Goal: Task Accomplishment & Management: Manage account settings

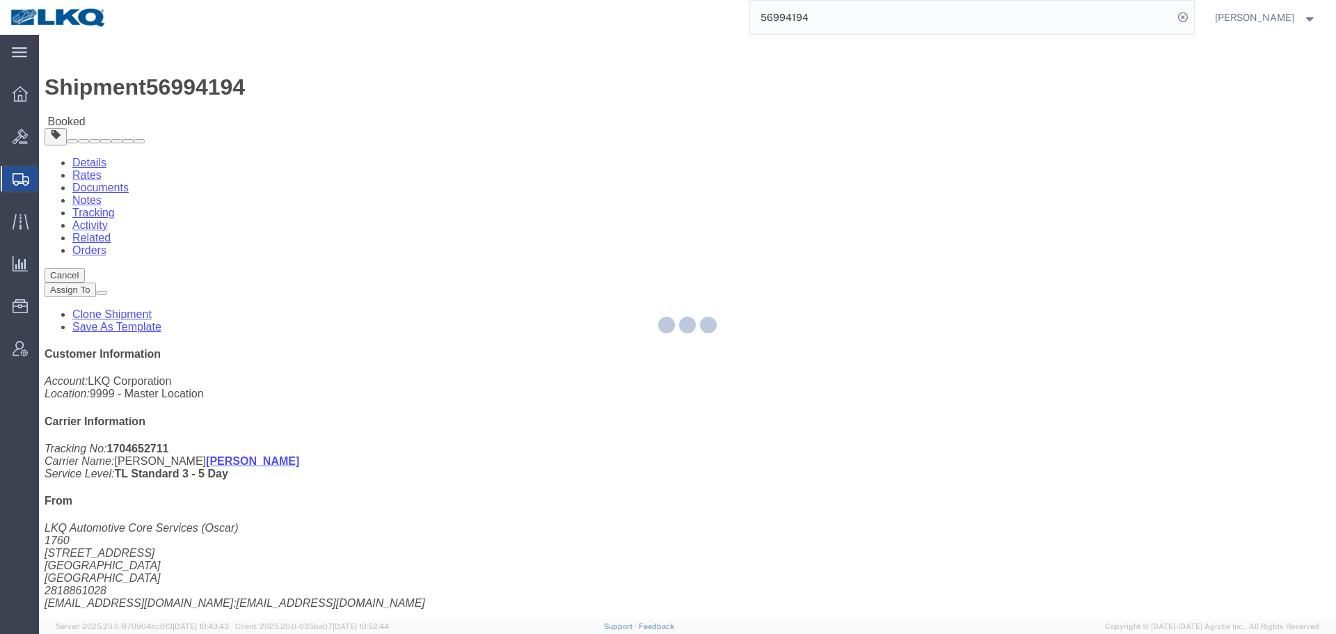
click at [755, 303] on div at bounding box center [687, 327] width 1297 height 584
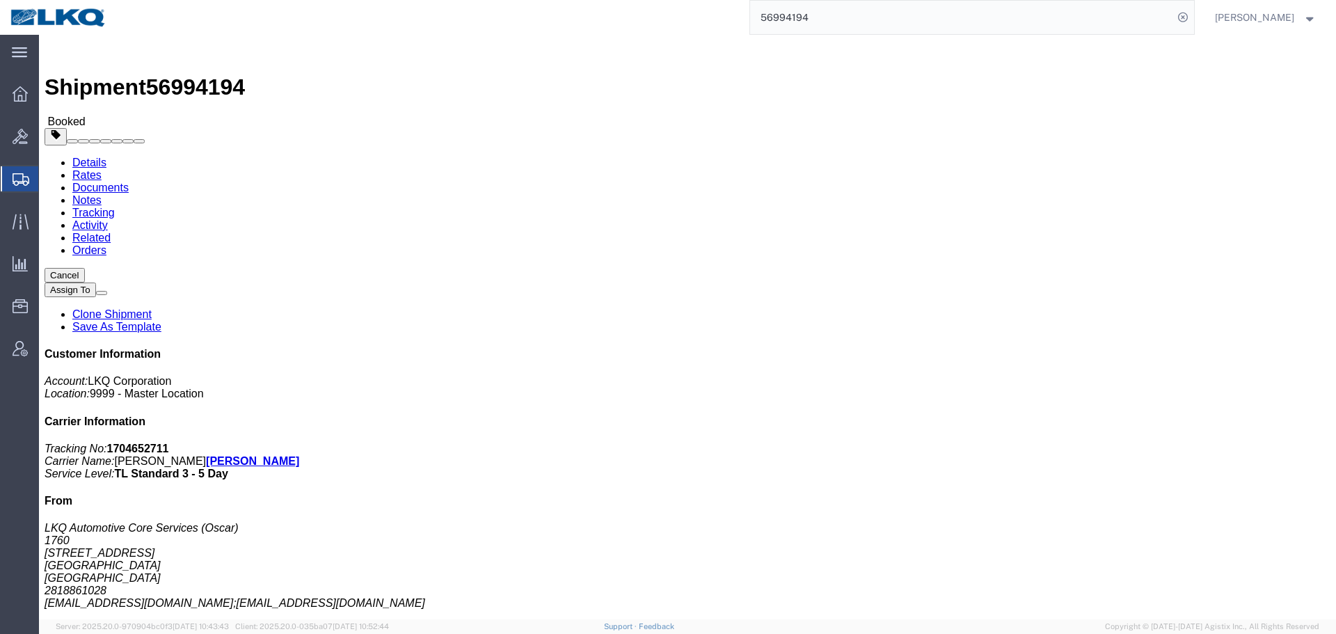
click button "Cancel"
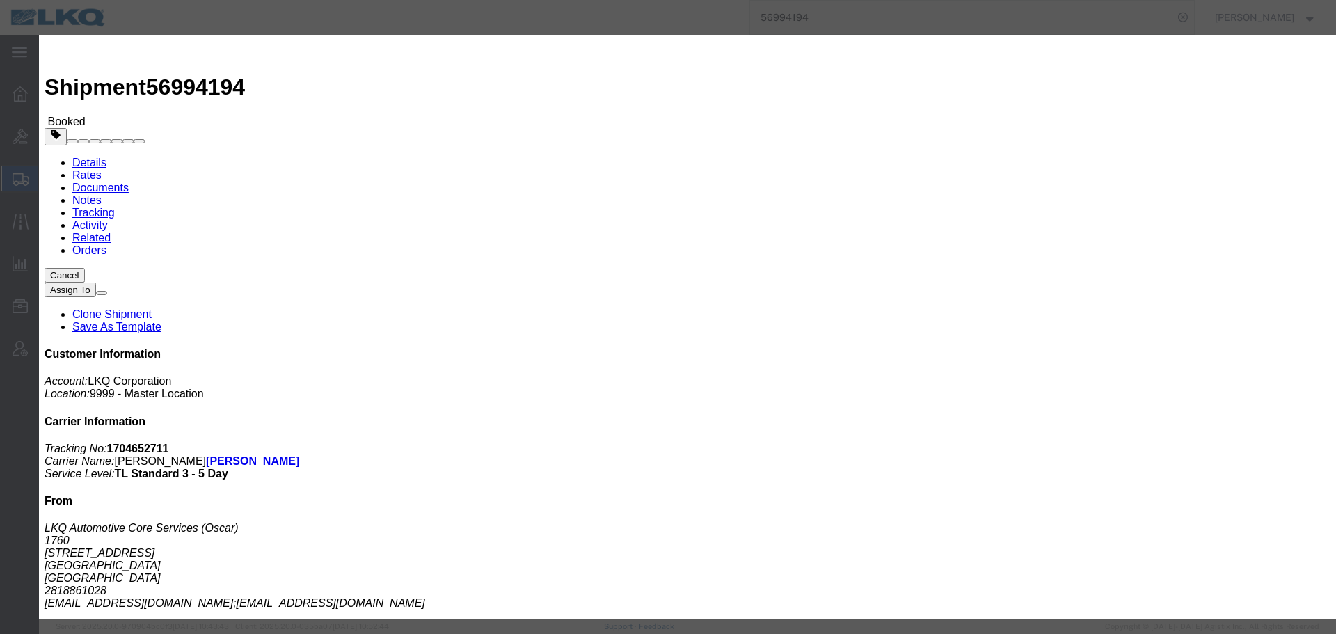
click button "Yes"
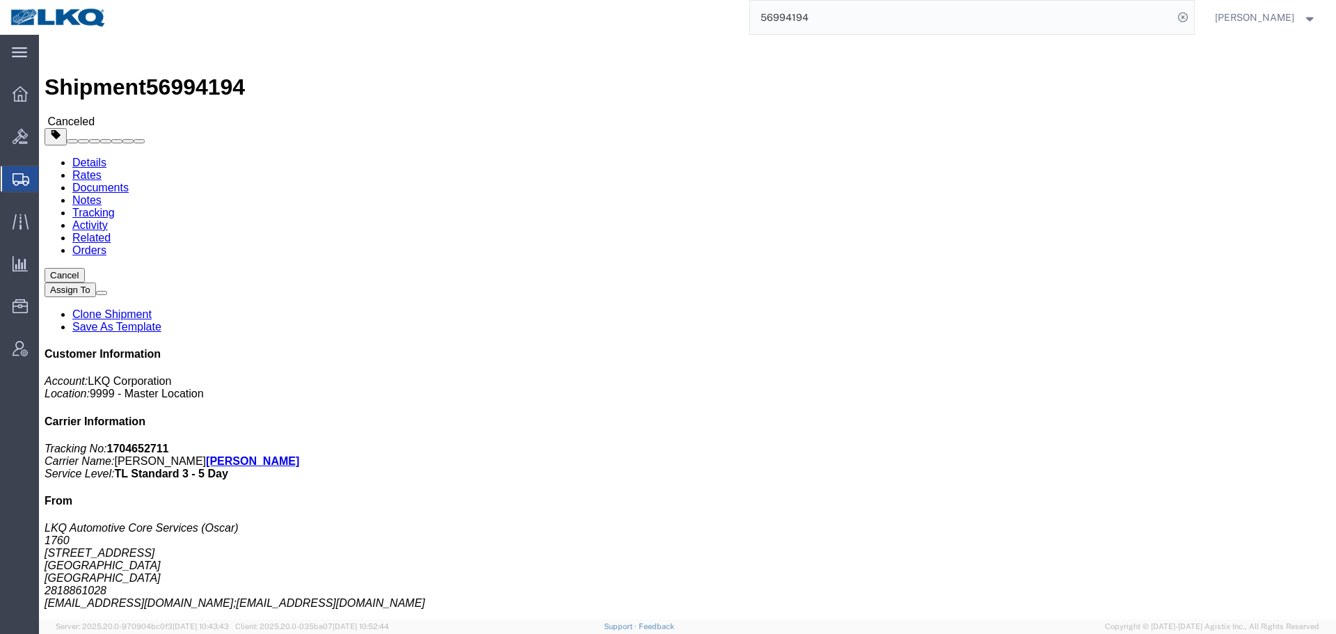
click at [855, 15] on input "56994194" at bounding box center [961, 17] width 423 height 33
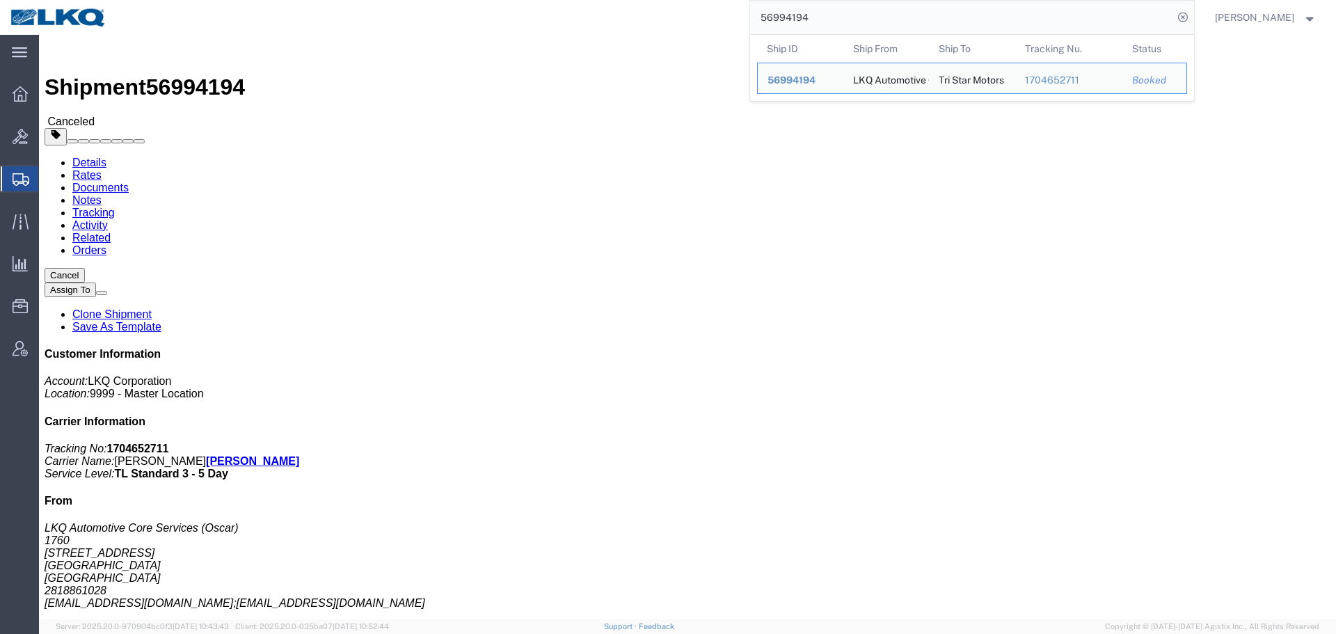
paste input "9S5933"
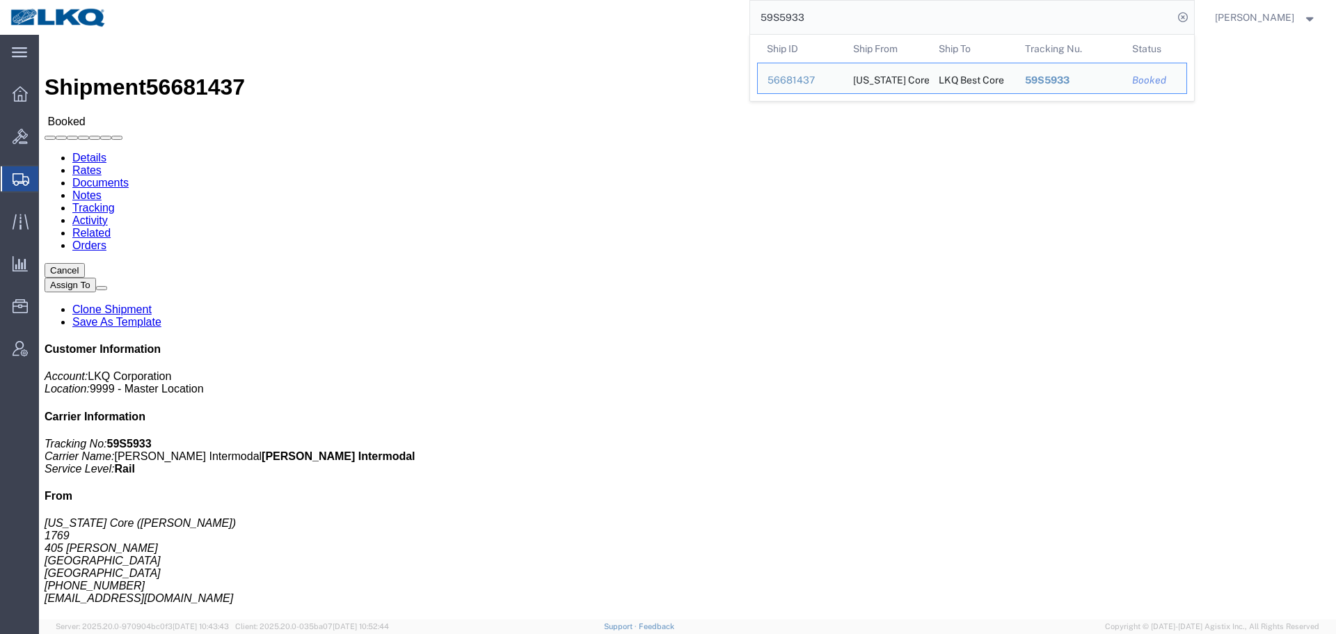
paste input "6681437"
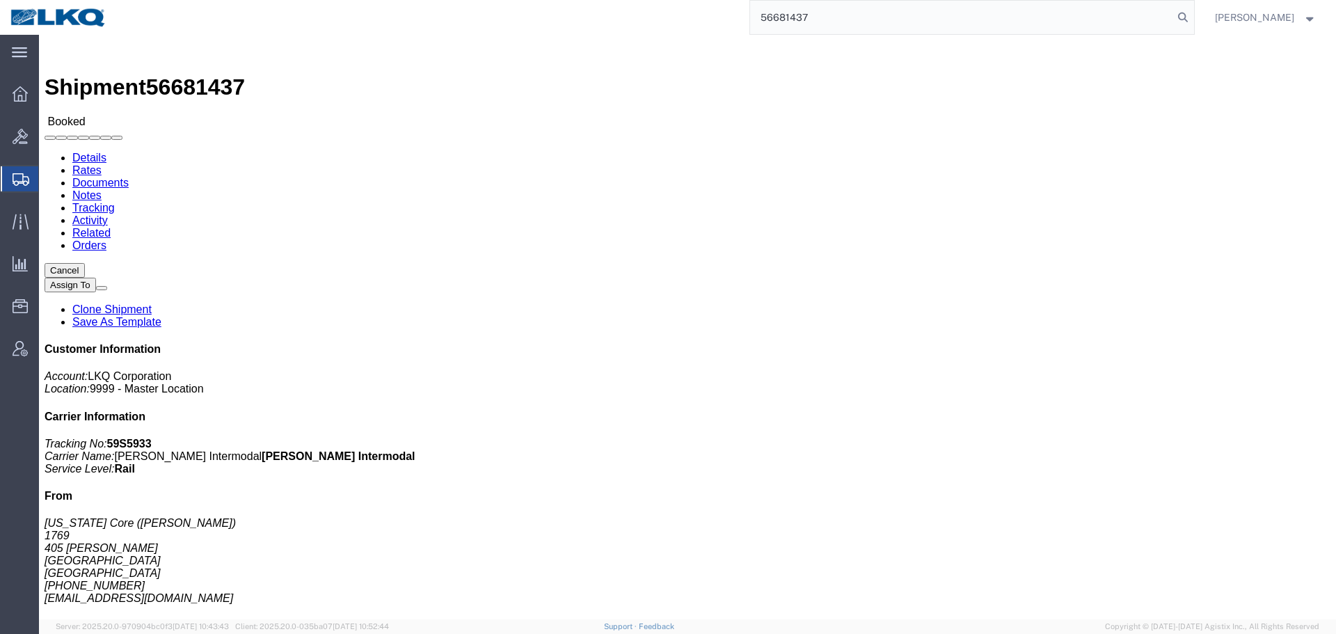
type input "56681437"
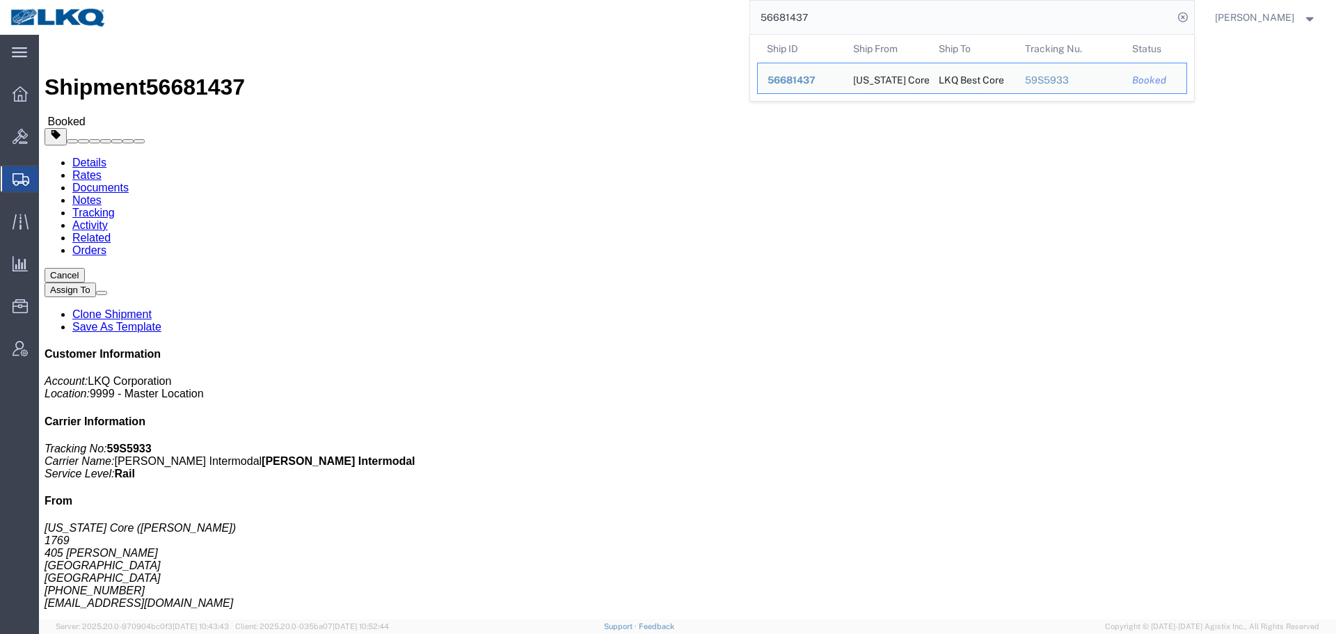
click div "Shipment Detail Ship From [US_STATE] Core ([PERSON_NAME]) 1769 [STREET_ADDRESS]…"
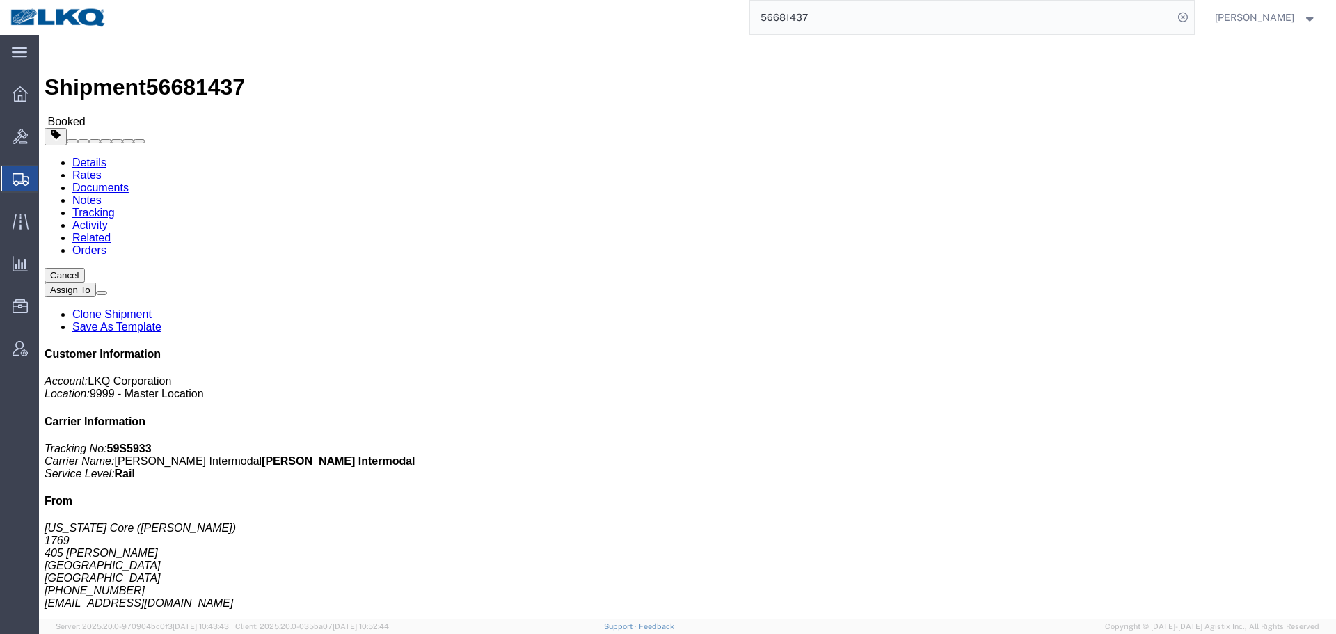
click div "Schedule appointment"
click link "Schedule appointment"
select select
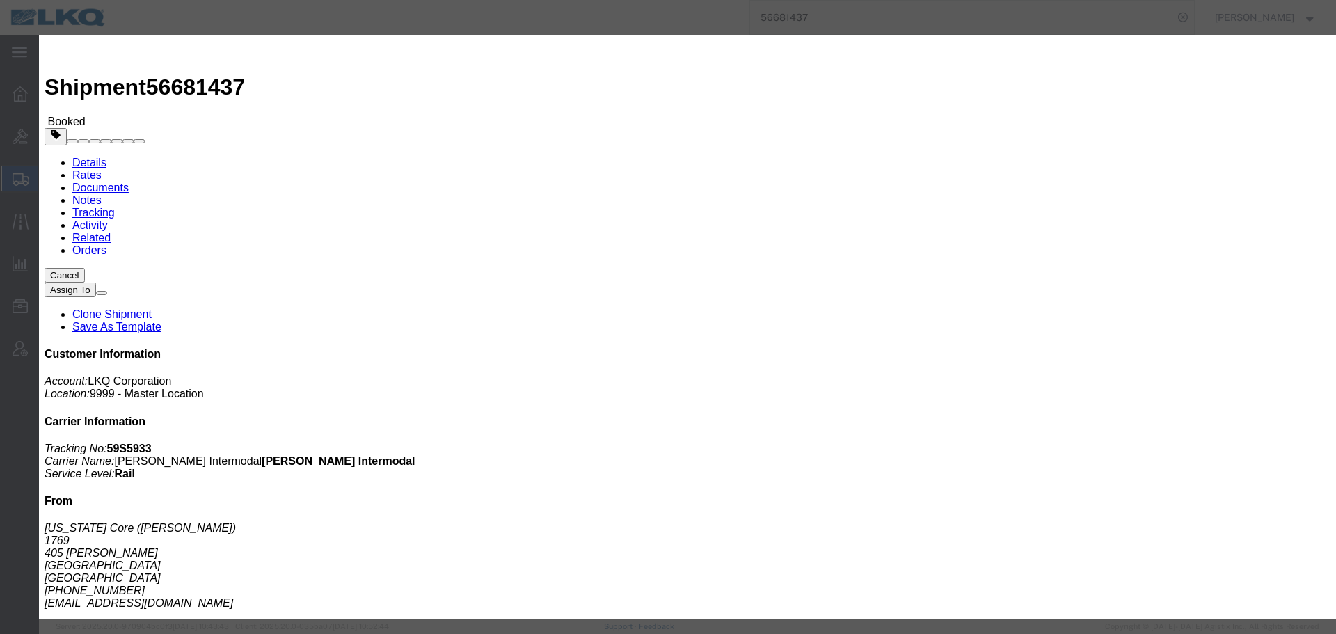
click input "[DATE]"
click td "13"
click input "1:00 PM"
type input "9:15 AM"
click select "Select 15 min 30 min 45 min 1 hr 2 hr 3 hr 4 hr"
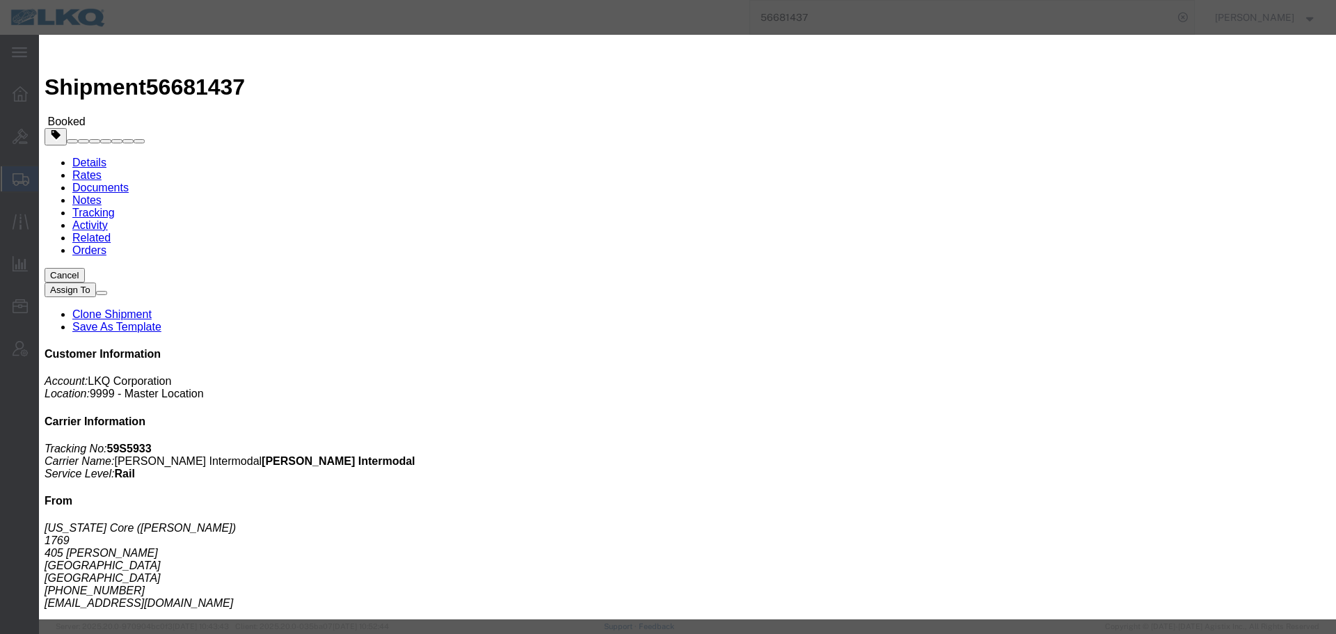
select select "15"
click select "Select 15 min 30 min 45 min 1 hr 2 hr 3 hr 4 hr"
click button "Save"
drag, startPoint x: 538, startPoint y: 166, endPoint x: 532, endPoint y: 173, distance: 8.9
click div "Location Dock Select 1760 - LKQ Best Core 1760 - Outbound Loads"
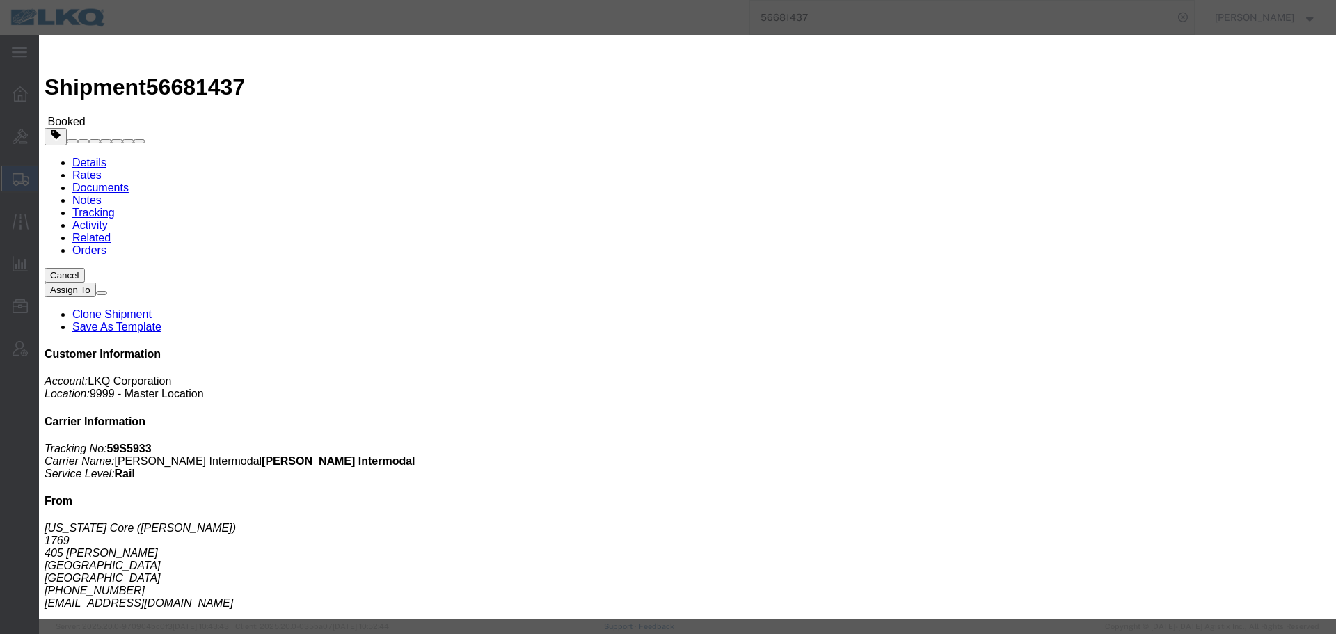
click select "Select 1760 - LKQ Best Core 1760 - Outbound Loads"
select select "1"
click select "Select 1760 - LKQ Best Core 1760 - Outbound Loads"
click button "Save"
click button "Ok"
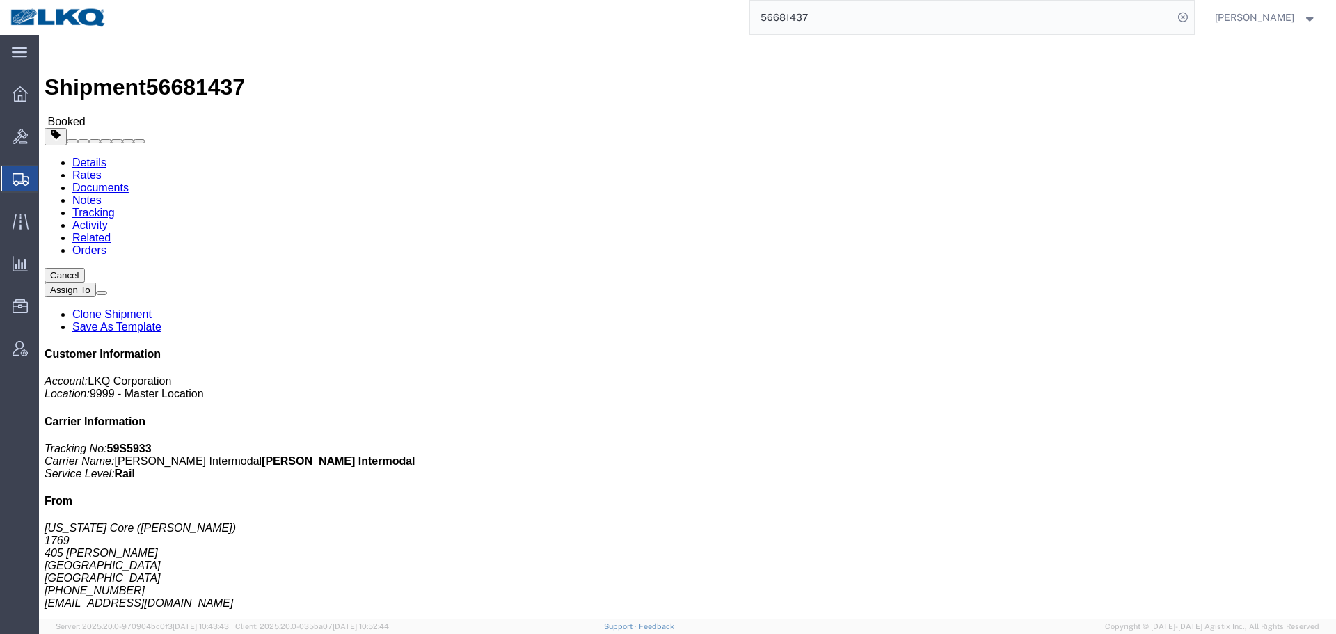
click button "Close"
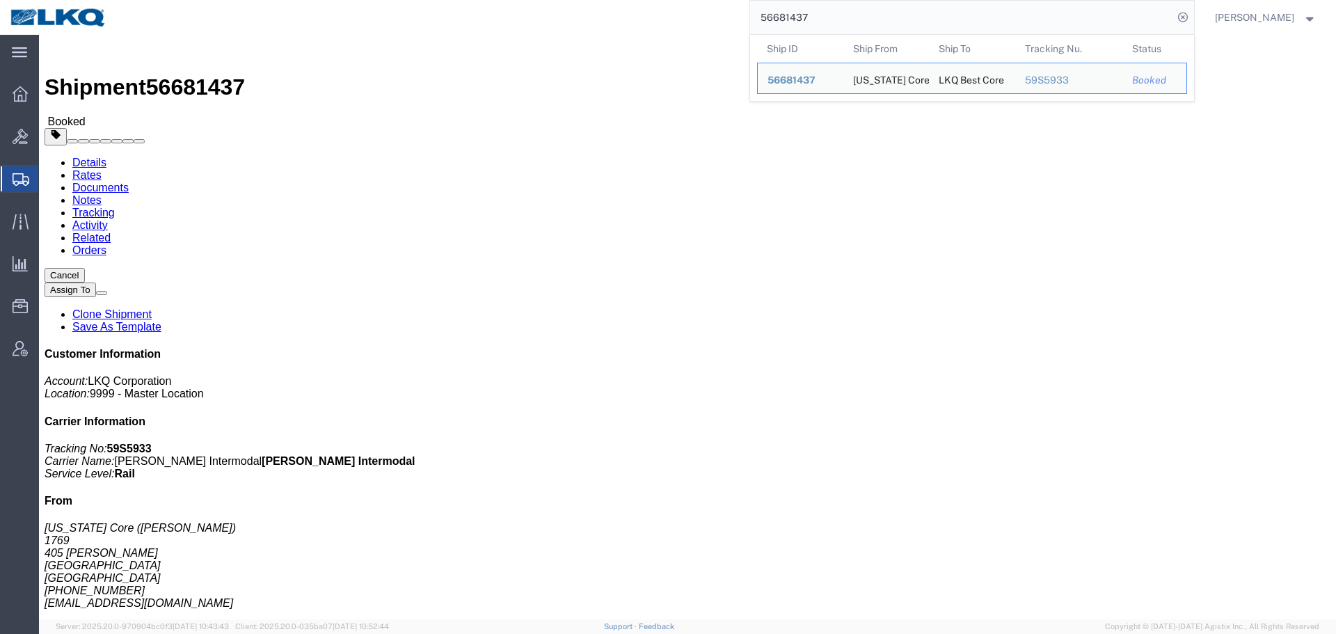
click at [863, 9] on input "56681437" at bounding box center [961, 17] width 423 height 33
paste input "43"
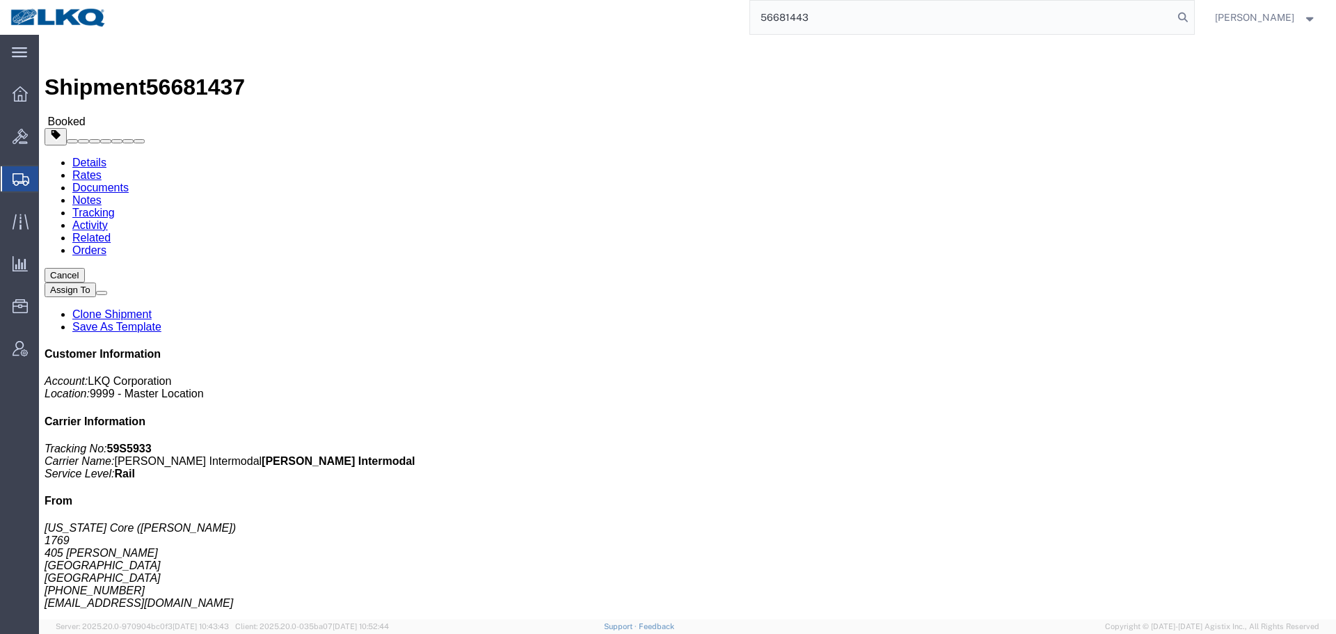
type input "56681443"
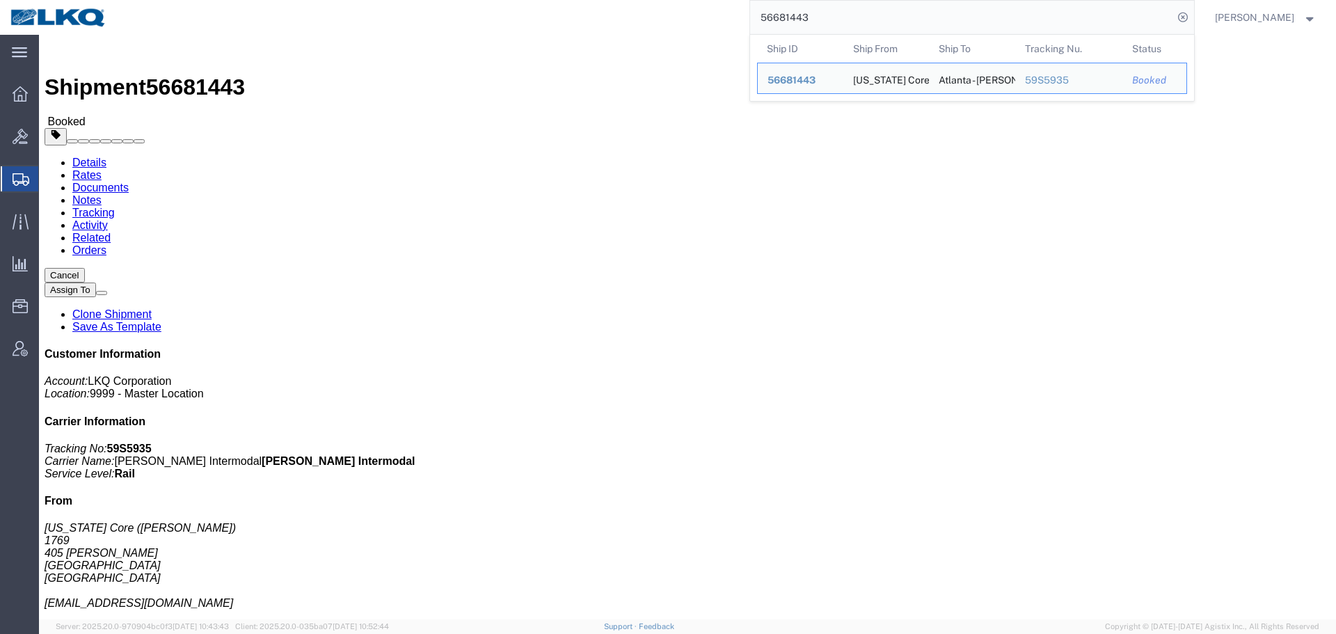
click h4 "Routing & Vehicle Information"
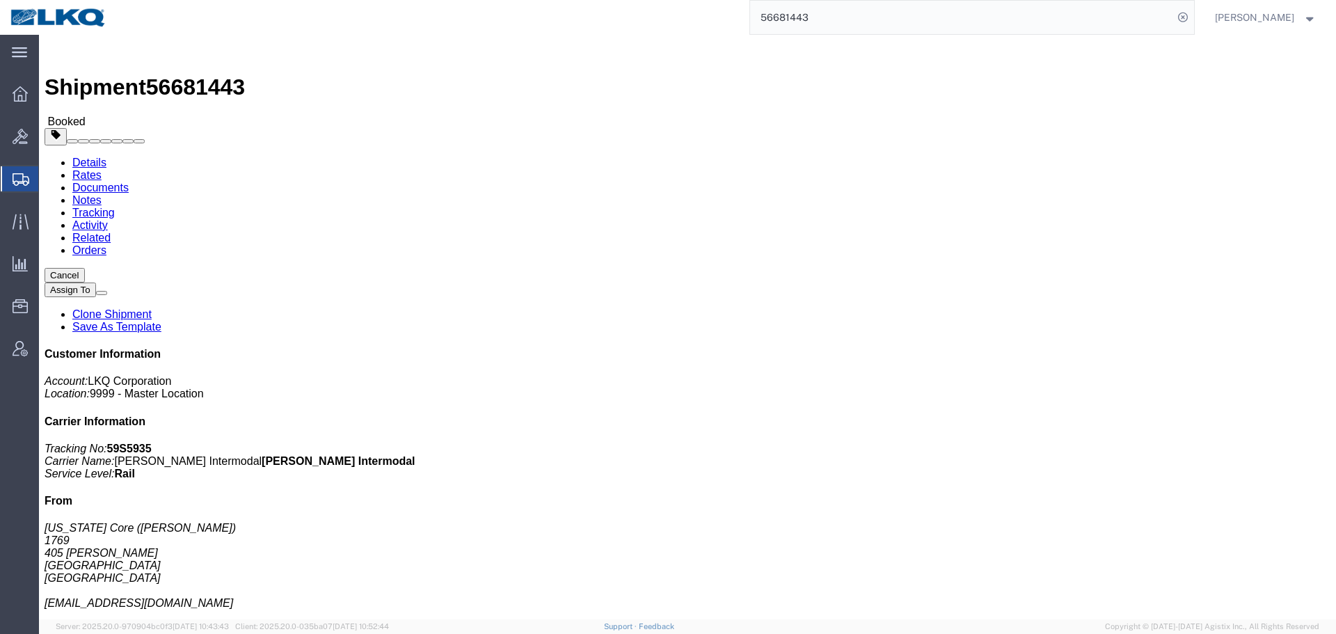
click h4 "Routing & Vehicle Information"
click div "Shipment Detail Ship From [US_STATE] Core ([PERSON_NAME]) 1769 [STREET_ADDRESS]…"
click div "Leg 1 - Rail Vehicle 1: Boxcar"
click link "Requested"
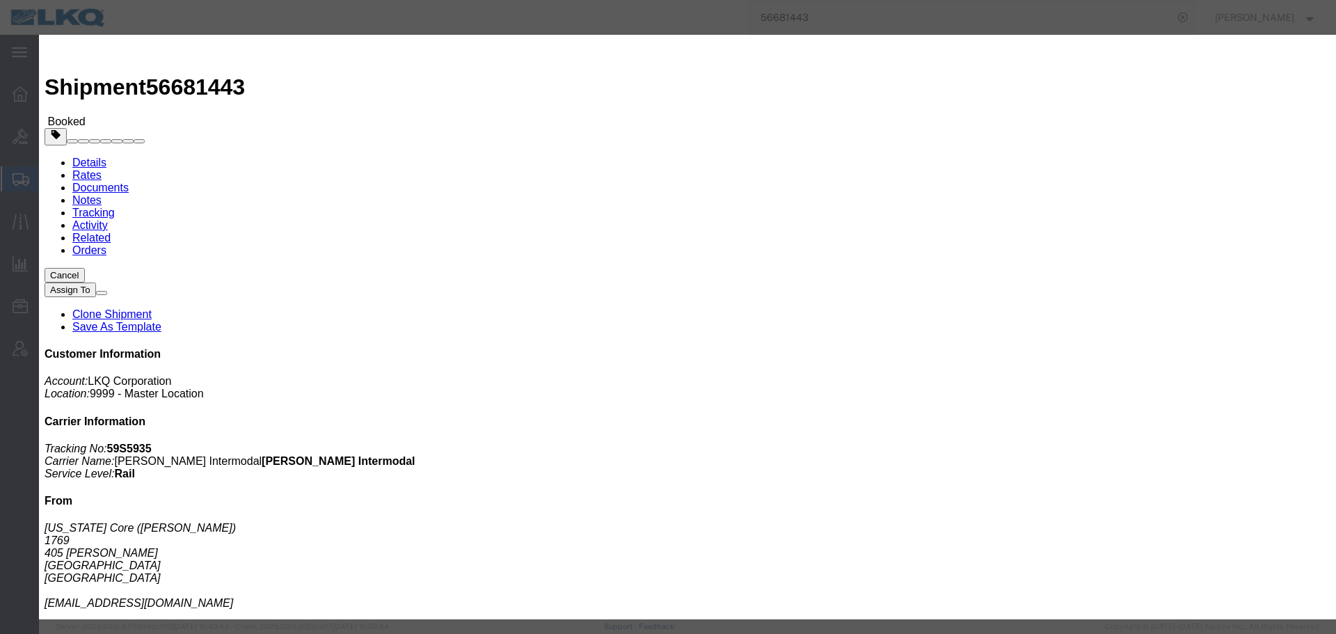
click input "[DATE]"
click input "9:00 AM"
type input "8:00 AM"
click button "Save"
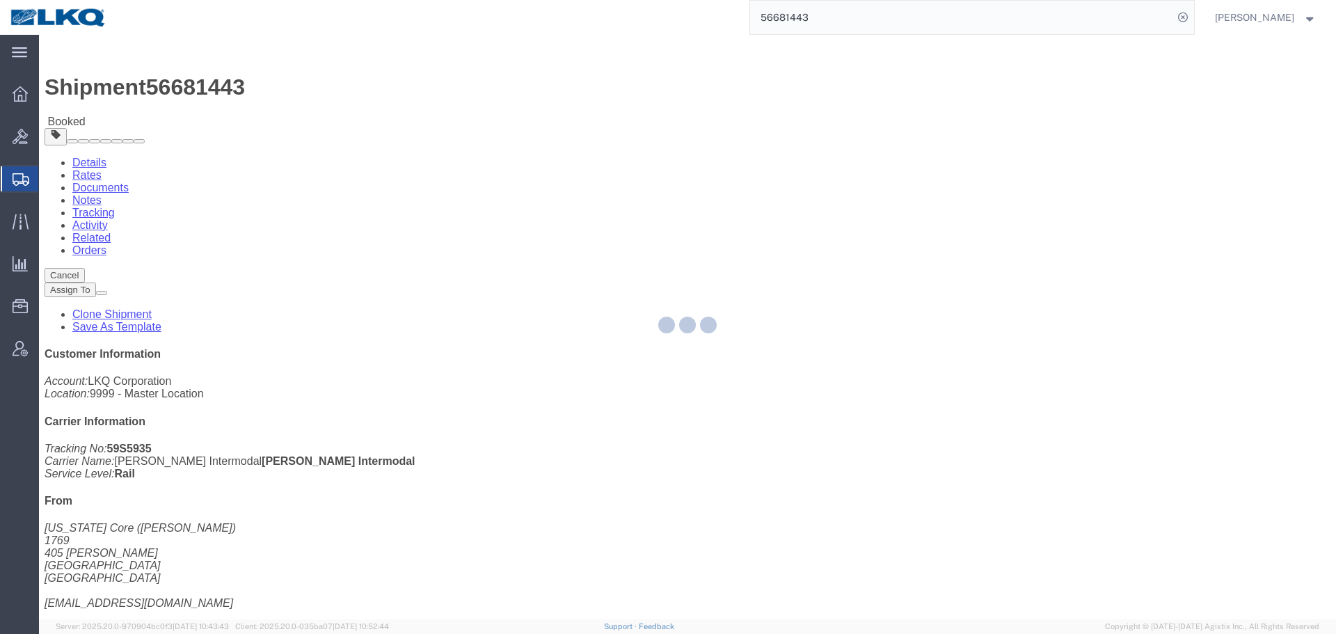
click at [848, 13] on input "56681443" at bounding box center [961, 17] width 423 height 33
paste input "7024028"
type input "57024028"
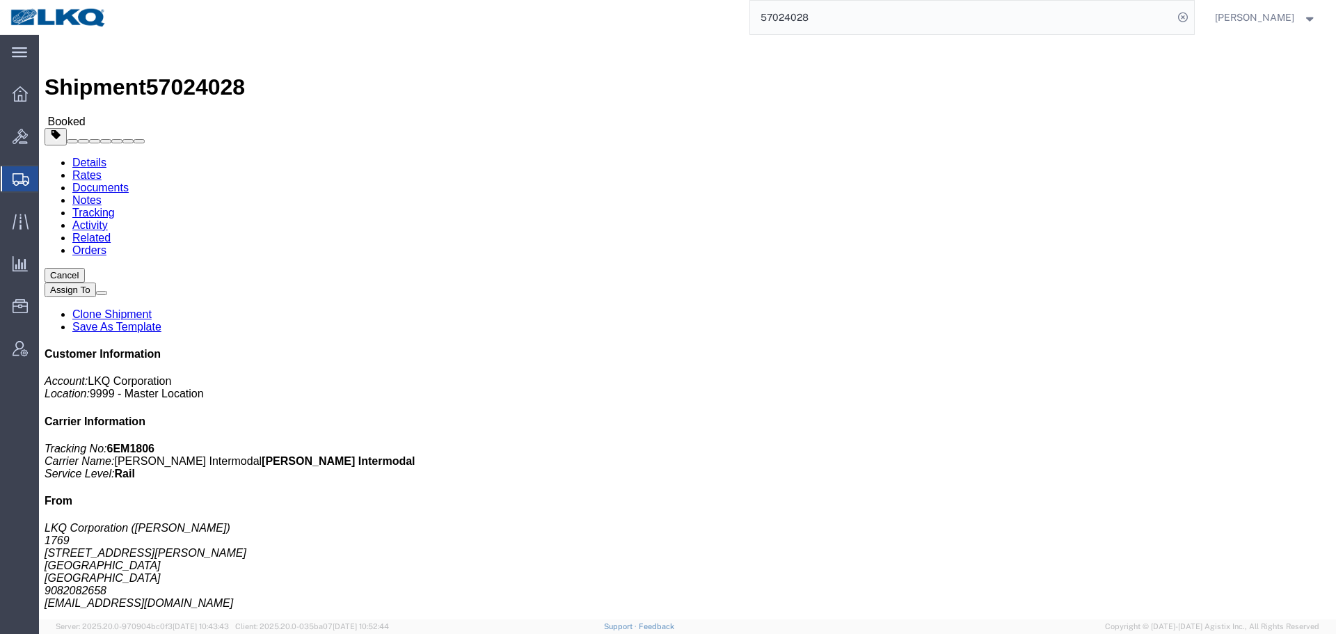
click div
click h3 "Status"
click icon "button"
click div "Ship From LKQ Corporation ([PERSON_NAME]) 1769 [STREET_ADDRESS][PERSON_NAME] 90…"
click link "Requested"
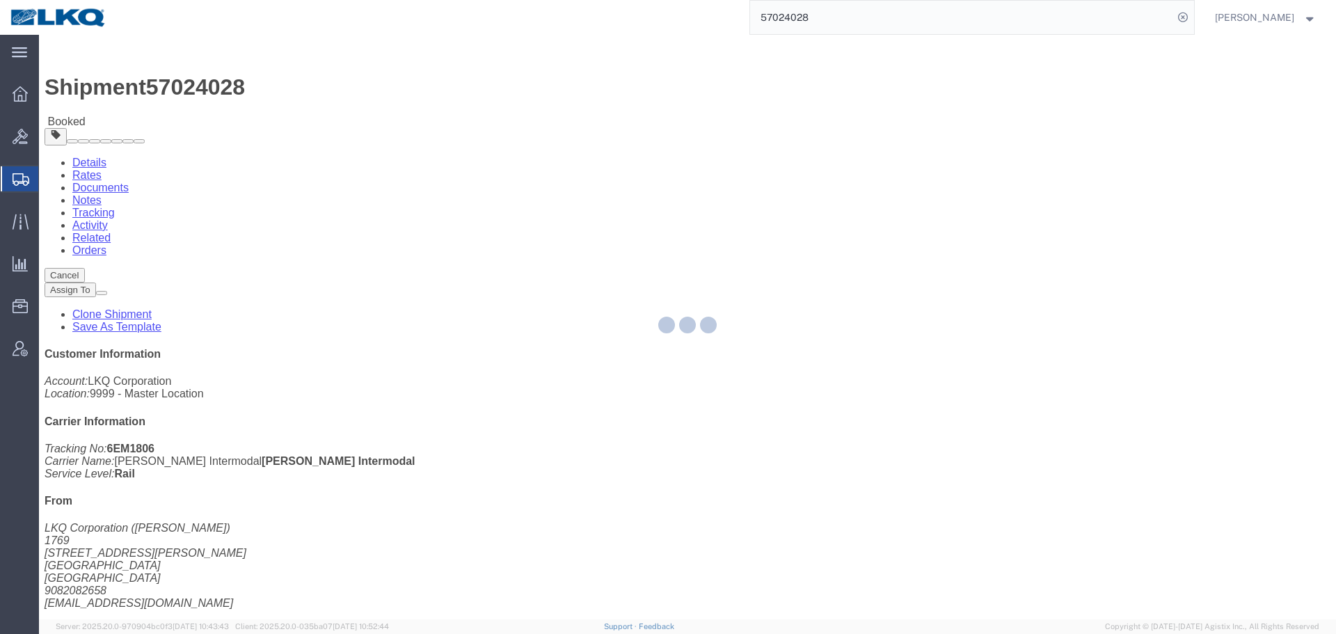
select select
select select "15"
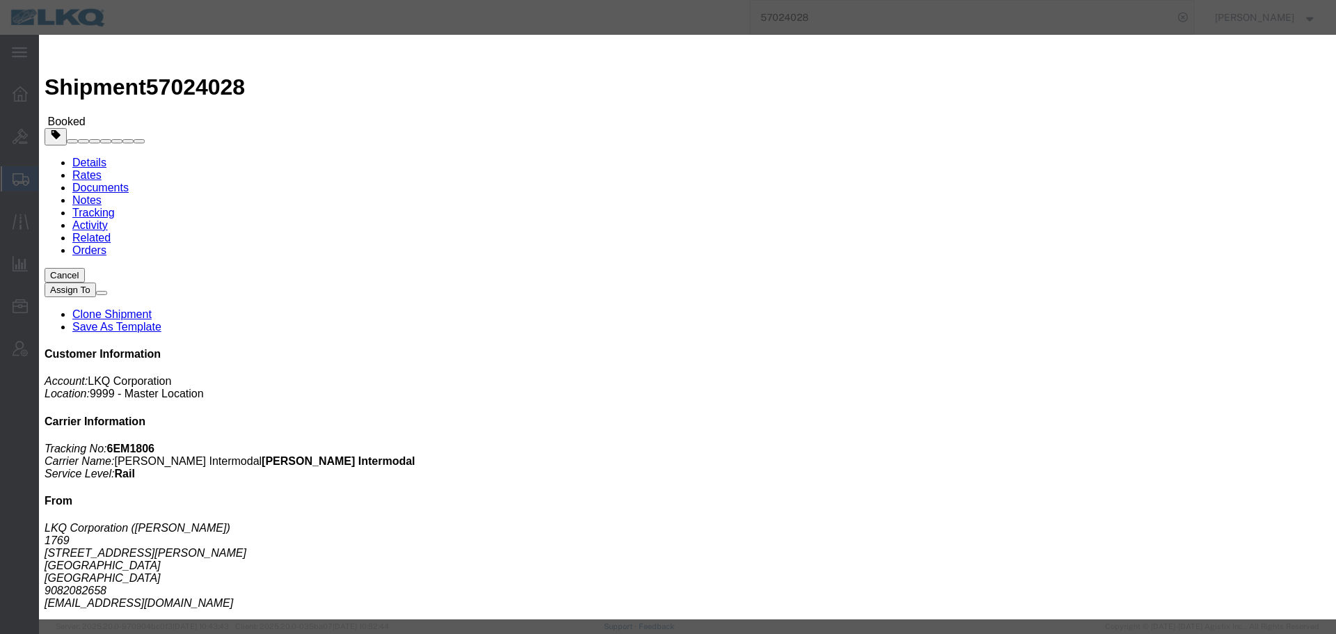
click input "[DATE]"
click td "14"
click input "7:00 AM"
type input "9:00 AM"
click button "Save"
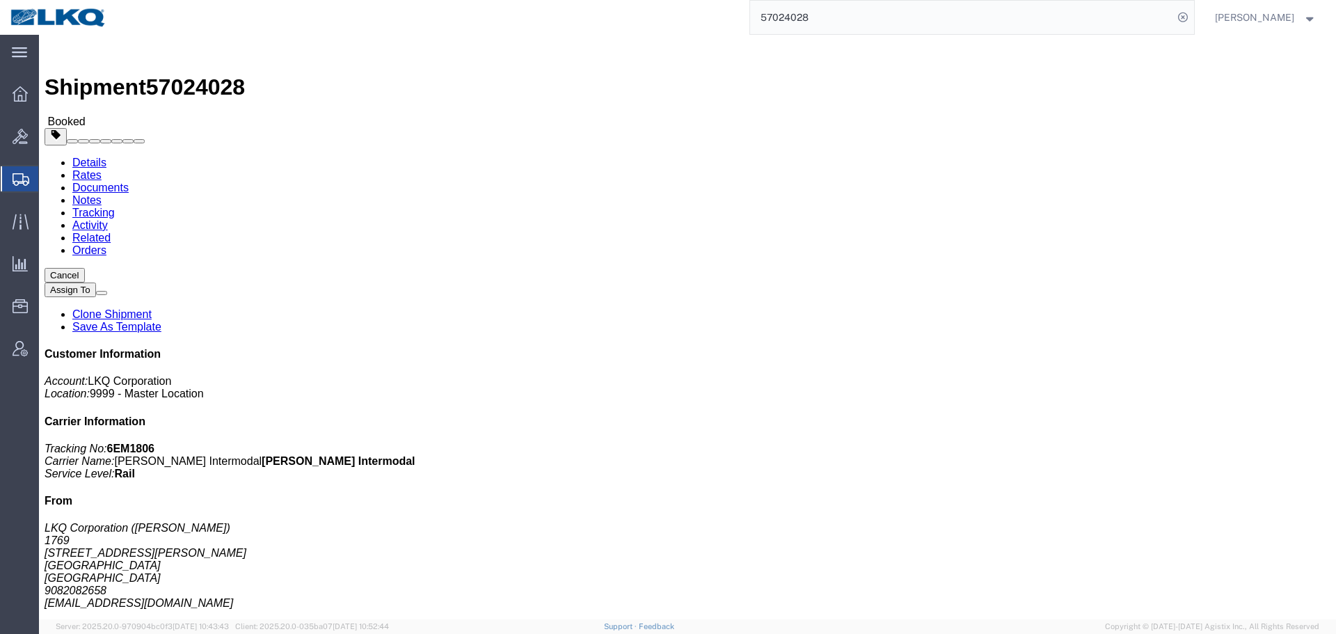
click at [814, 26] on input "57024028" at bounding box center [961, 17] width 423 height 33
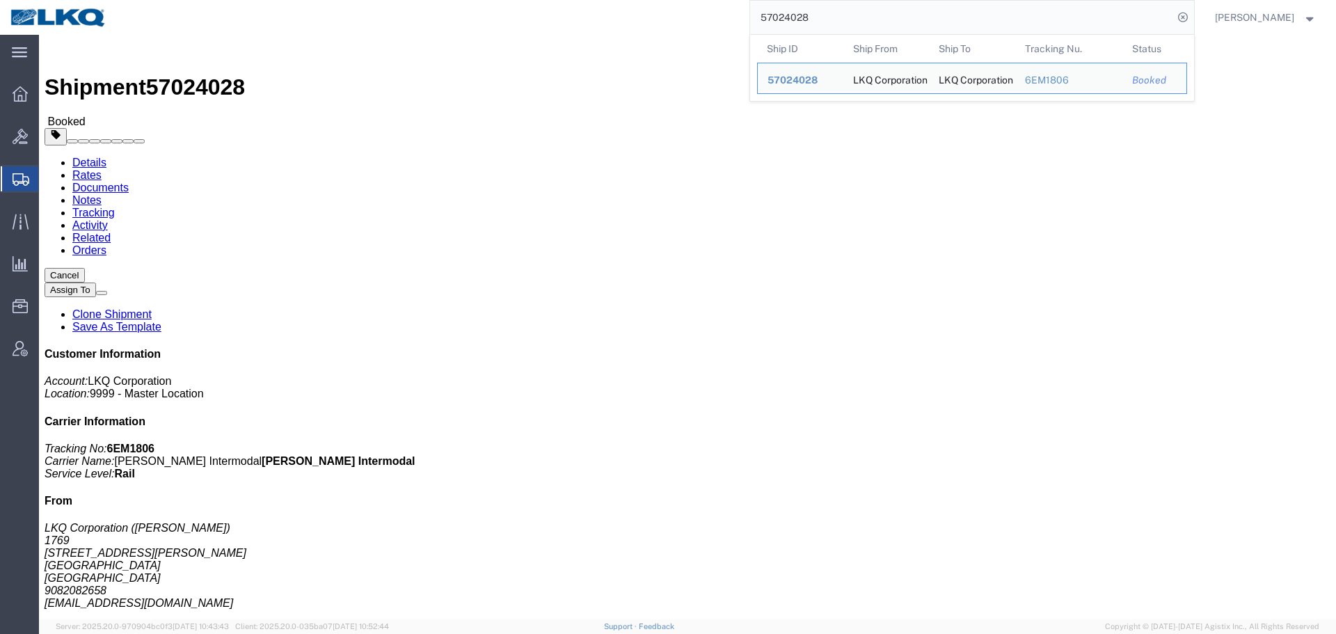
paste input "5879"
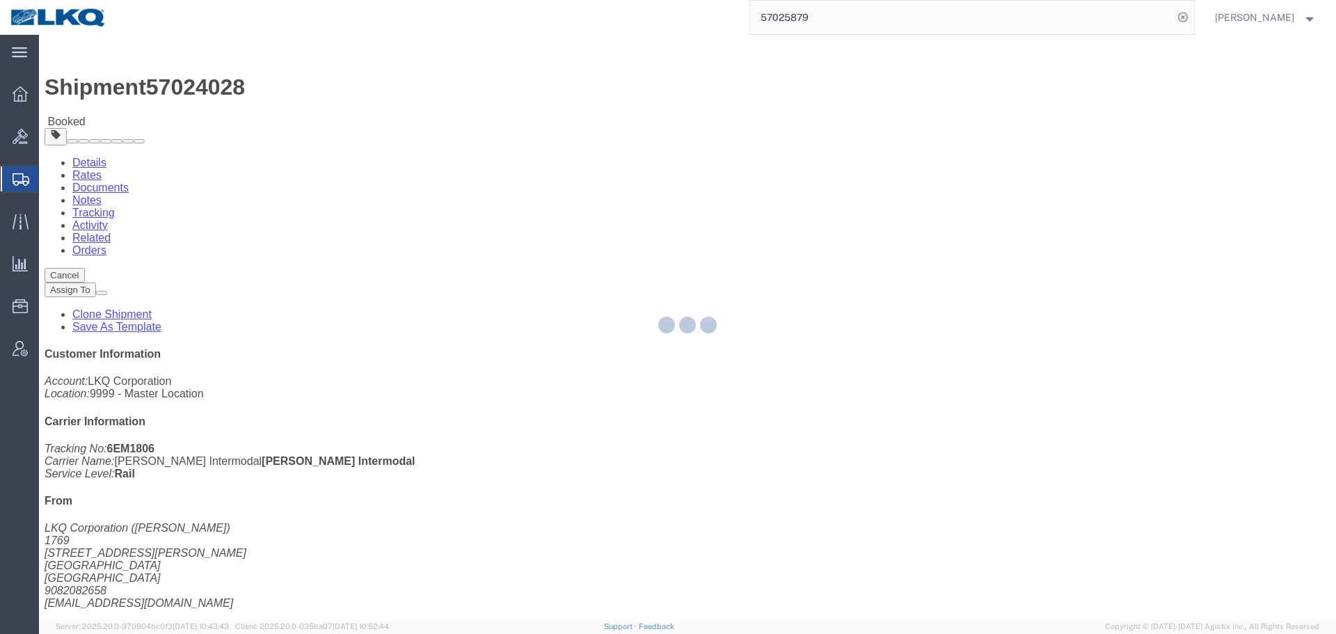
click button "Close"
click icon "button"
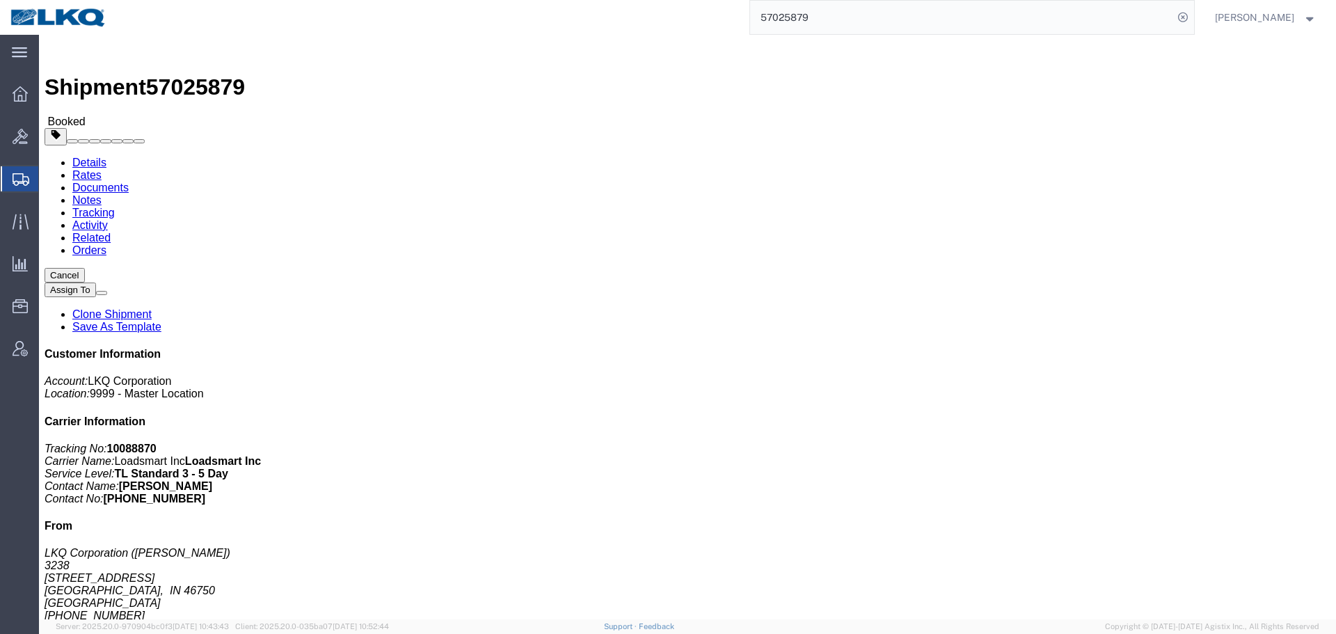
click div "Shipment Detail Ship From LKQ Corporation ([PERSON_NAME]) [GEOGRAPHIC_DATA][STR…"
click div "Ship From LKQ Corporation ([PERSON_NAME]) 3238 [STREET_ADDRESS] [PHONE_NUMBER] …"
click div "Leg 1 - Truckload Vehicle 1: Standard Dry Van (53 Feet) Number of trucks: 1"
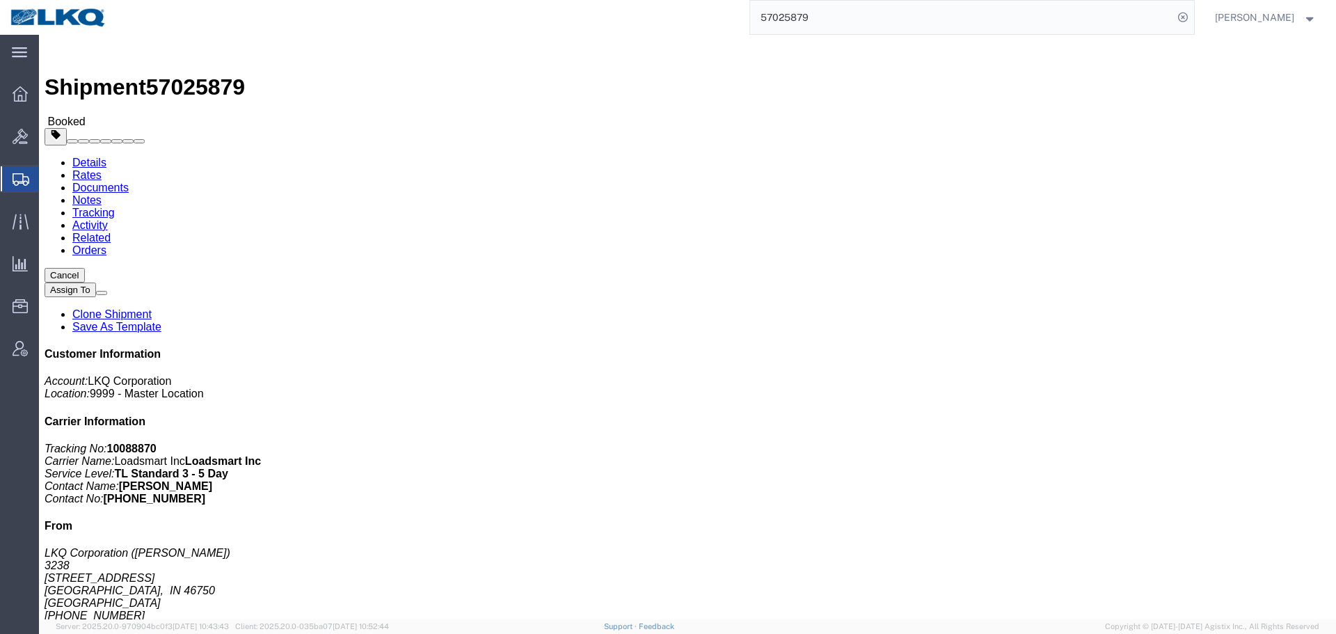
click div "Leg 1 - Truckload Vehicle 1: Standard Dry Van (53 Feet) Number of trucks: 1"
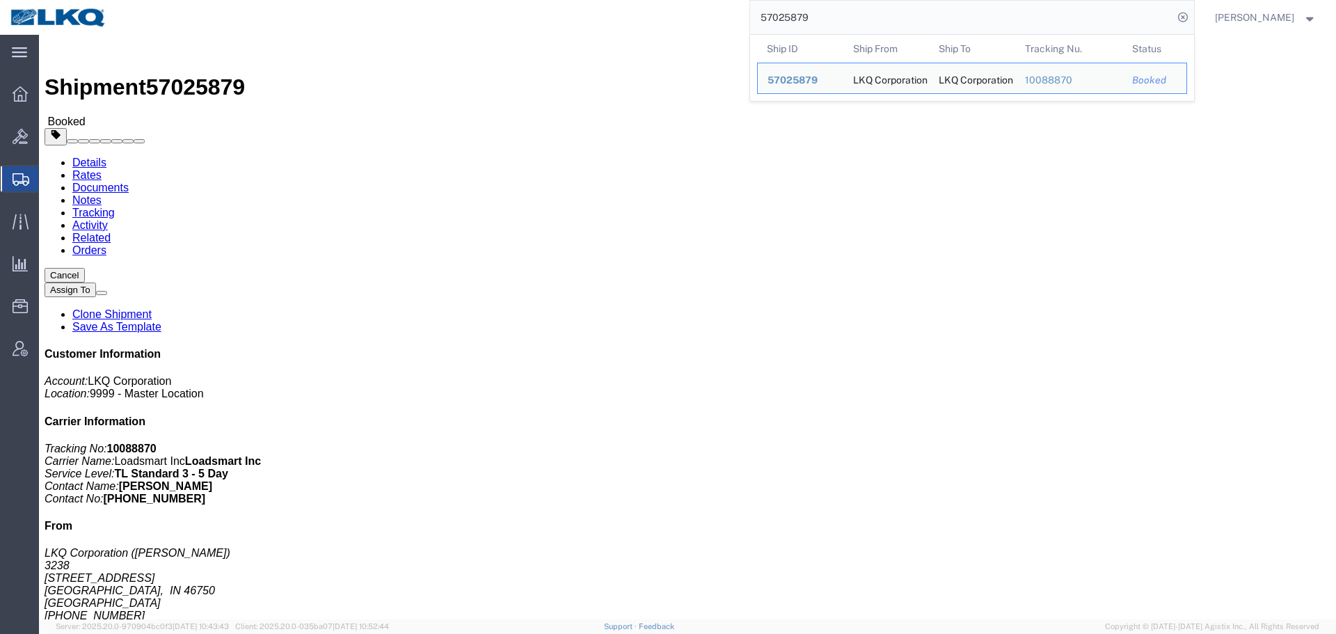
click at [926, 4] on input "57025879" at bounding box center [961, 17] width 423 height 33
paste input "35098"
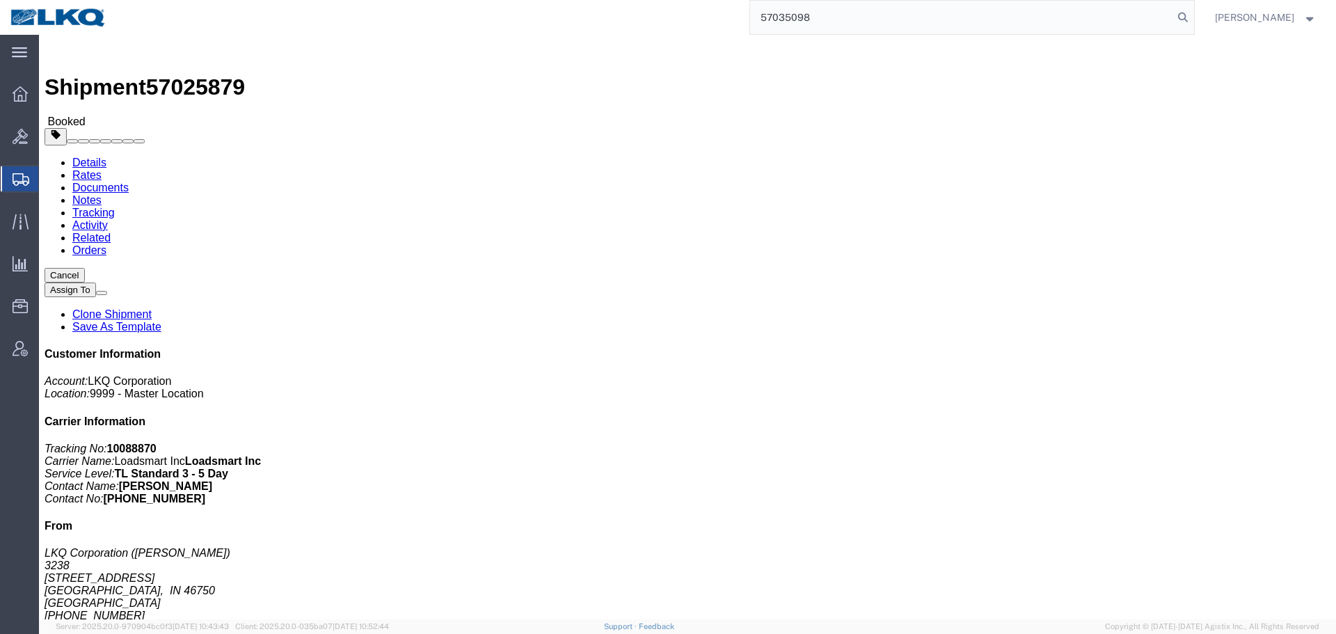
type input "57035098"
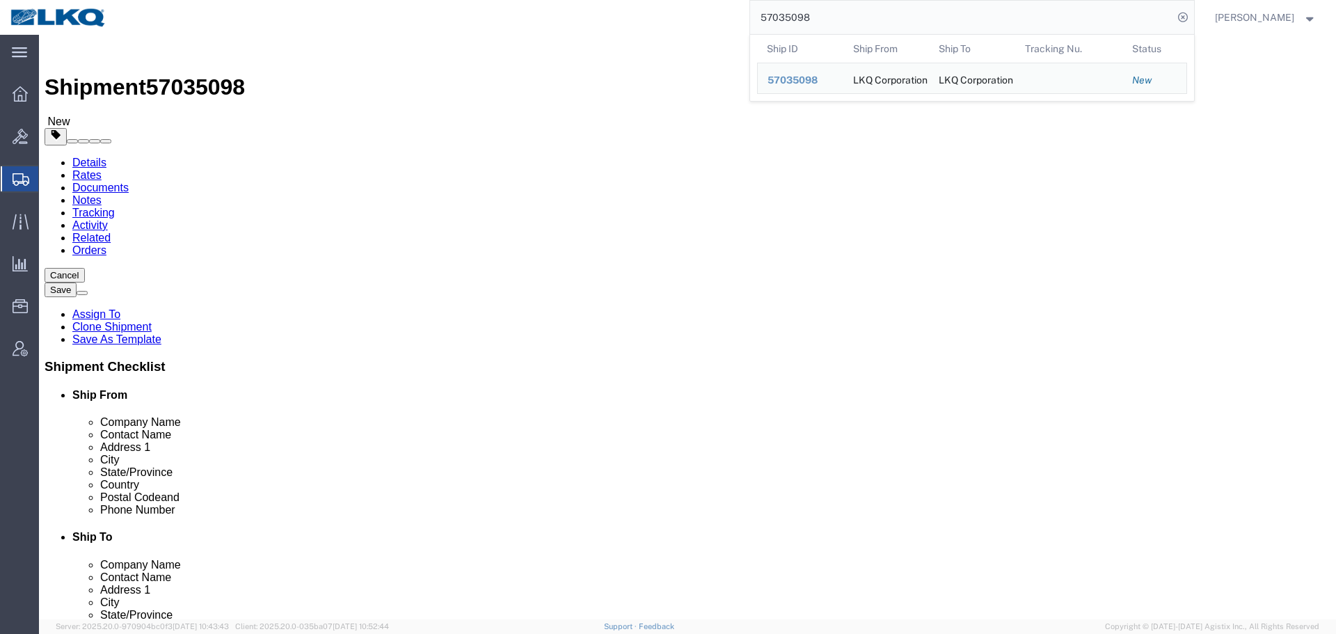
select select "28712"
select select "28010"
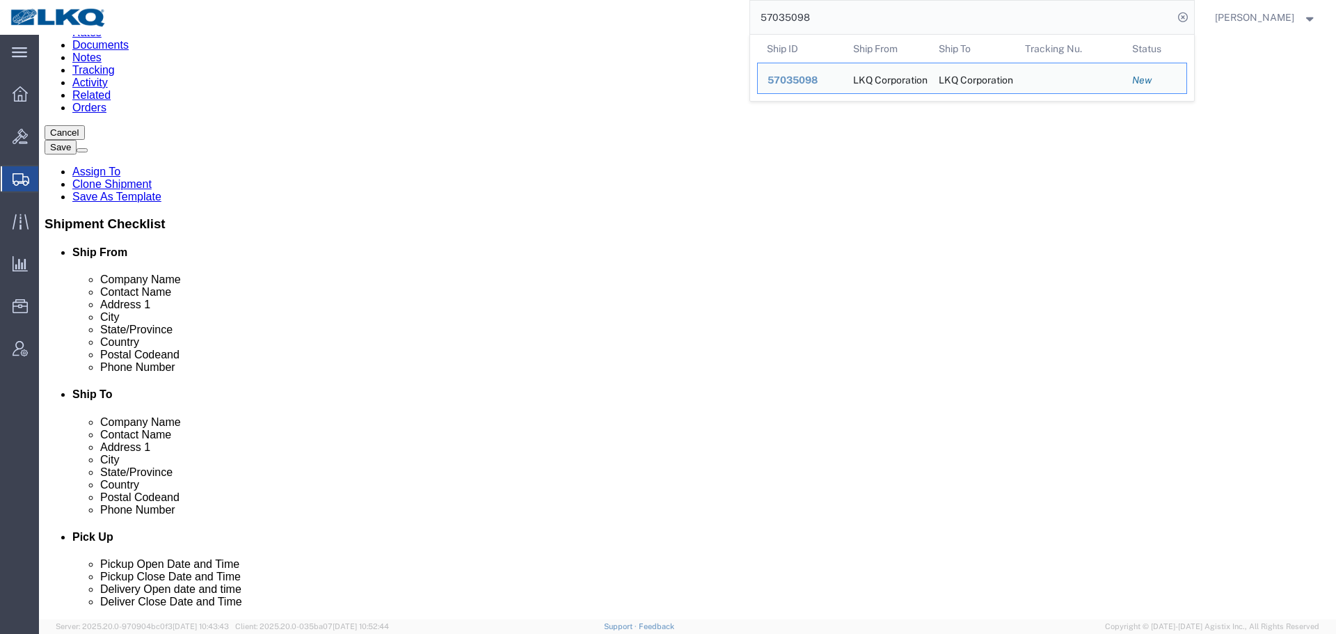
scroll to position [139, 0]
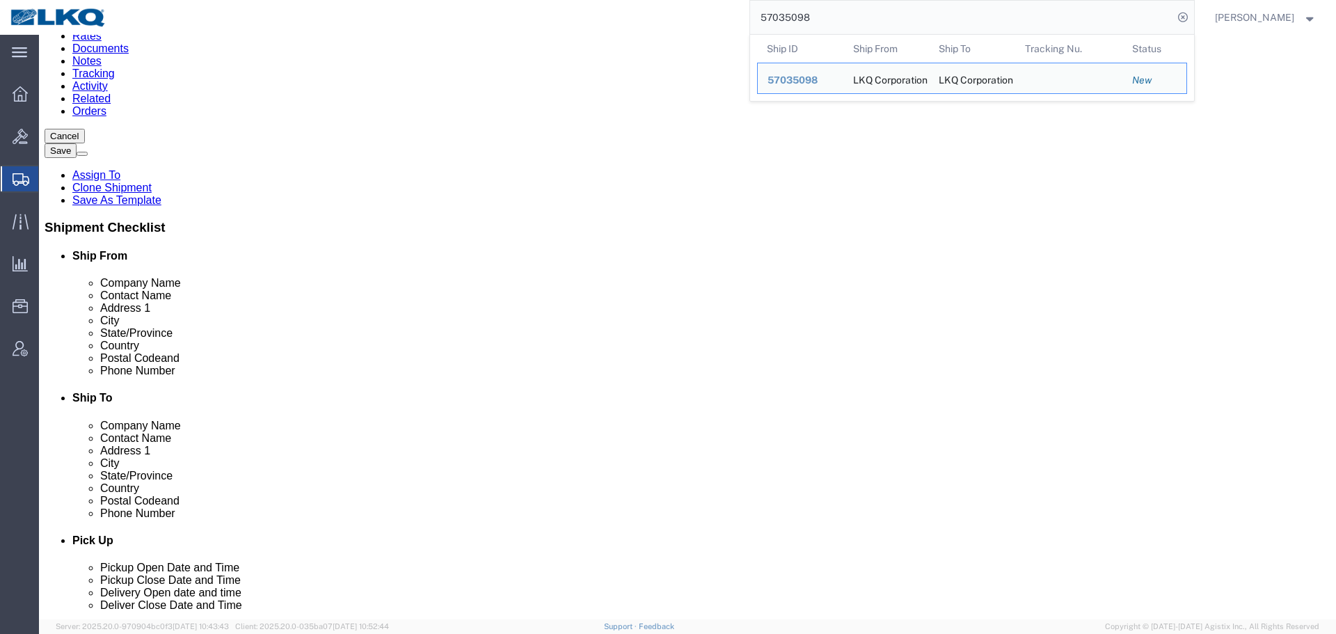
click input "30336"
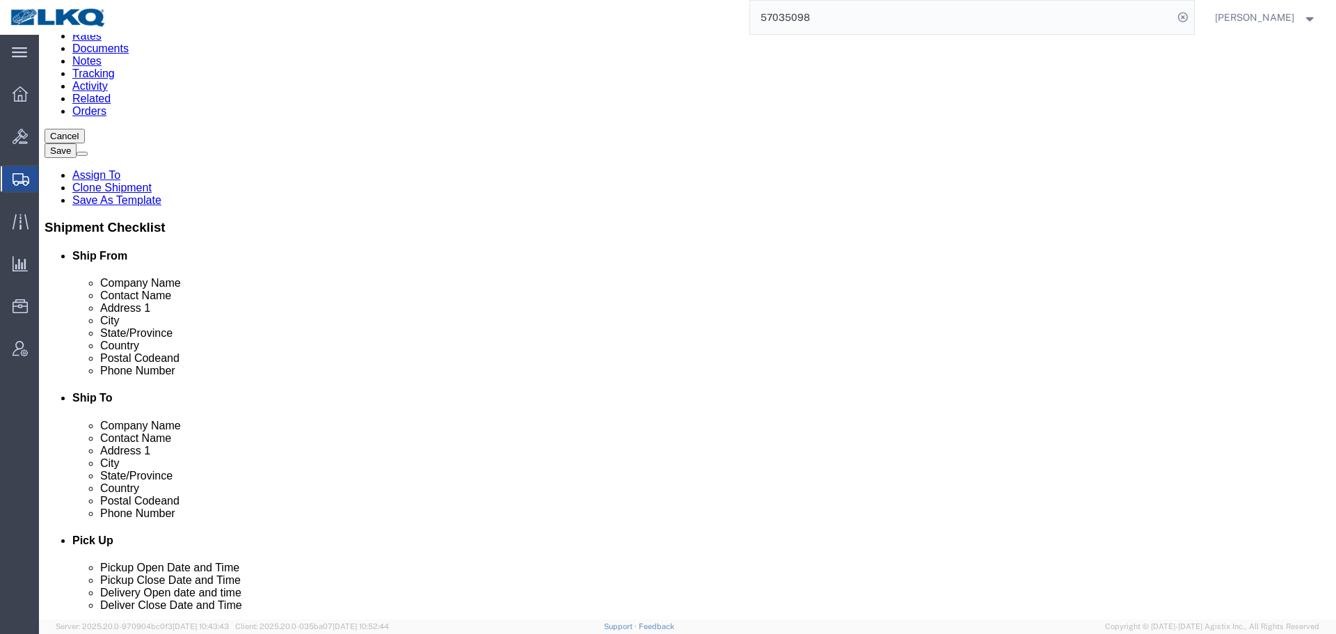
click input "49319"
click div "Ship From Location Location 1634 - [GEOGRAPHIC_DATA] - [PERSON_NAME] - Boat Roc…"
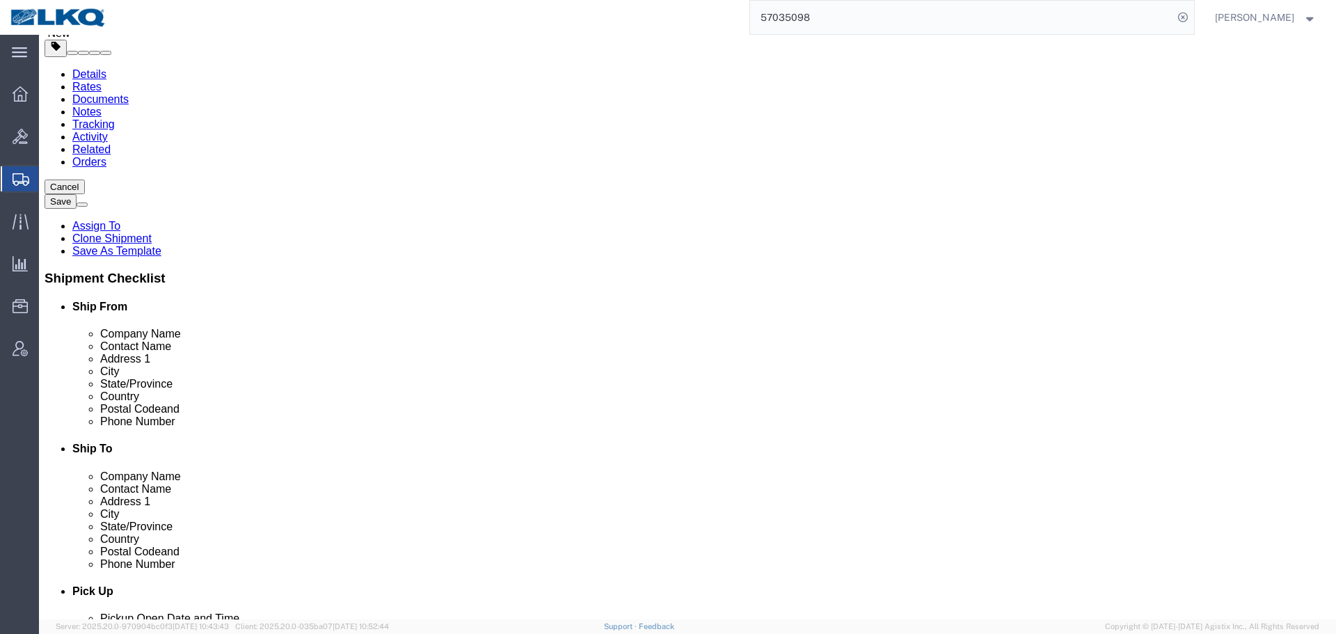
scroll to position [209, 0]
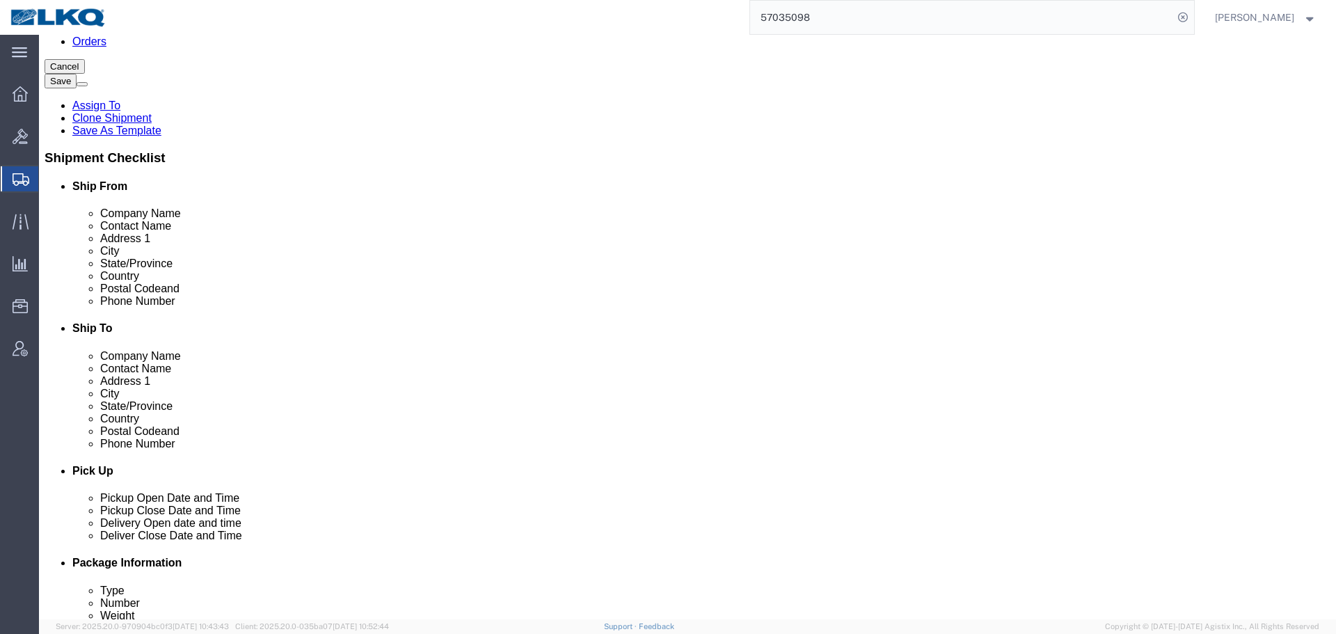
click input "30336"
click input "49319"
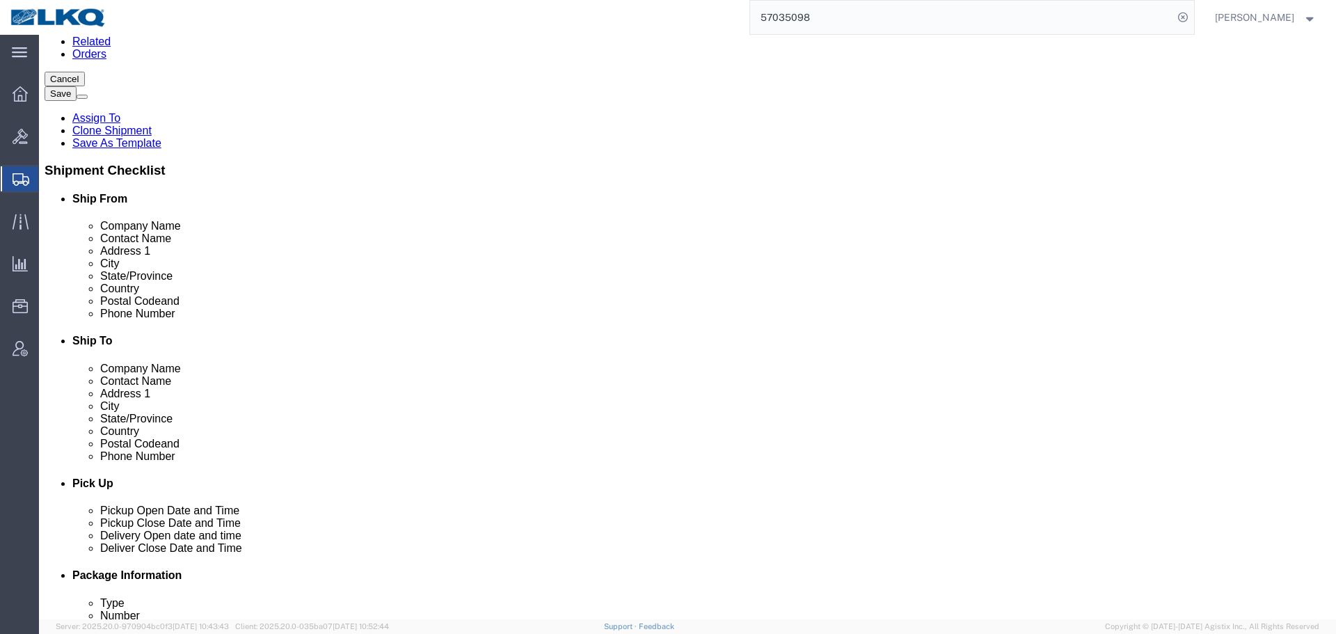
click span
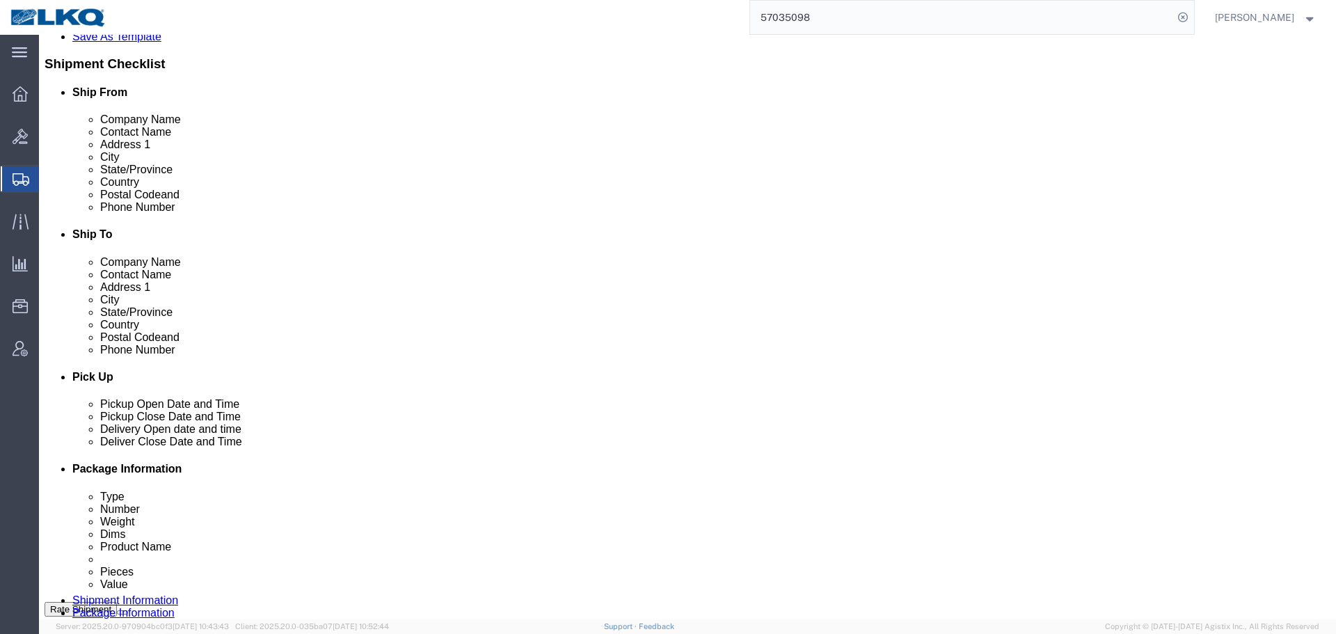
scroll to position [487, 0]
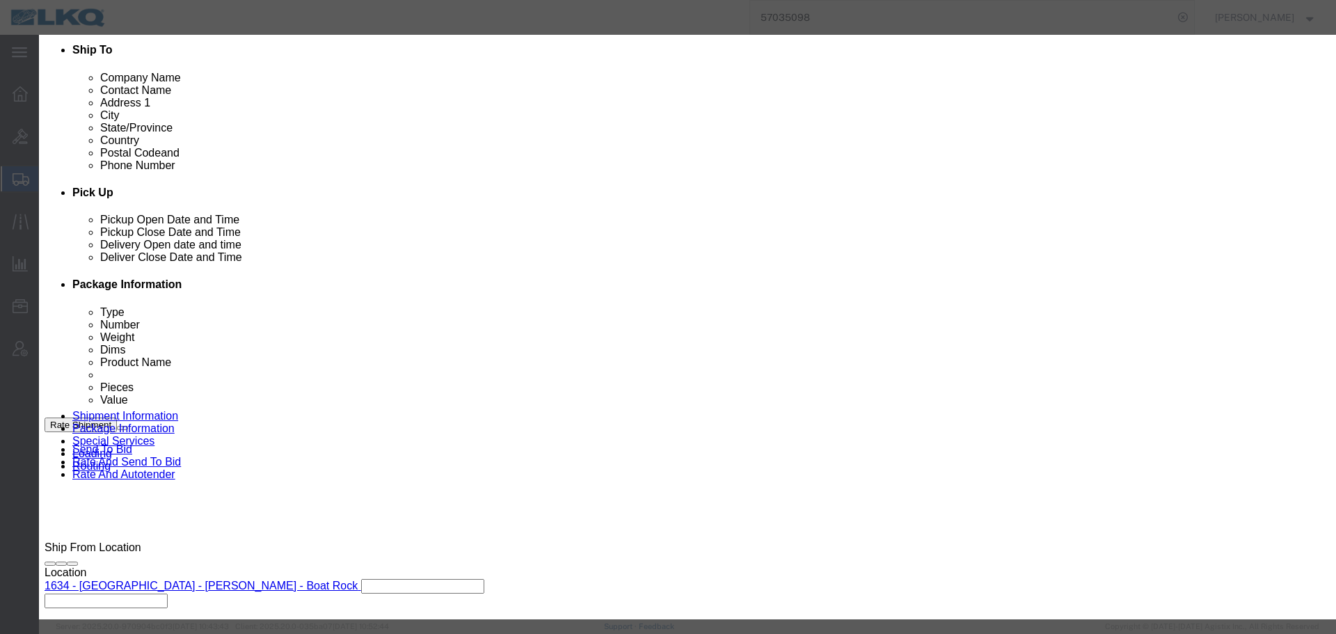
click select "Select Approval Bid Notes Carrier Change Notes Claim Notes Content Hazmat Notes…"
select select "BID_NOTES"
click select "Select Approval Bid Notes Carrier Change Notes Claim Notes Content Hazmat Notes…"
click select "Select Private to Account Private to Vendor Public"
select select "PRIVATE_TO_ACCOUNT"
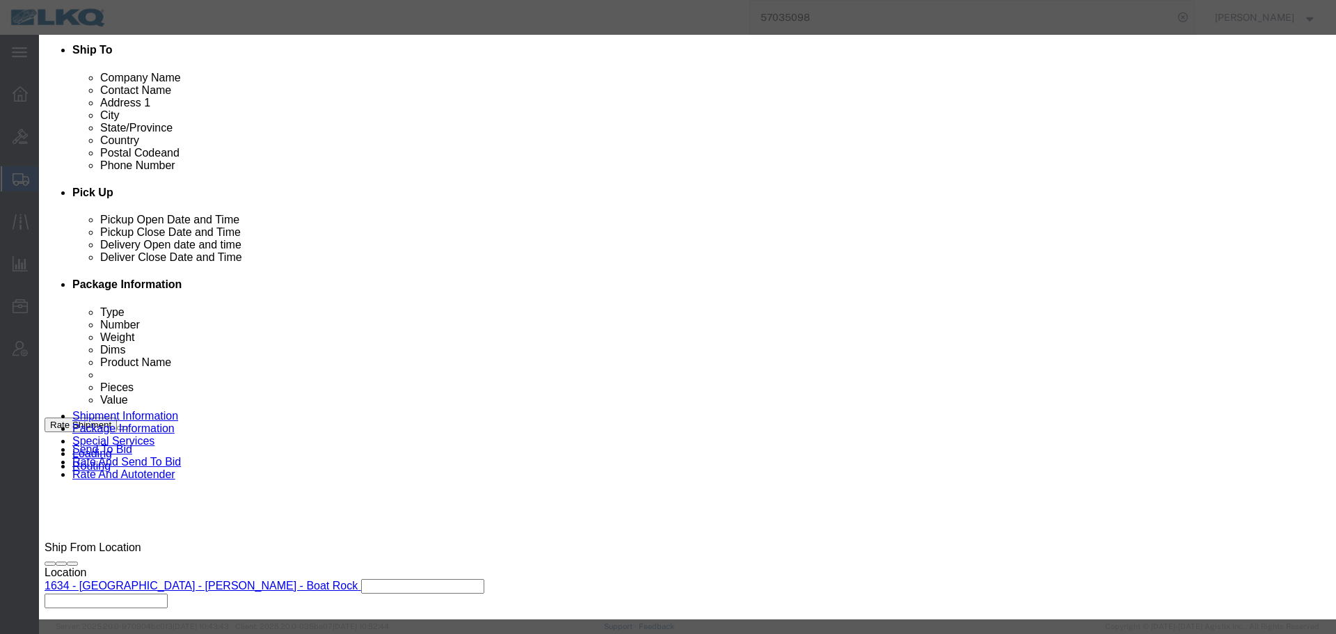
click select "Select Private to Account Private to Vendor Public"
click textarea
paste textarea "$1,289"
click textarea "DAT: $1,289"
type textarea "DAT: $1289"
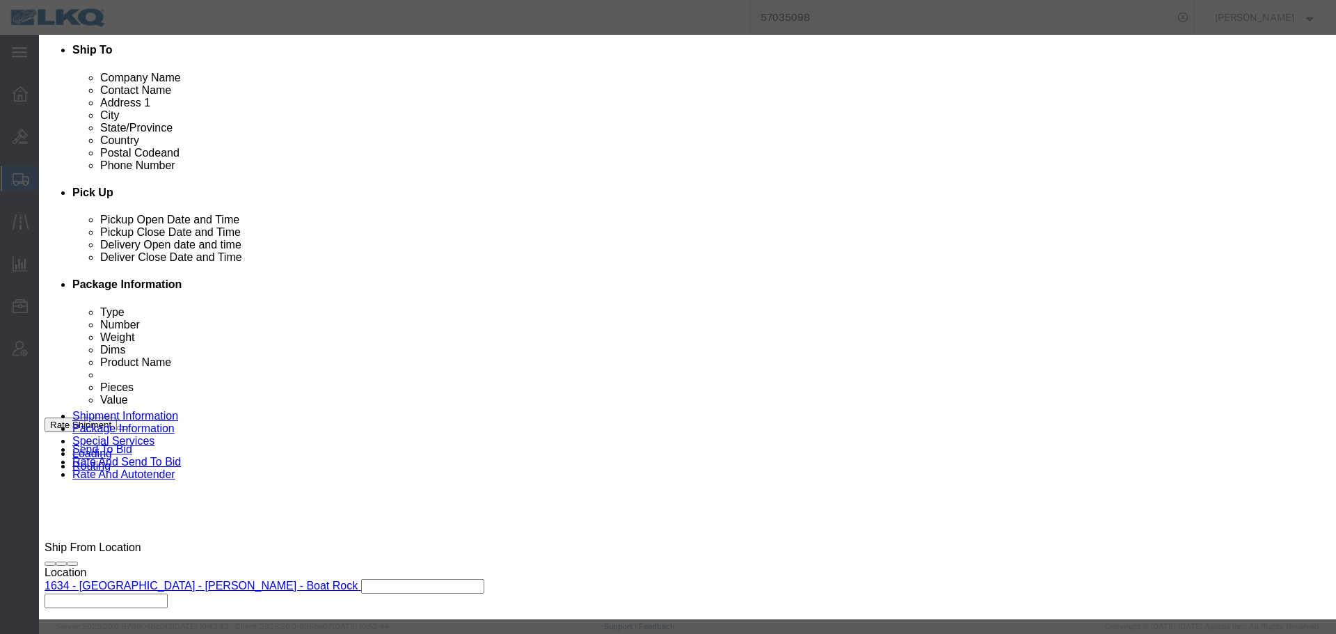
click button "Save"
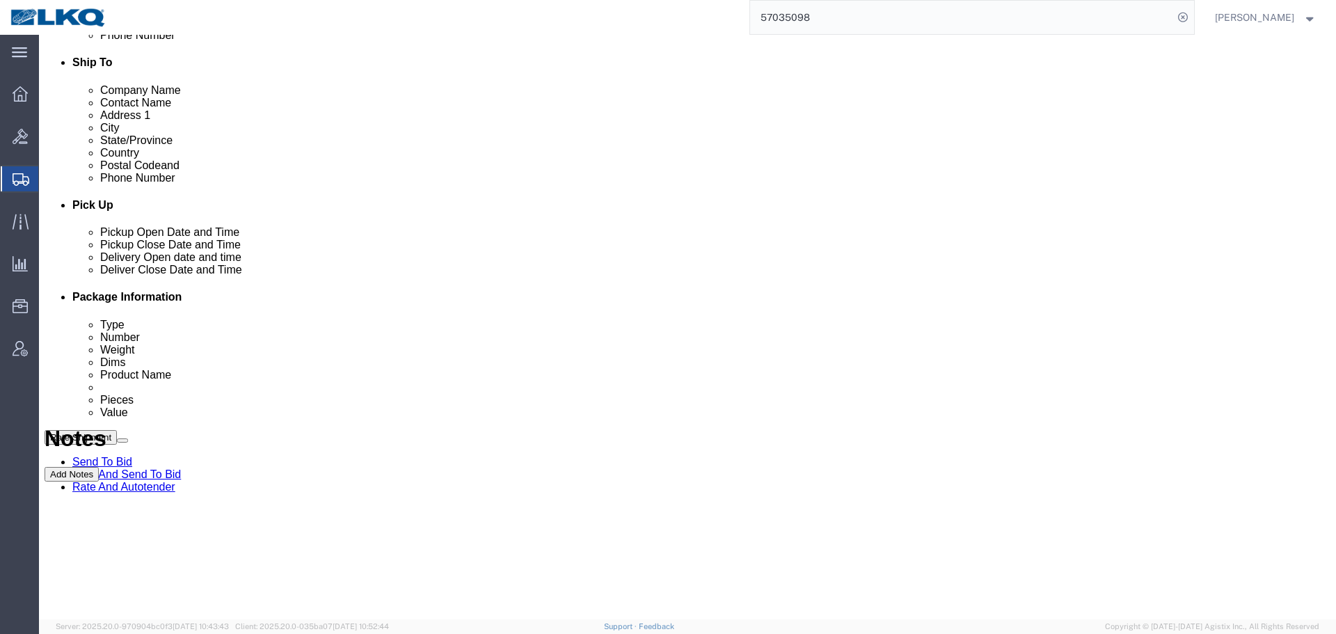
scroll to position [0, 0]
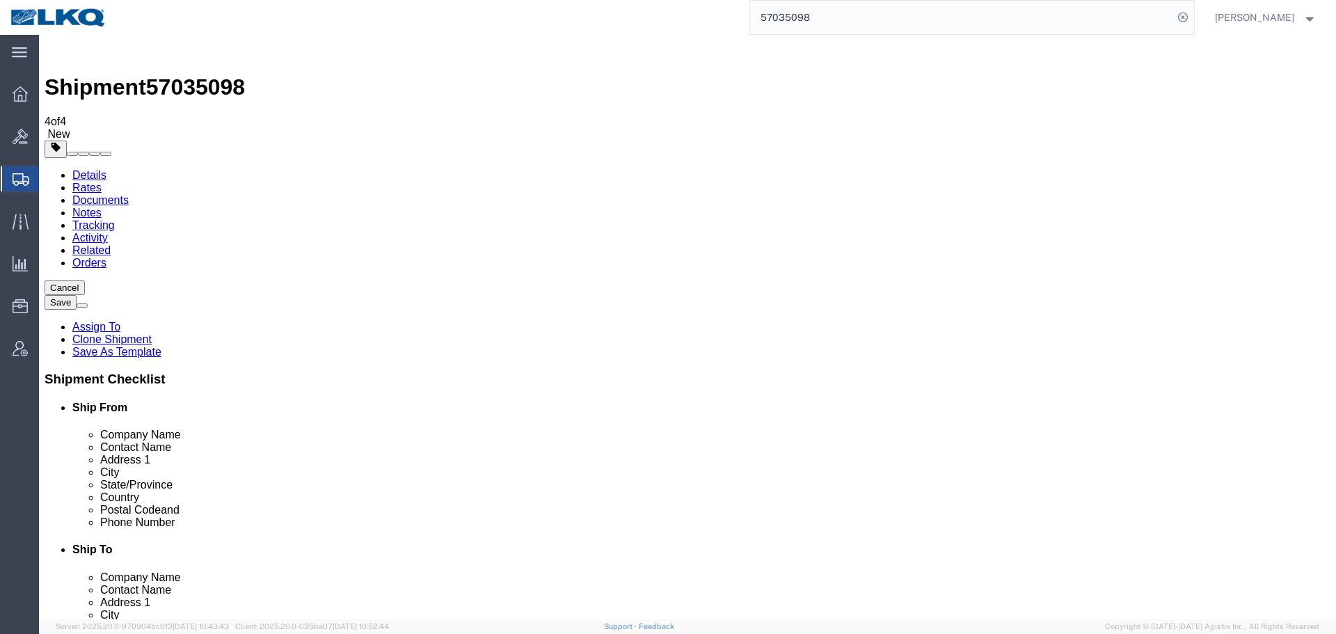
click at [85, 169] on link "Details" at bounding box center [89, 175] width 34 height 12
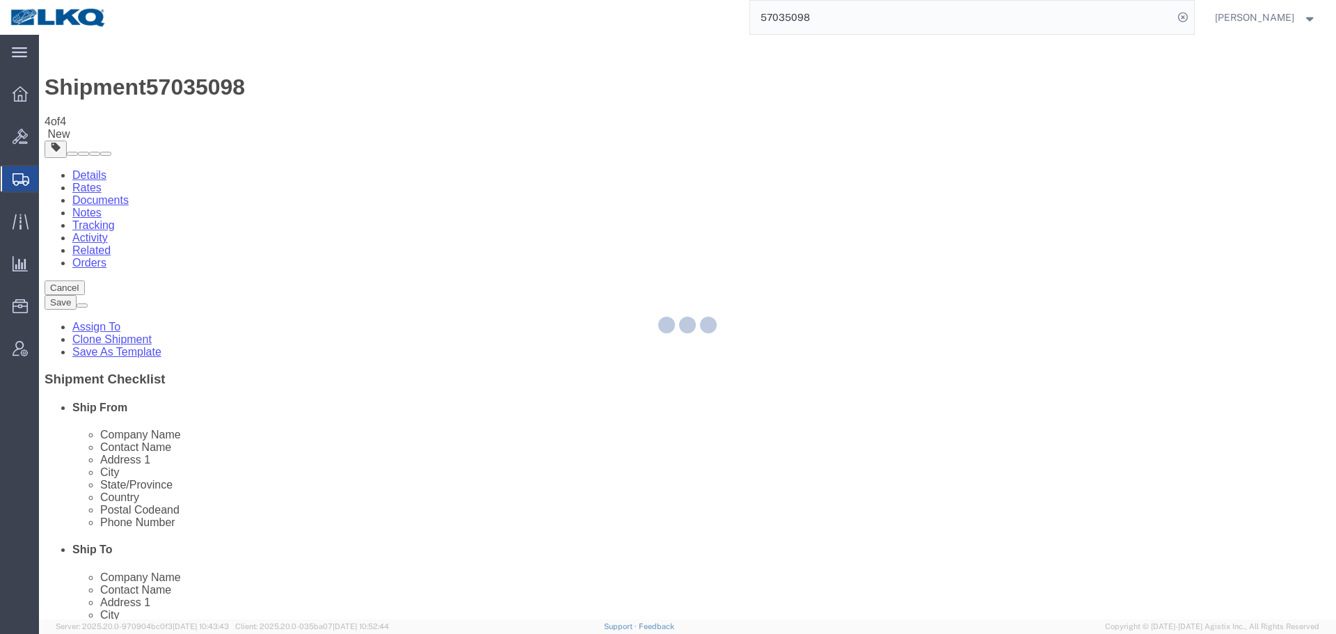
select select "28712"
select select "28010"
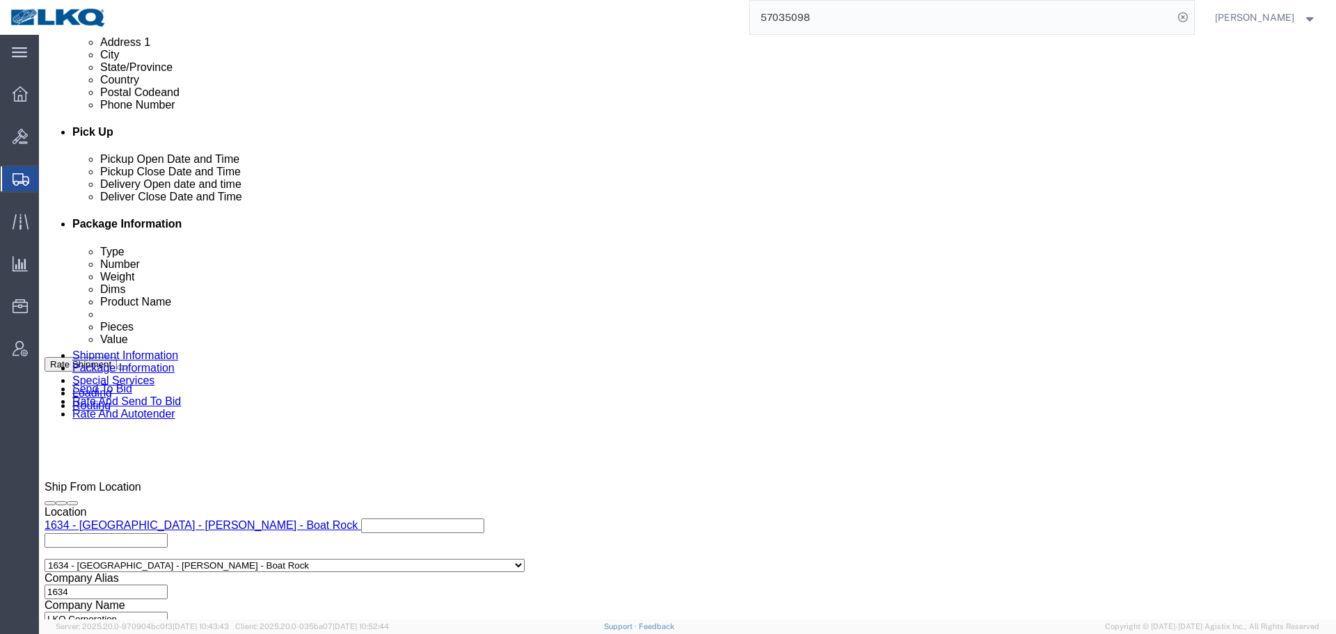
scroll to position [696, 0]
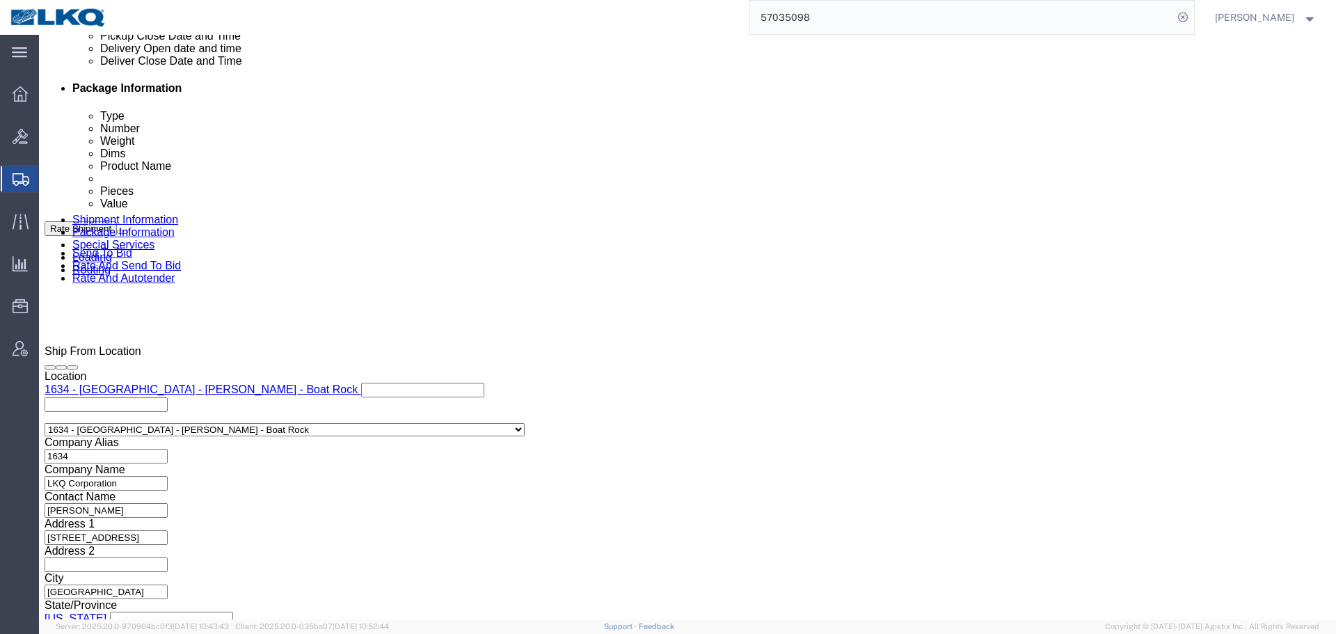
click div "[DATE] 7:00 AM"
click button "Apply"
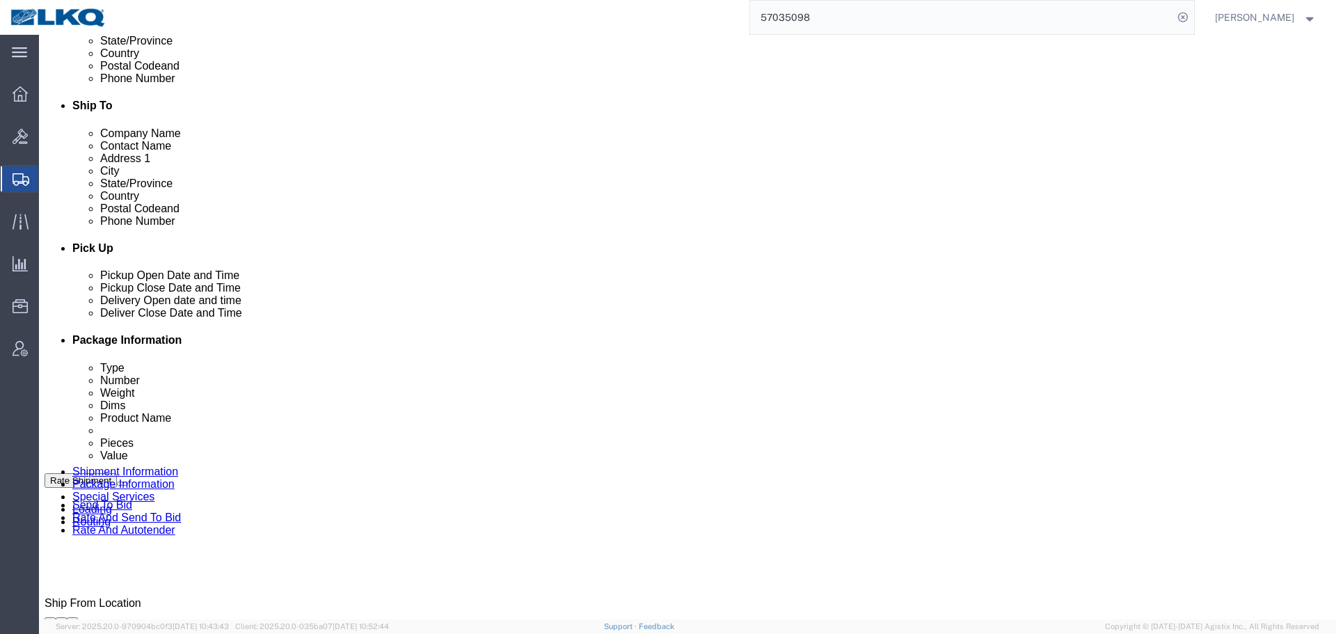
scroll to position [417, 0]
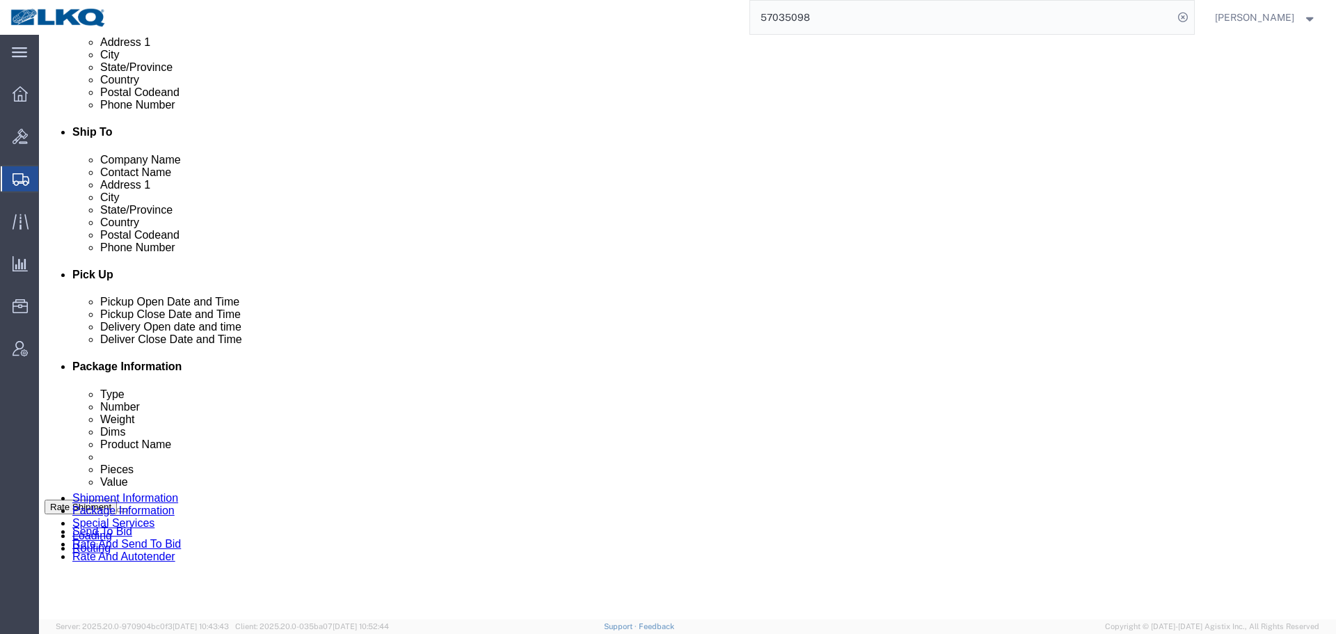
click div "Pickup Date and Time"
click div "[DATE] 2:00 PM"
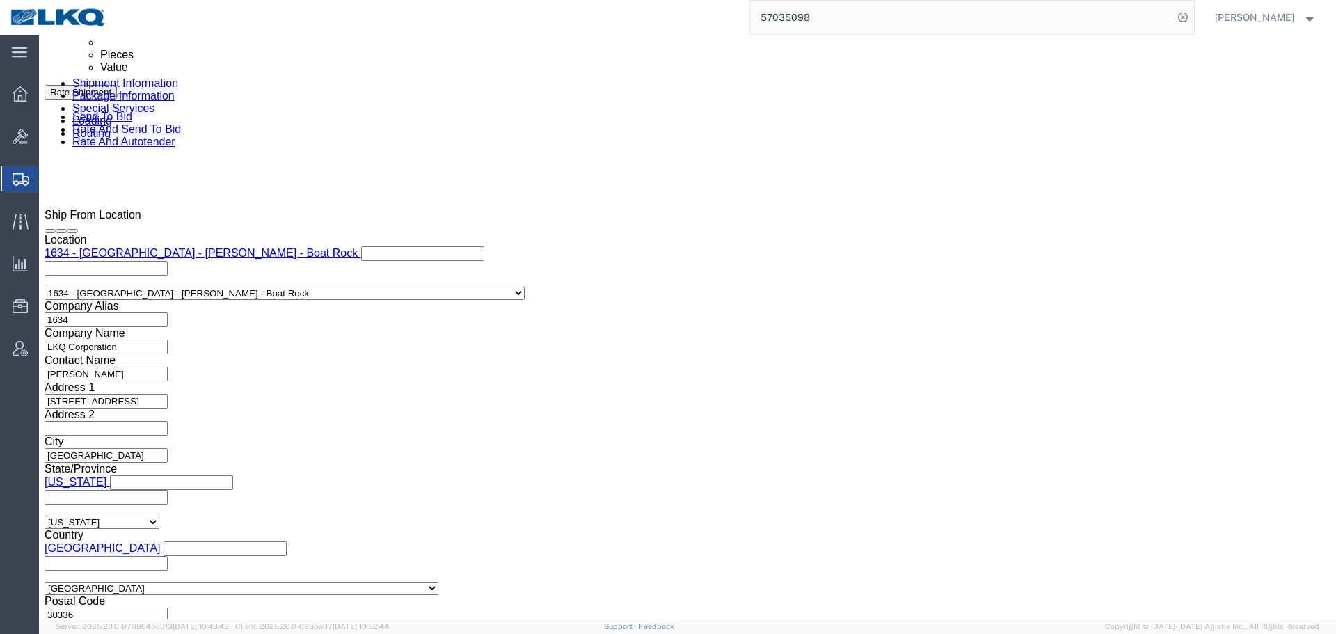
click input "2:00 PM"
type input "8:00 AM"
click button "Apply"
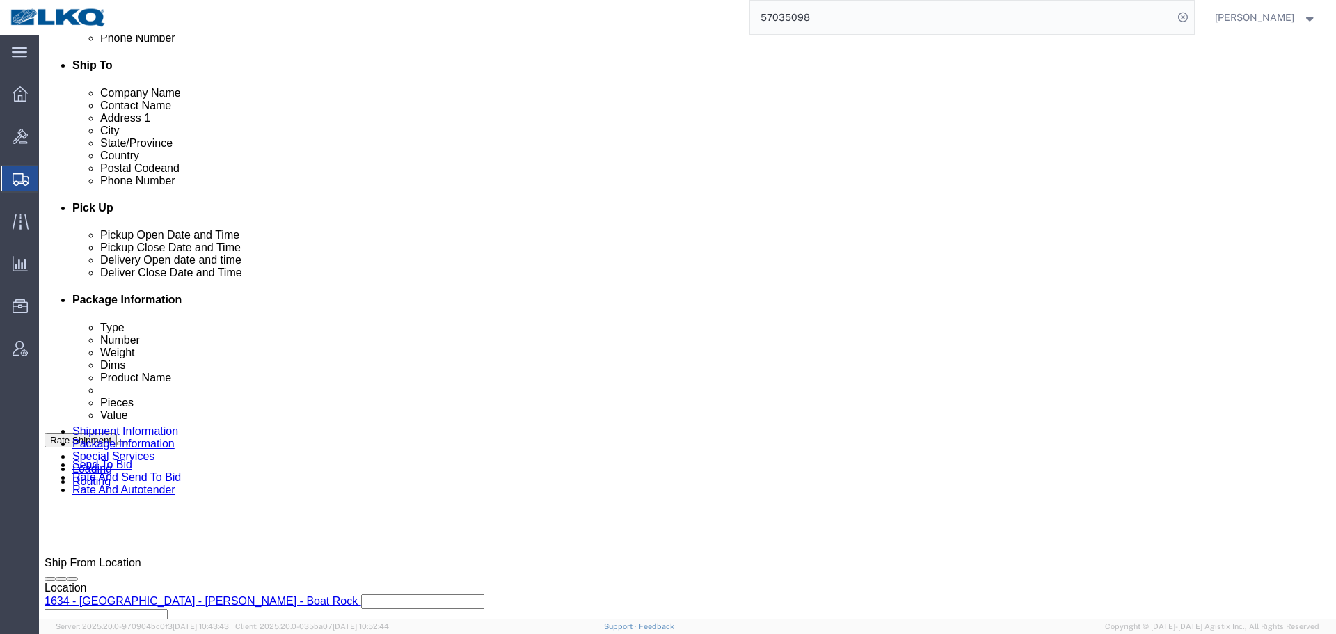
click div
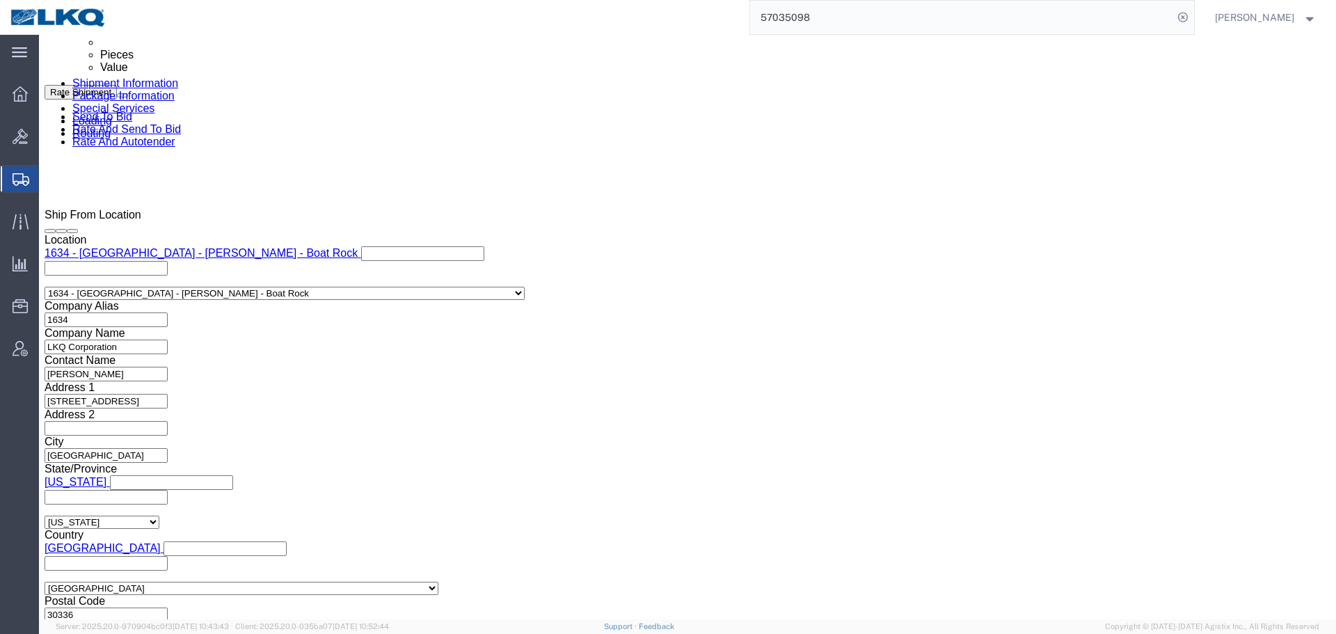
click div "Close Time 9:00 AM [DATE] 9:00 AM - [DATE] 9:00 AM Cancel Apply"
click input "9:00 AM"
type input "8:01 AM"
click button "Apply"
click button "Save"
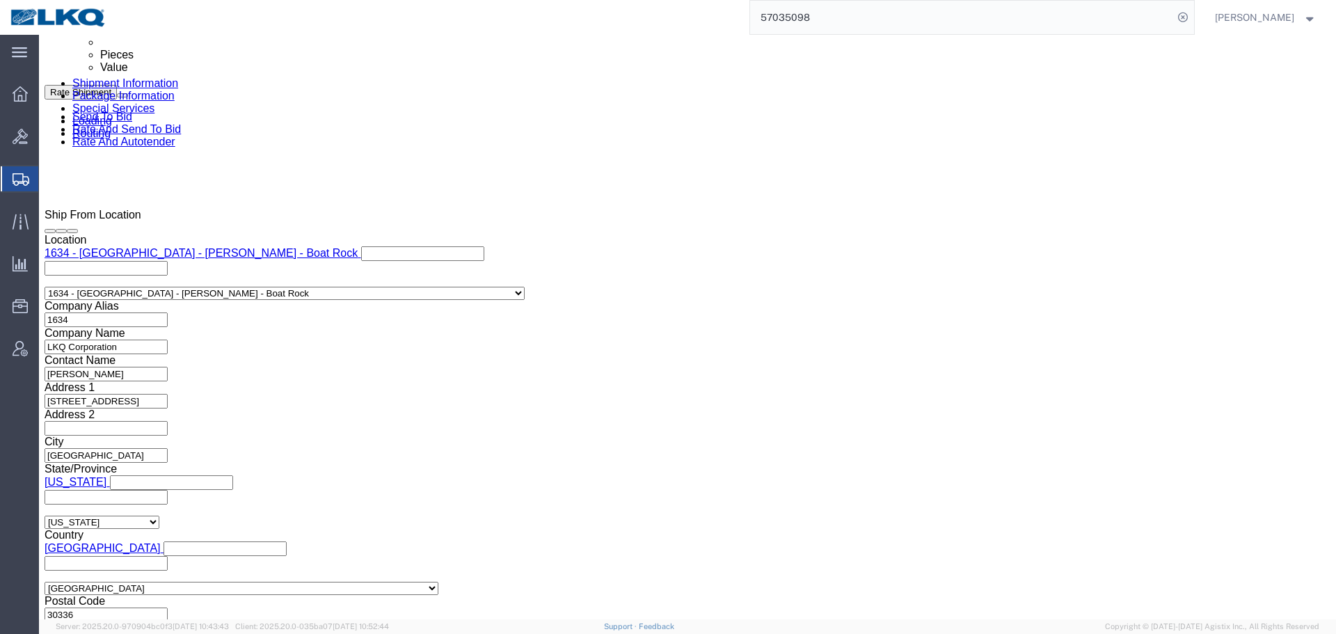
type button "Save"
click link "Send To Bid"
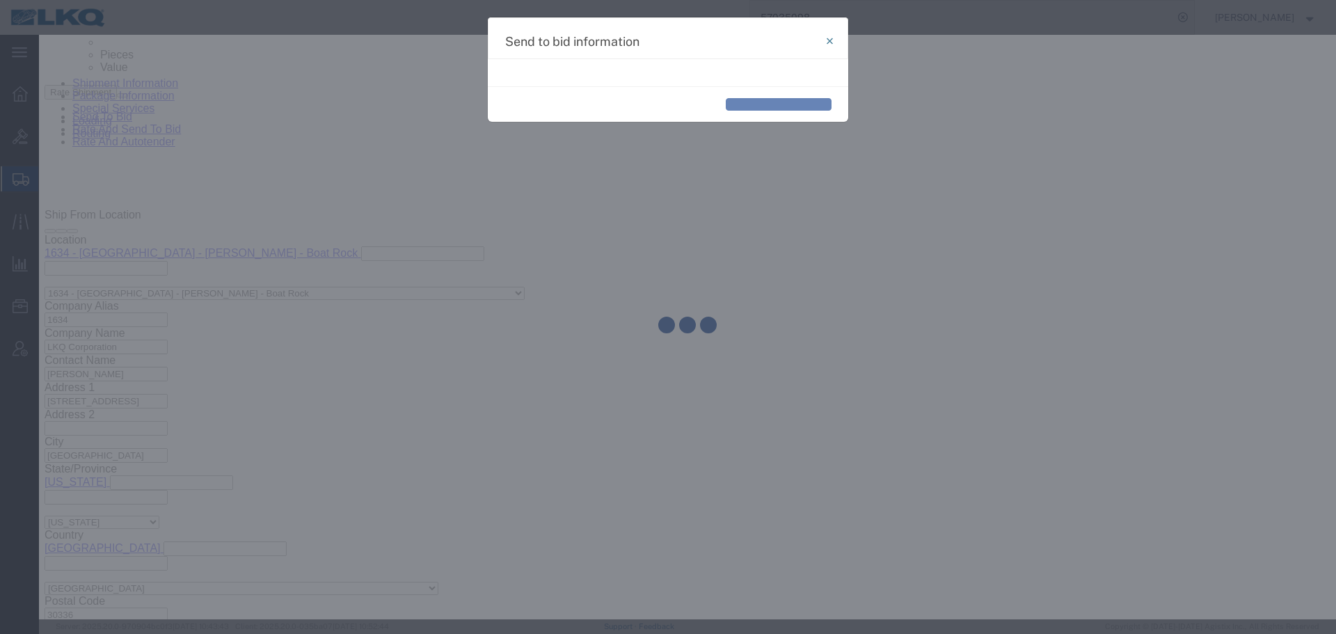
select select "TL"
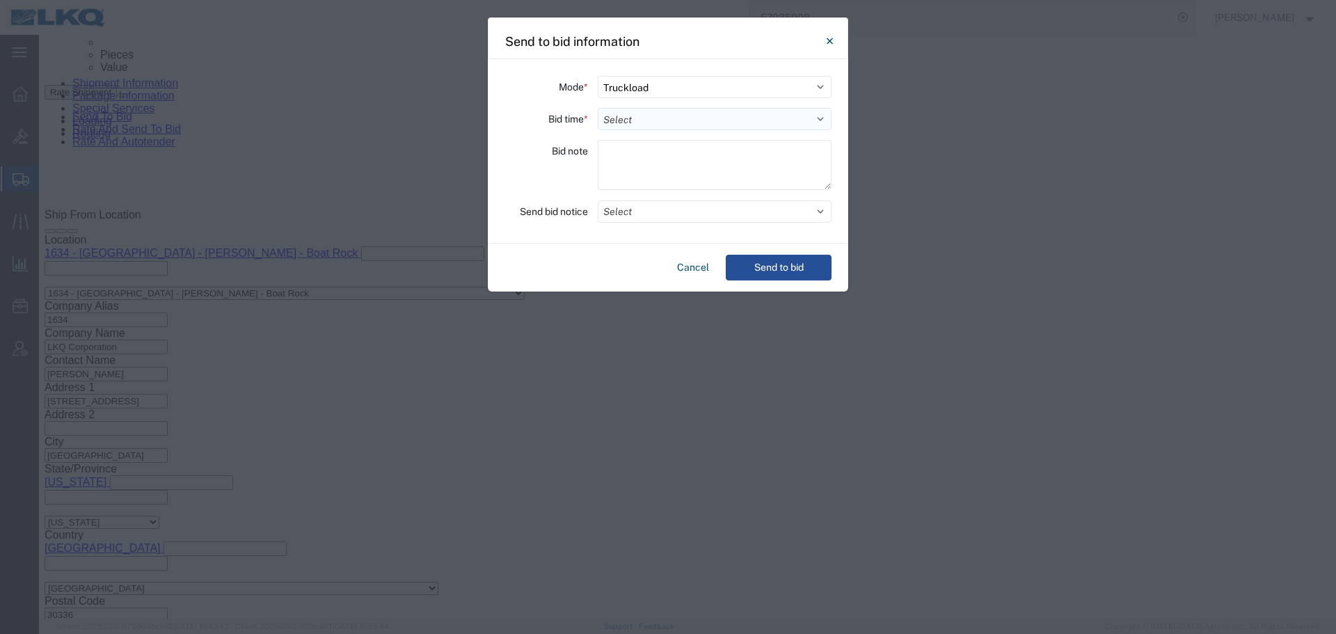
click at [696, 117] on select "Select 30 Min (Rush) 1 Hour (Rush) 2 Hours (Rush) 4 Hours (Rush) 8 Hours (Rush)…" at bounding box center [715, 119] width 234 height 22
select select "12"
click at [598, 108] on select "Select 30 Min (Rush) 1 Hour (Rush) 2 Hours (Rush) 4 Hours (Rush) 8 Hours (Rush)…" at bounding box center [715, 119] width 234 height 22
click at [645, 216] on button "Select" at bounding box center [715, 211] width 234 height 22
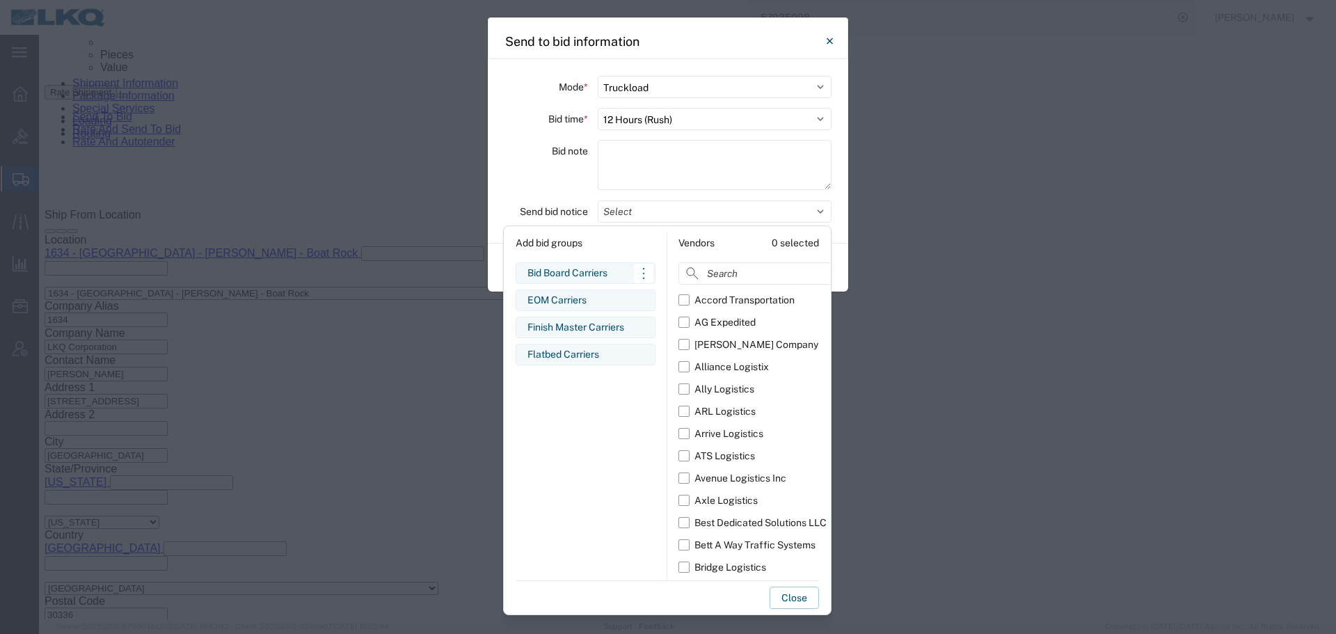
click at [607, 279] on div "Bid Board Carriers" at bounding box center [585, 273] width 116 height 15
click at [566, 189] on div "Bid note" at bounding box center [545, 167] width 83 height 54
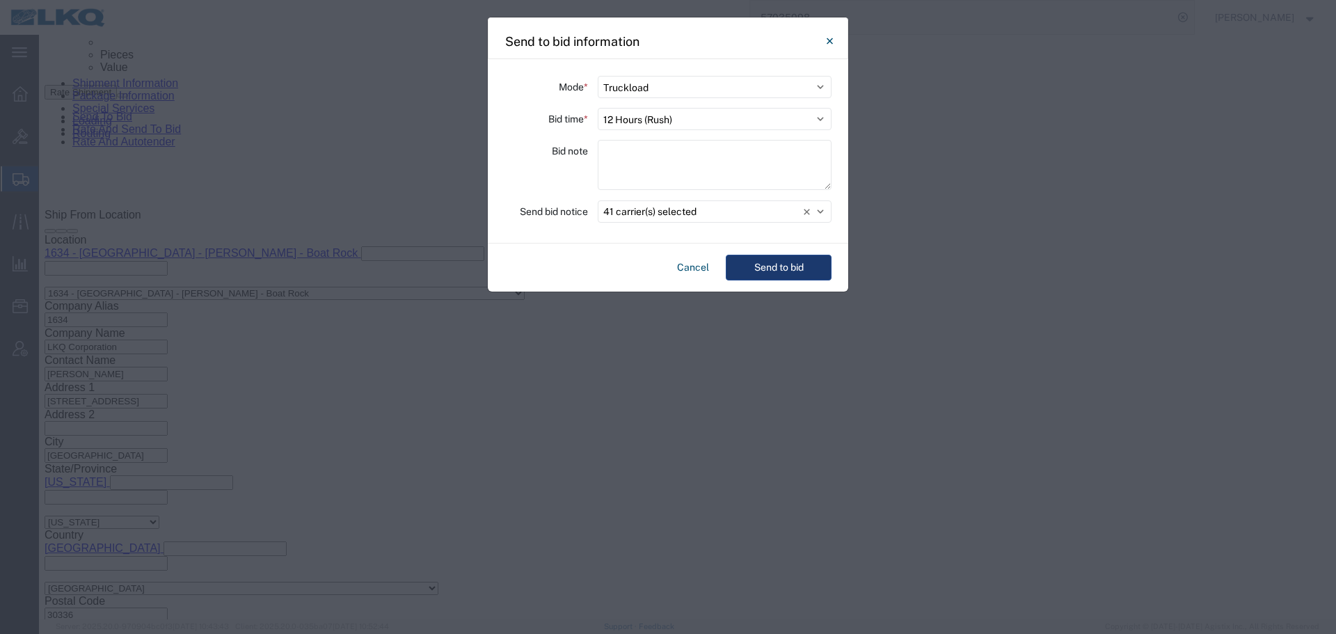
click at [760, 267] on button "Send to bid" at bounding box center [779, 268] width 106 height 26
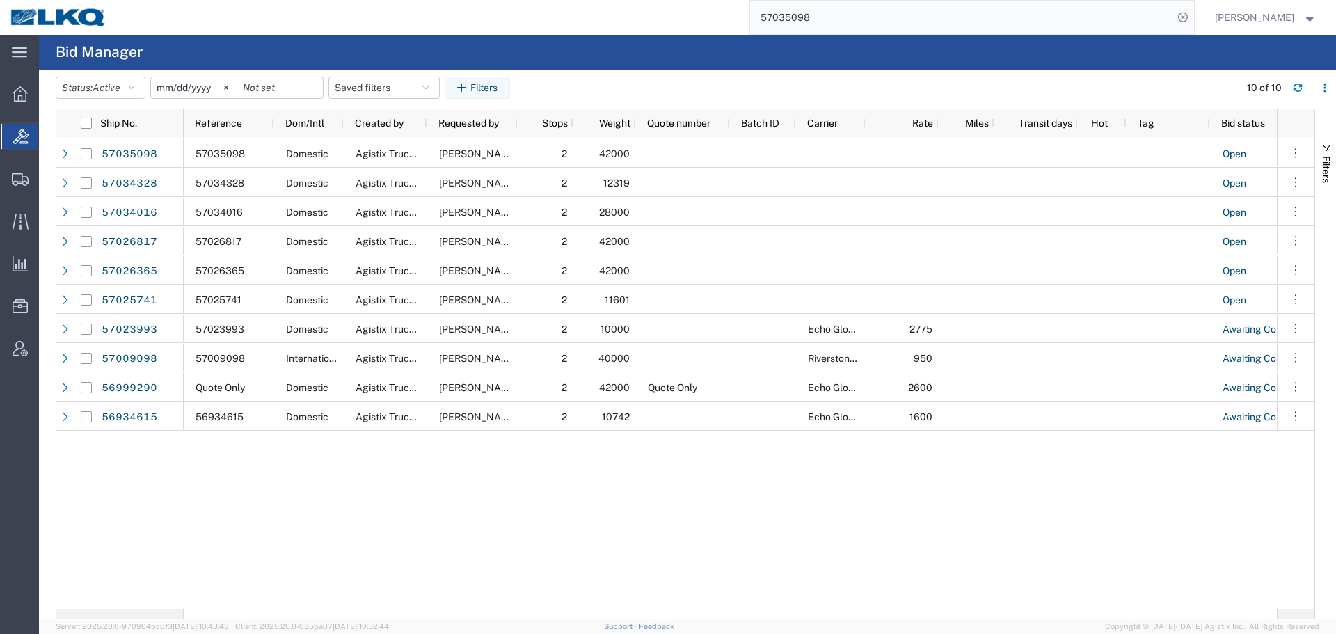
click at [899, 8] on input "57035098" at bounding box center [961, 17] width 423 height 33
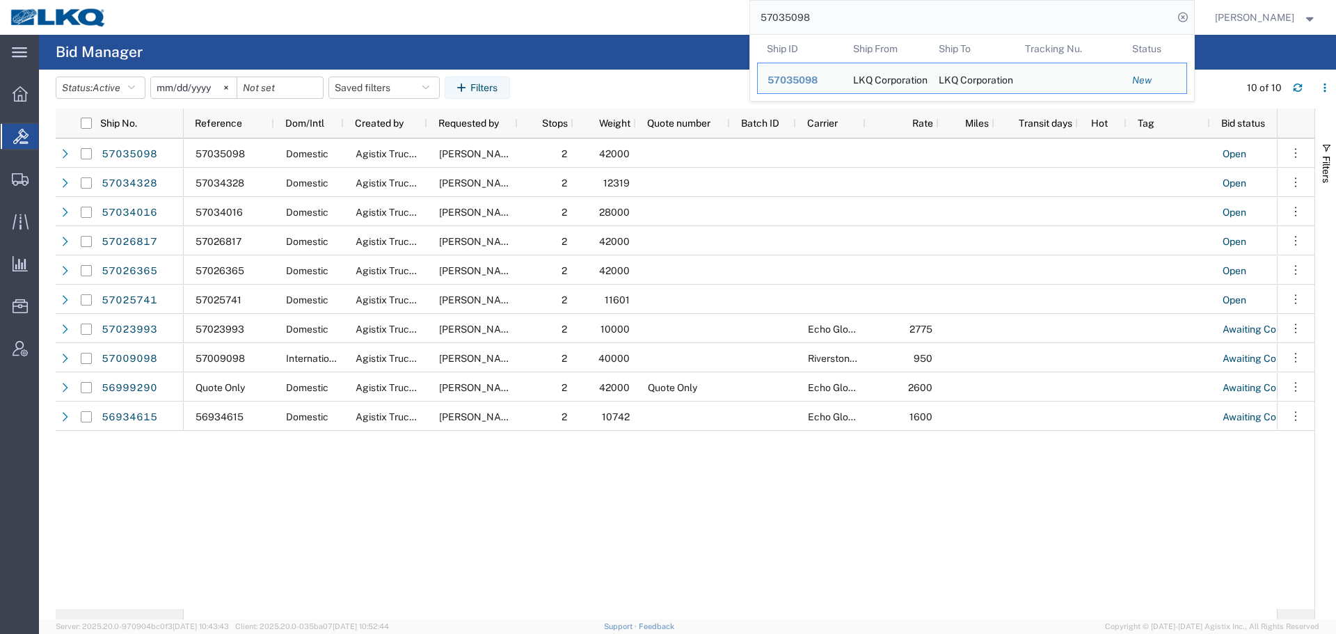
paste input "668221"
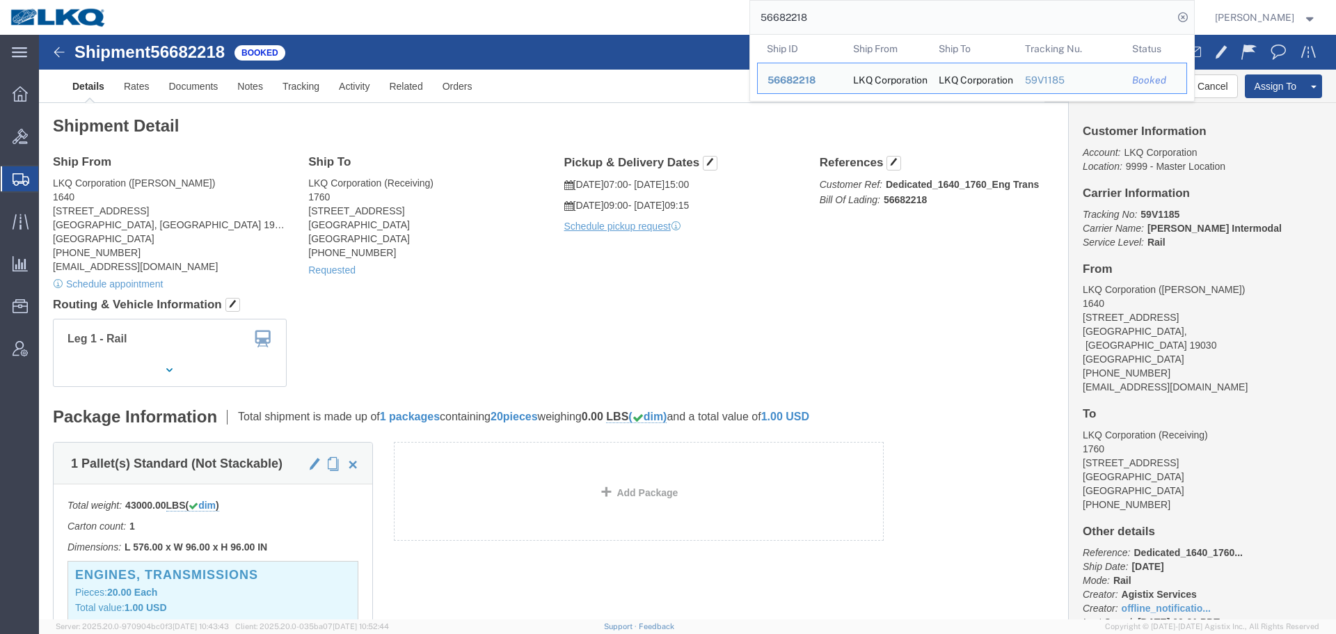
click div "Ship From LKQ Corporation ([PERSON_NAME]) [STREET_ADDRESS] [PHONE_NUMBER] [EMAI…"
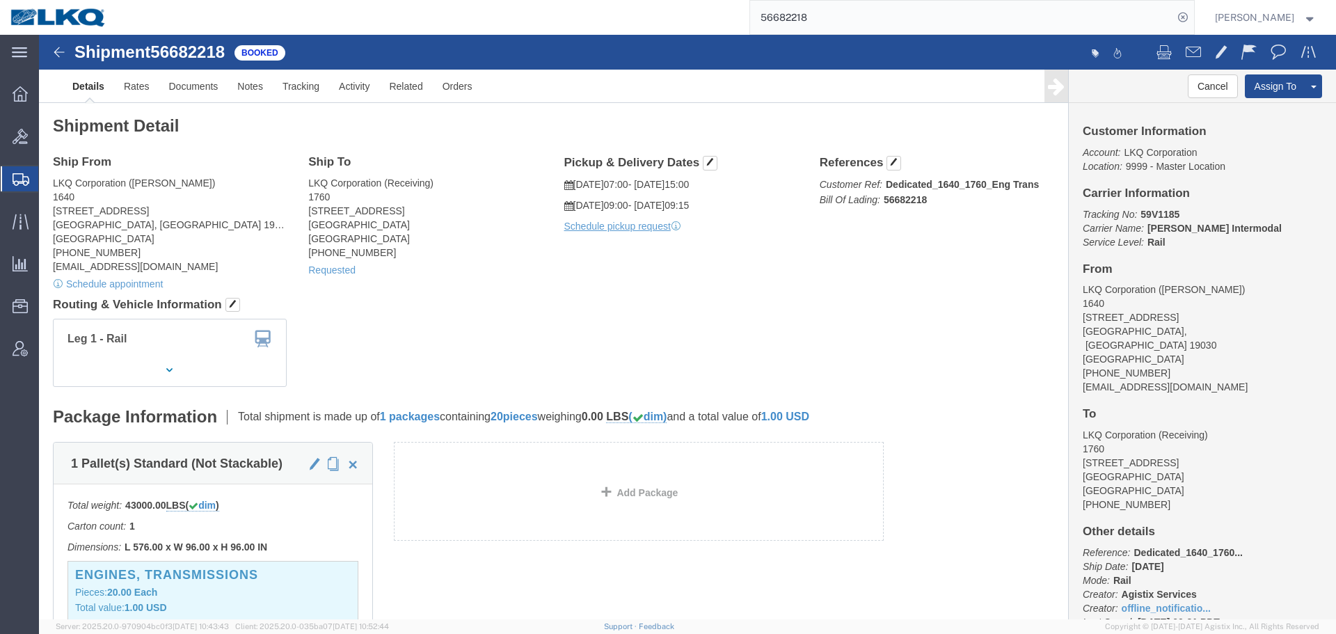
click div "Shipment Detail Ship From LKQ Corporation ([PERSON_NAME]) [STREET_ADDRESS] [PHO…"
click h4 "Routing & Vehicle Information"
click button "Cancel"
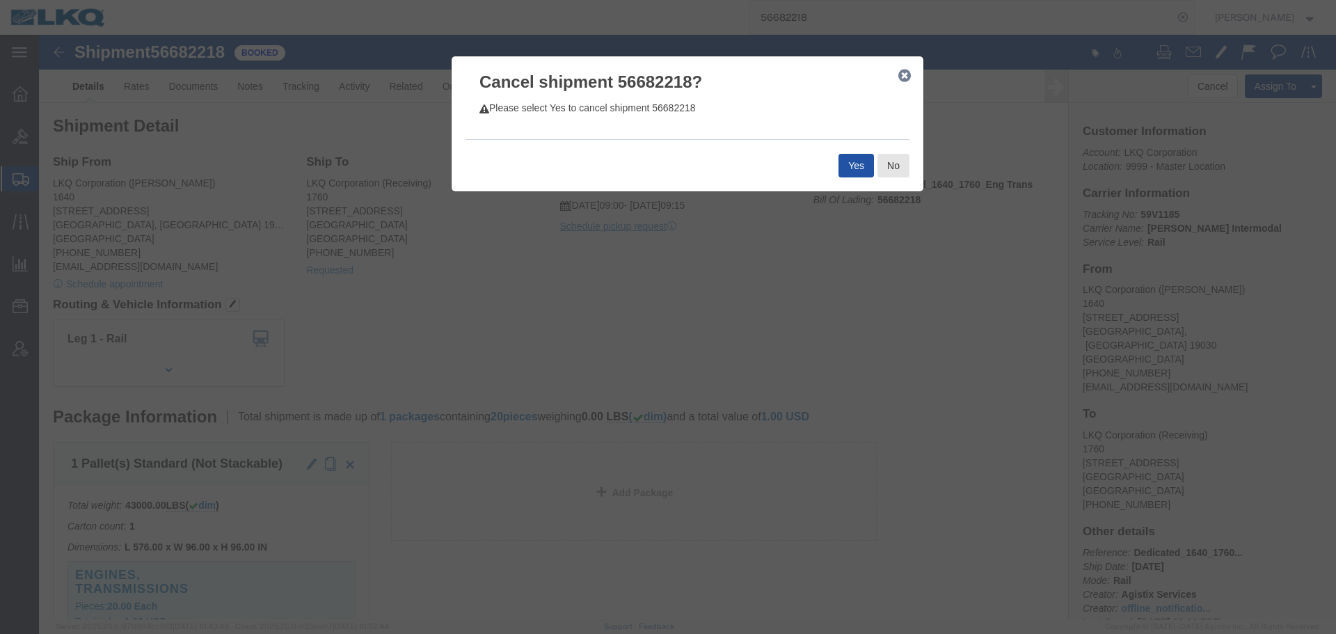
click button "Yes"
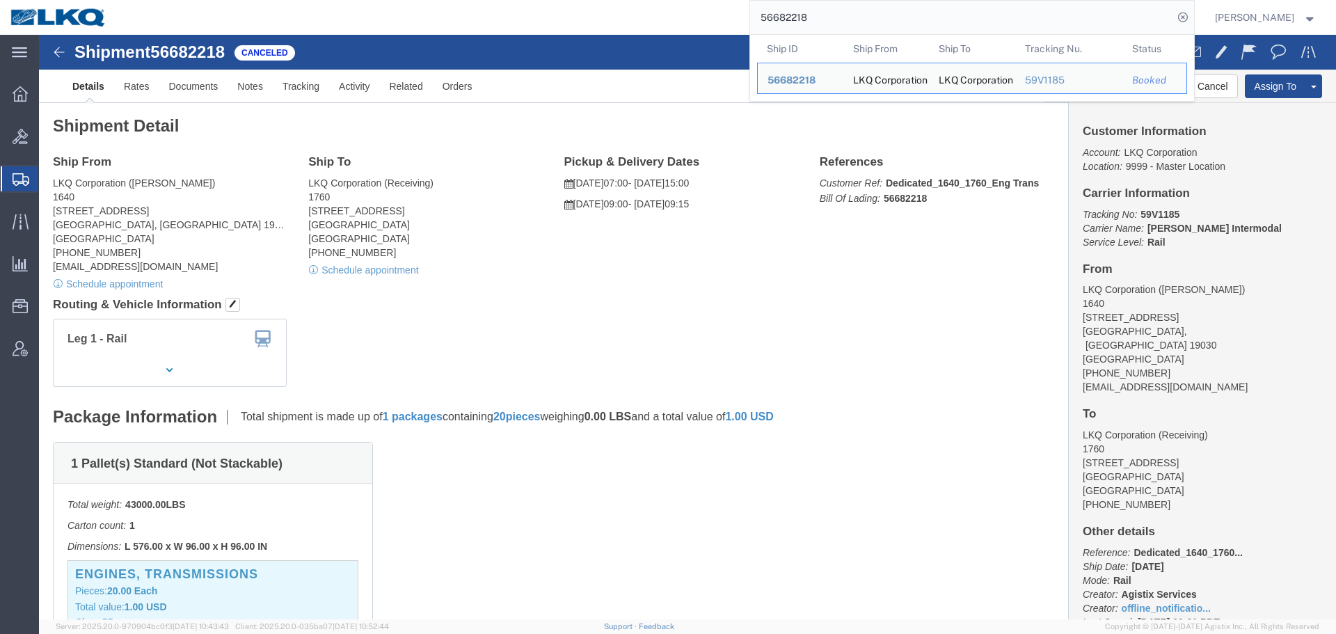
click at [900, 13] on input "56682218" at bounding box center [961, 17] width 423 height 33
paste input "7010931"
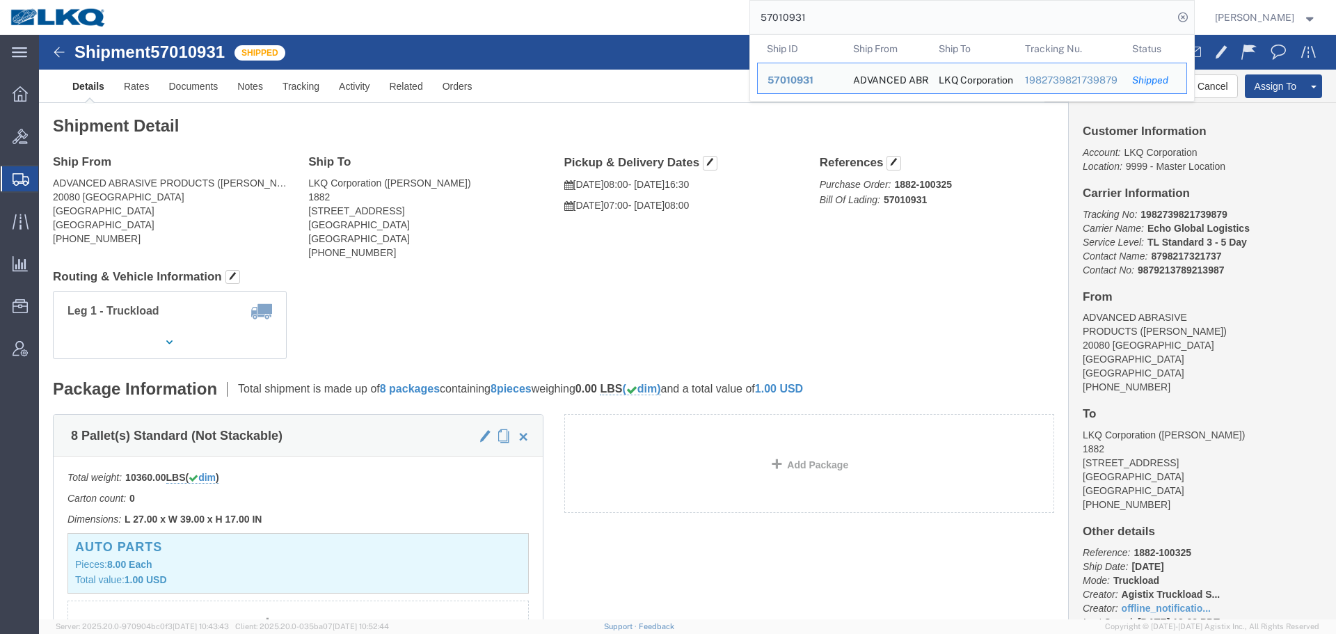
paste input "08070"
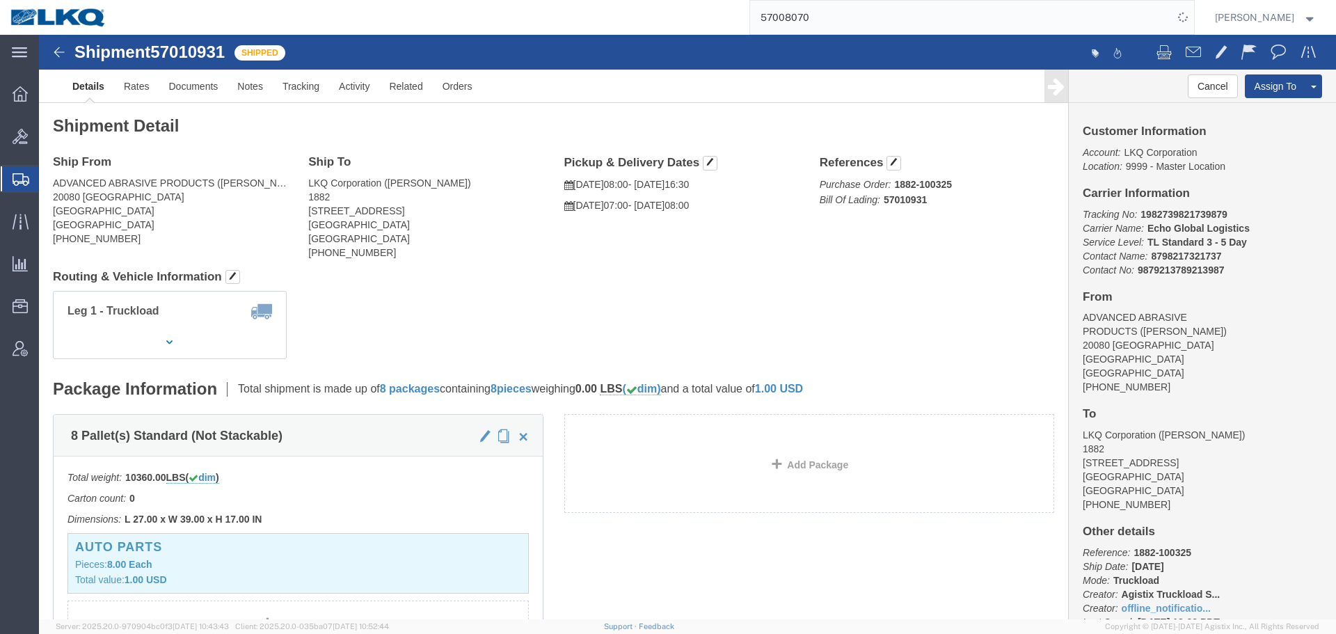
click div "Leg 1 - Truckload Vehicle 1: Standard Dry Van (53 Feet) Number of trucks: 1"
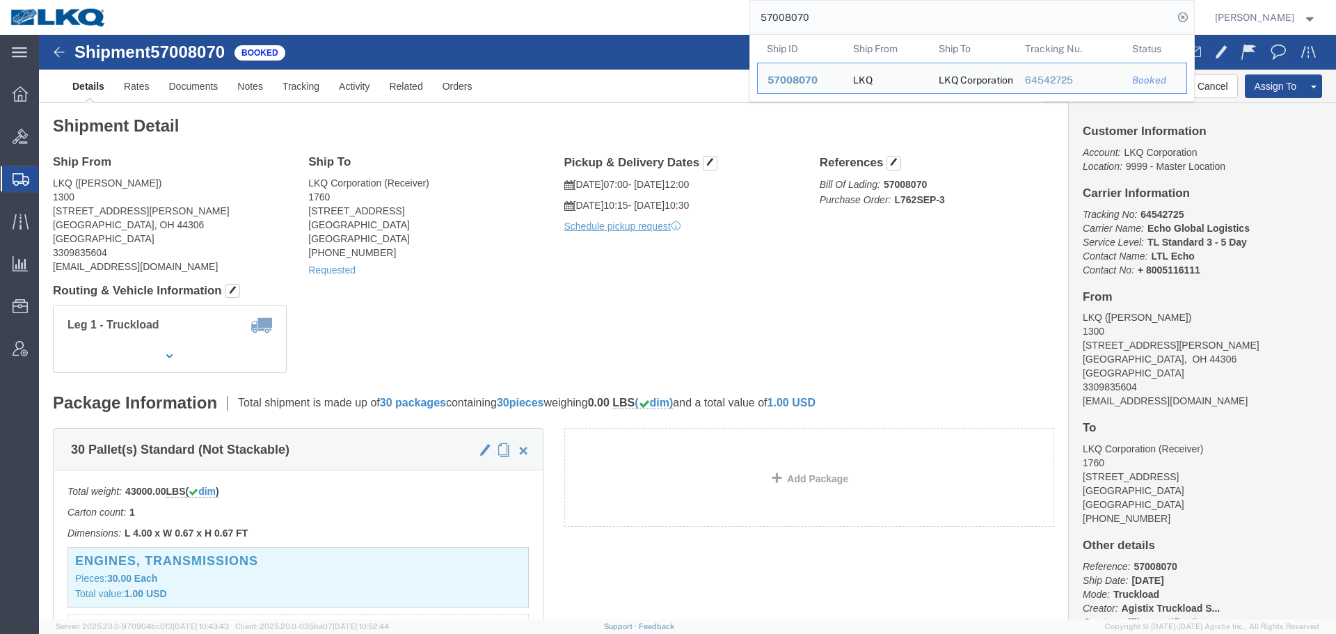
click div "Shipment Detail Ship From LKQ ([PERSON_NAME]) [STREET_ADDRESS][PERSON_NAME] [GE…"
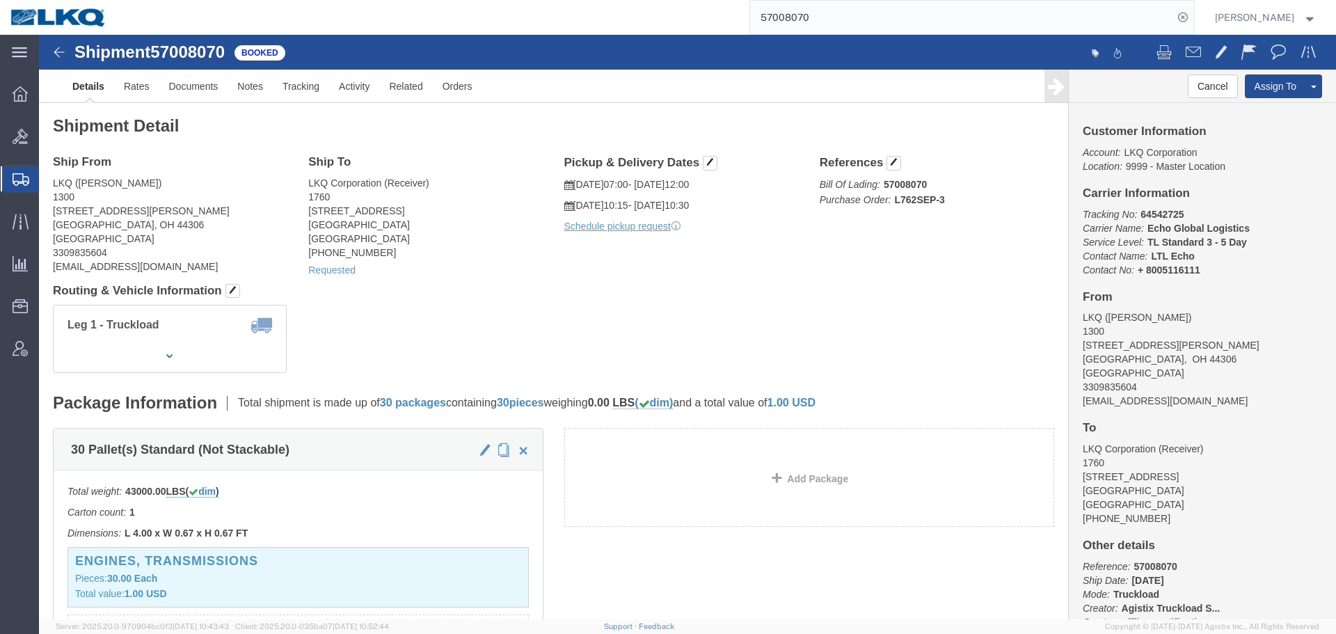
click div "Shipment Detail Ship From LKQ ([PERSON_NAME]) [STREET_ADDRESS][PERSON_NAME] [GE…"
click div "Leg 1 - Truckload Vehicle 1: Standard Dry Van (53 Feet) Number of trucks: 1"
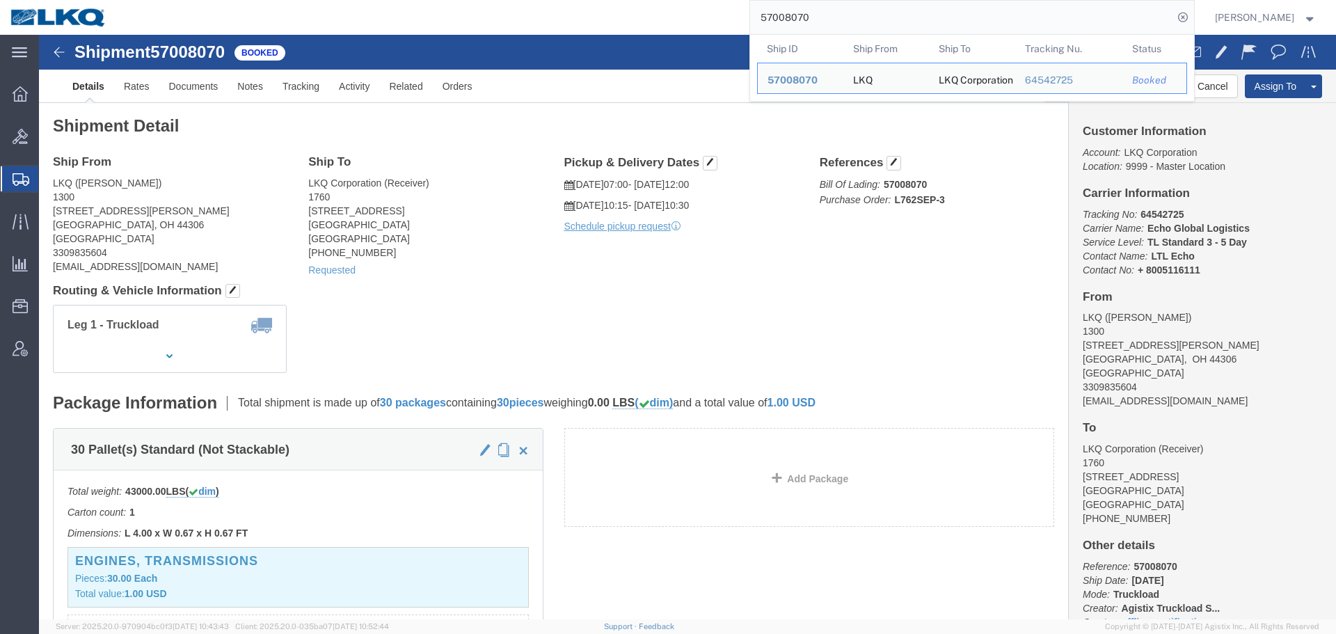
click at [837, 12] on input "57008070" at bounding box center [961, 17] width 423 height 33
paste input "6733006"
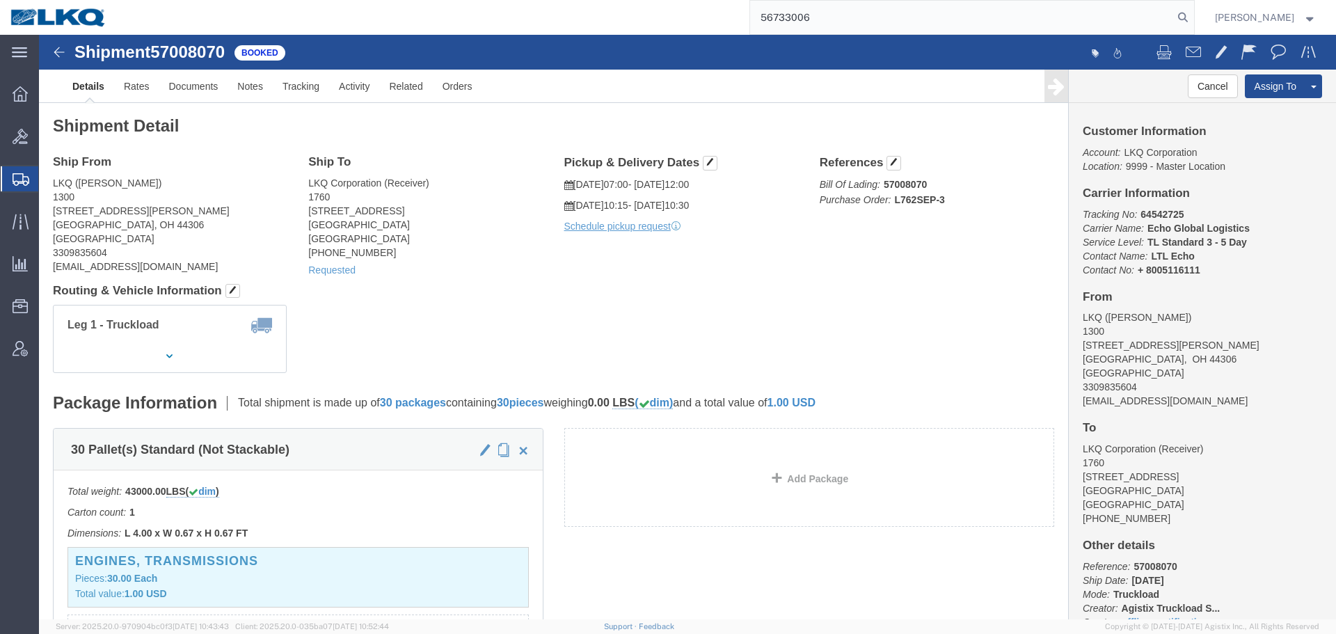
type input "56733006"
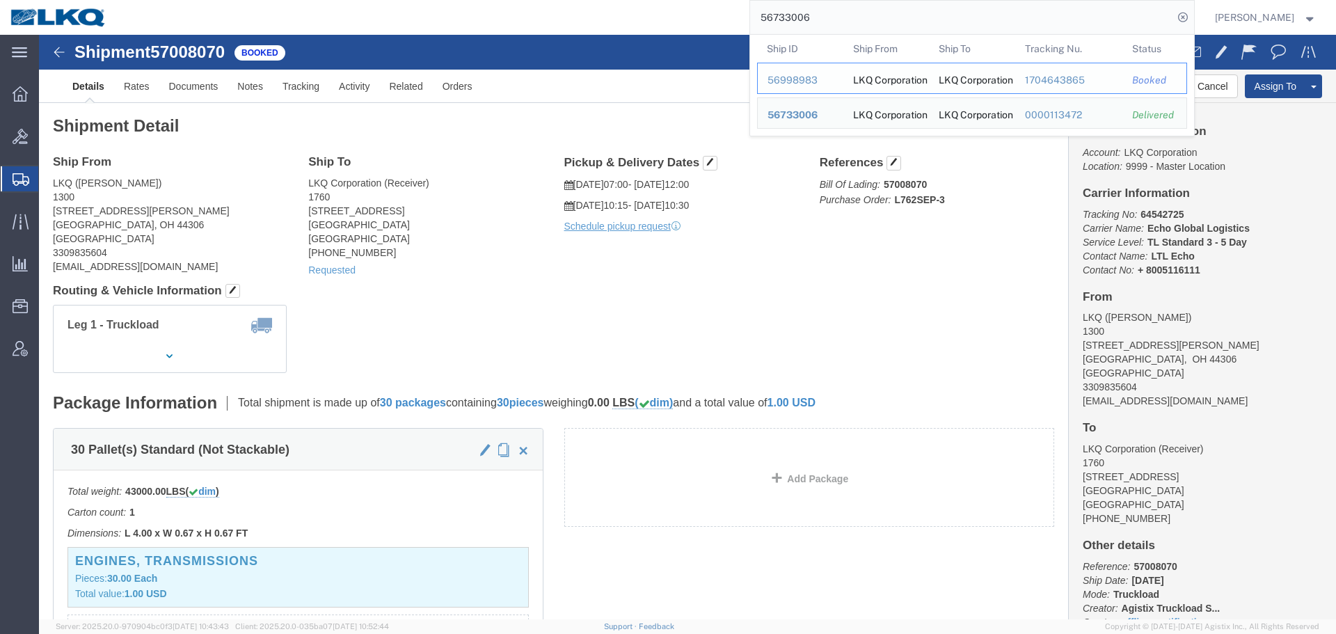
click at [797, 78] on div "56998983" at bounding box center [800, 80] width 66 height 15
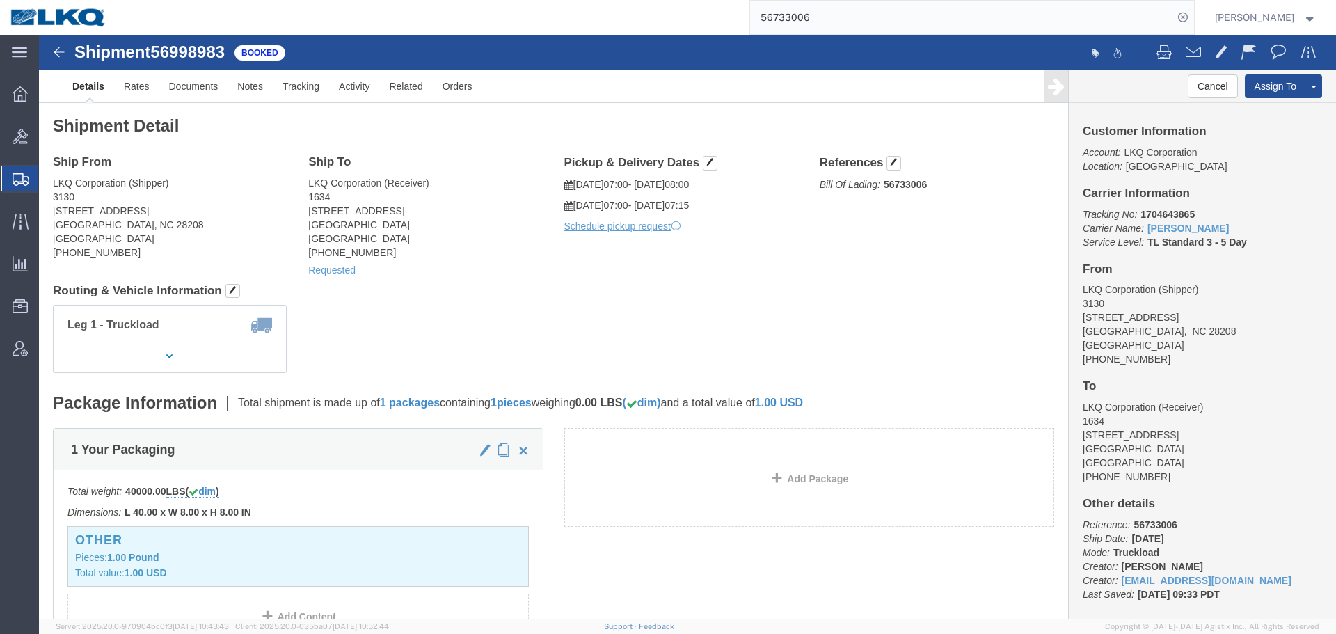
click div "Leg 1 - Truckload Number of trucks: 1"
click span "56998983"
copy span "56998983"
click span "button"
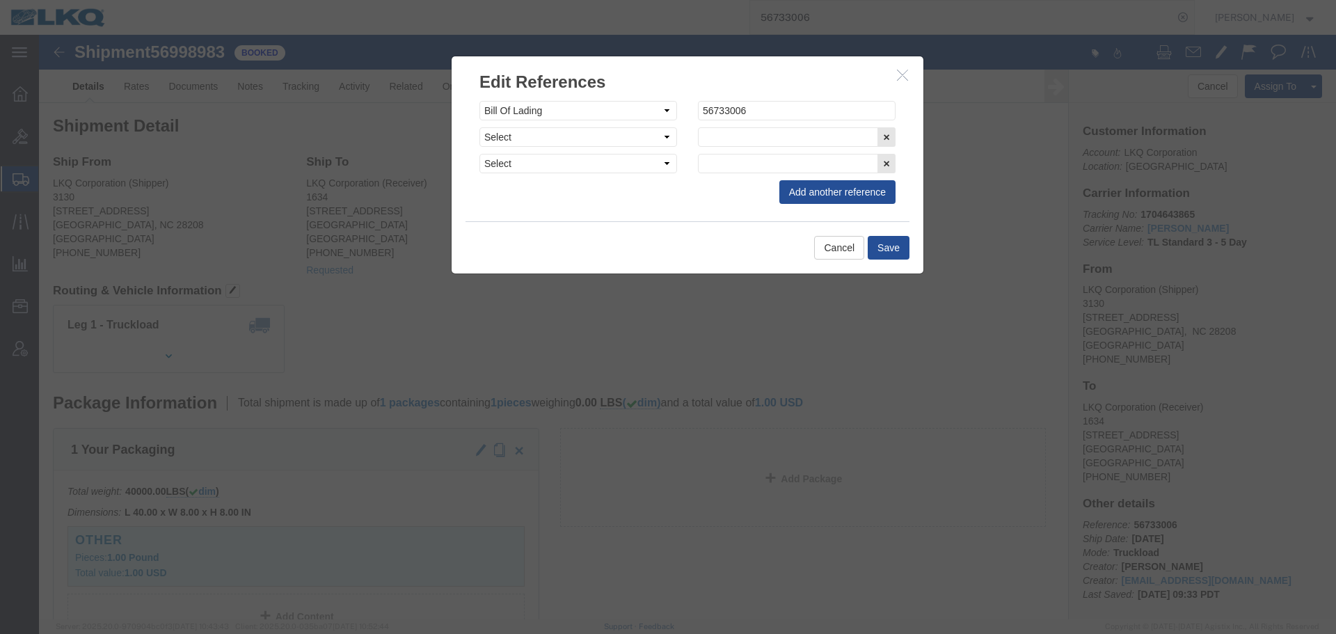
click div "Select Account Type Activity ID Airline Appointment Number ASN Batch Request # …"
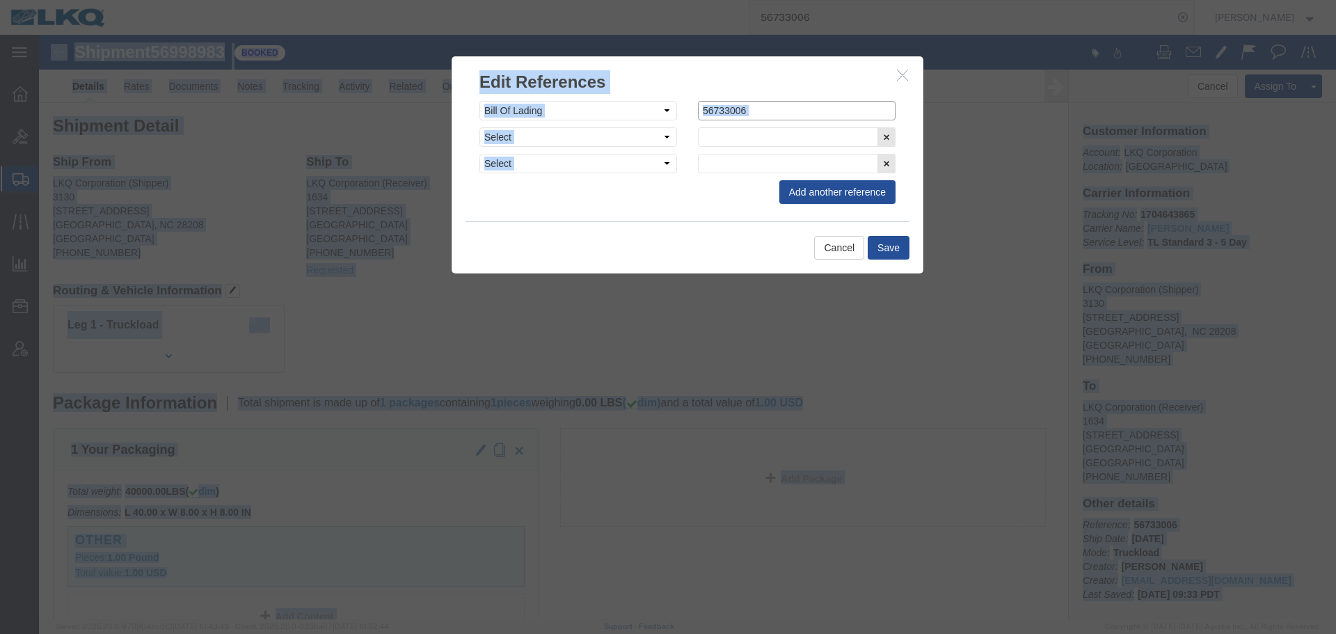
click input "56733006"
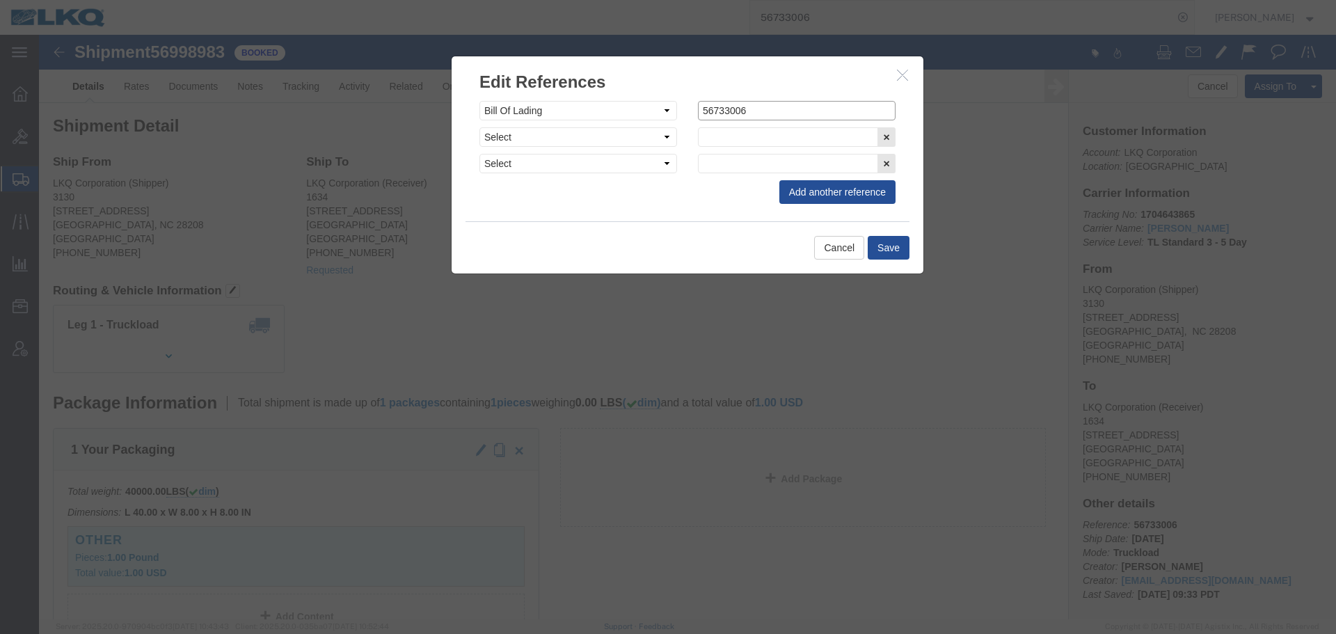
paste input "998983"
type input "56998983"
click button "Save"
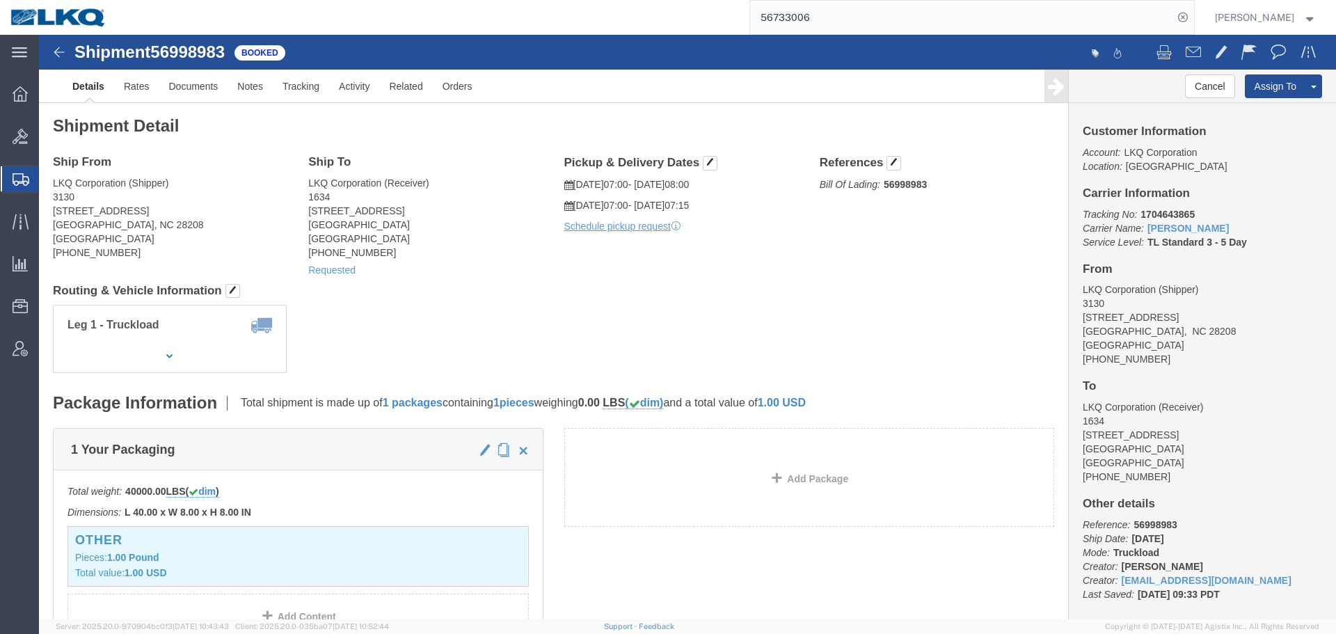
click div "Leg 1 - Truckload Number of trucks: 1"
click h4 "Routing & Vehicle Information"
click link "Documents"
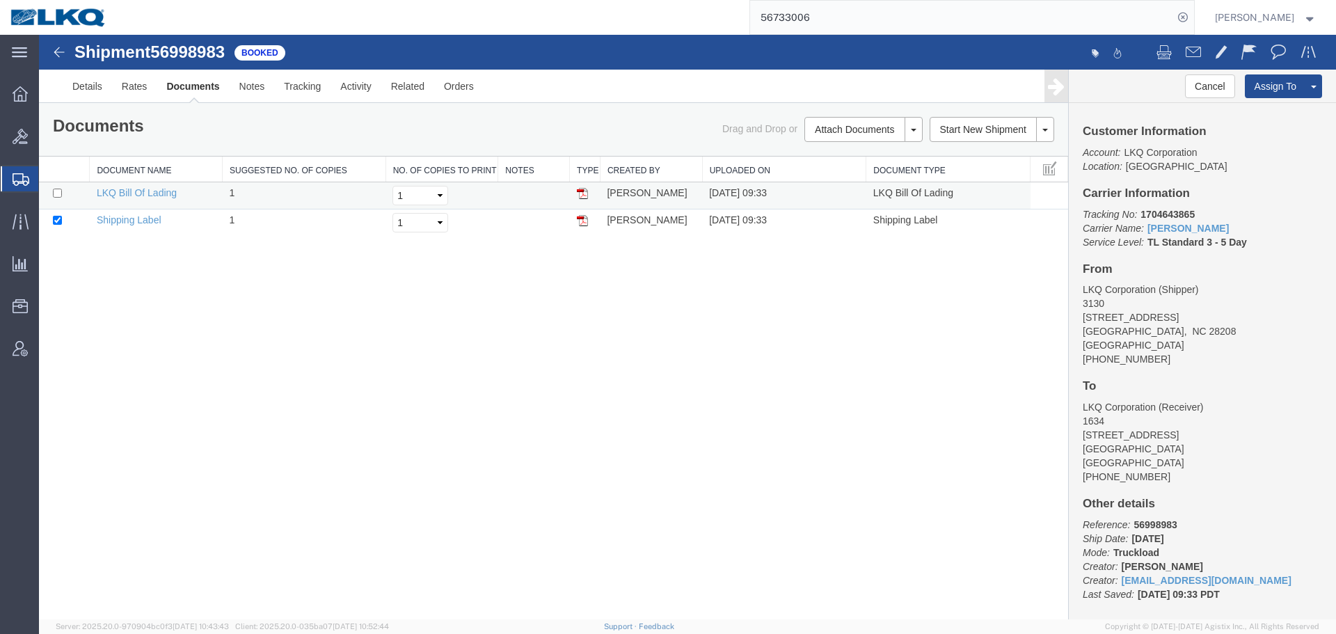
click at [584, 194] on img at bounding box center [582, 193] width 11 height 11
click at [736, 276] on div "Shipment 56998983 2 of 2 Booked Details Rates Documents Notes Tracking Activity…" at bounding box center [687, 327] width 1297 height 584
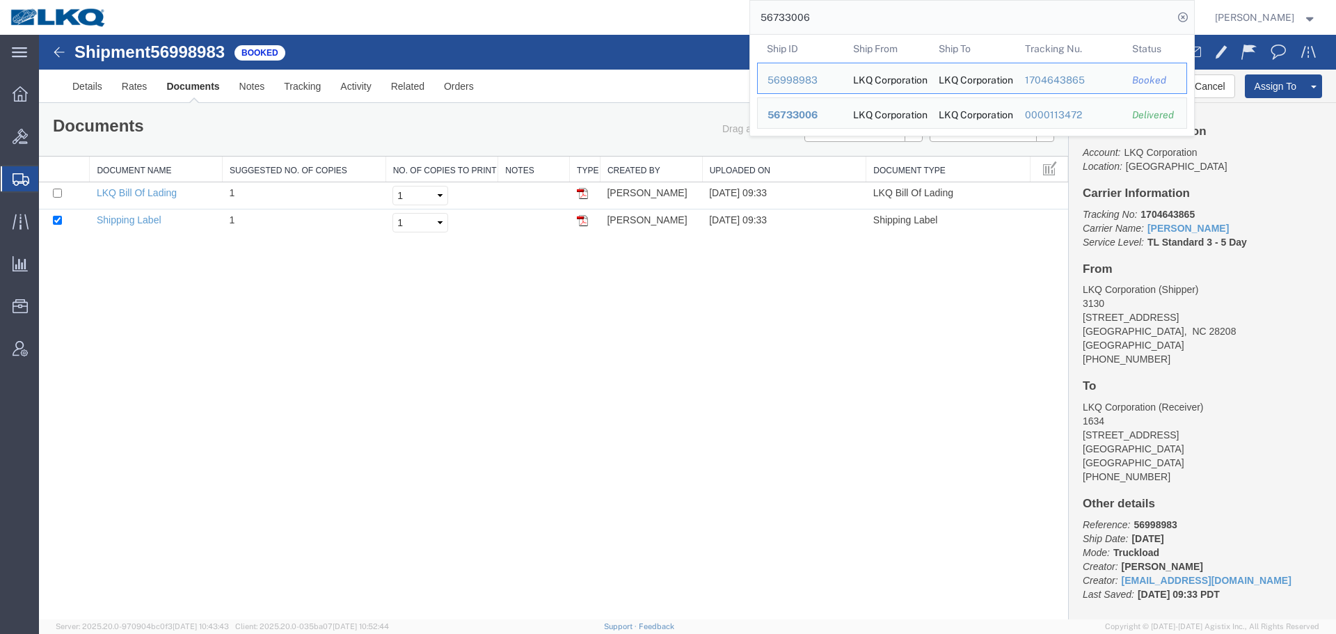
click at [824, 15] on input "56733006" at bounding box center [961, 17] width 423 height 33
paste input "7008070"
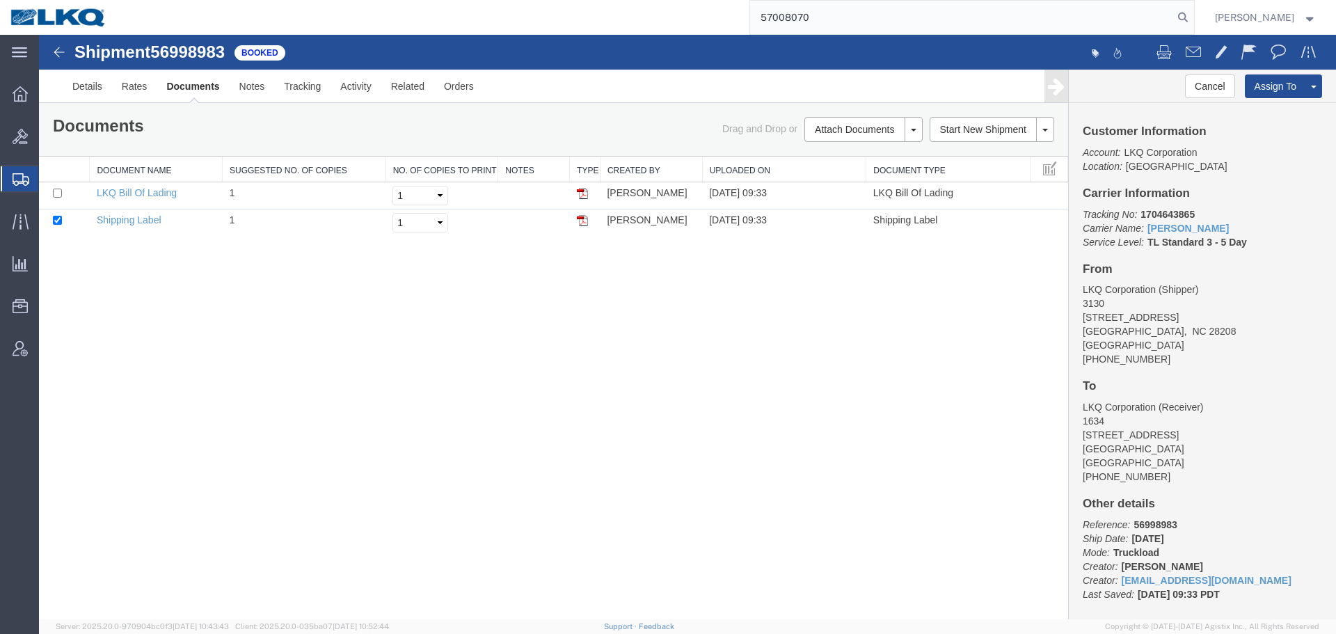
type input "57008070"
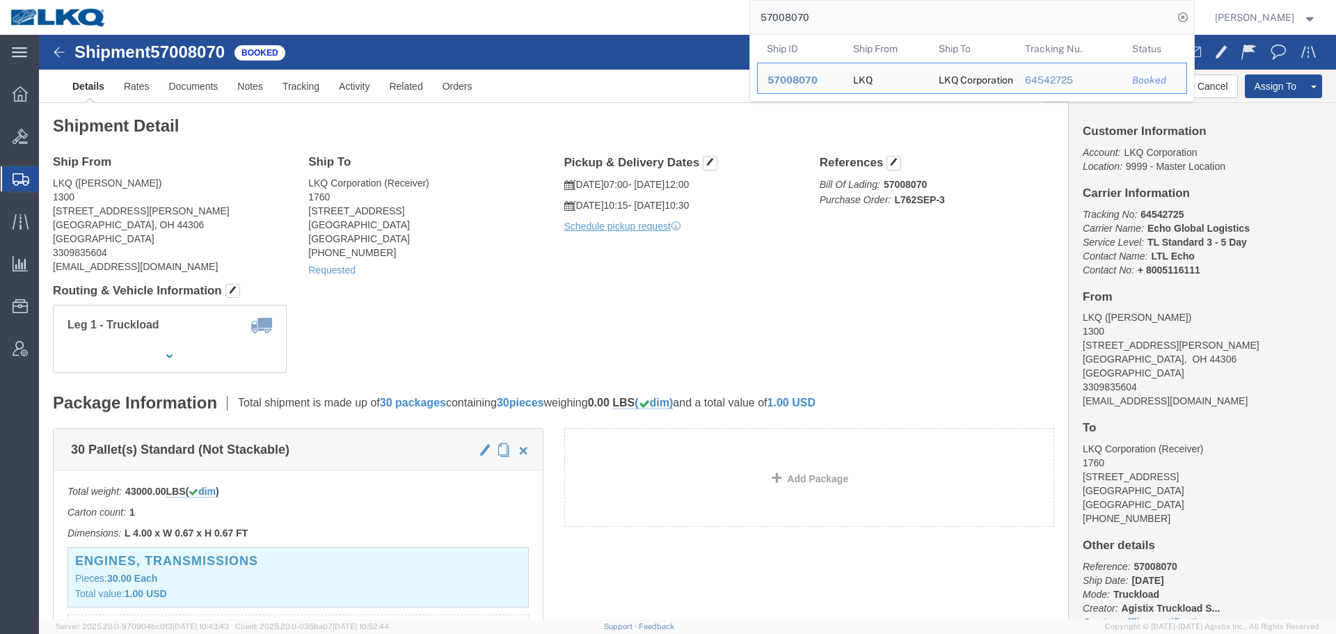
click div "Leg 1 - Truckload Vehicle 1: Standard Dry Van (53 Feet) Number of trucks: 1"
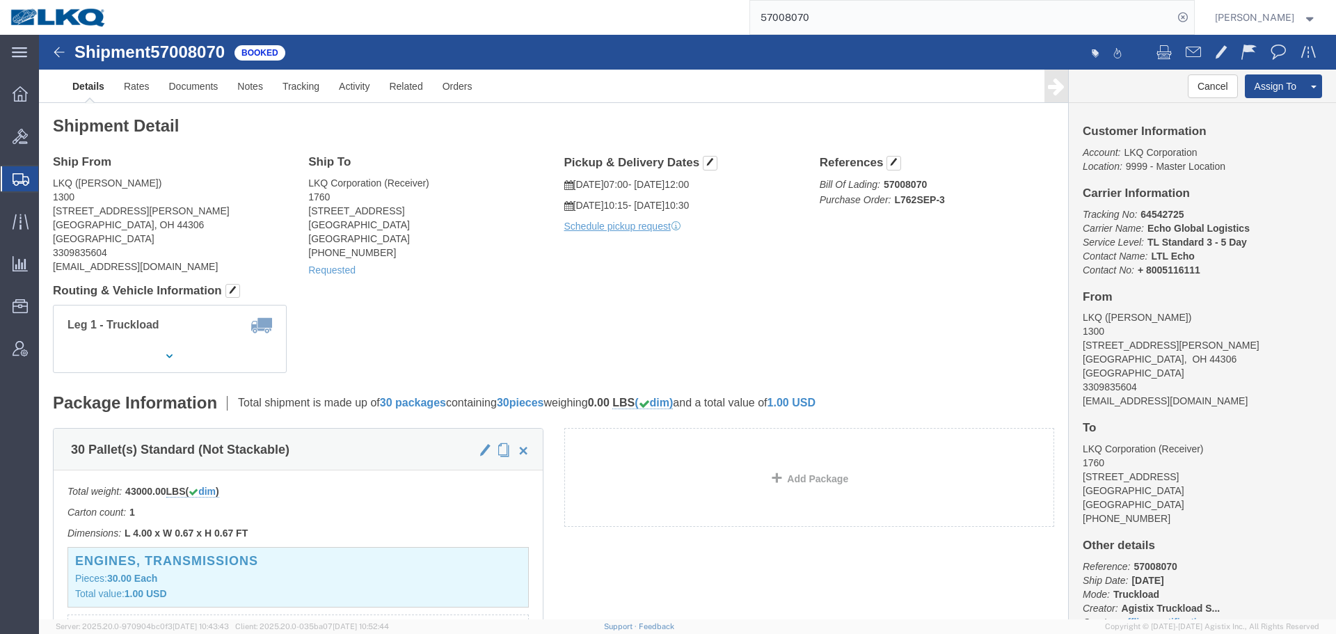
click div "Leg 1 - Truckload Vehicle 1: Standard Dry Van (53 Feet) Number of trucks: 1"
click div "Shipment Detail Ship From LKQ ([PERSON_NAME]) [STREET_ADDRESS][PERSON_NAME] [GE…"
drag, startPoint x: 270, startPoint y: 236, endPoint x: 379, endPoint y: 160, distance: 133.0
click link "Requested"
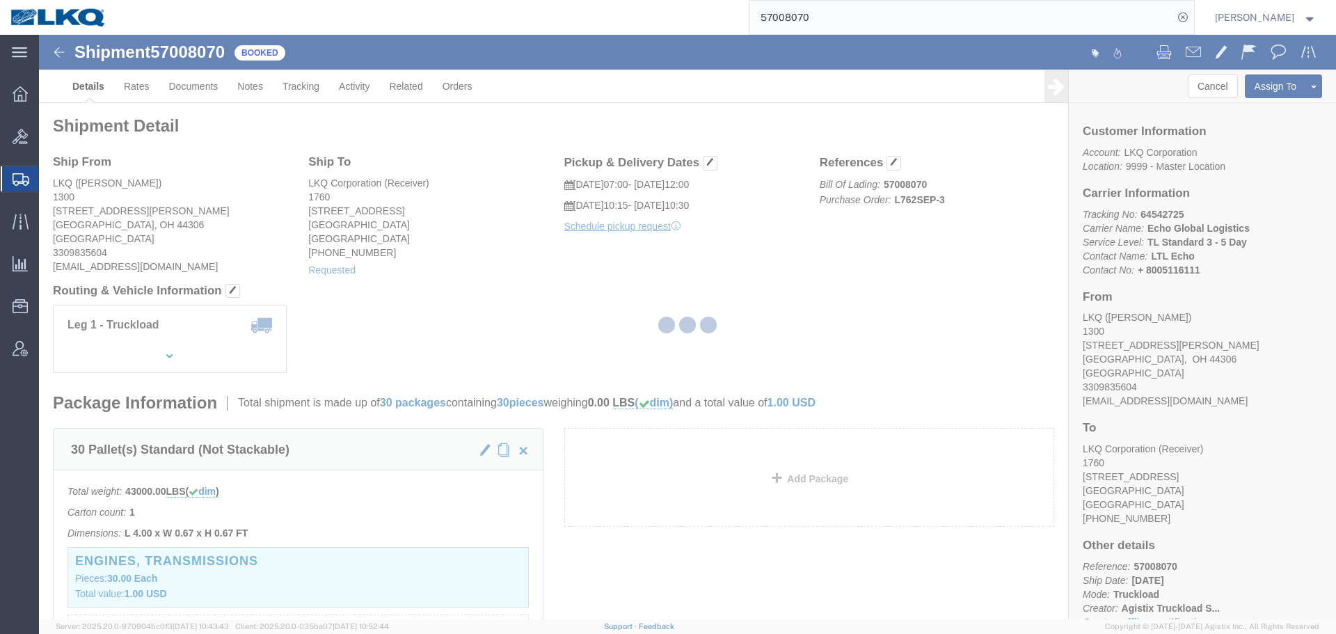
select select "1"
select select
select select "15"
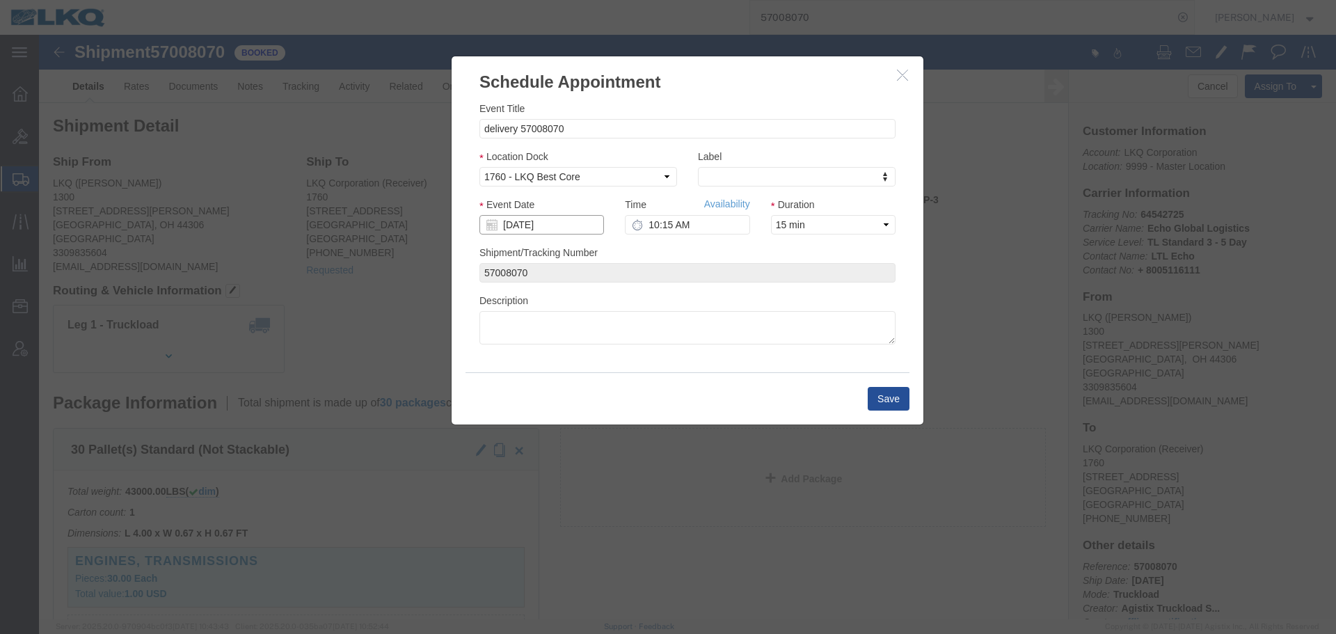
click input "[DATE]"
click td "9"
click input "10:15 AM"
type input "9:30 AM"
click button "Save"
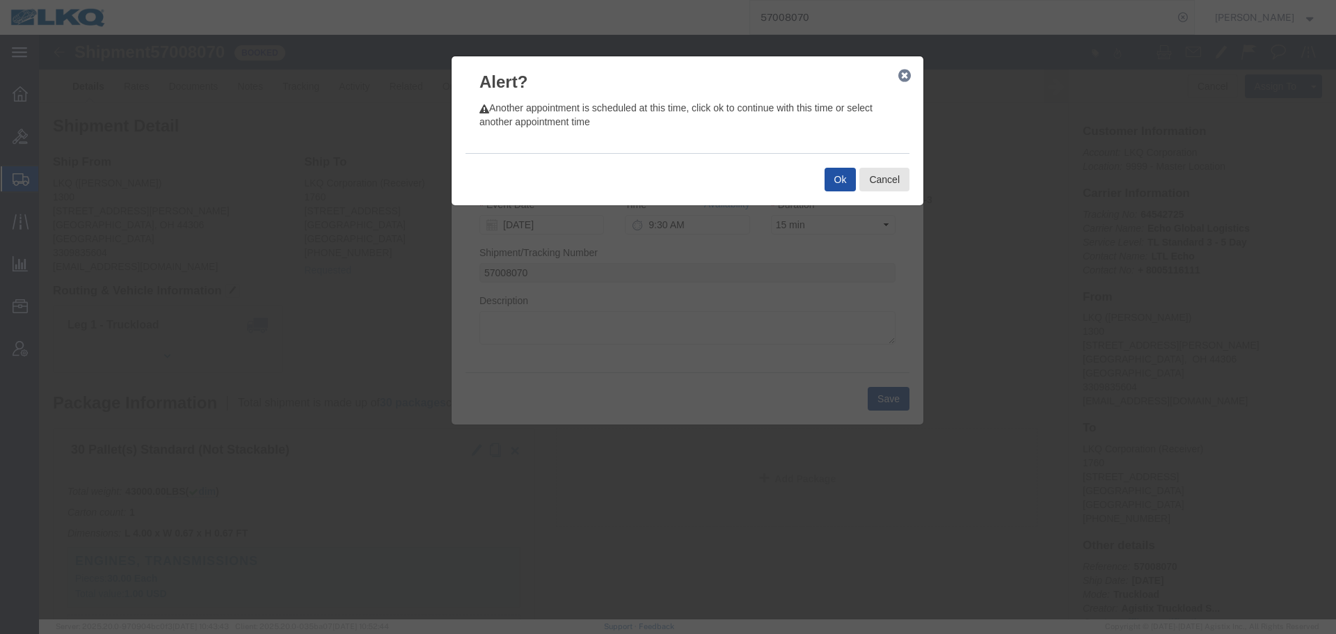
click button "Ok"
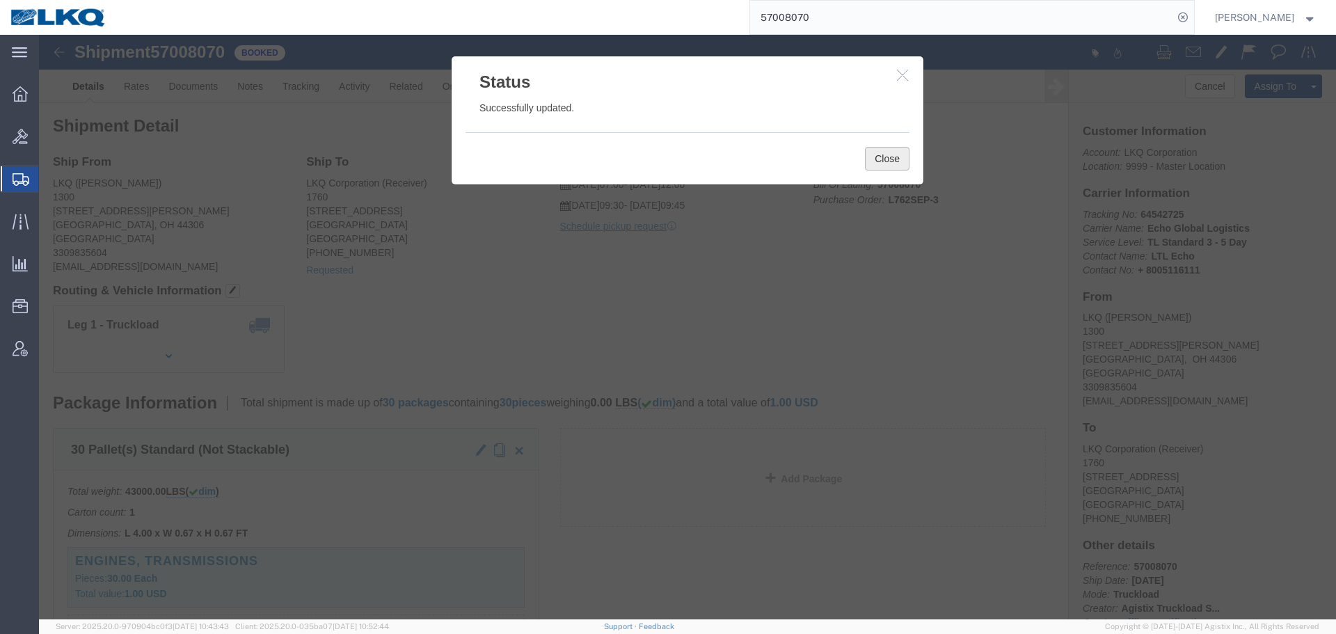
click button "Close"
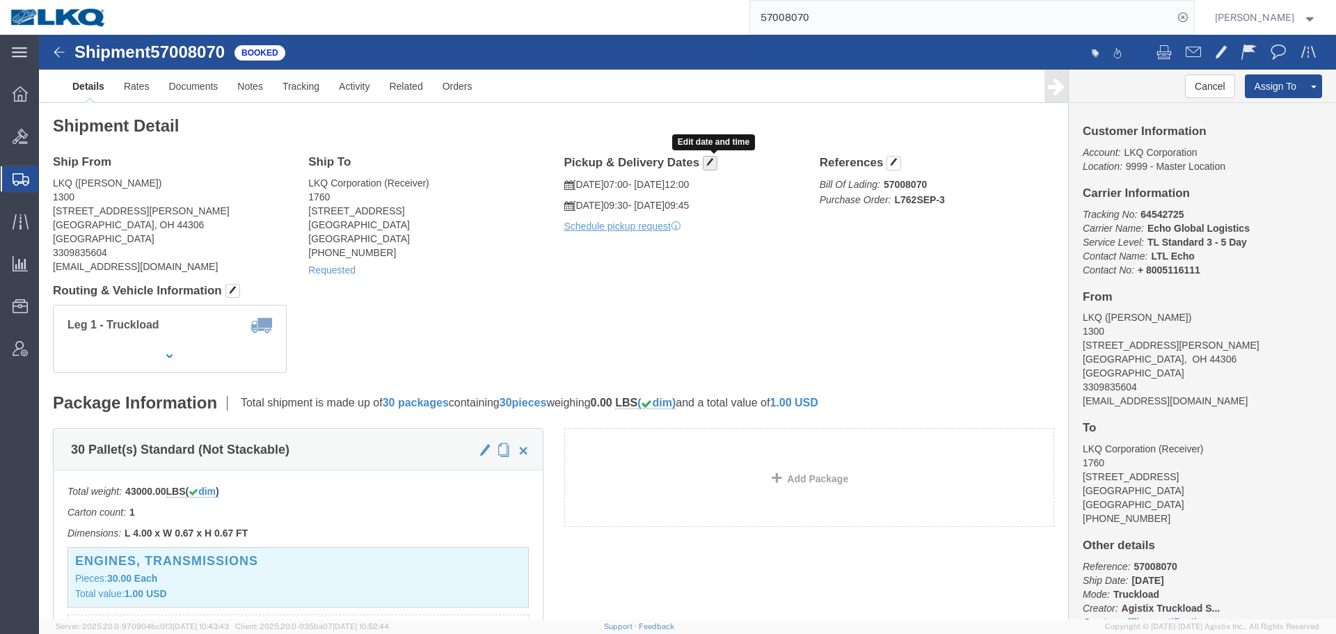
click button "button"
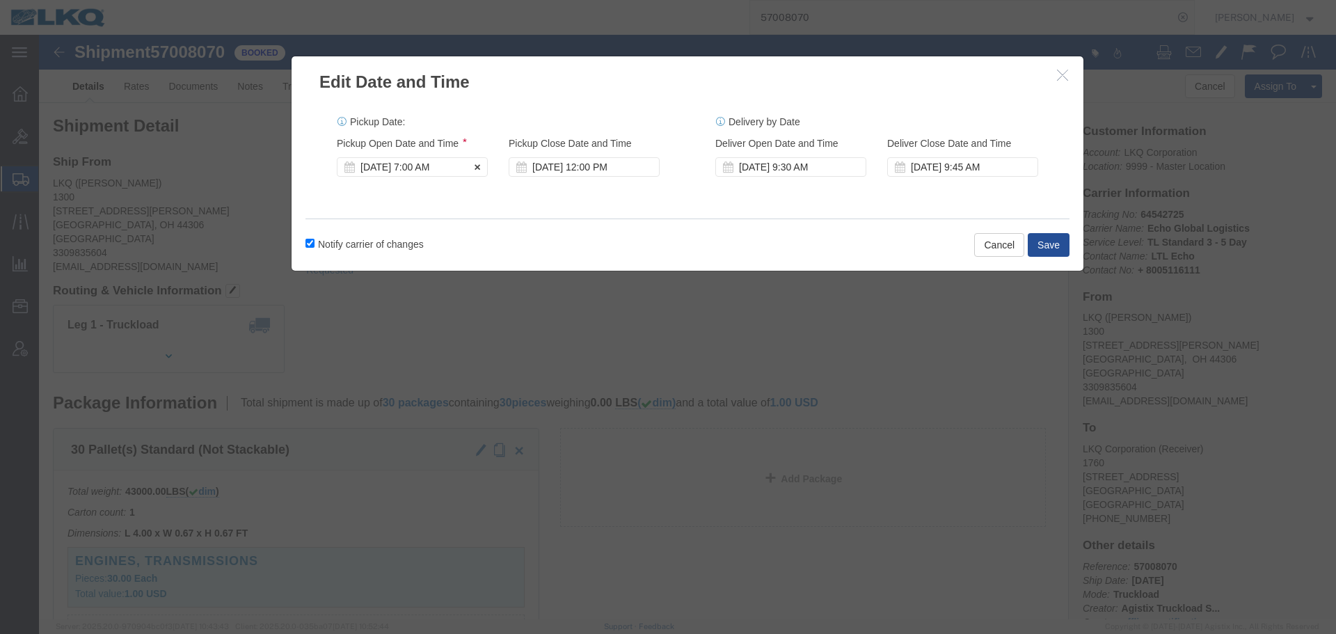
click div "[DATE] 7:00 AM"
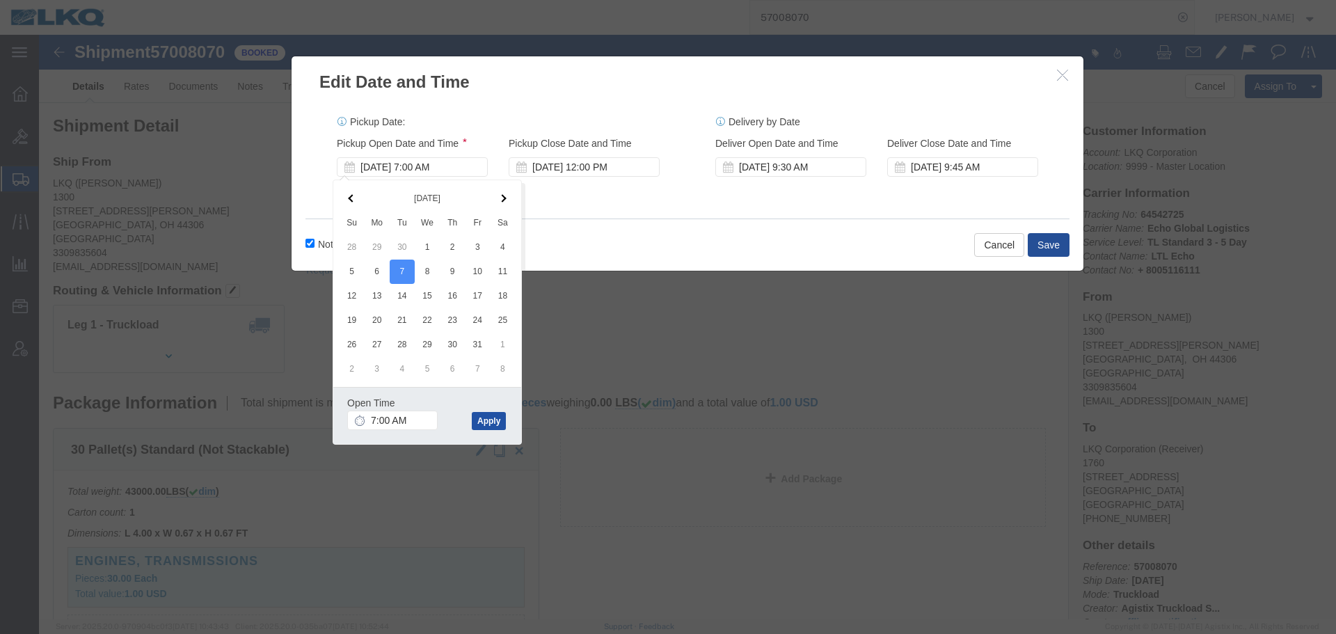
click button "Apply"
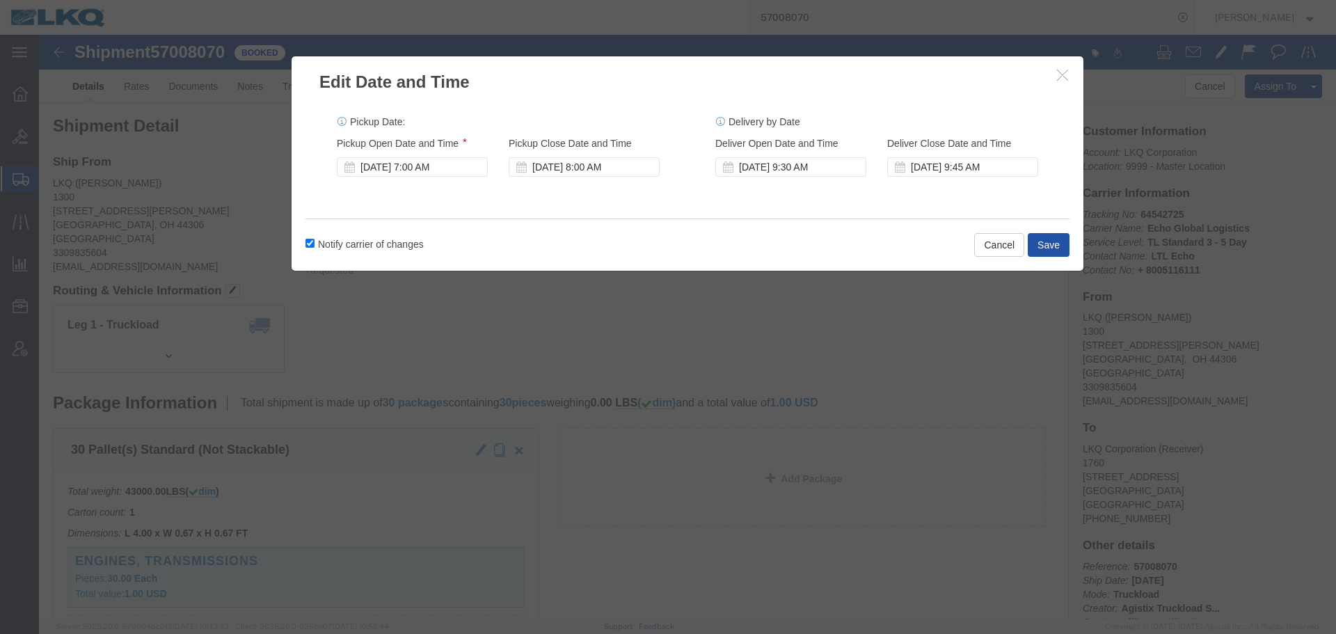
click button "Save"
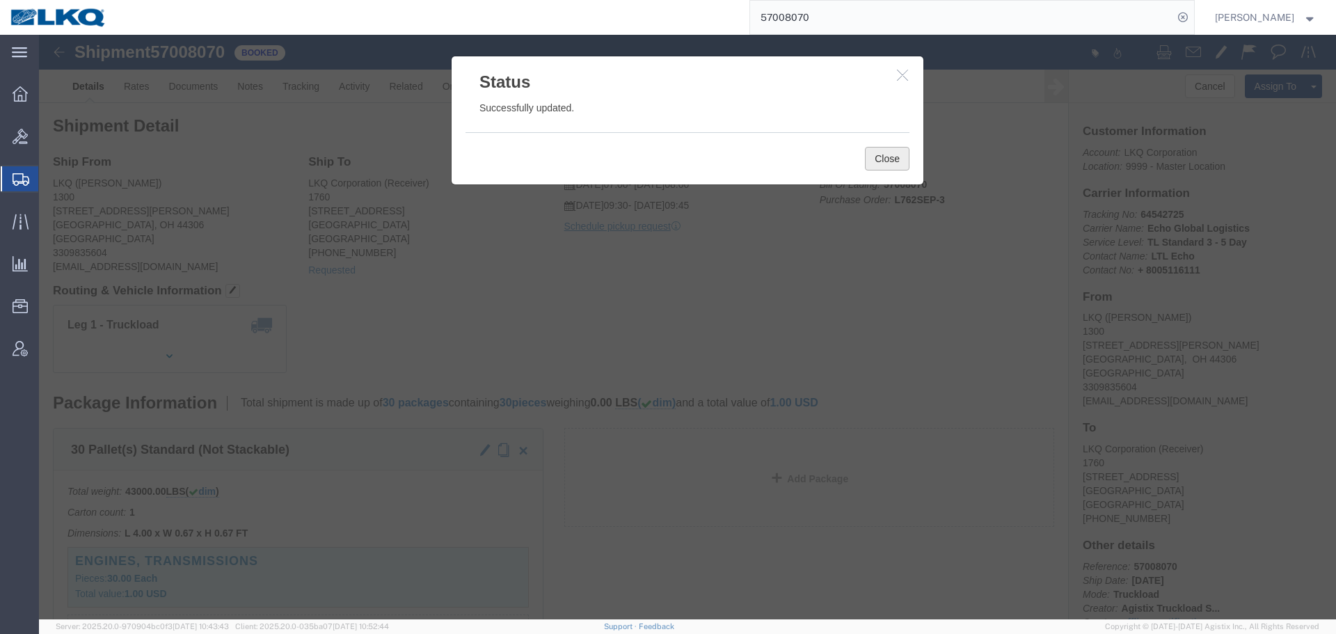
click button "Close"
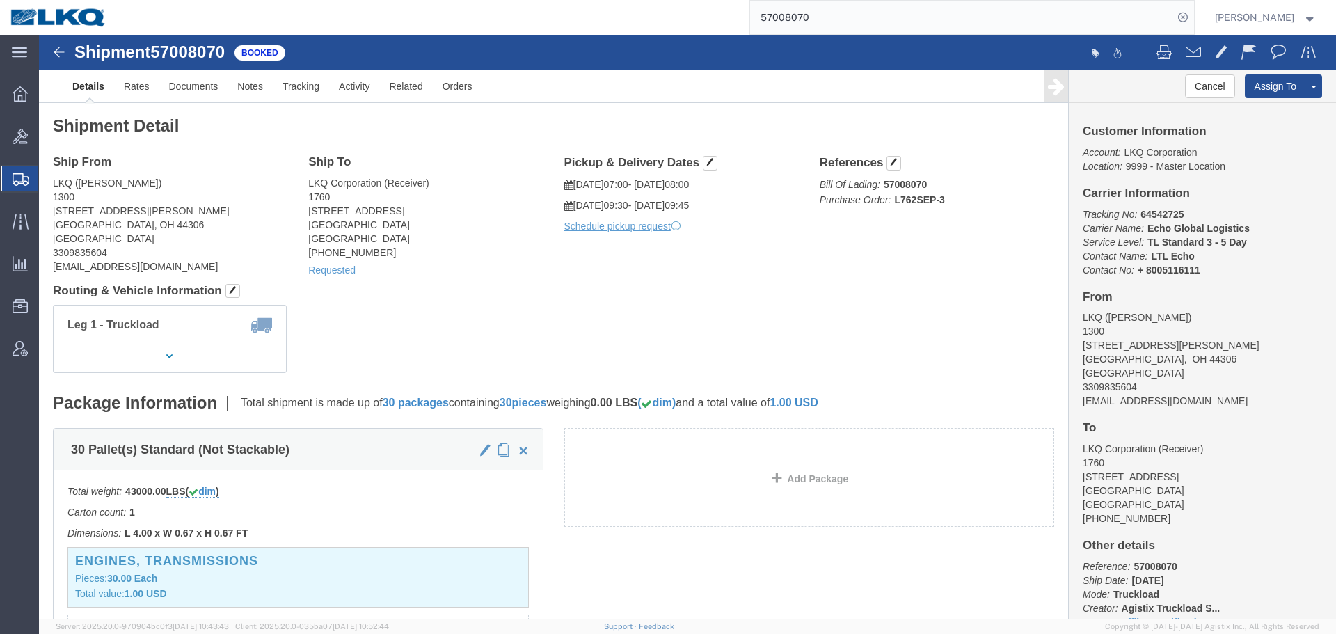
click icon "button"
click span
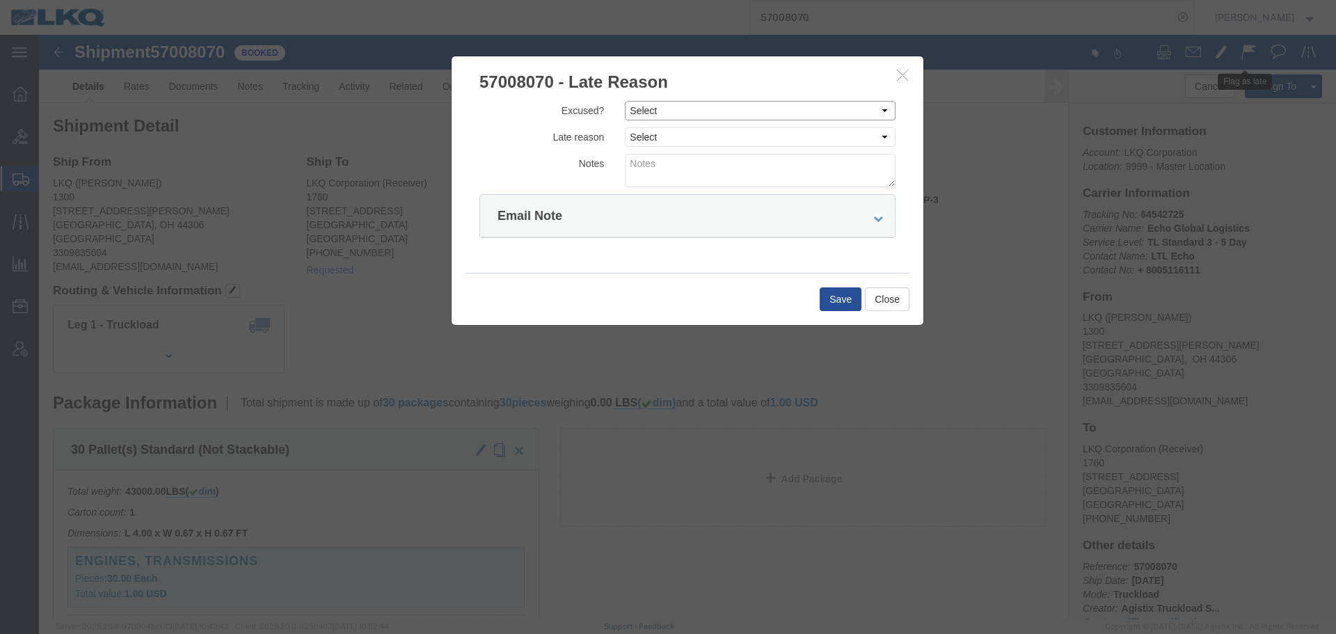
click select "Select Excused Not Excused"
select select "NOT_EXCUSED"
click select "Select Excused Not Excused"
click select "Select Bad Carrier Data Carrier Admin Error Delay Accident Driver Error Lack of…"
select select "DRIVER_ERROR"
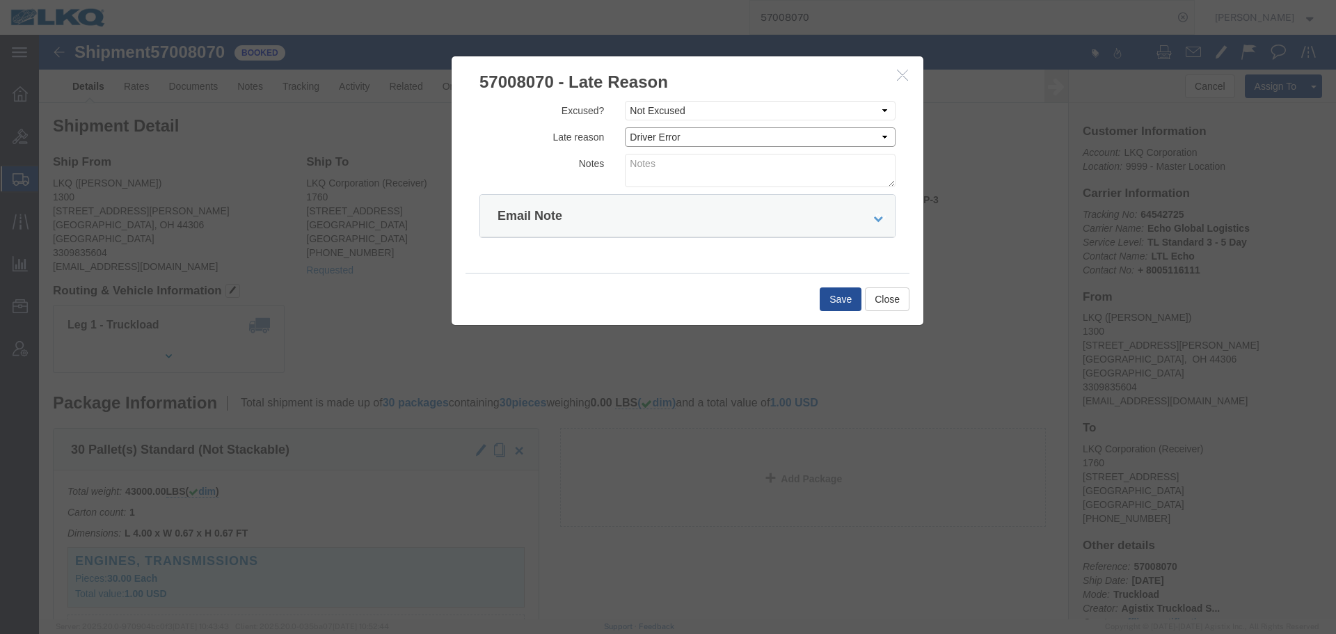
click select "Select Bad Carrier Data Carrier Admin Error Delay Accident Driver Error Lack of…"
click form "Excused? Select Excused Not Excused Late reason Select Bad Carrier Data Carrier…"
click textarea
type textarea "10/06 pickup"
click button "Save"
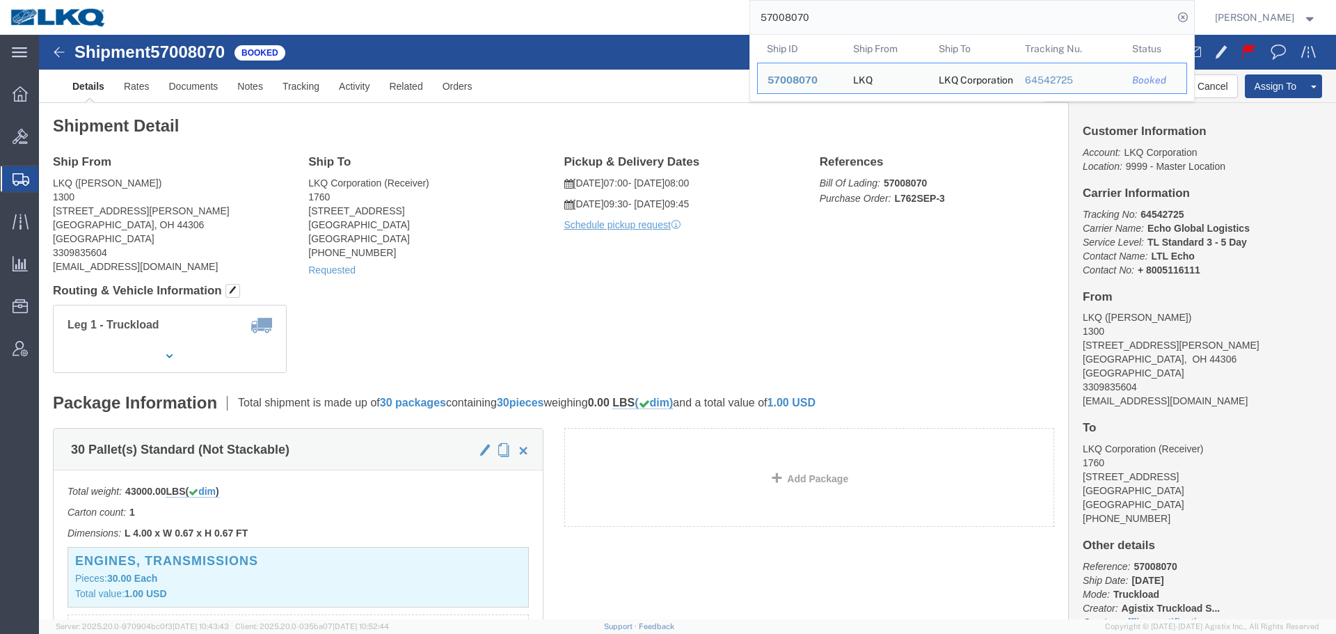
click at [904, 13] on input "57008070" at bounding box center [961, 17] width 423 height 33
paste input "26817"
type input "57026817"
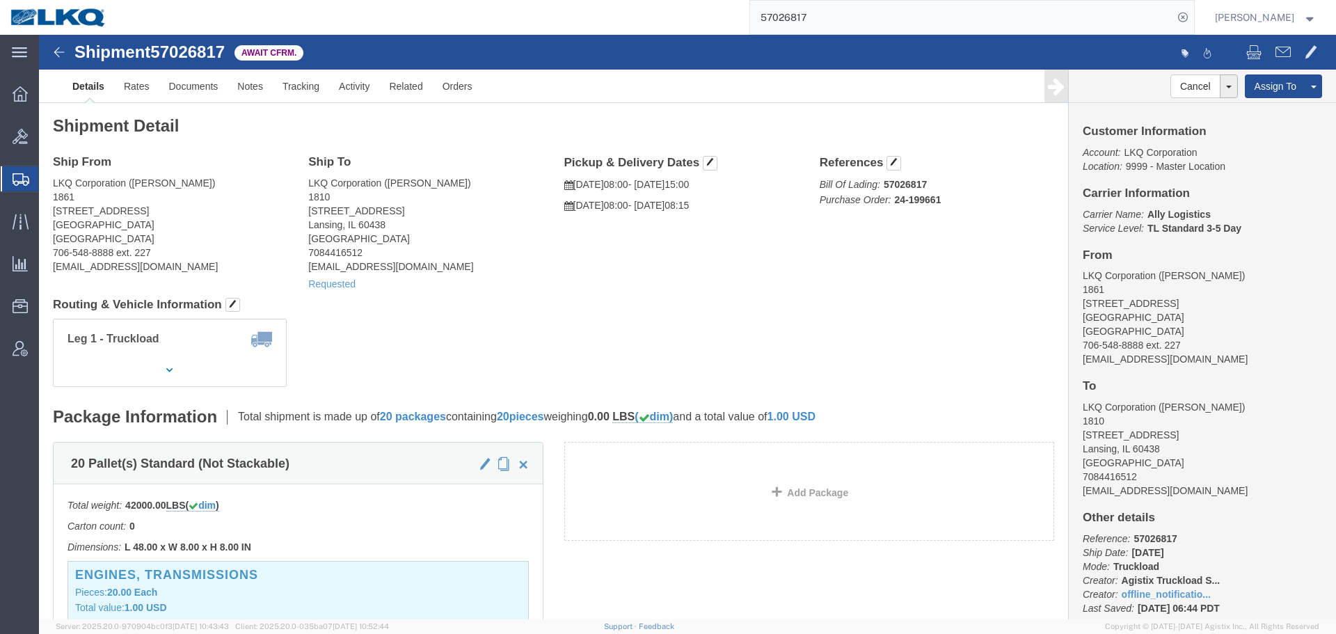
click div "Leg 1 - Truckload Vehicle 1: Standard Dry Van (53 Feet) Number of trucks: 1"
click button "button"
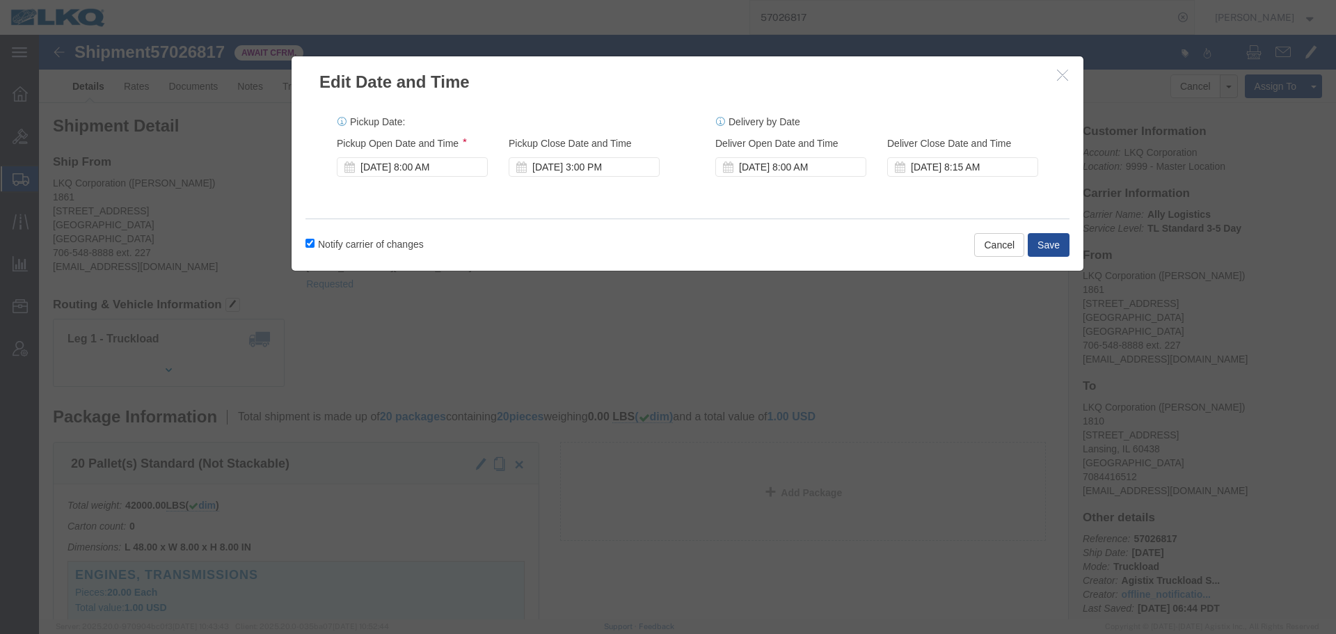
click label "Notify carrier of changes"
click input "Notify carrier of changes"
checkbox input "false"
click div "Pickup Start Date Pickup Start Time Pickup Open Date and Time [DATE] 8:00 AM Pi…"
click div "[DATE] 8:00 AM"
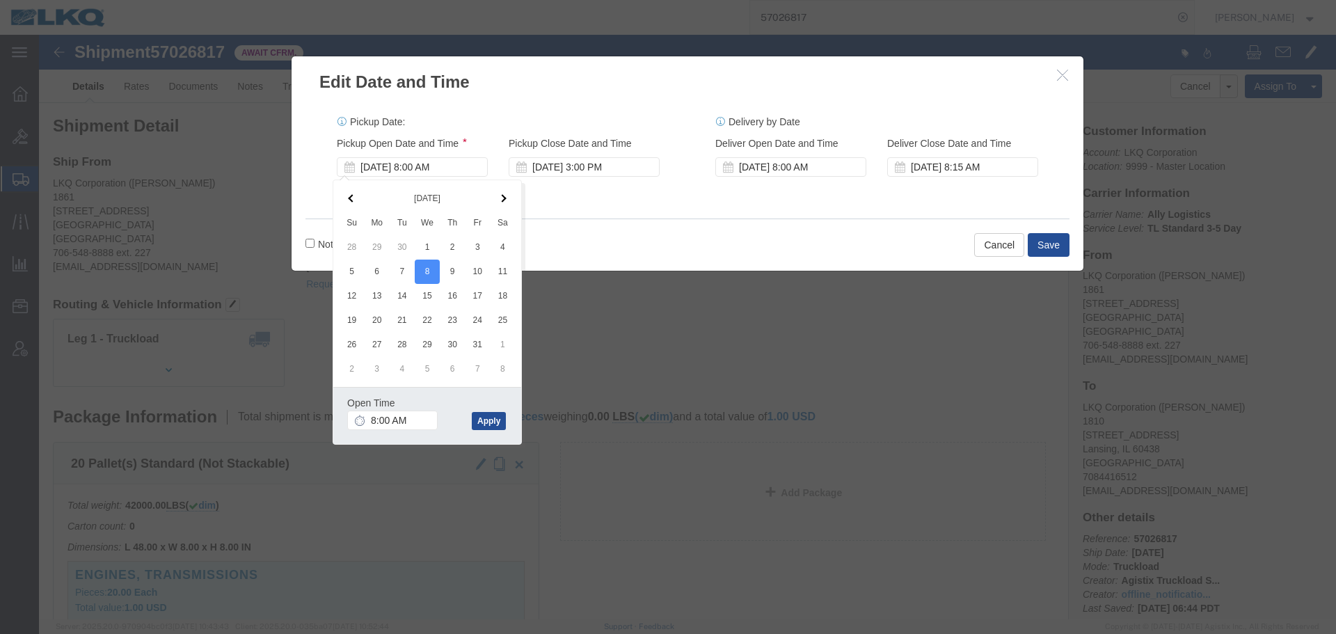
click div "Open Time 8:00 AM [DATE] 8:00 AM - [DATE] 8:00 AM Cancel Apply"
click button "Apply"
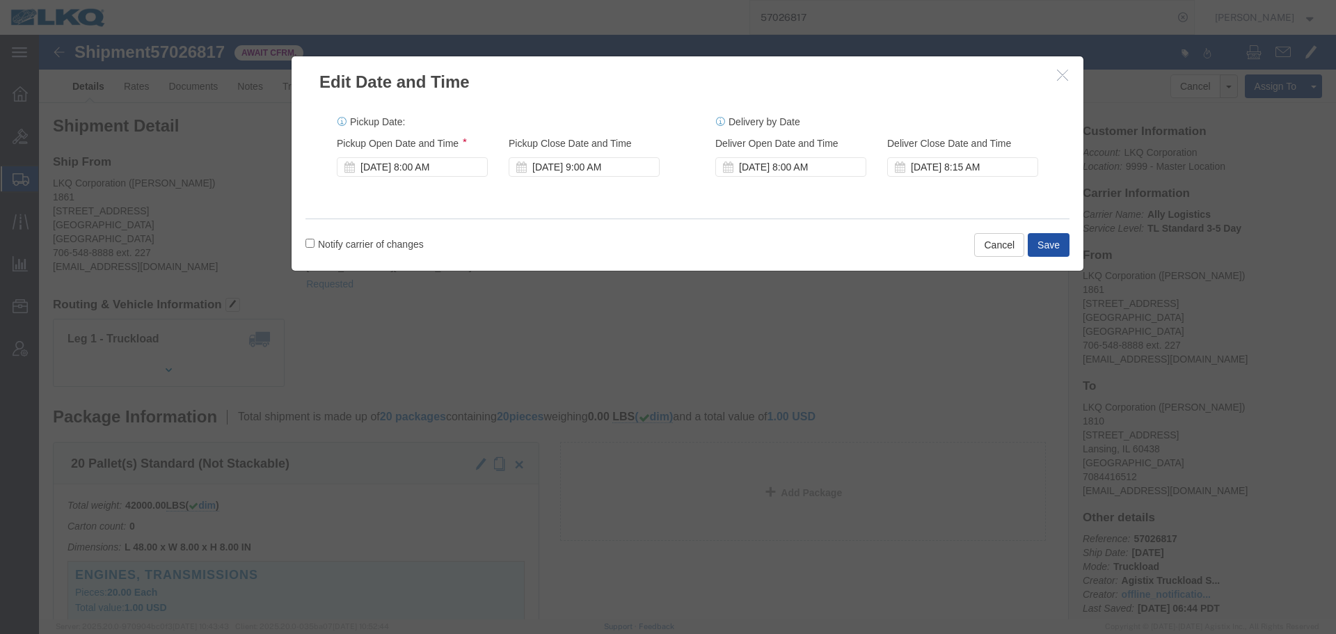
click button "Save"
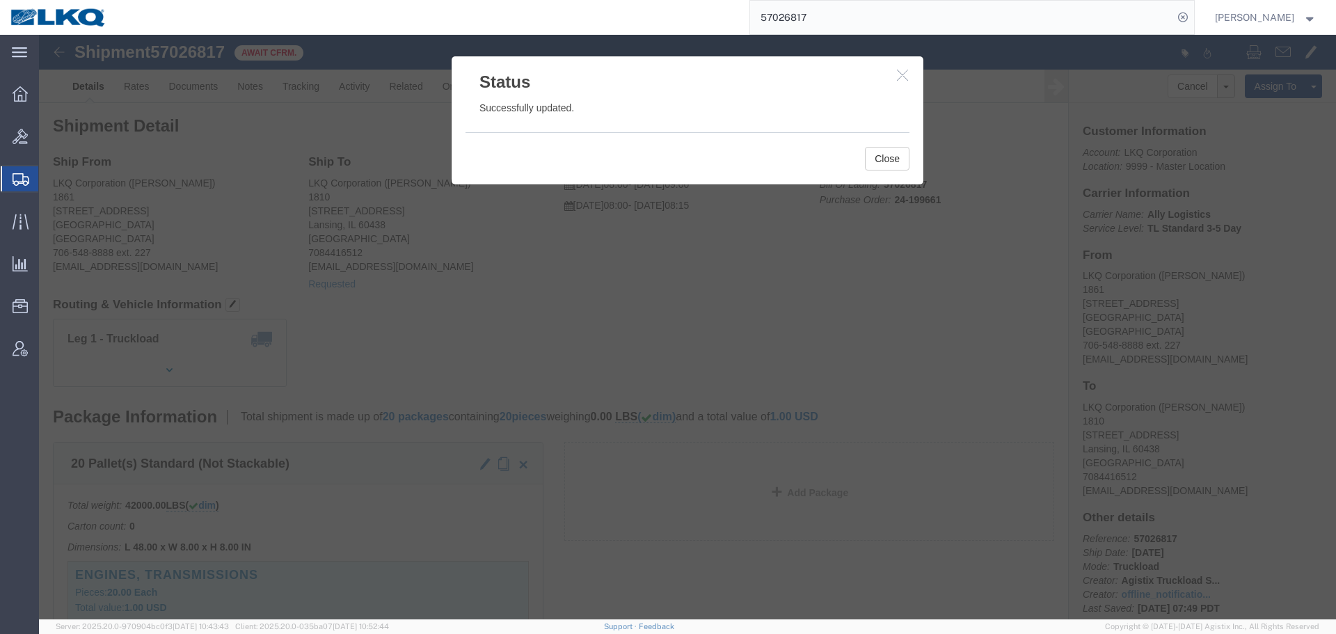
click button "button"
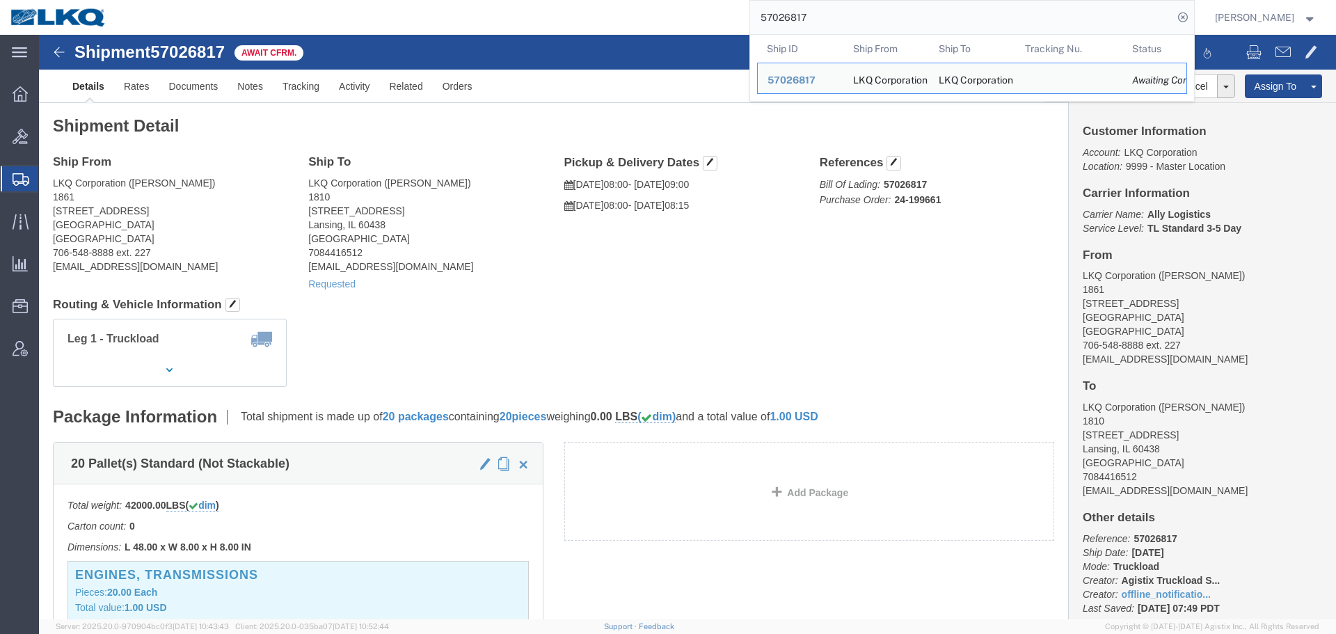
click at [853, 24] on input "57026817" at bounding box center [961, 17] width 423 height 33
paste input "976"
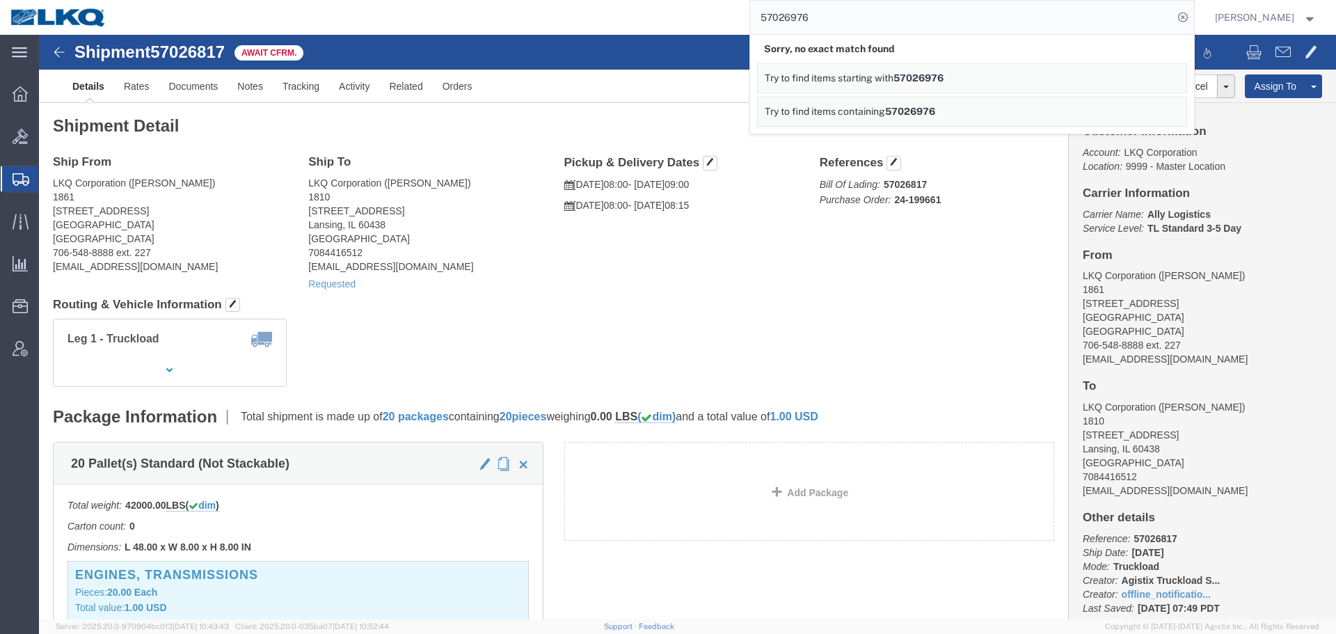
click div "Shipment Detail Ship From LKQ Corporation ([PERSON_NAME]) 1861 [STREET_ADDRESS]…"
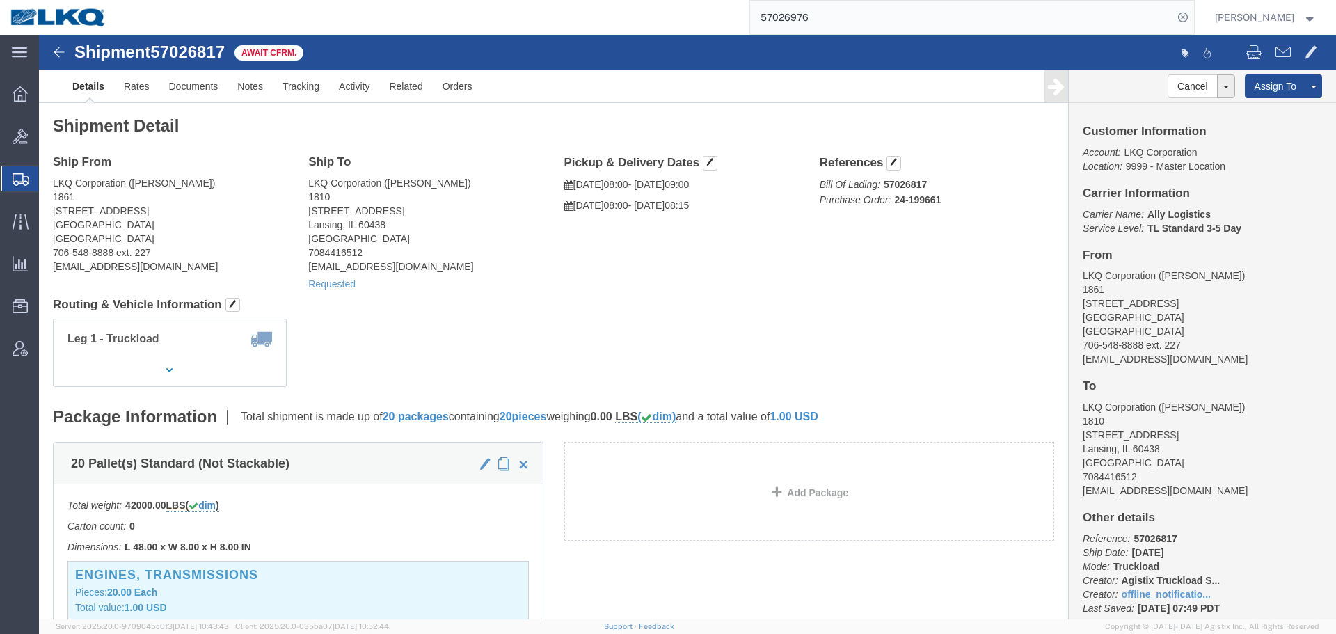
click div "Leg 1 - Truckload Vehicle 1: Standard Dry Van (53 Feet) Number of trucks: 1"
click at [878, 13] on input "57026976" at bounding box center [961, 17] width 423 height 33
paste input "3074"
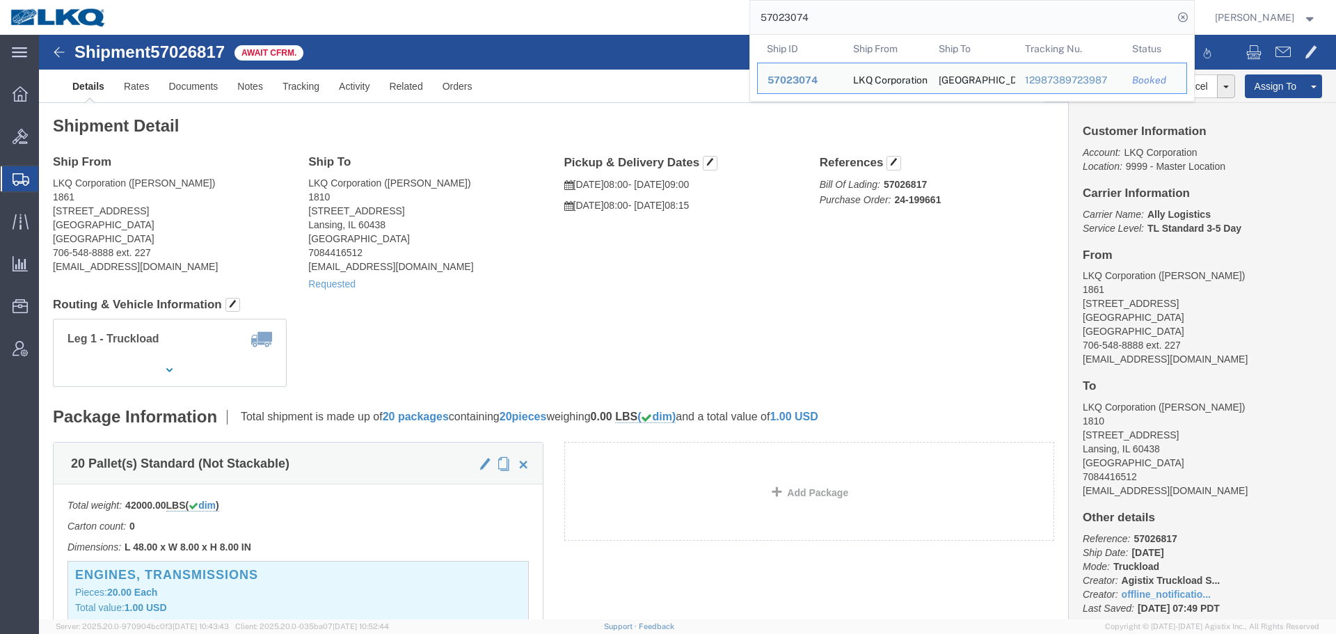
paste input "57023074"
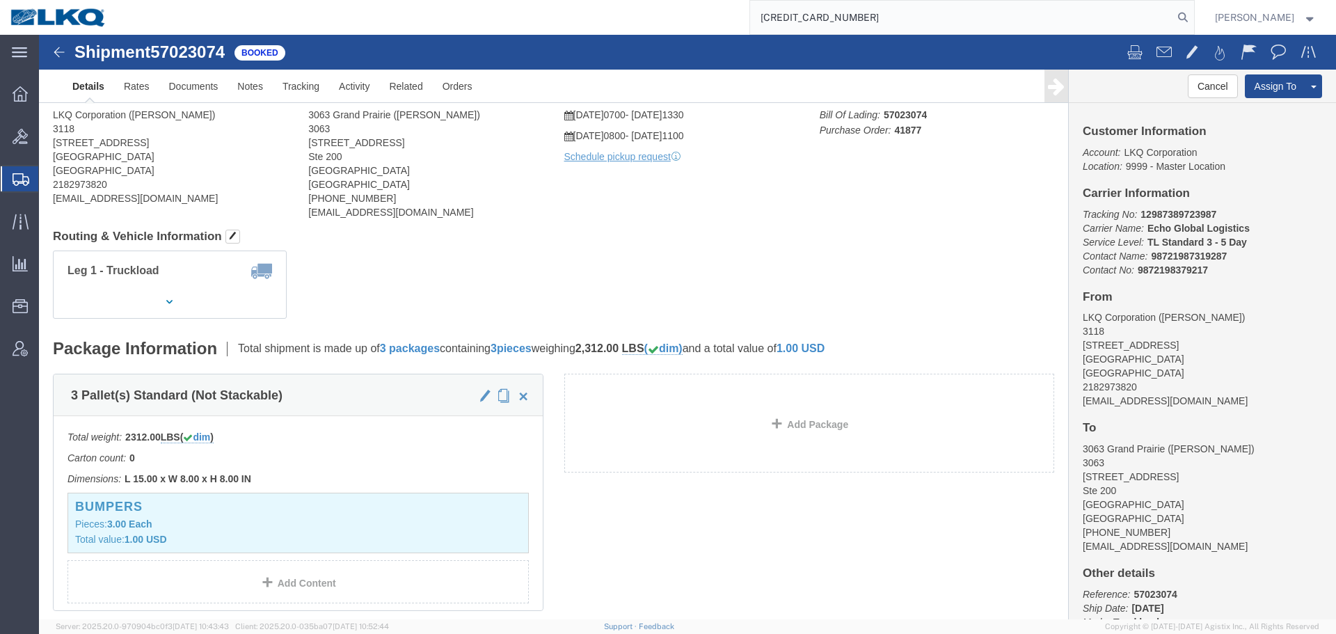
click div "Leg 1 - Truckload Vehicle 1: Standard Dry Van (53 Feet) Number of trucks: 1"
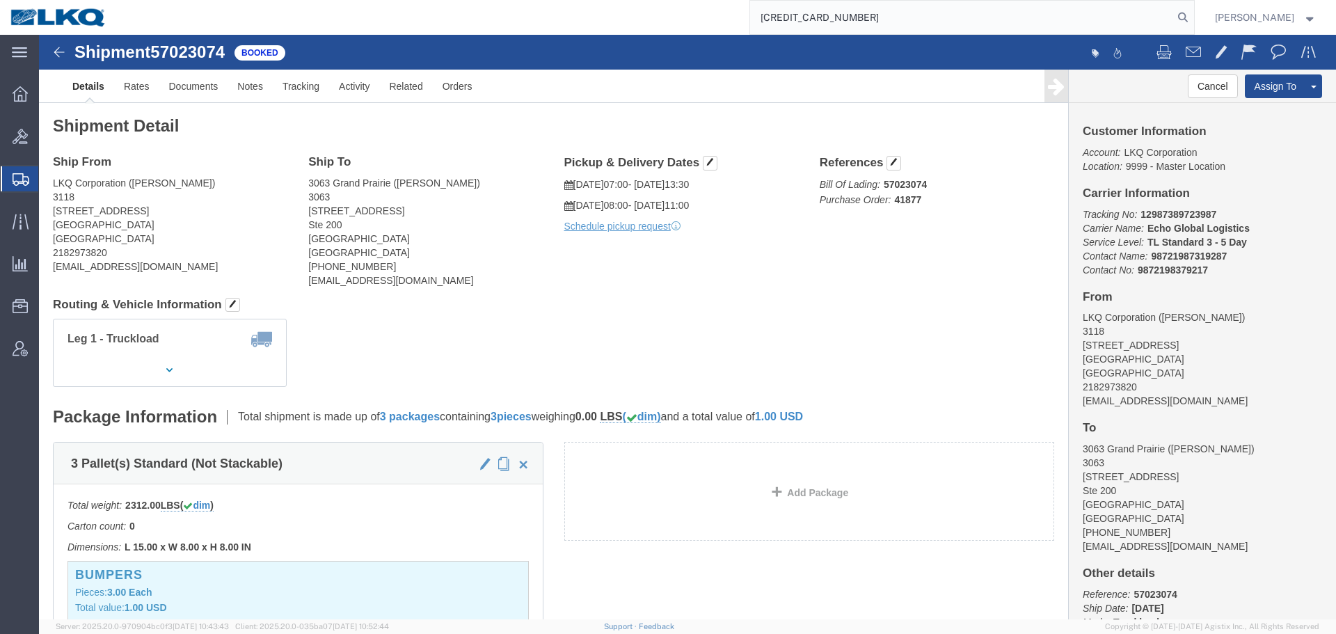
click at [864, 27] on input "[CREDIT_CARD_NUMBER]" at bounding box center [961, 17] width 423 height 33
paste input "6978425"
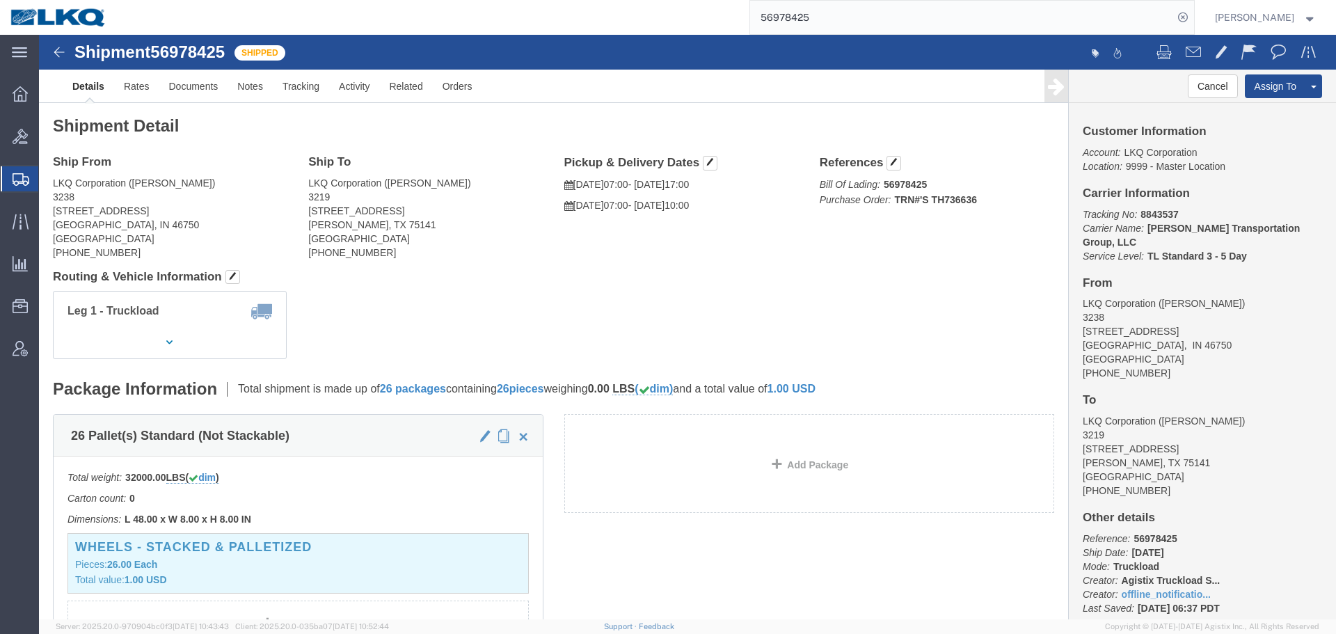
click div "Leg 1 - Truckload Vehicle 1: Standard Dry Van (53 Feet) Number of trucks: 1"
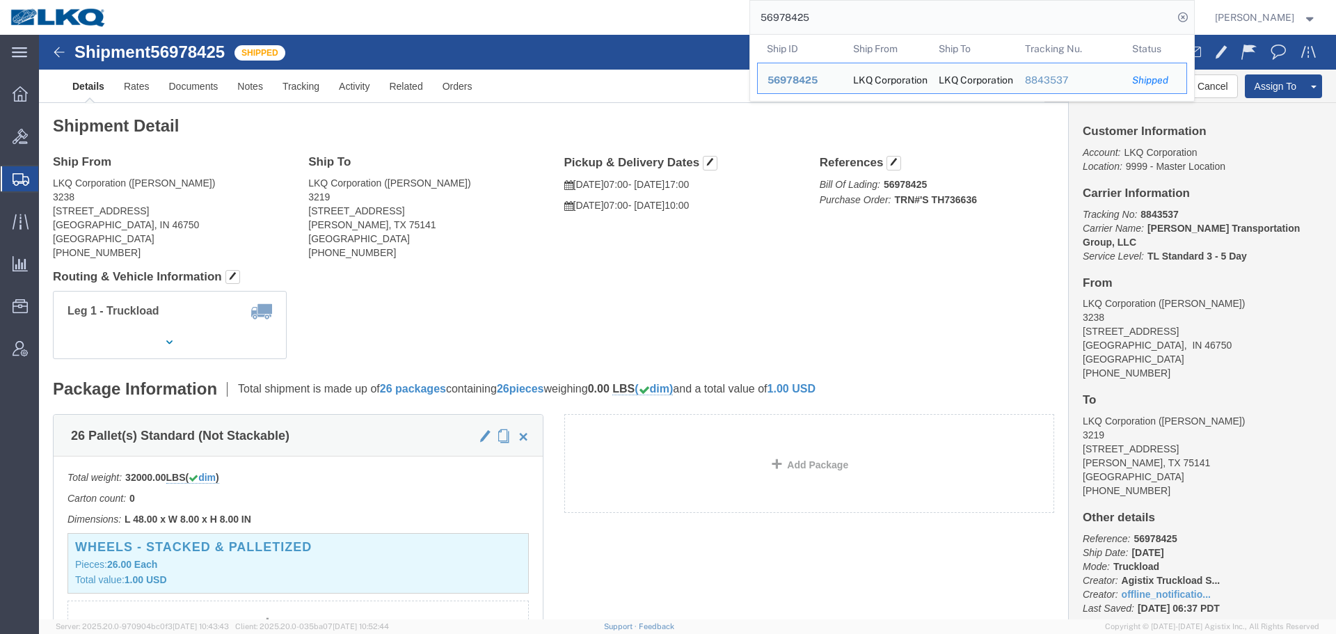
click div "Shipment Detail Ship From LKQ Corporation ([PERSON_NAME]) [GEOGRAPHIC_DATA][STR…"
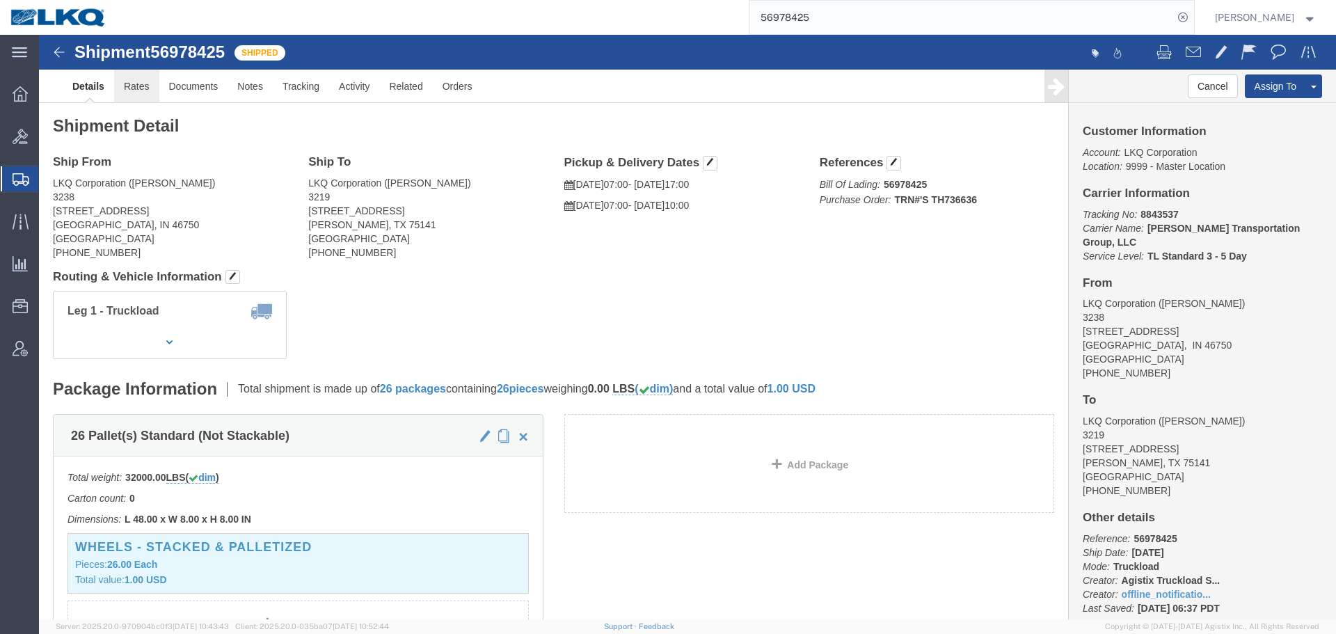
click link "Rates"
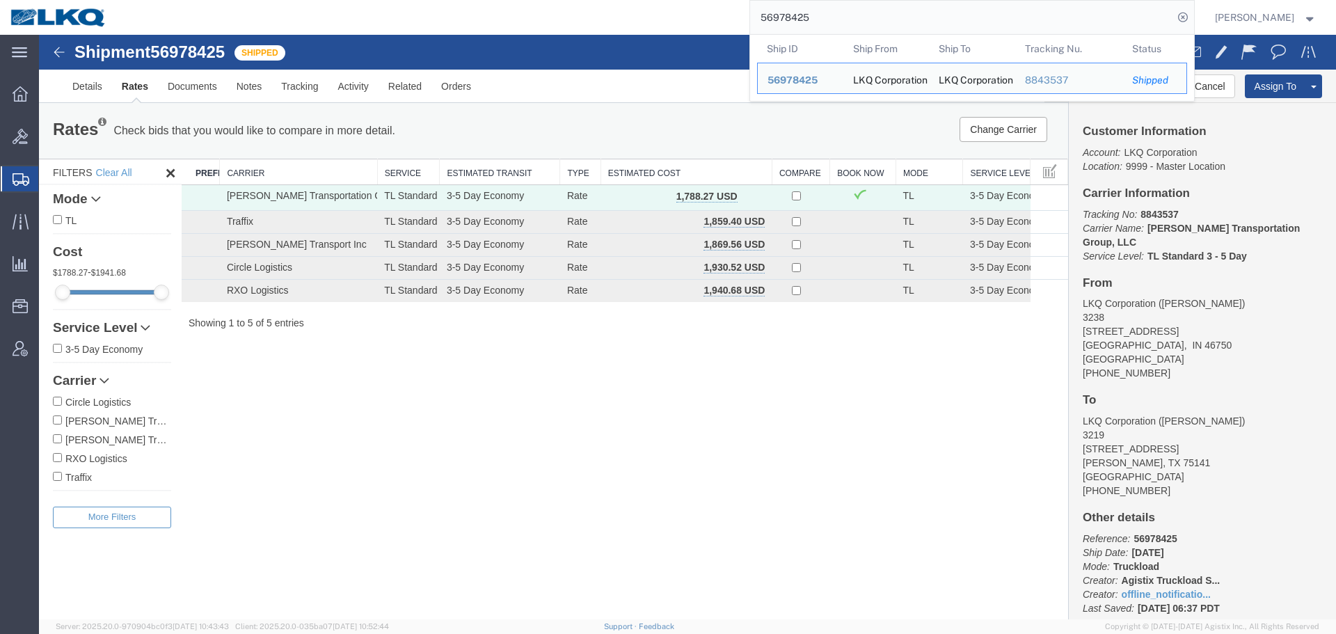
click at [863, 14] on input "56978425" at bounding box center [961, 17] width 423 height 33
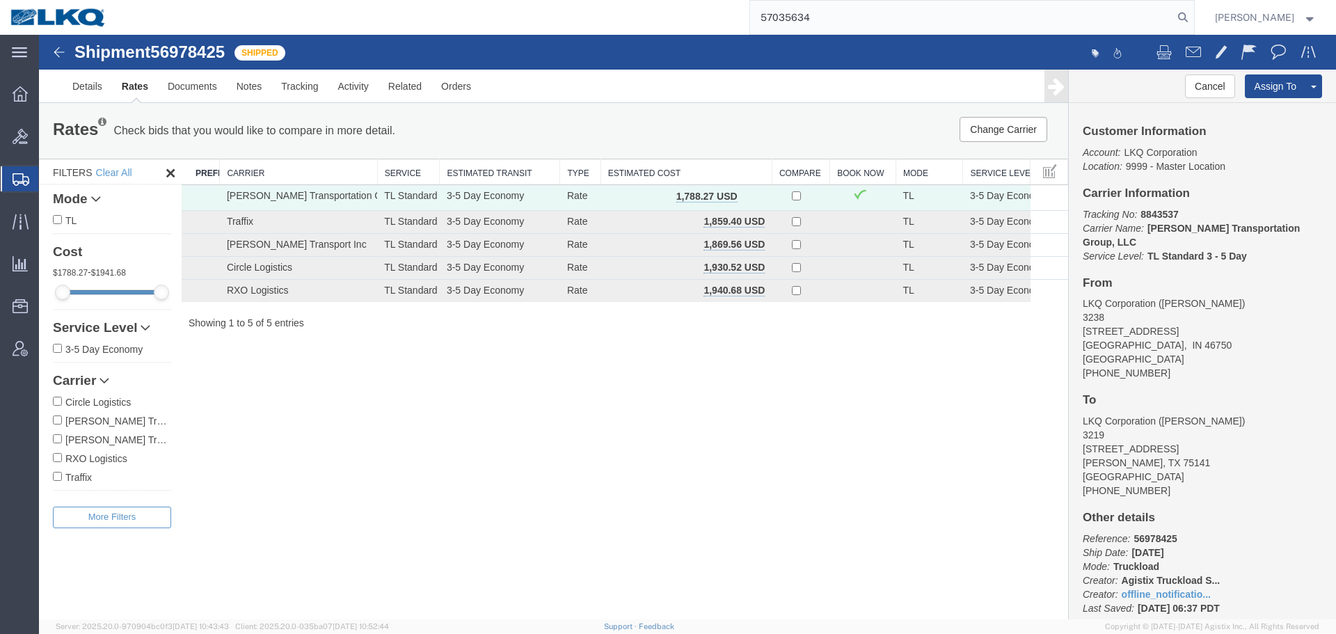
type input "57035634"
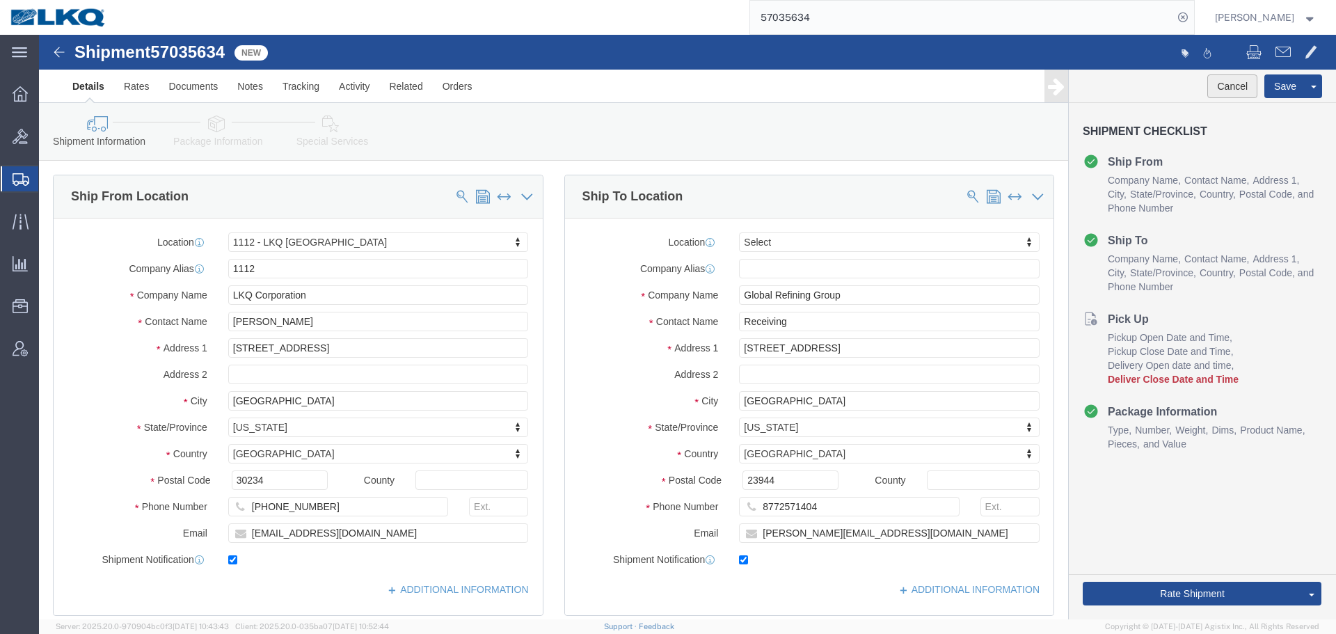
click button "Cancel"
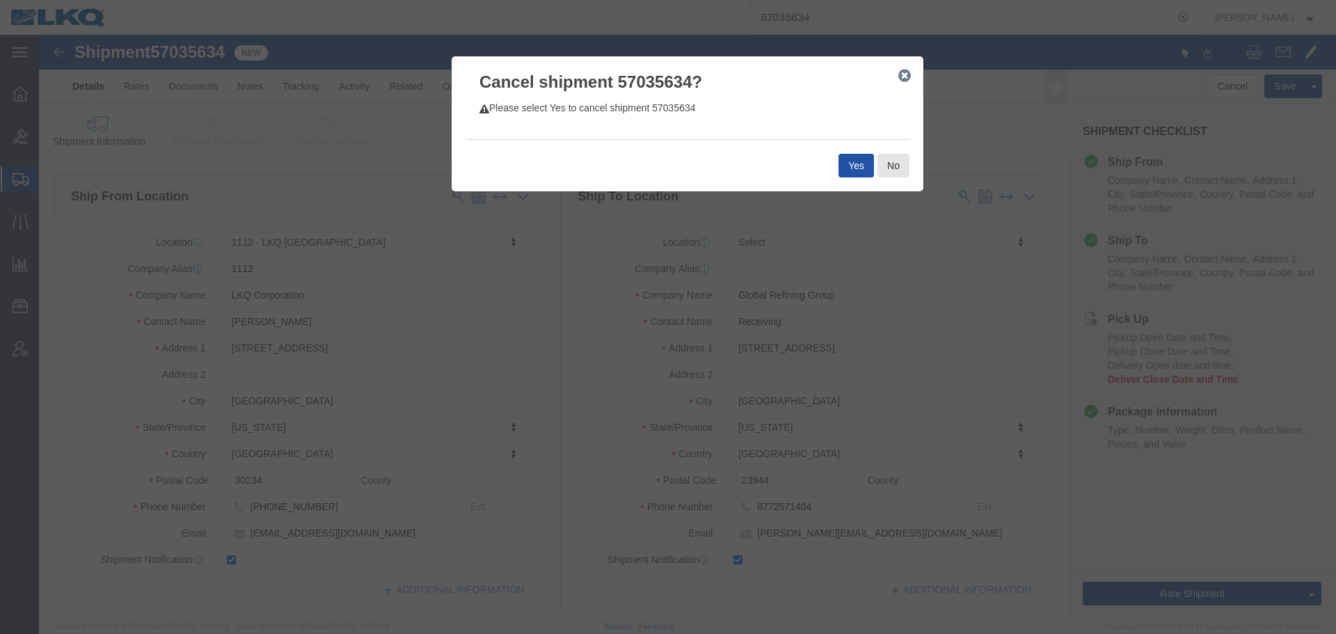
click button "Yes"
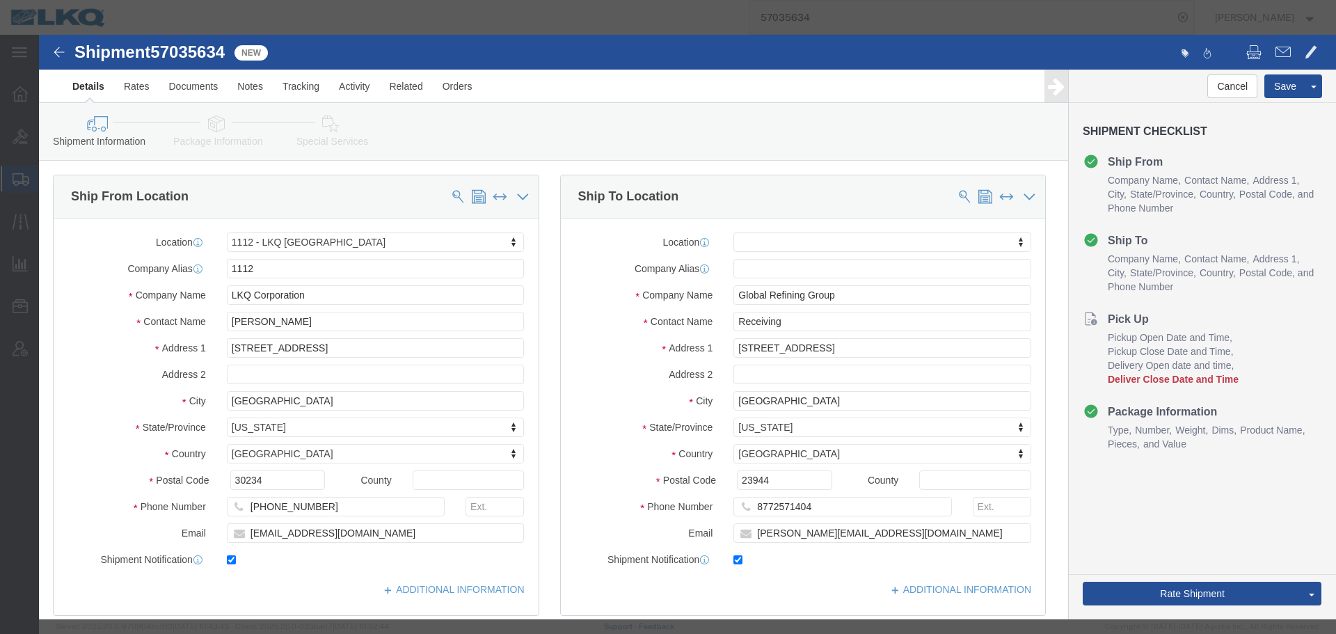
select select "27350"
select select
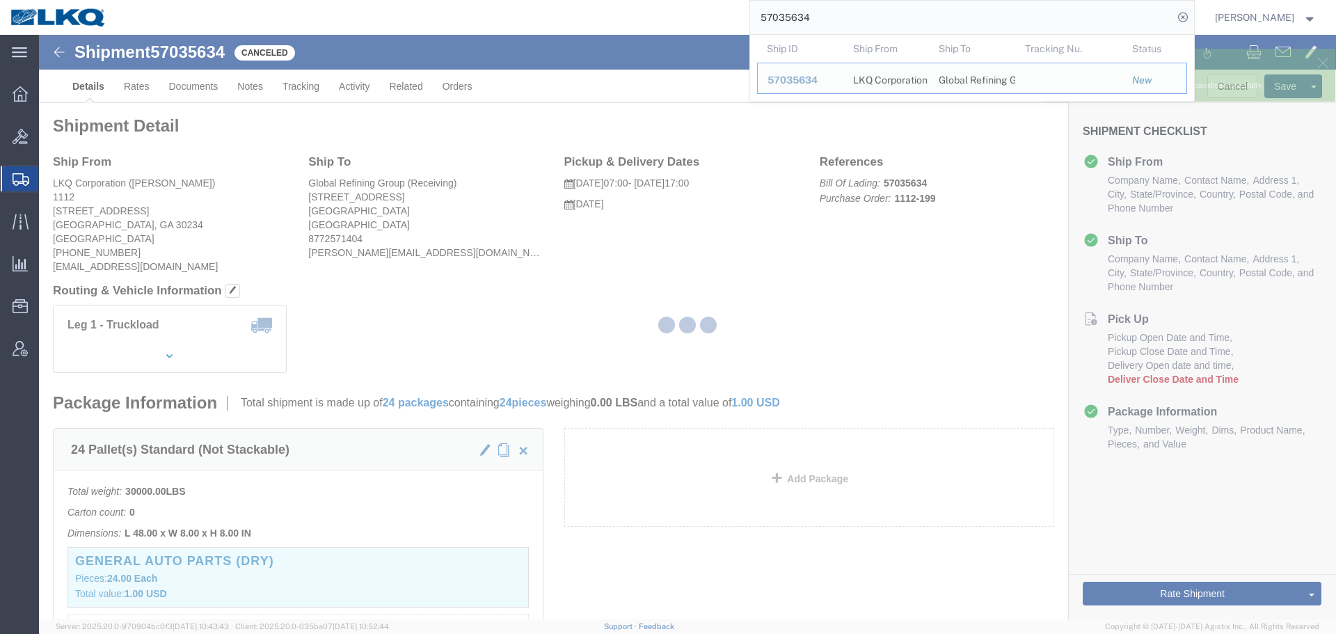
click at [924, 24] on input "57035634" at bounding box center [961, 17] width 423 height 33
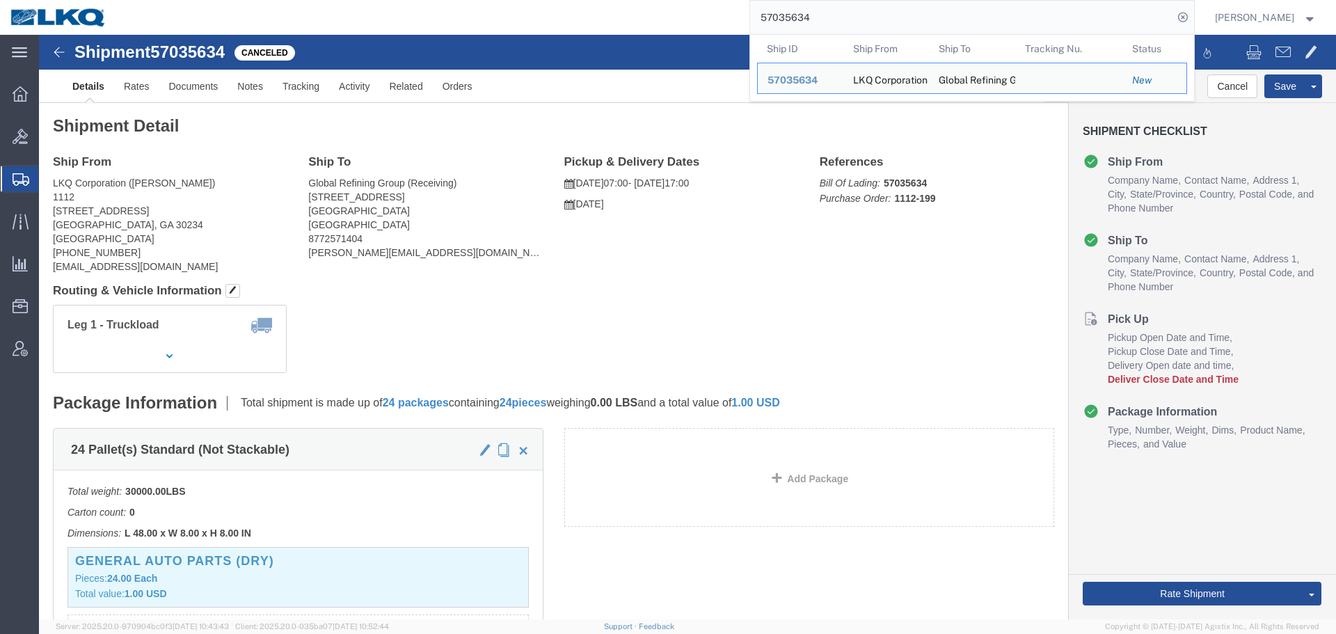
paste input "7"
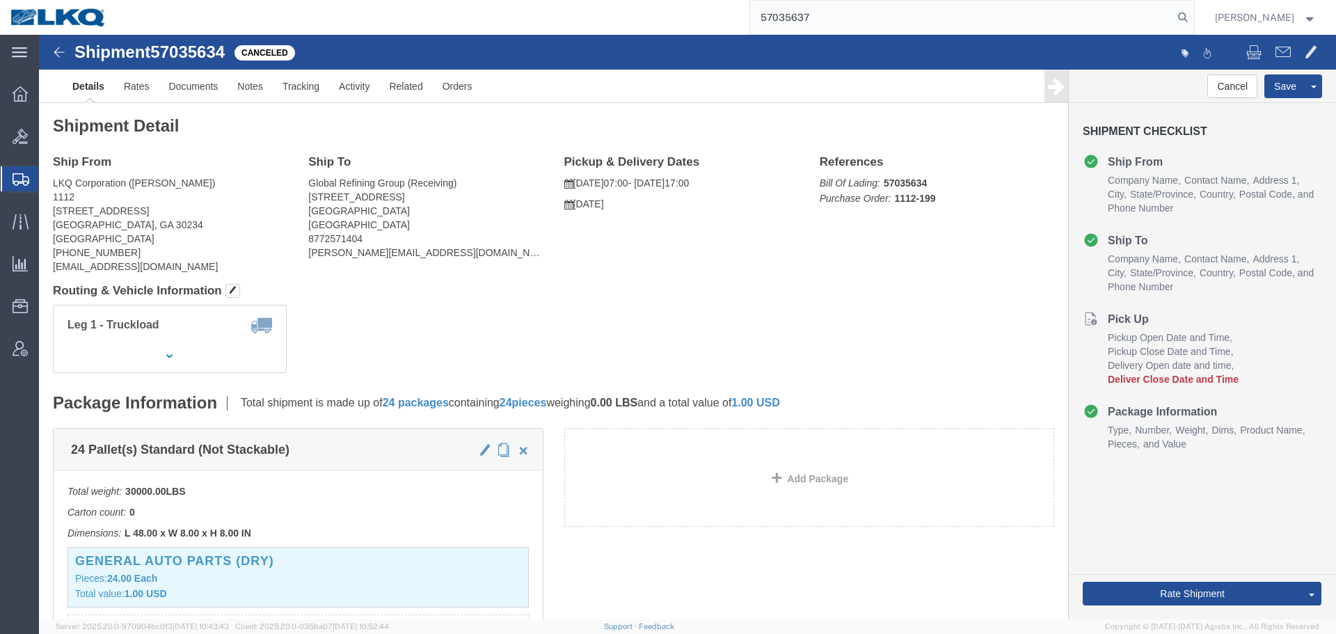
type input "57035637"
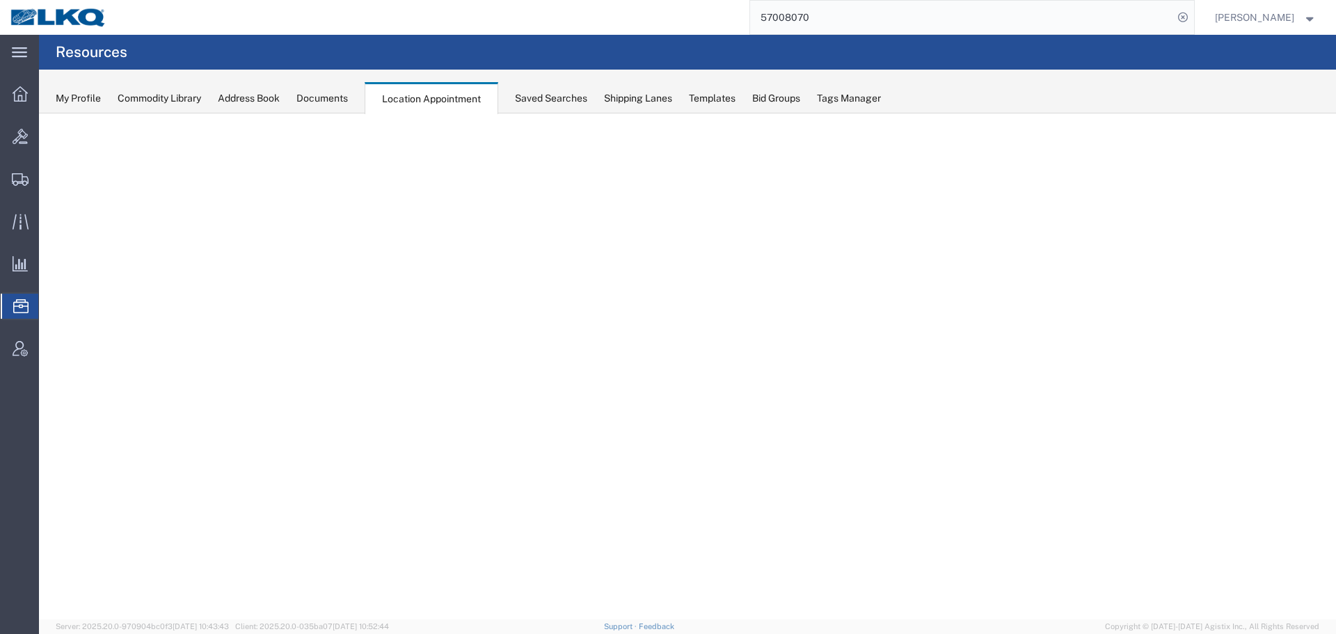
select select "27634"
select select "agendaWeek"
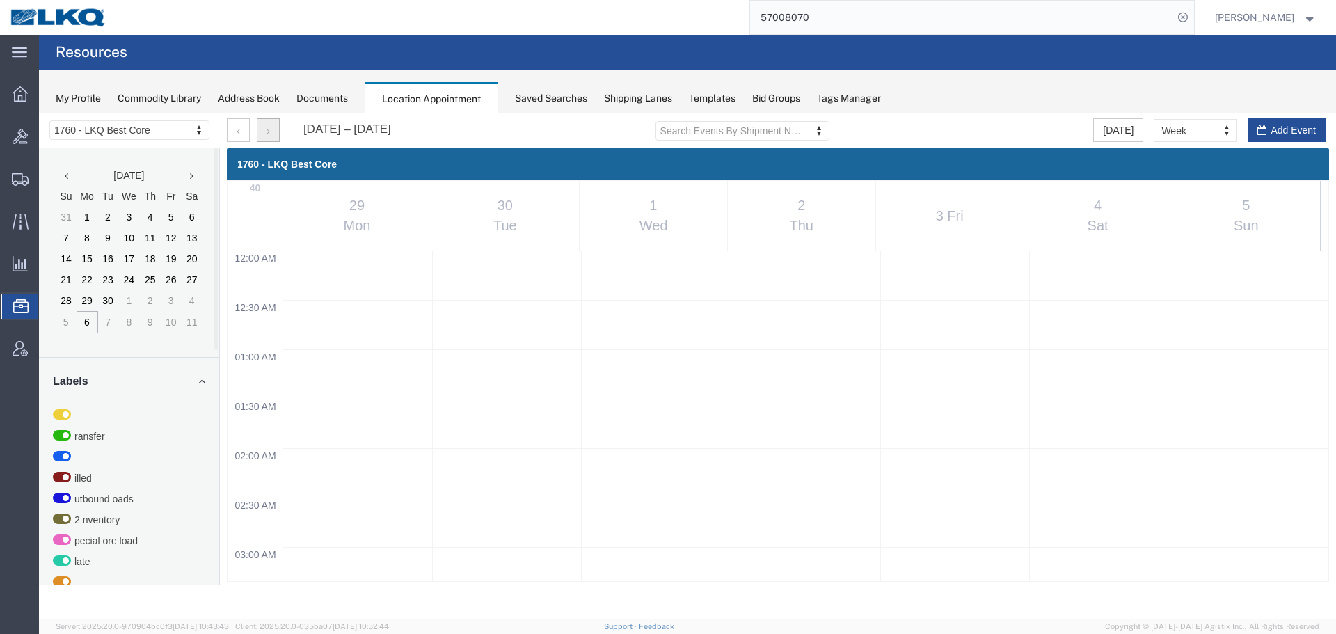
scroll to position [988, 0]
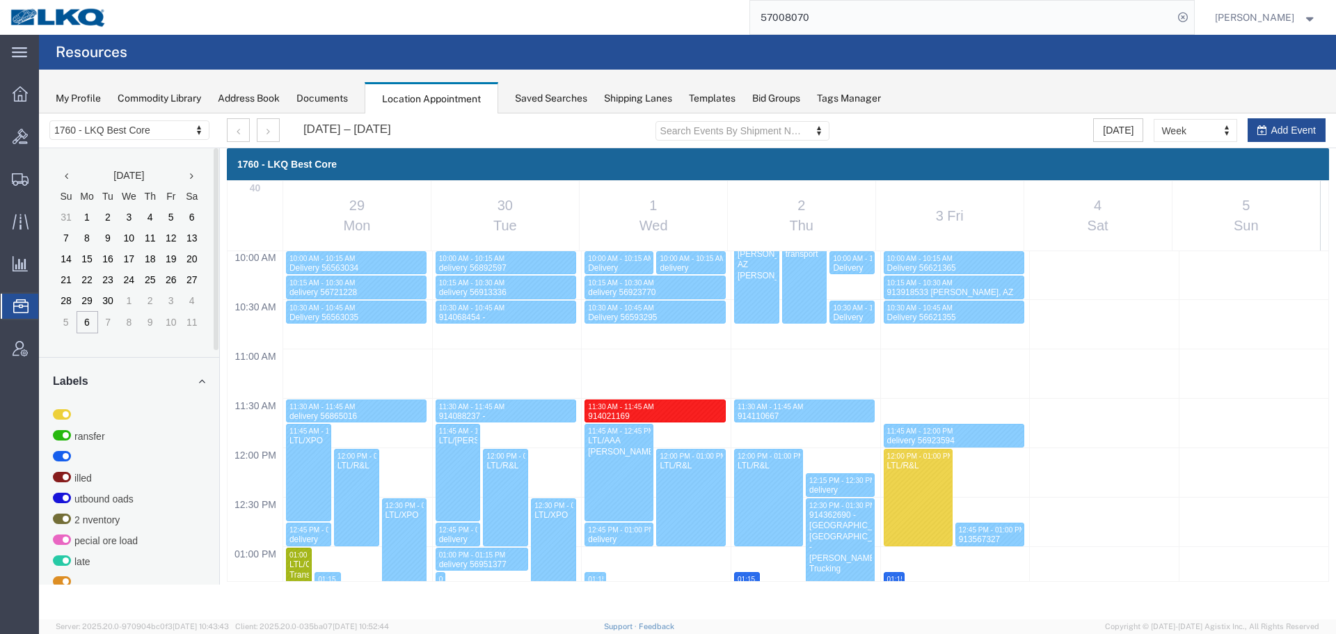
drag, startPoint x: 143, startPoint y: 130, endPoint x: 134, endPoint y: 144, distance: 17.0
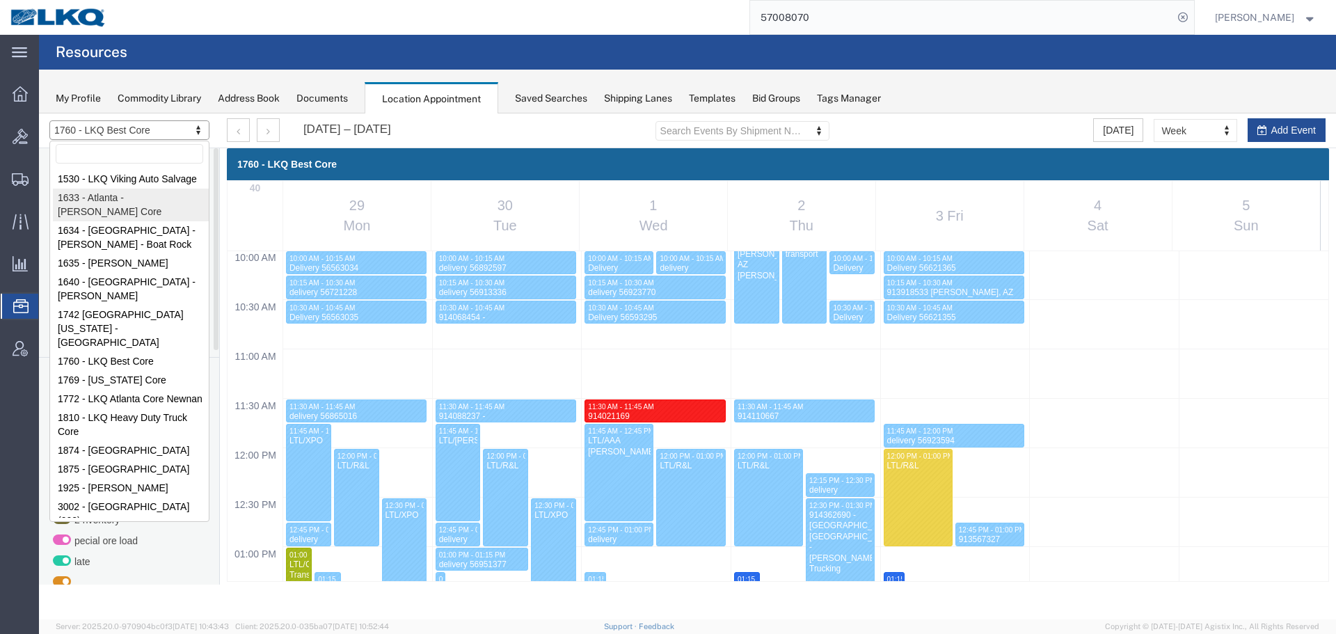
select select "28711"
select select "month"
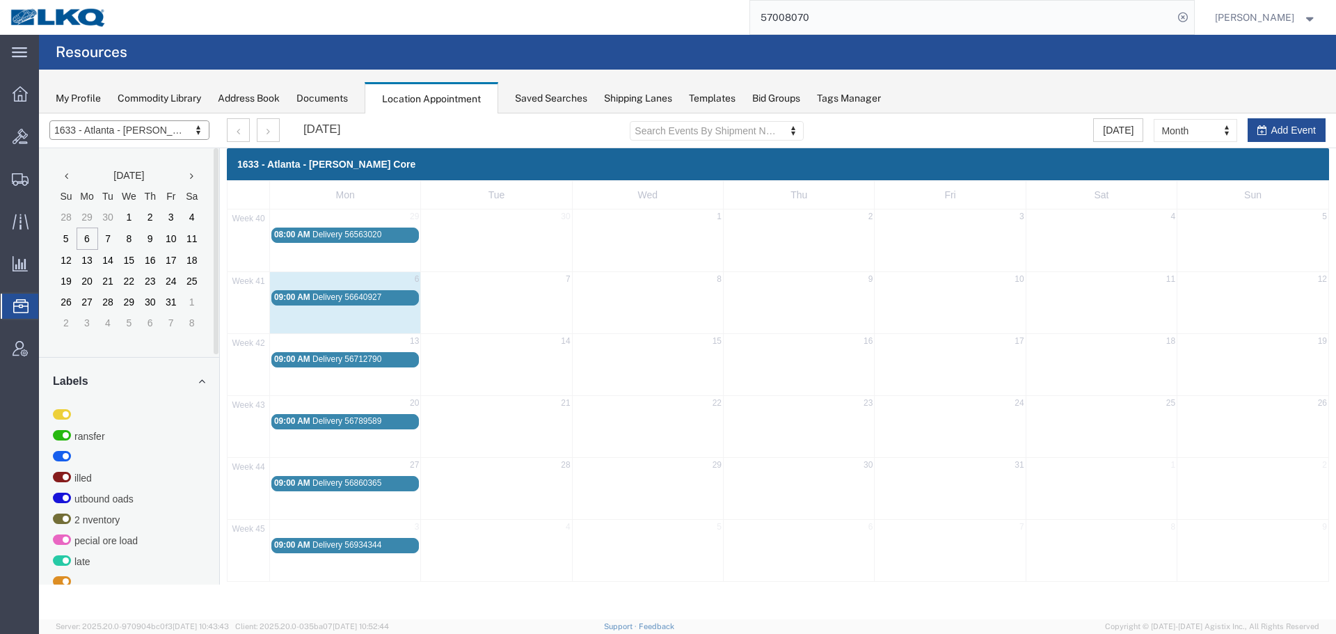
click at [174, 144] on div "1633 - Atlanta - Knopf Core 1530 - LKQ Viking Auto Salvage 1633 - Atlanta - Kno…" at bounding box center [129, 130] width 181 height 35
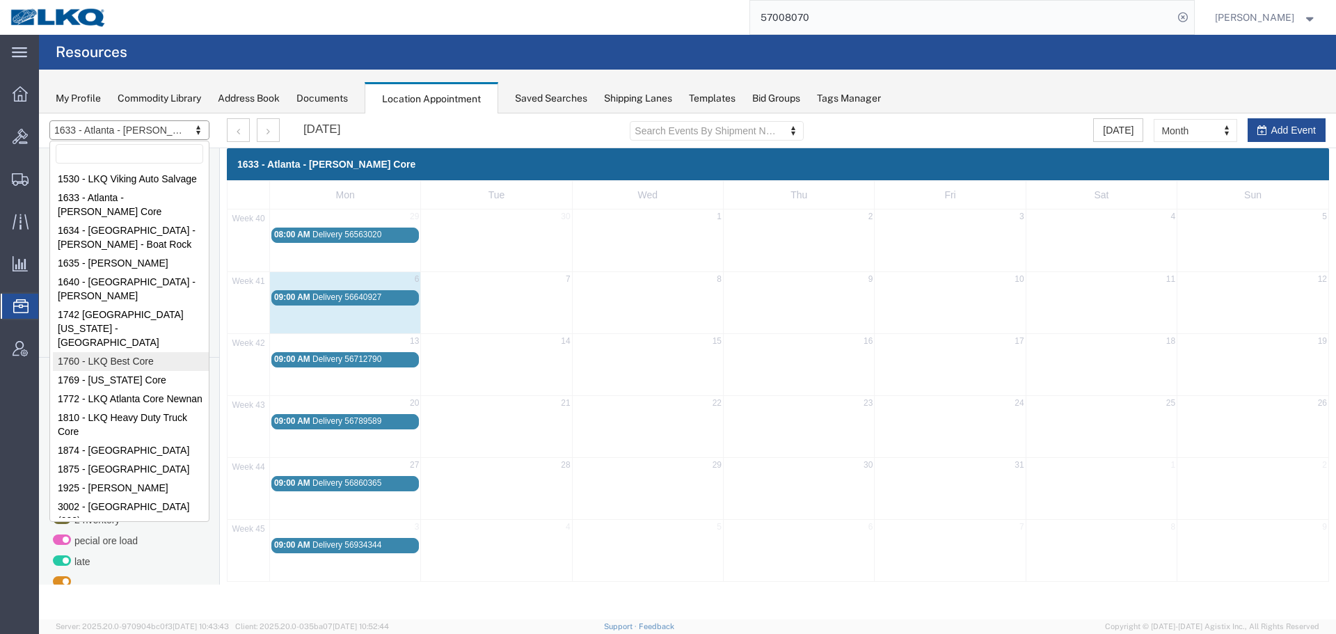
select select "27634"
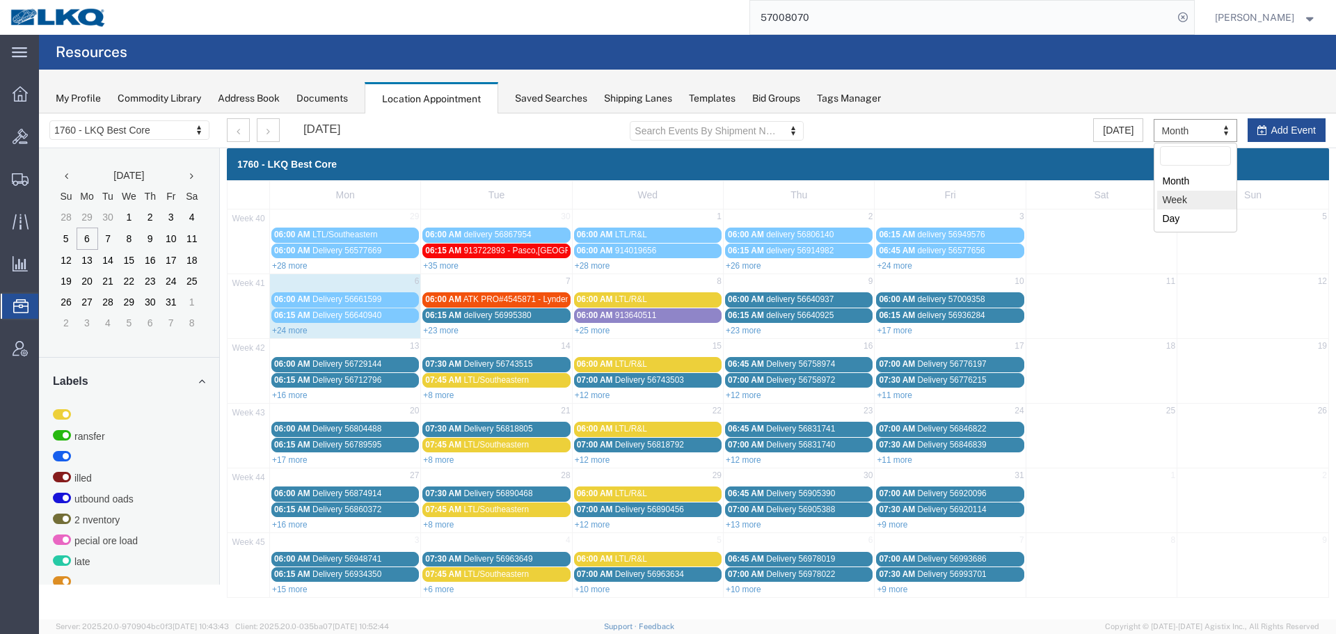
select select "agendaWeek"
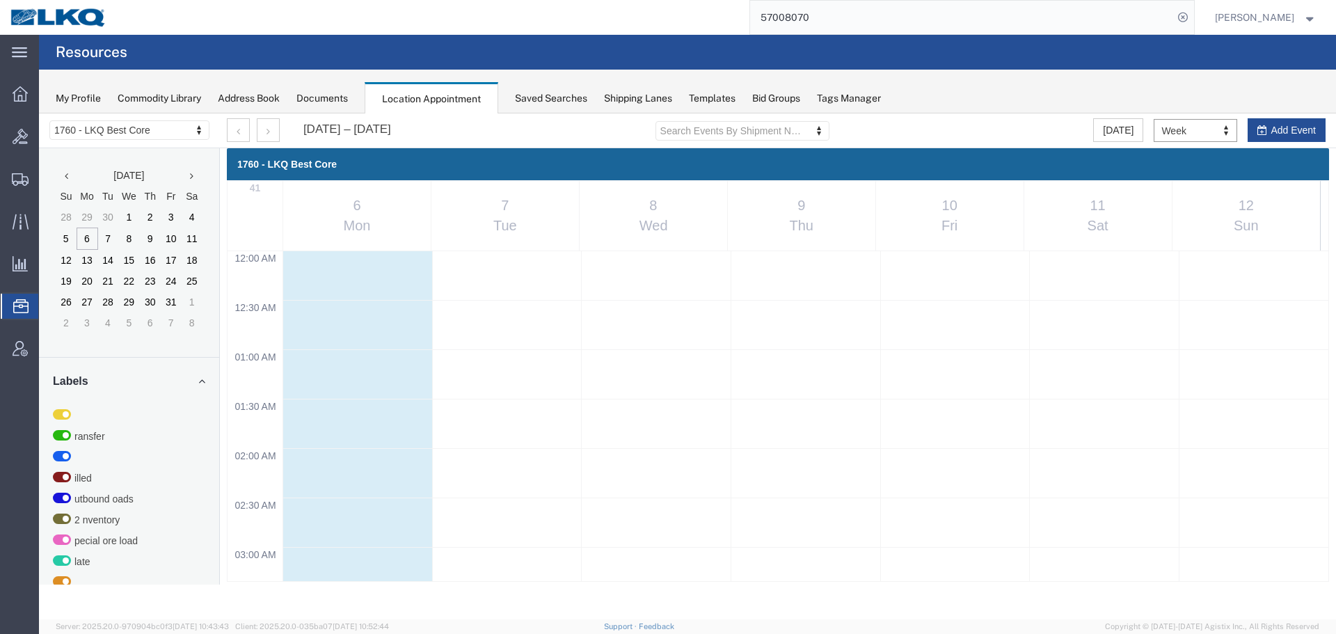
scroll to position [593, 0]
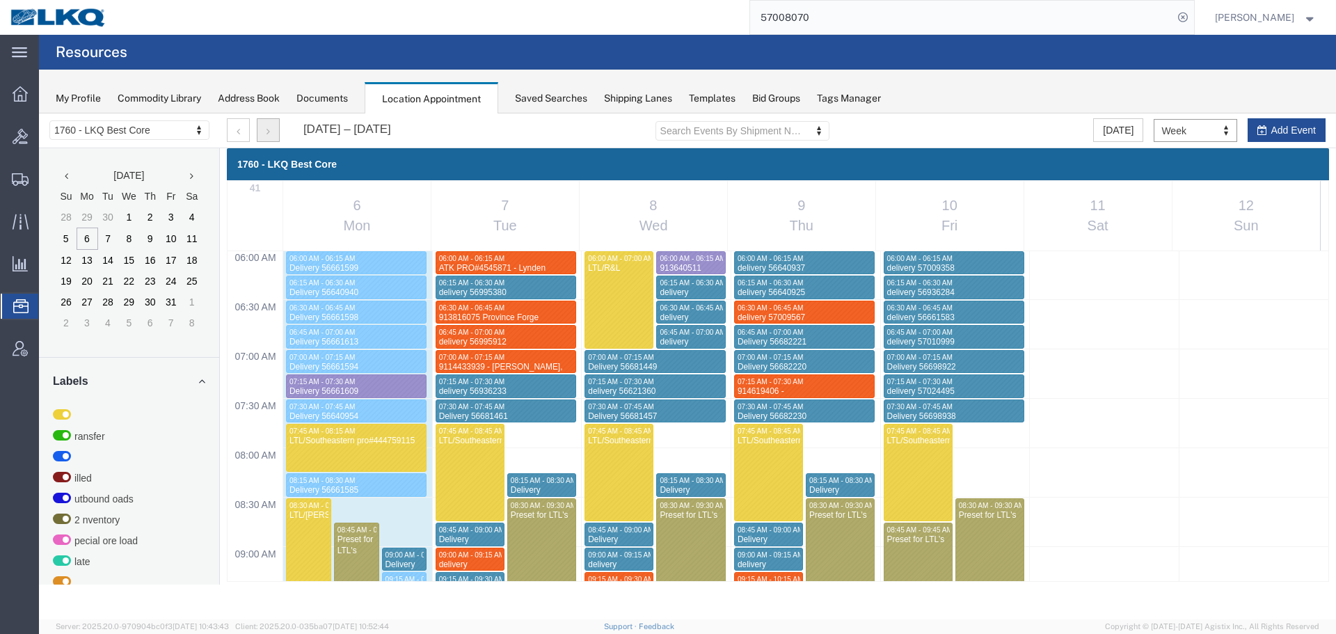
click at [265, 132] on button "button" at bounding box center [268, 130] width 23 height 24
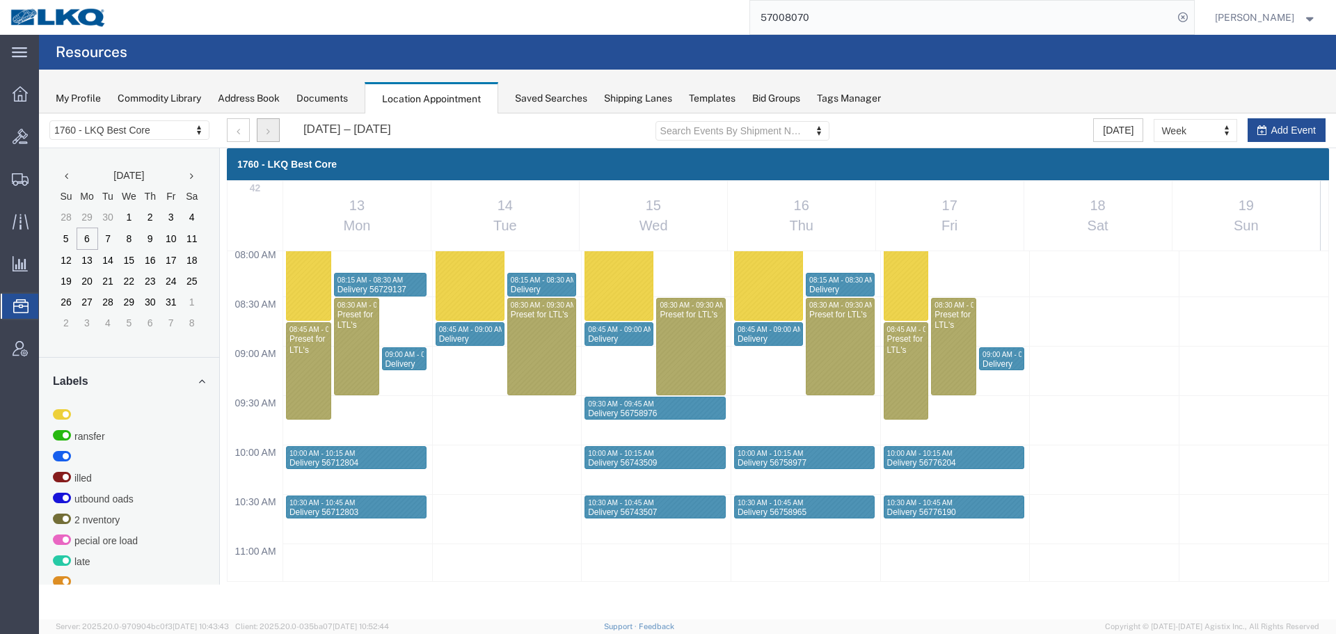
scroll to position [802, 0]
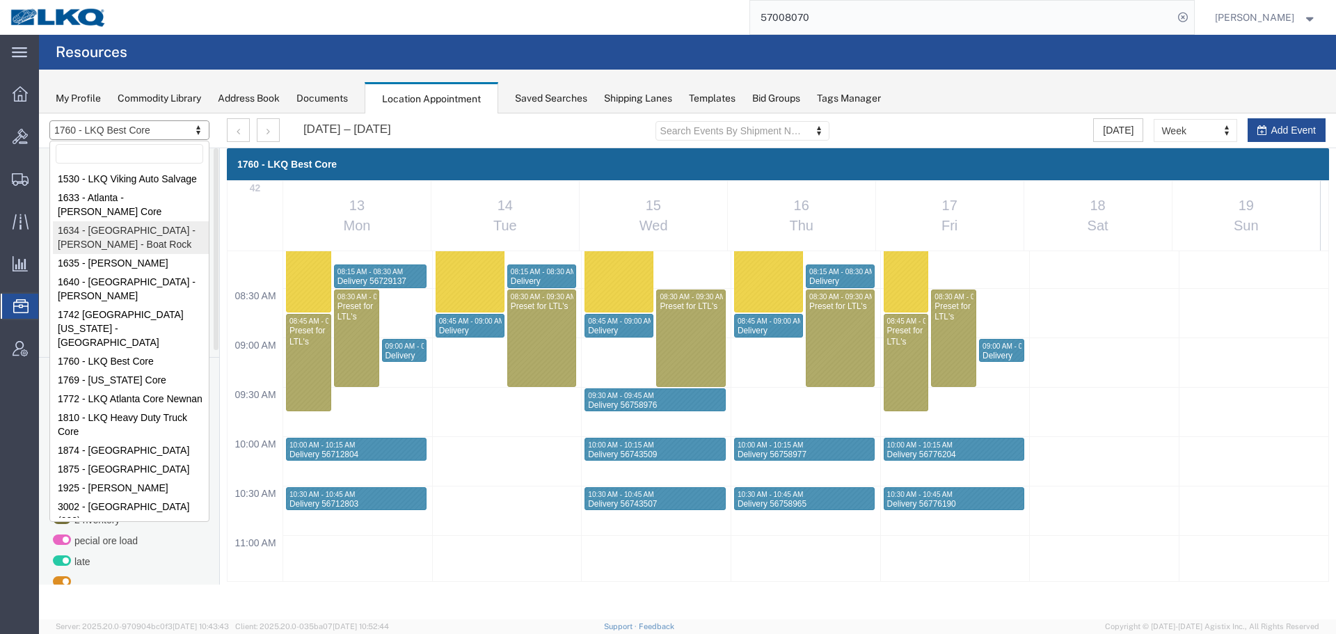
drag, startPoint x: 80, startPoint y: 233, endPoint x: 980, endPoint y: 114, distance: 907.9
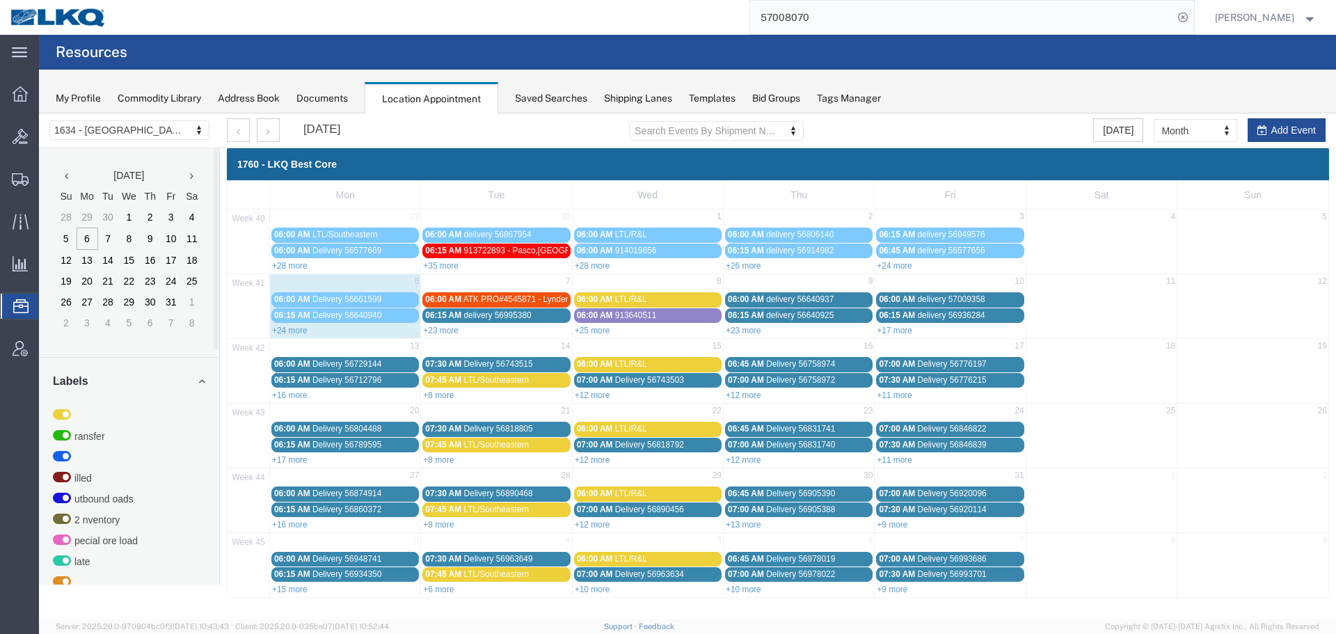
select select "28712"
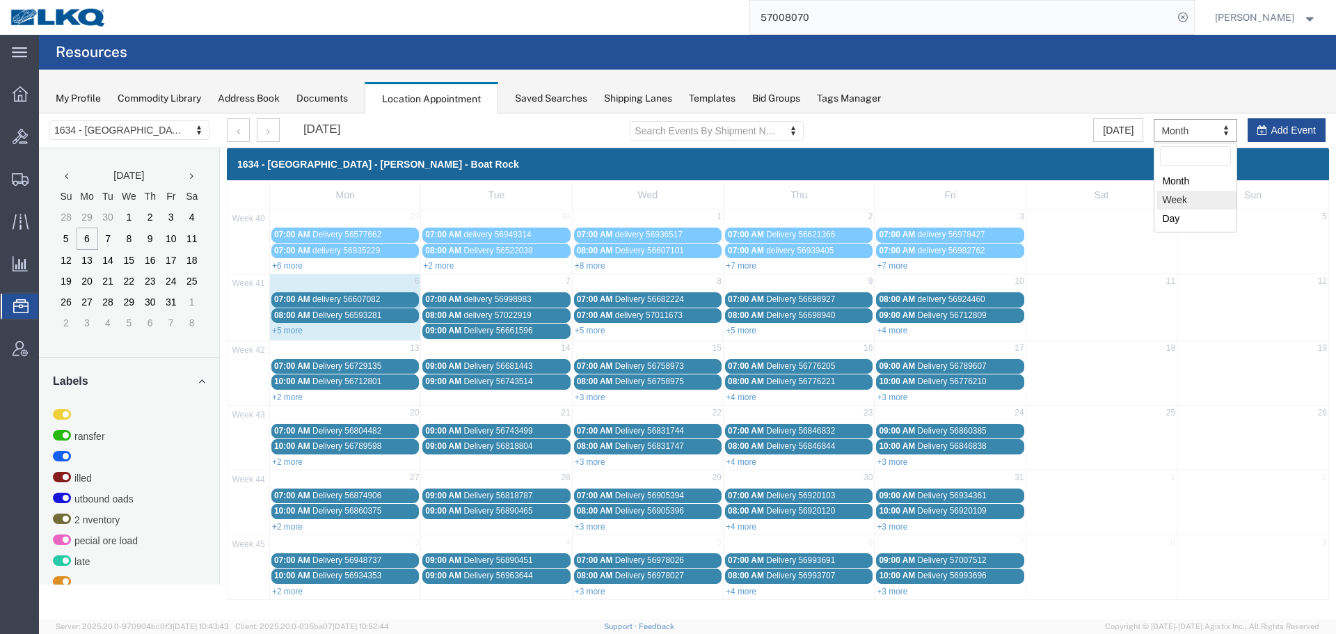
select select "agendaWeek"
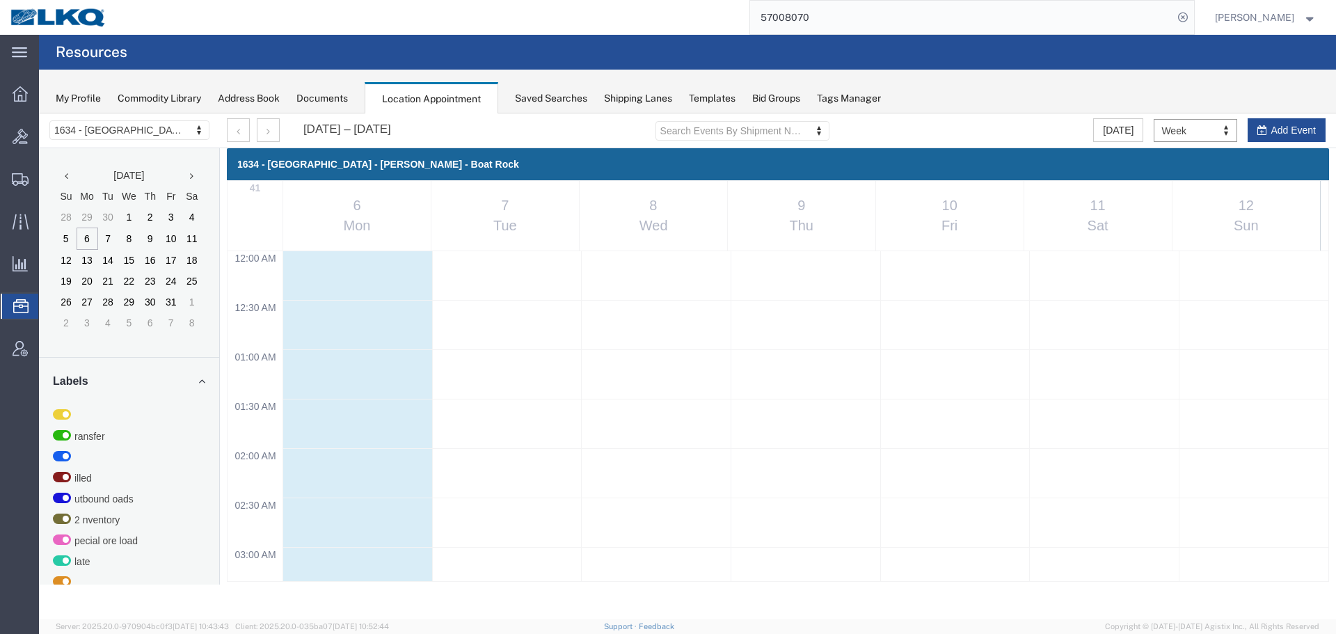
scroll to position [593, 0]
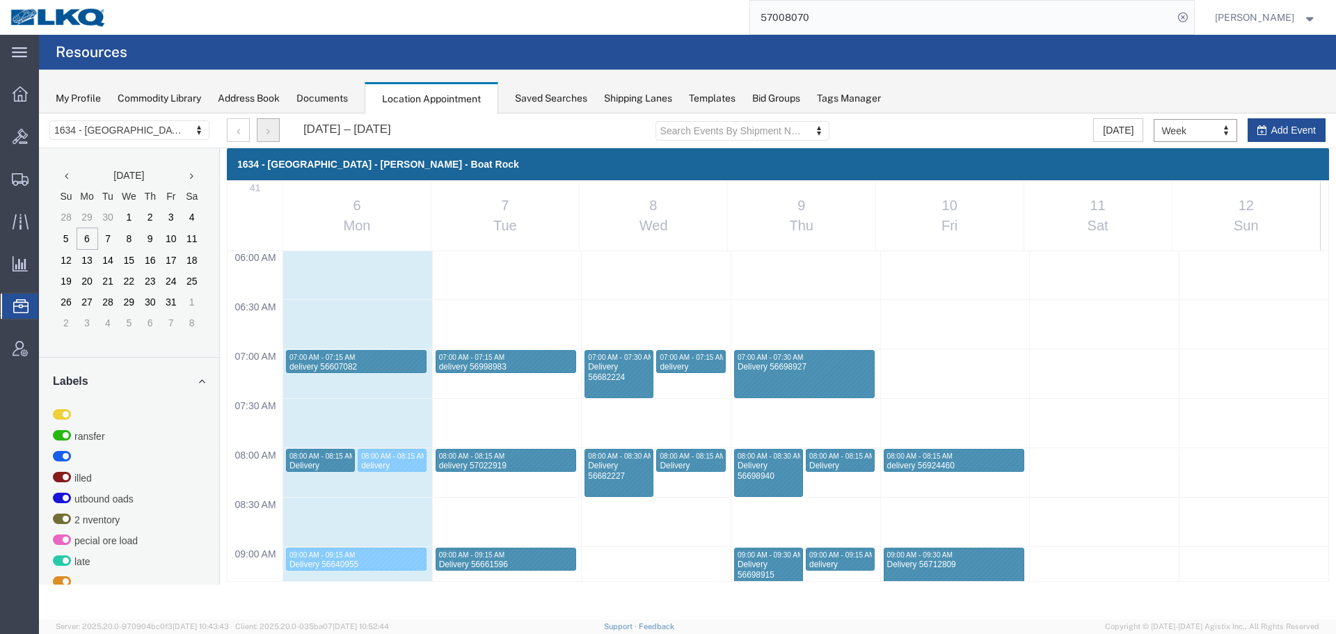
click at [264, 132] on button "button" at bounding box center [268, 130] width 23 height 24
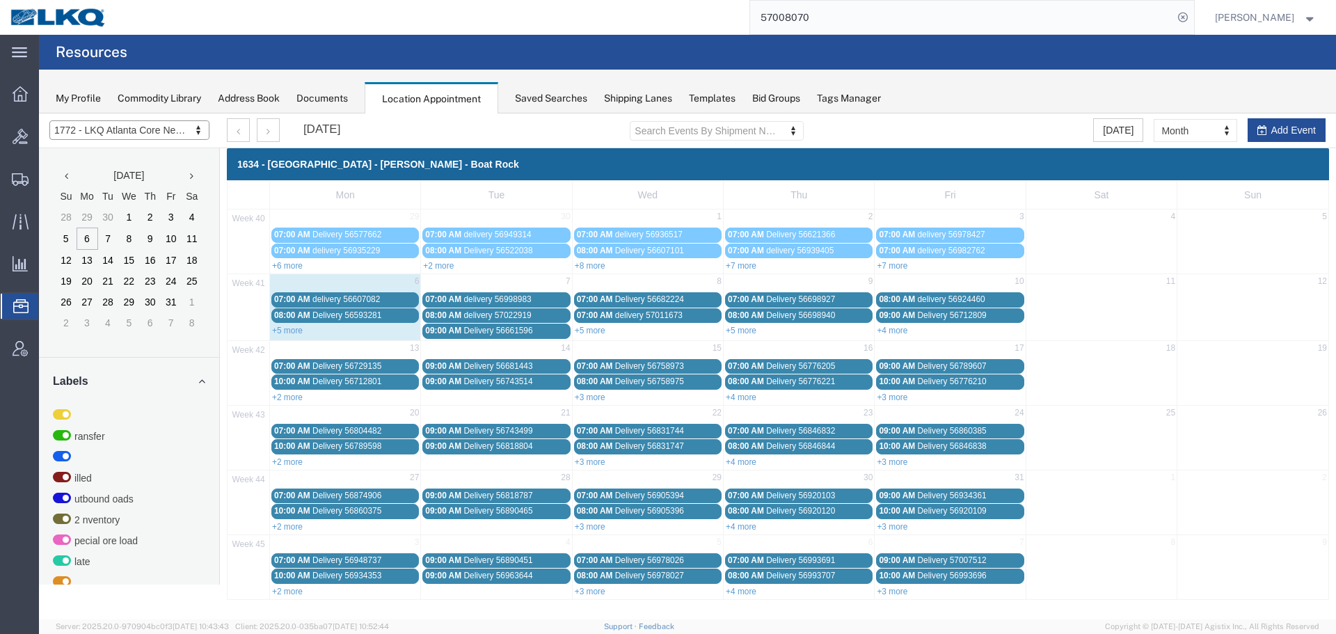
select select "30704"
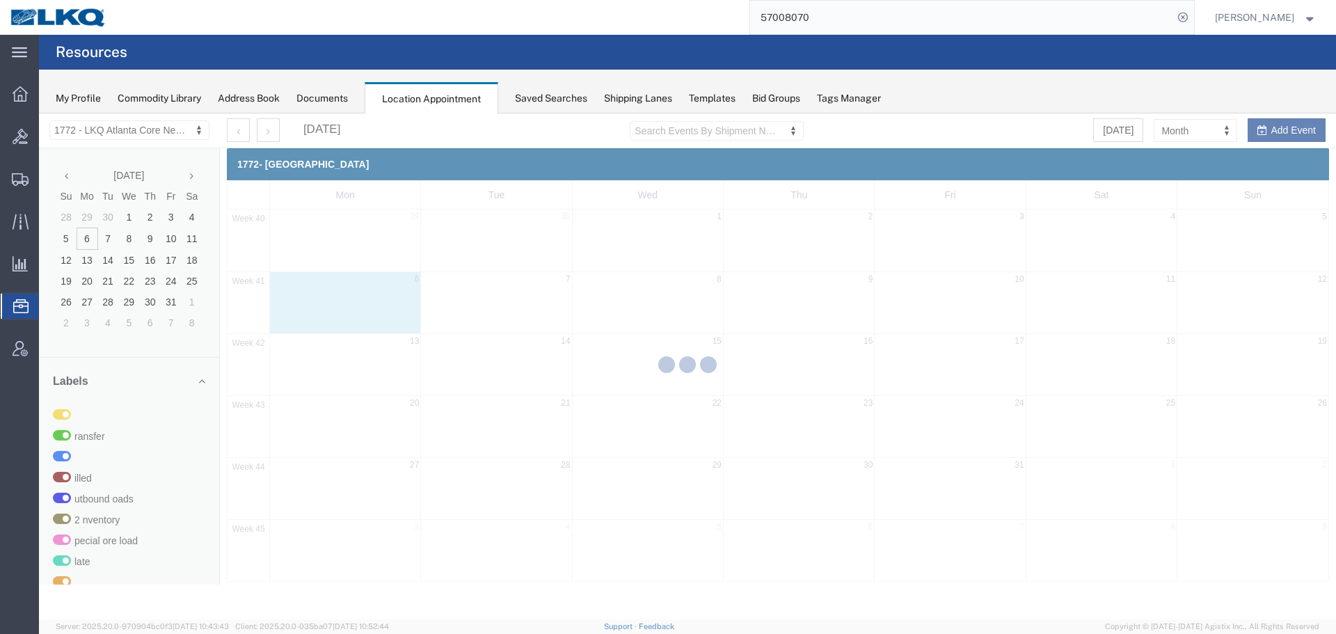
click at [1180, 134] on div at bounding box center [687, 366] width 1297 height 506
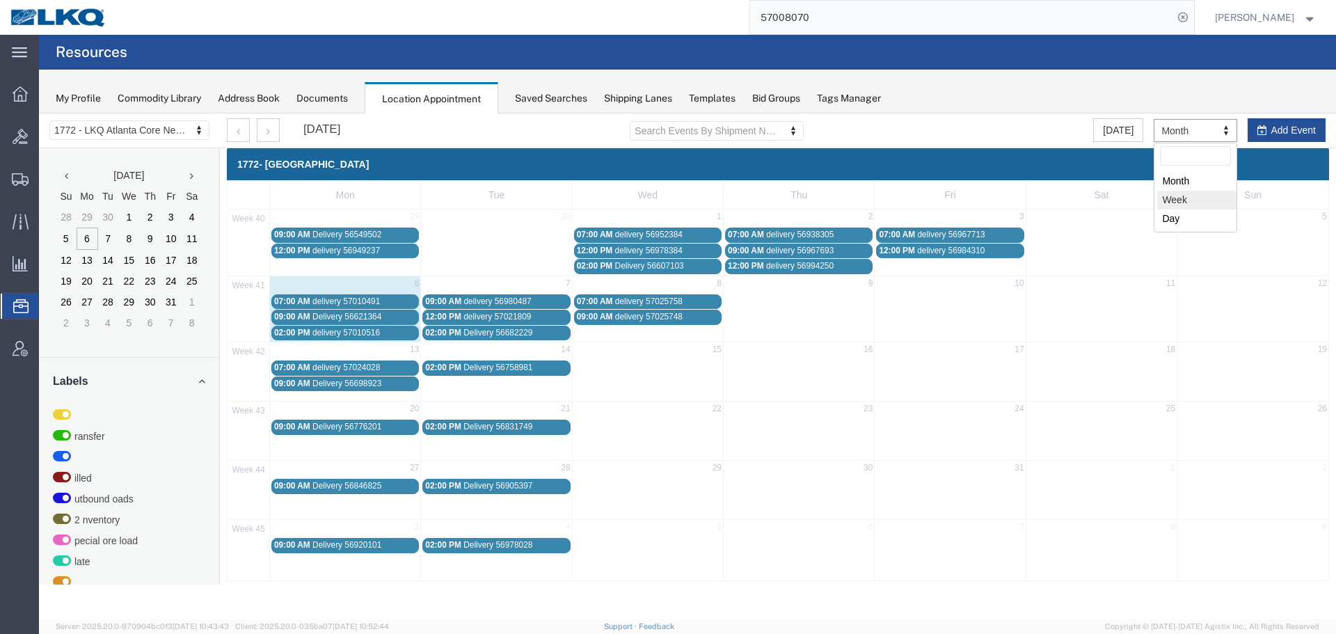
select select "agendaWeek"
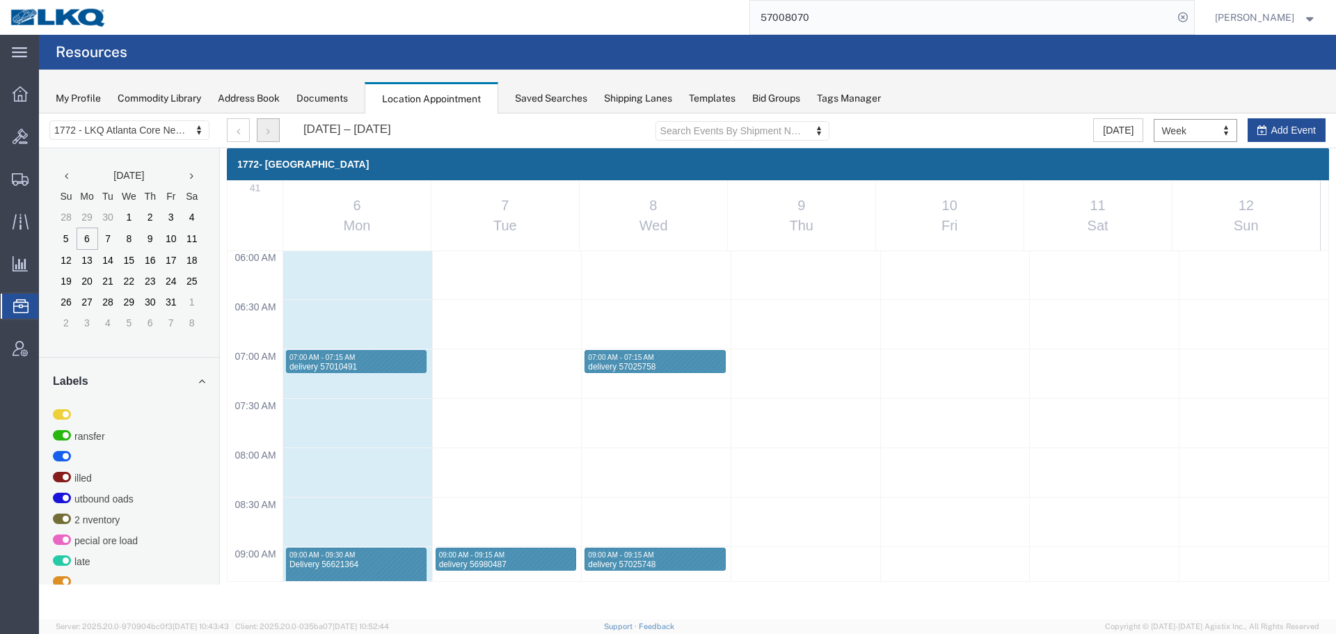
click at [269, 129] on icon "button" at bounding box center [267, 132] width 3 height 10
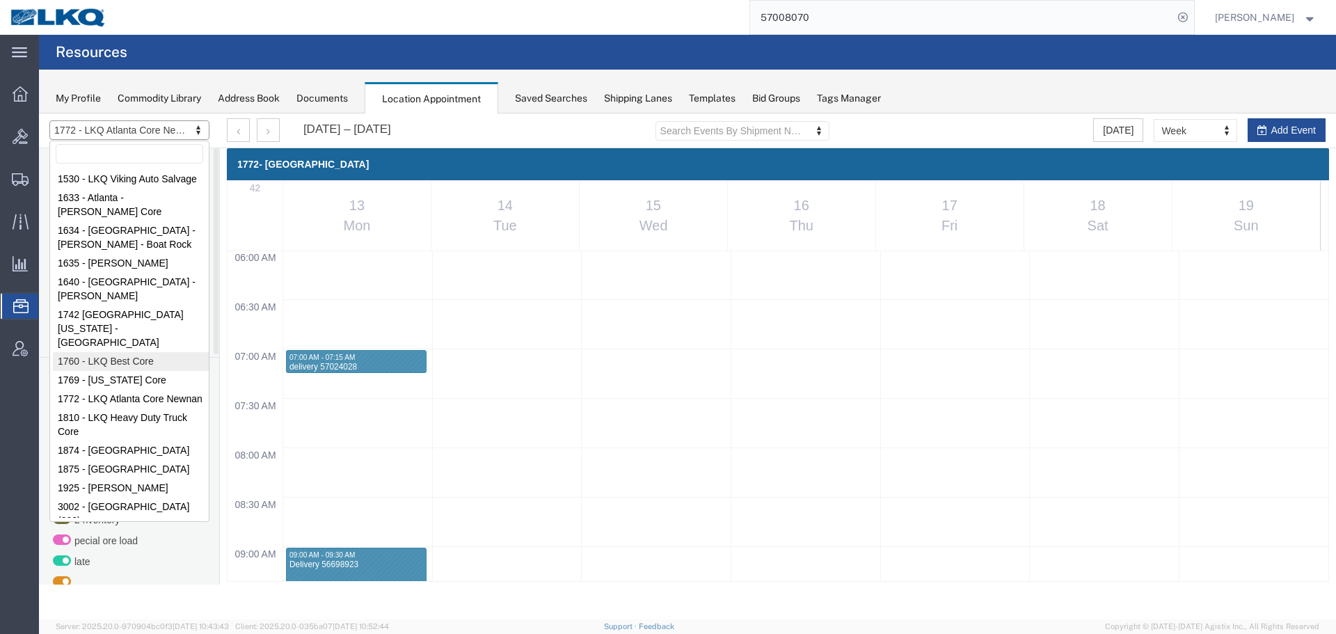
select select "27634"
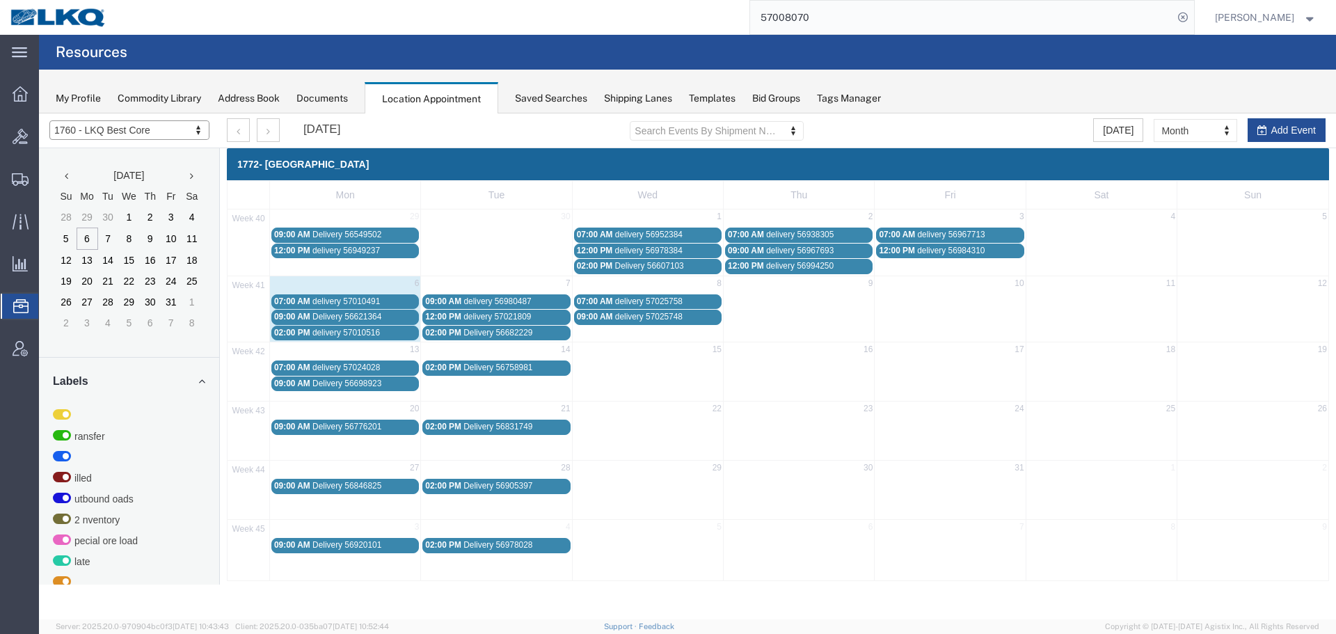
click at [1193, 130] on div at bounding box center [687, 366] width 1297 height 506
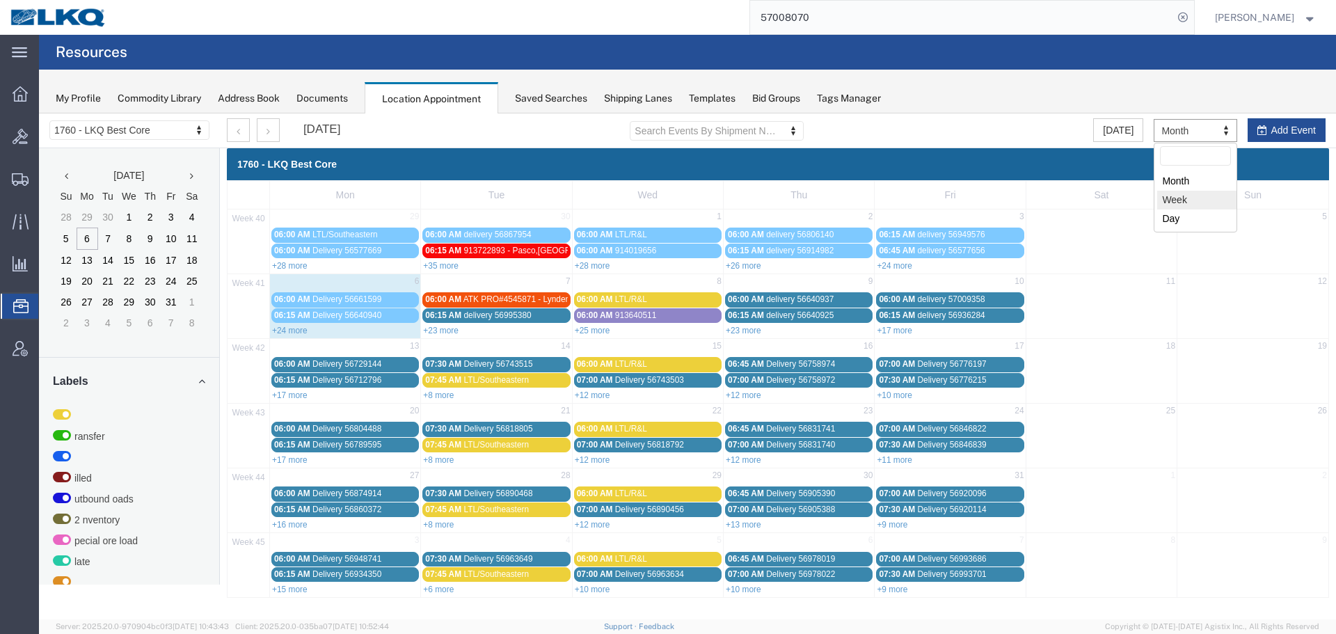
select select "agendaWeek"
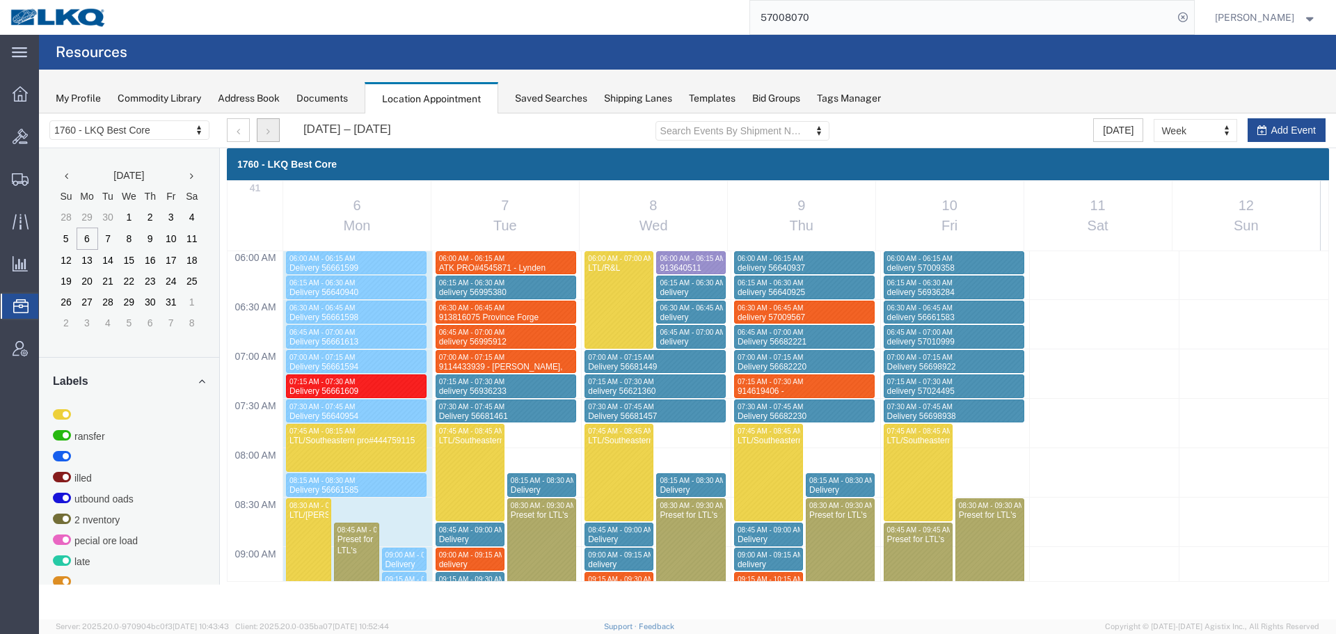
click at [274, 139] on button "button" at bounding box center [268, 130] width 23 height 24
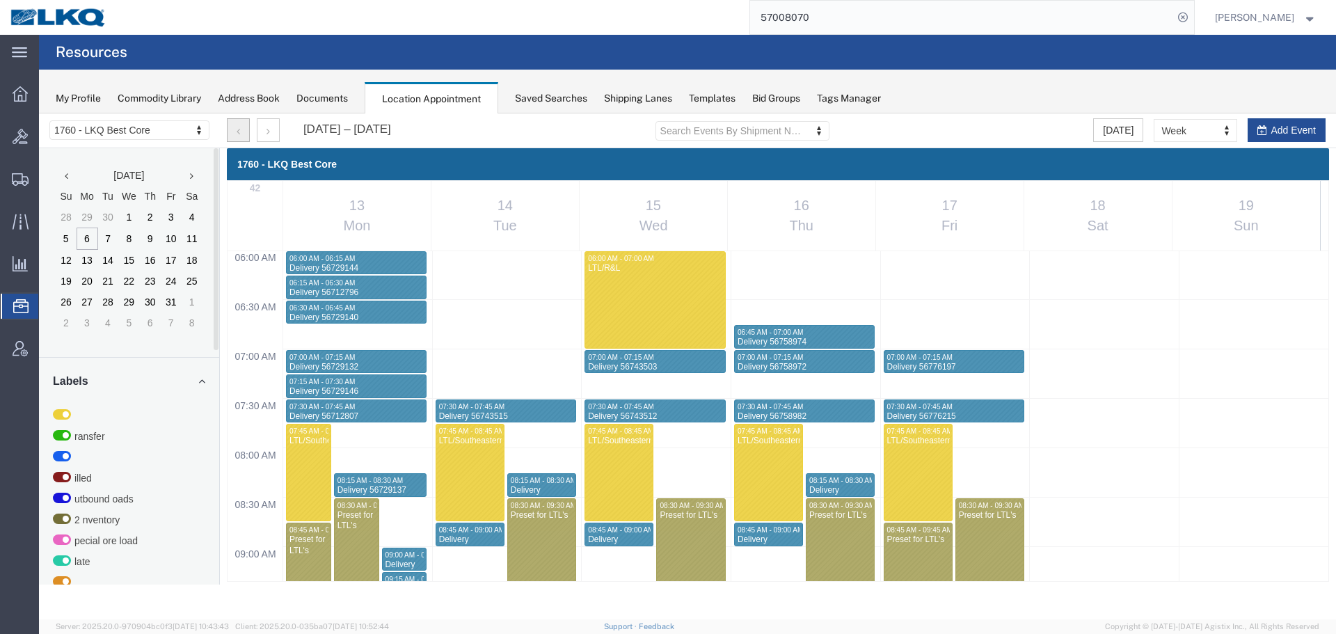
click at [238, 134] on icon "button" at bounding box center [238, 132] width 3 height 10
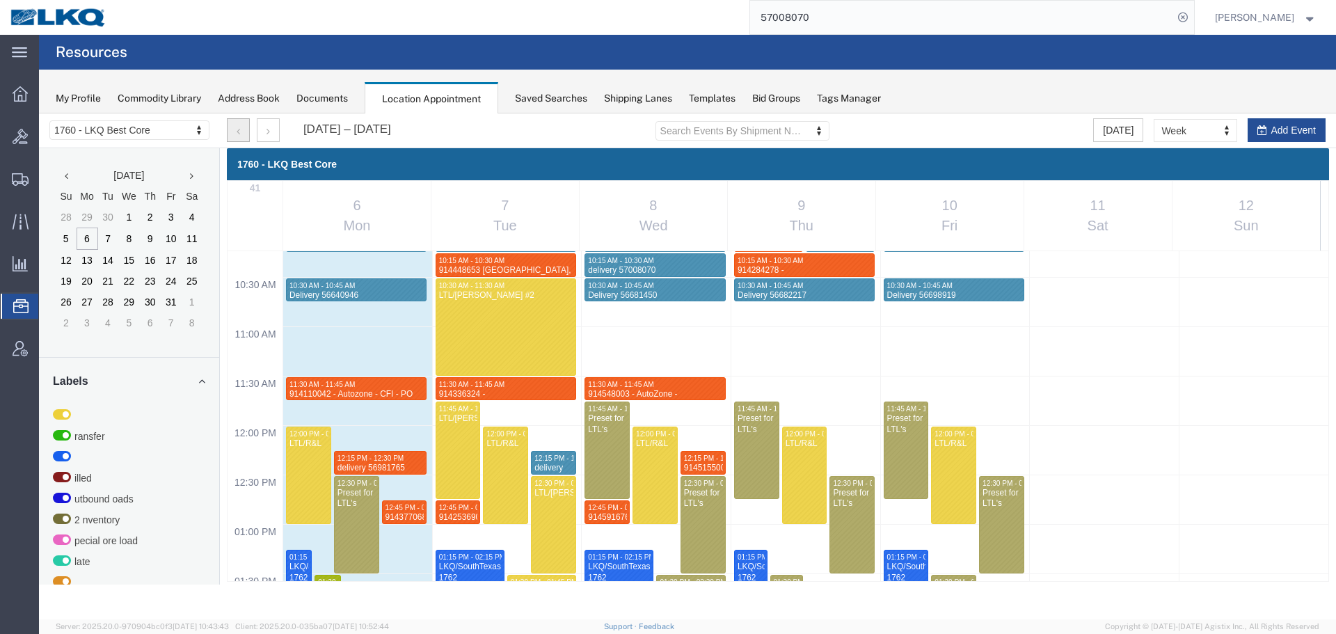
scroll to position [732, 0]
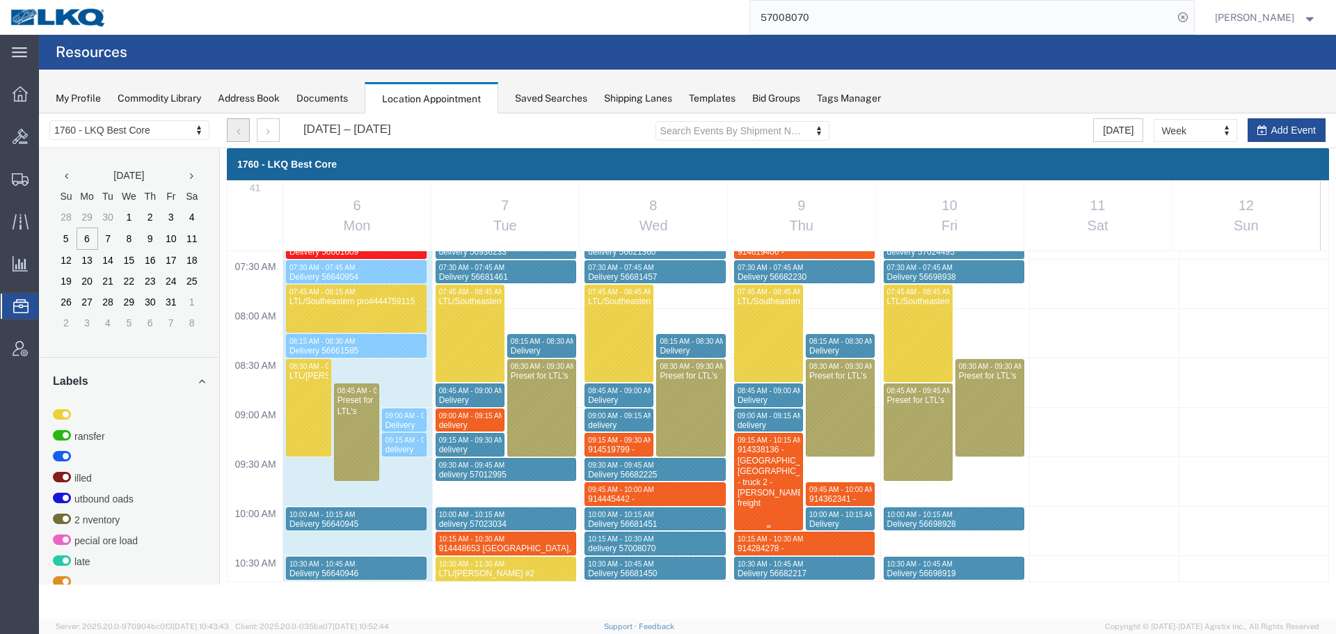
click at [785, 463] on div "914338136 - Lavonia, GA - truck 2 - Rudolph freight" at bounding box center [768, 476] width 63 height 65
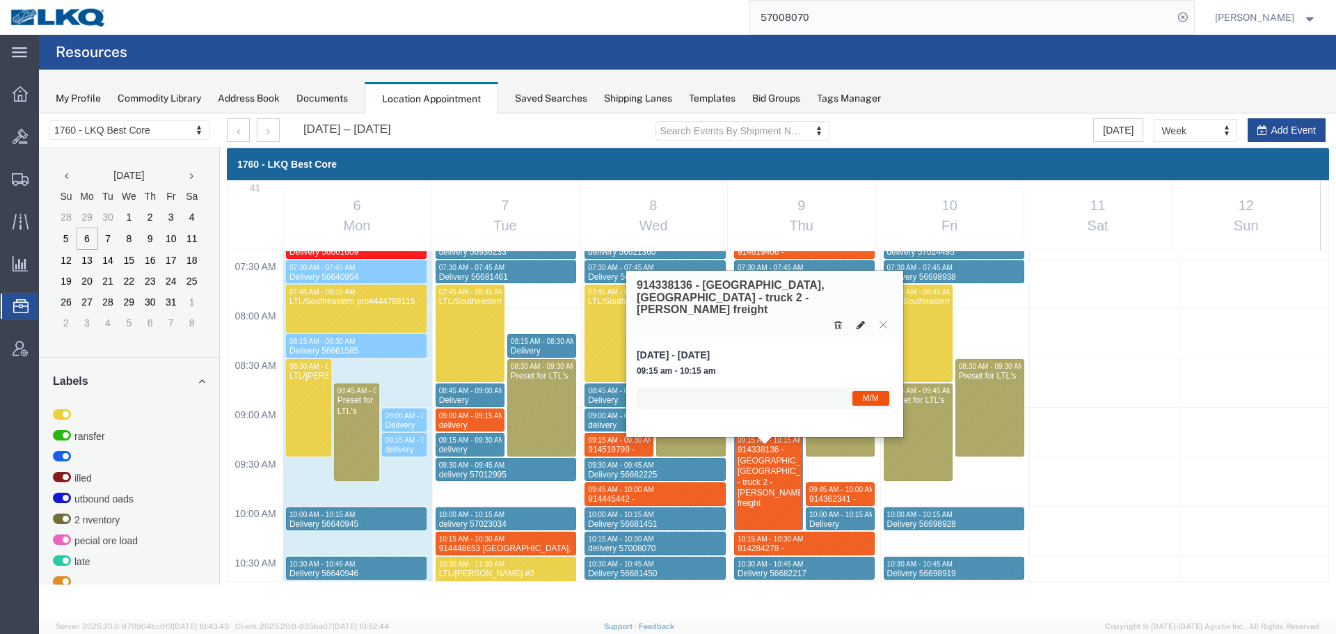
click at [858, 320] on icon at bounding box center [860, 325] width 8 height 10
select select "1"
select select "24"
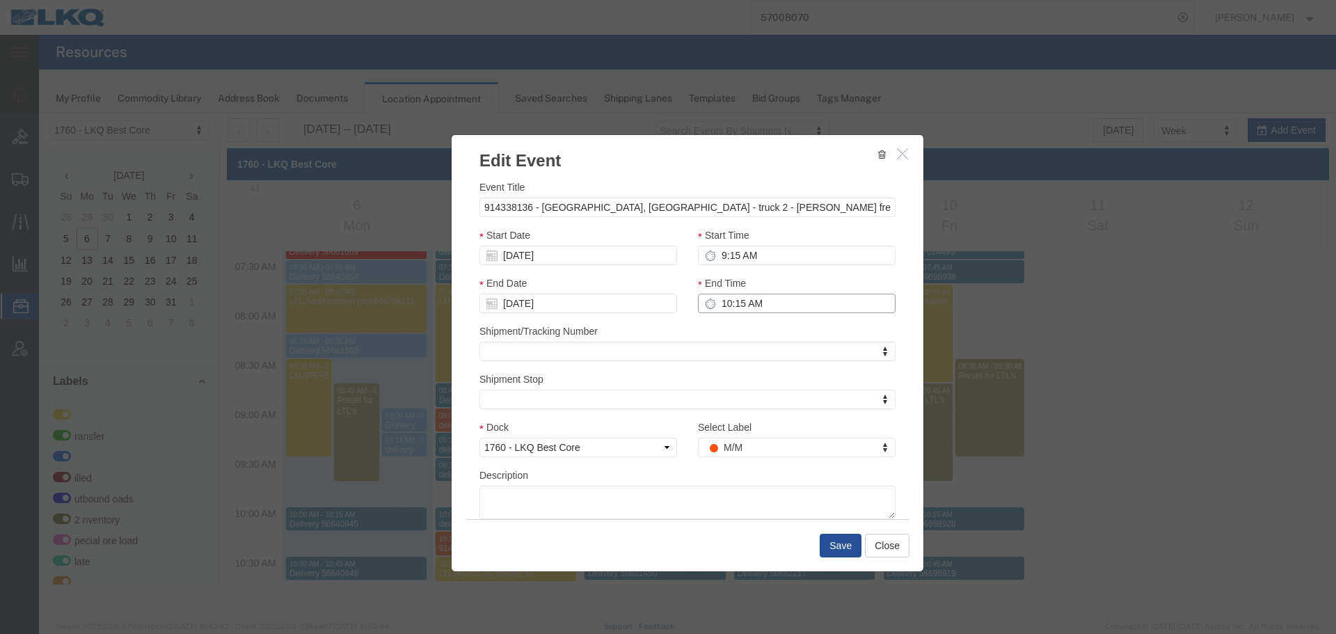
click at [767, 302] on input "10:15 AM" at bounding box center [797, 303] width 198 height 19
type input "9:30 AM"
click at [841, 549] on button "Save" at bounding box center [840, 546] width 42 height 24
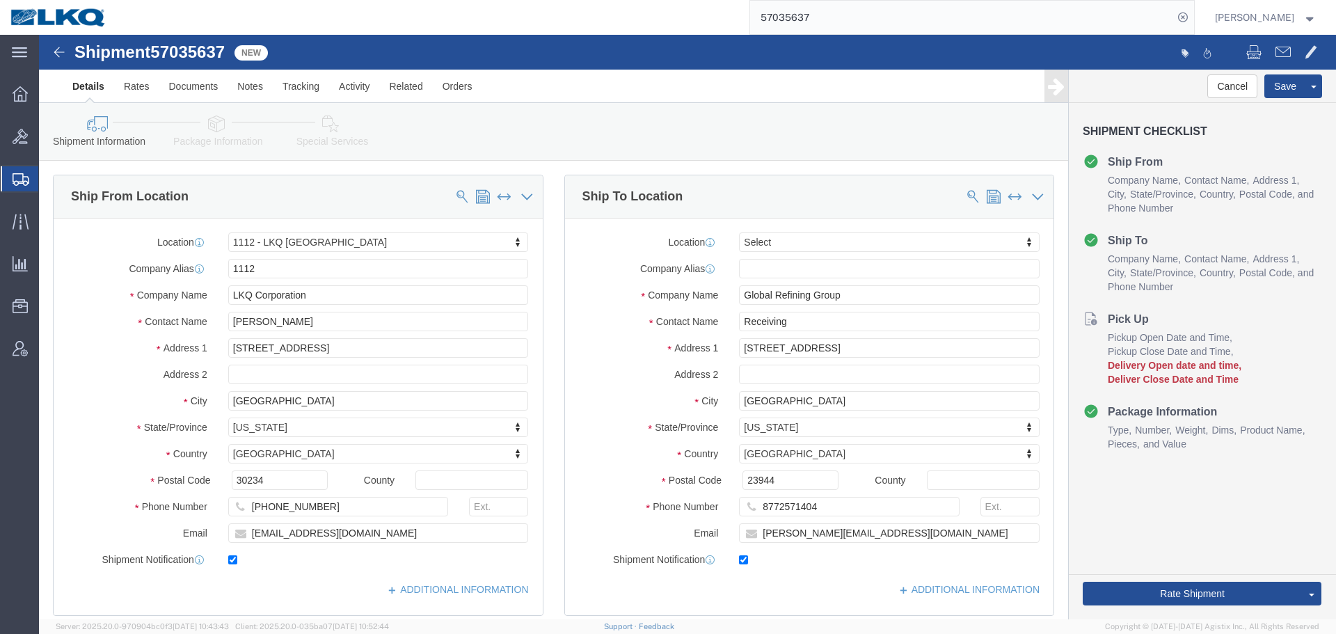
select select "27350"
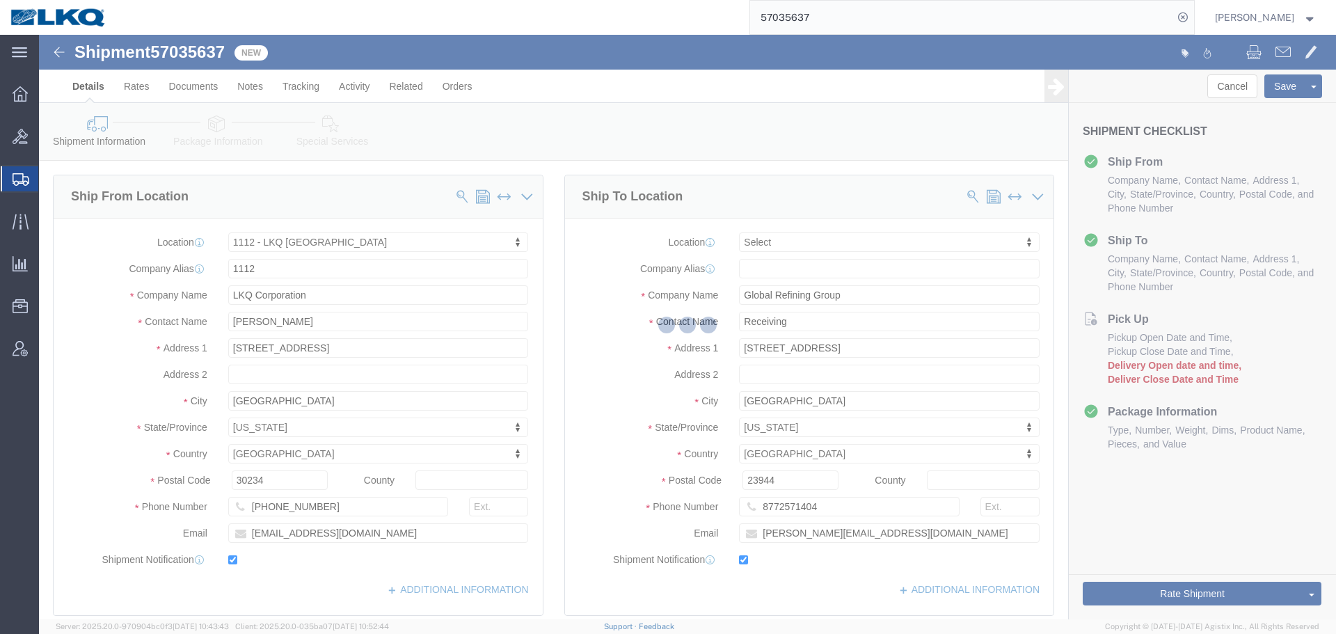
click at [1224, 82] on div at bounding box center [687, 327] width 1297 height 584
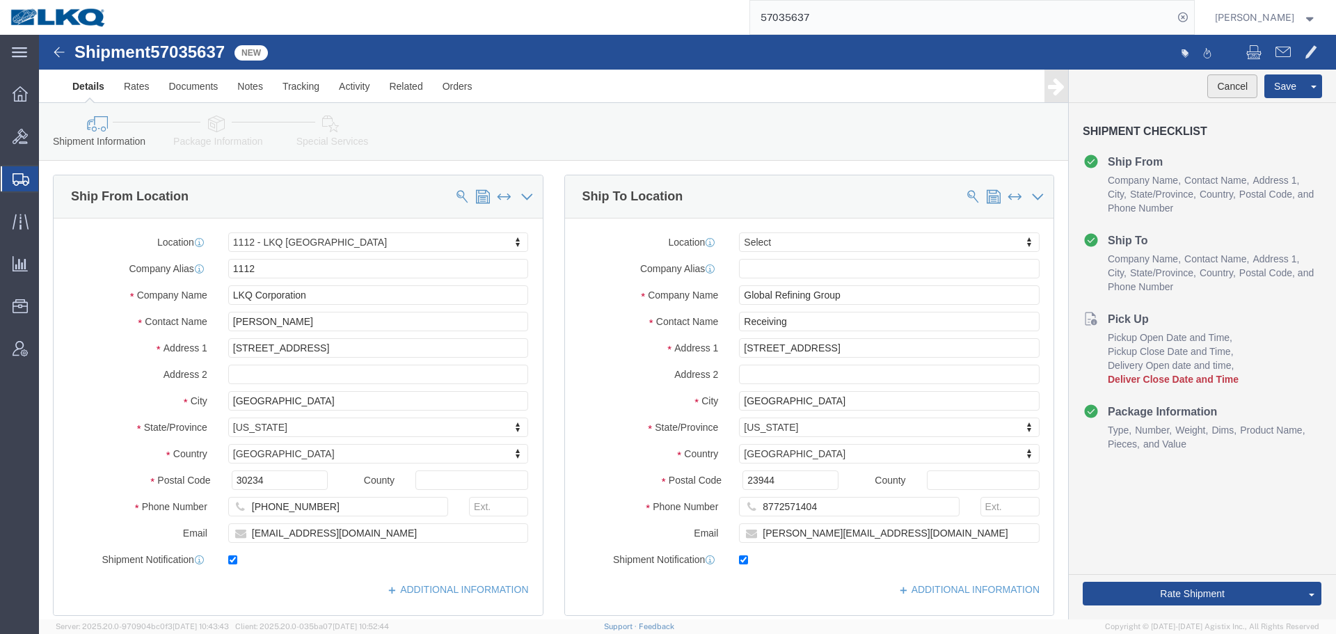
click button "Cancel"
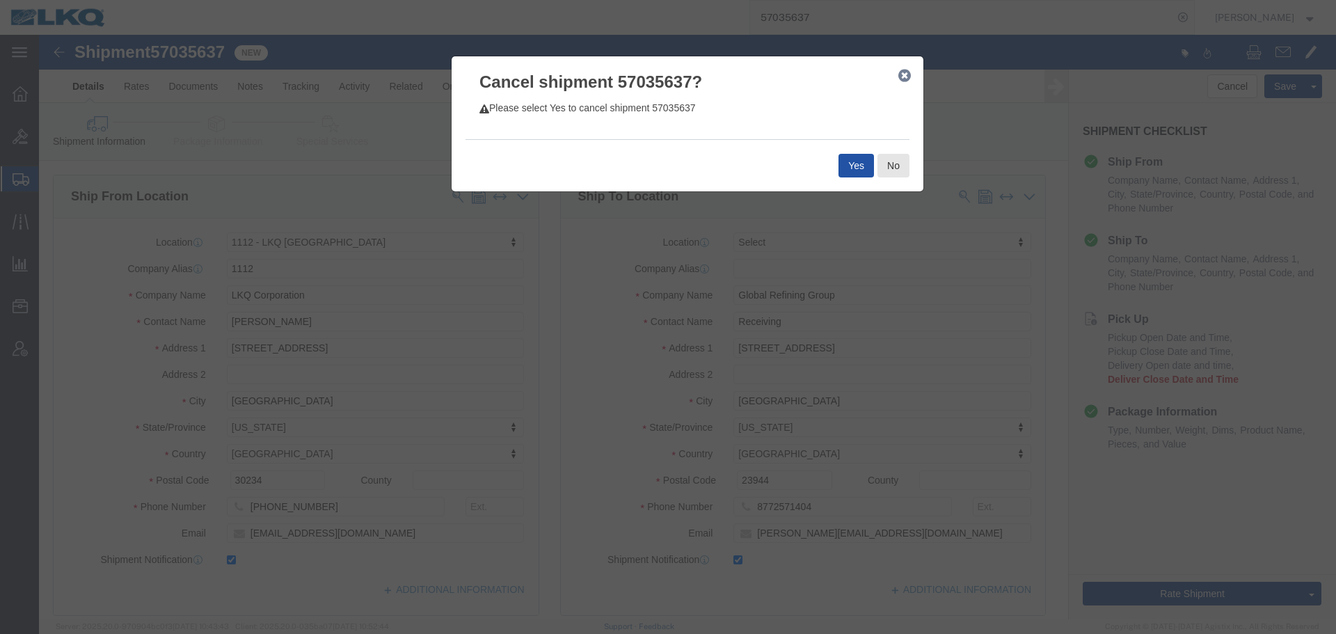
click button "Yes"
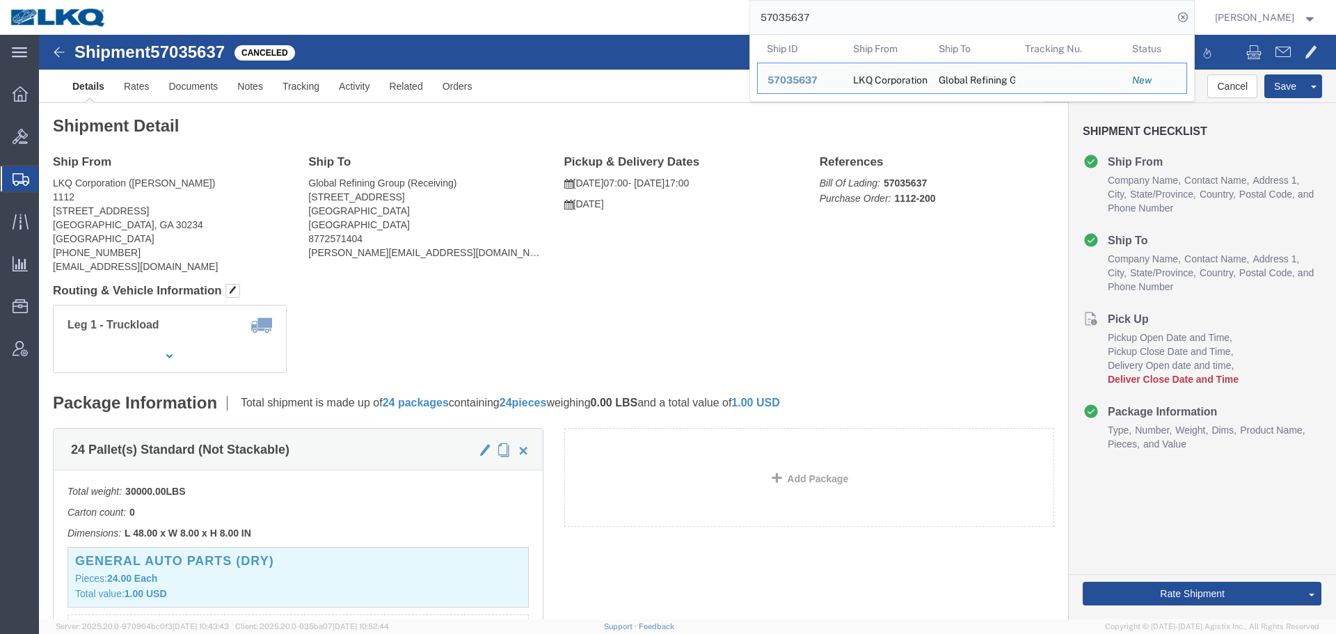
click at [887, 4] on input "57035637" at bounding box center [961, 17] width 423 height 33
paste input "08070"
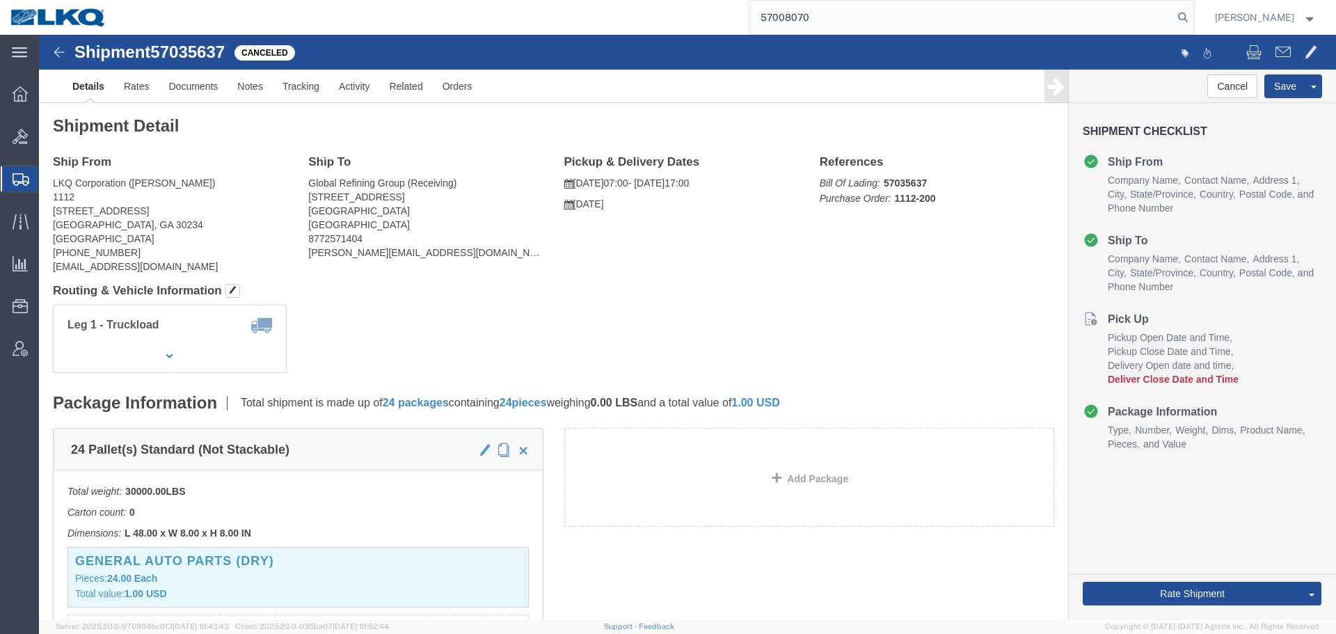
type input "57008070"
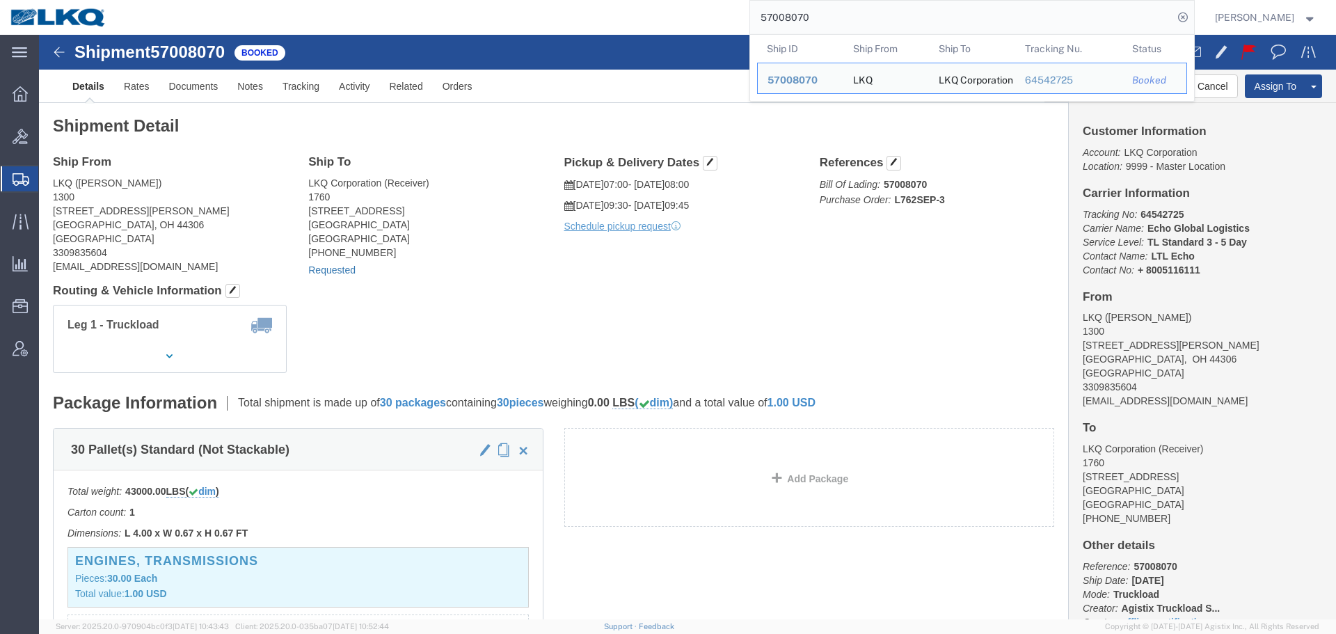
click link "Requested"
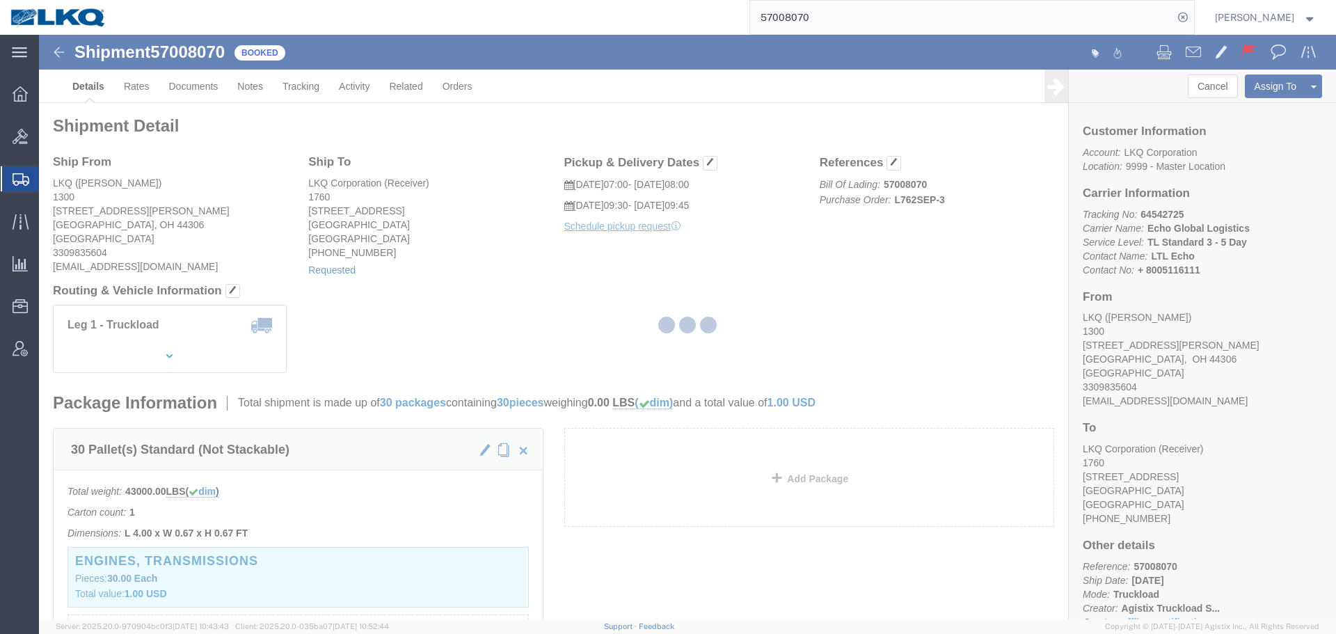
select select "1"
select select
select select "15"
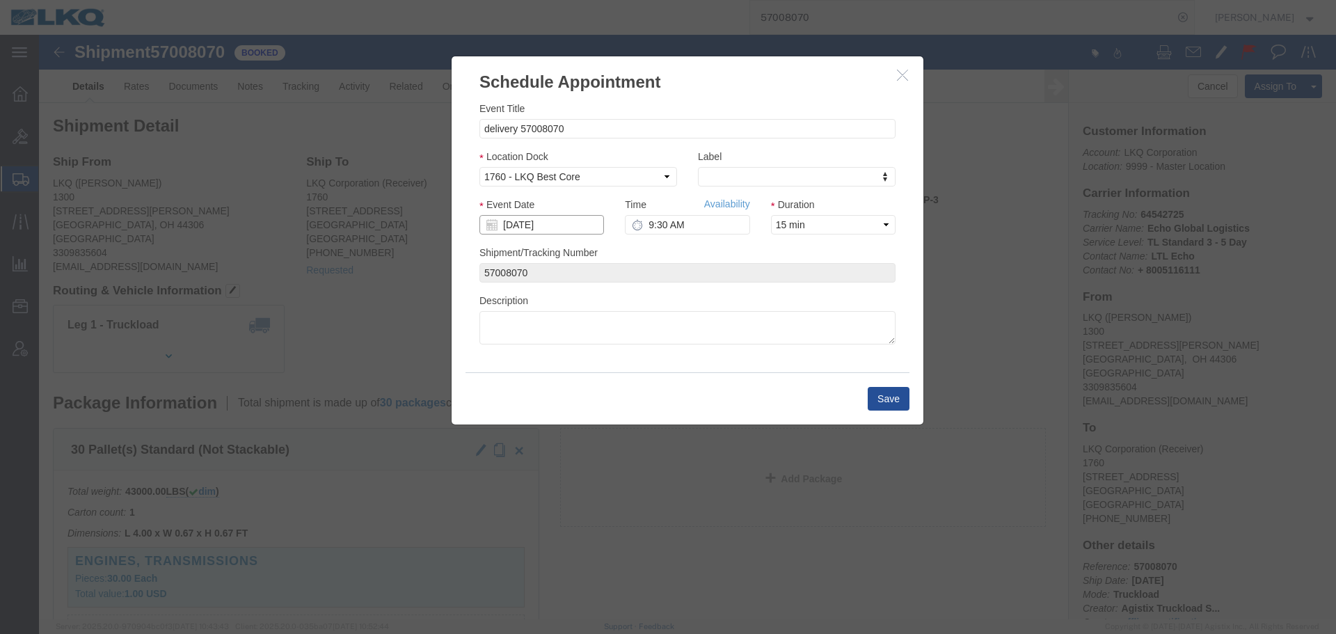
click input "[DATE]"
click td "10"
click input "9:30 AM"
type input "9:45 AM"
click button "Save"
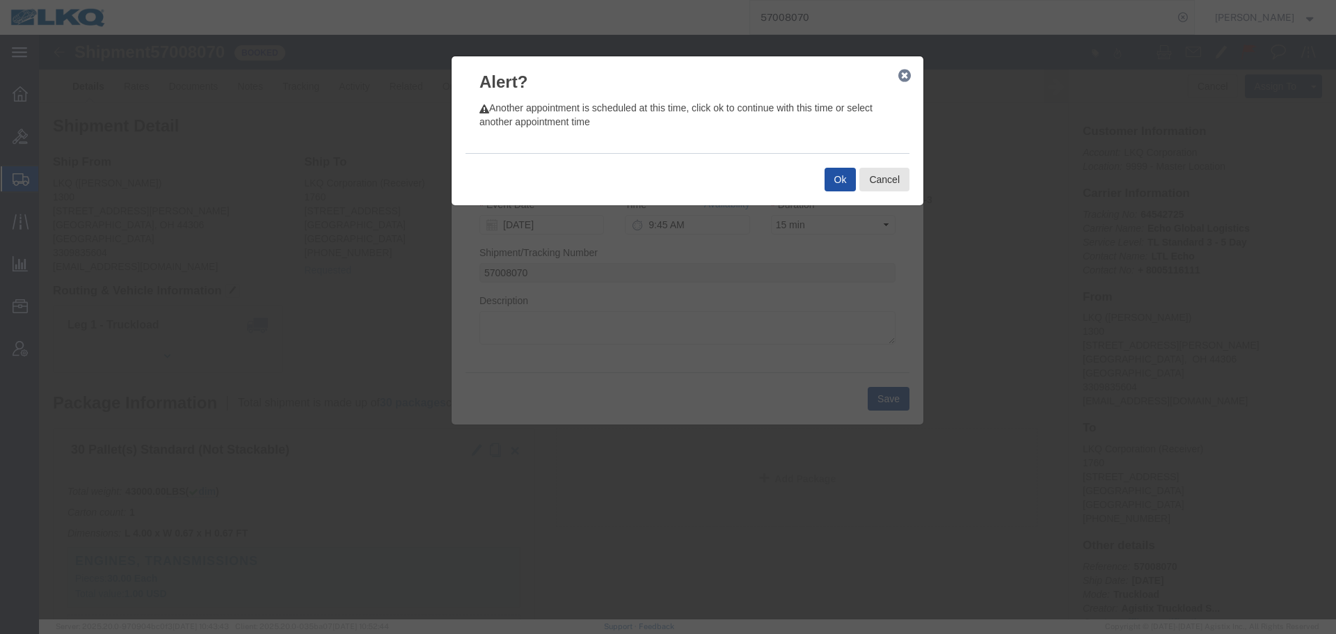
click button "Ok"
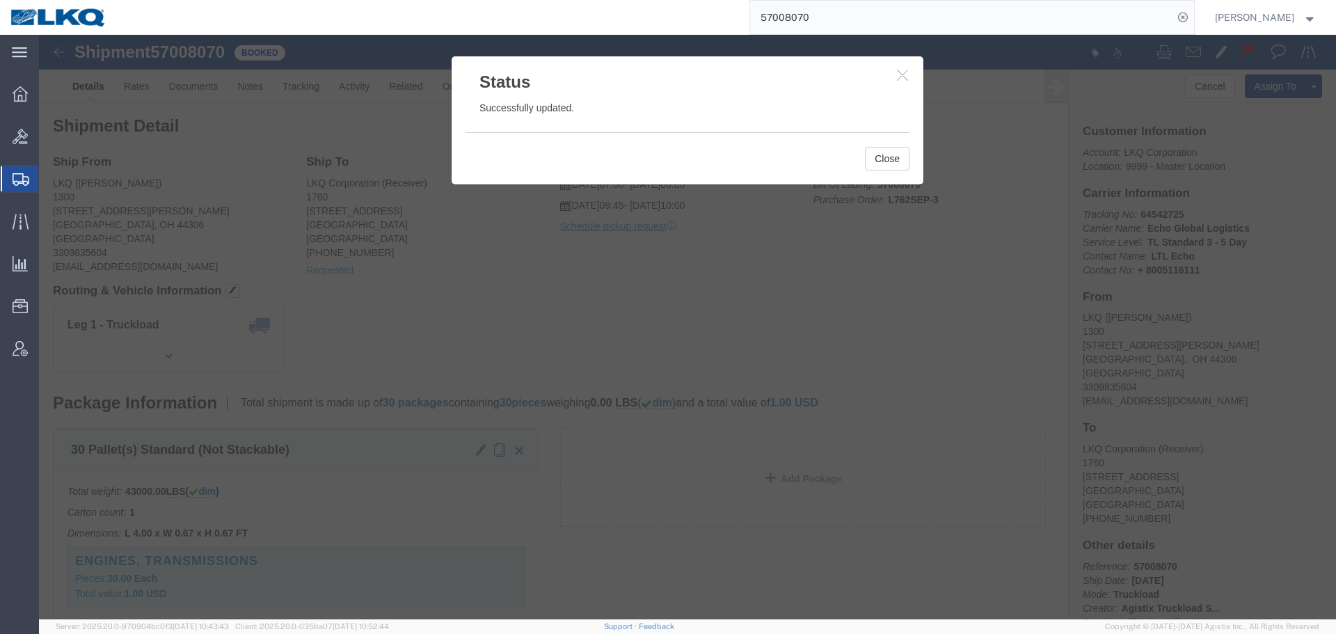
click at [833, 16] on input "57008070" at bounding box center [961, 17] width 423 height 33
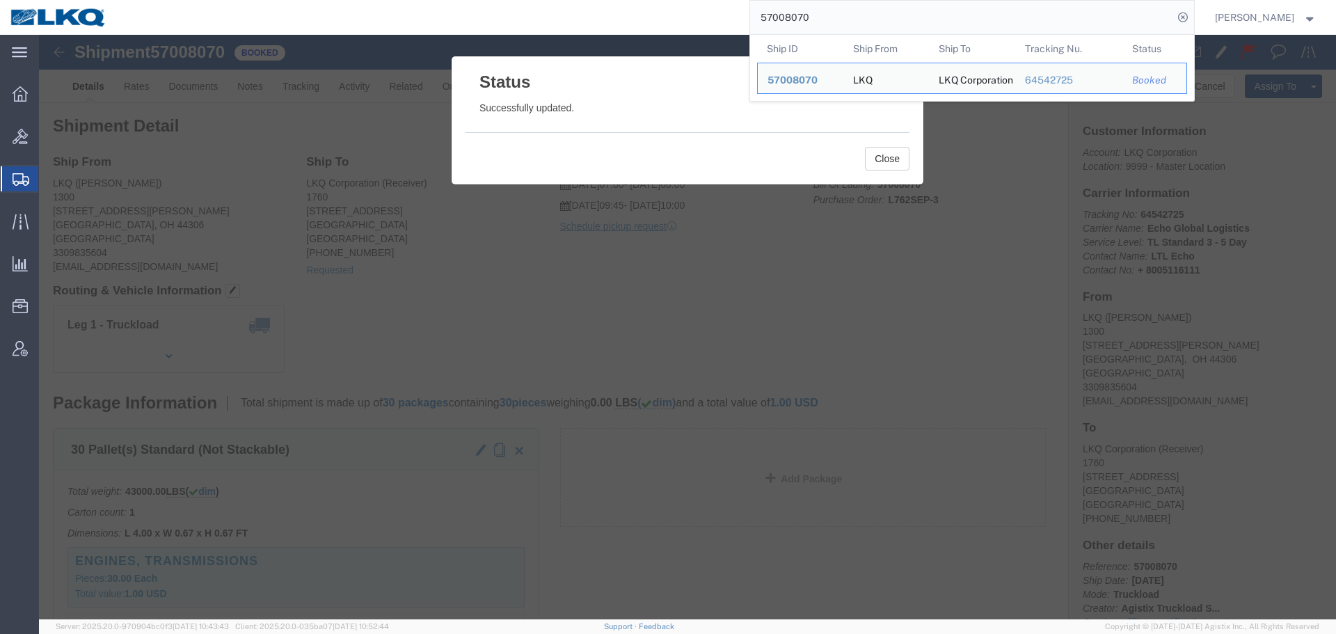
paste input "23074"
type input "57023074"
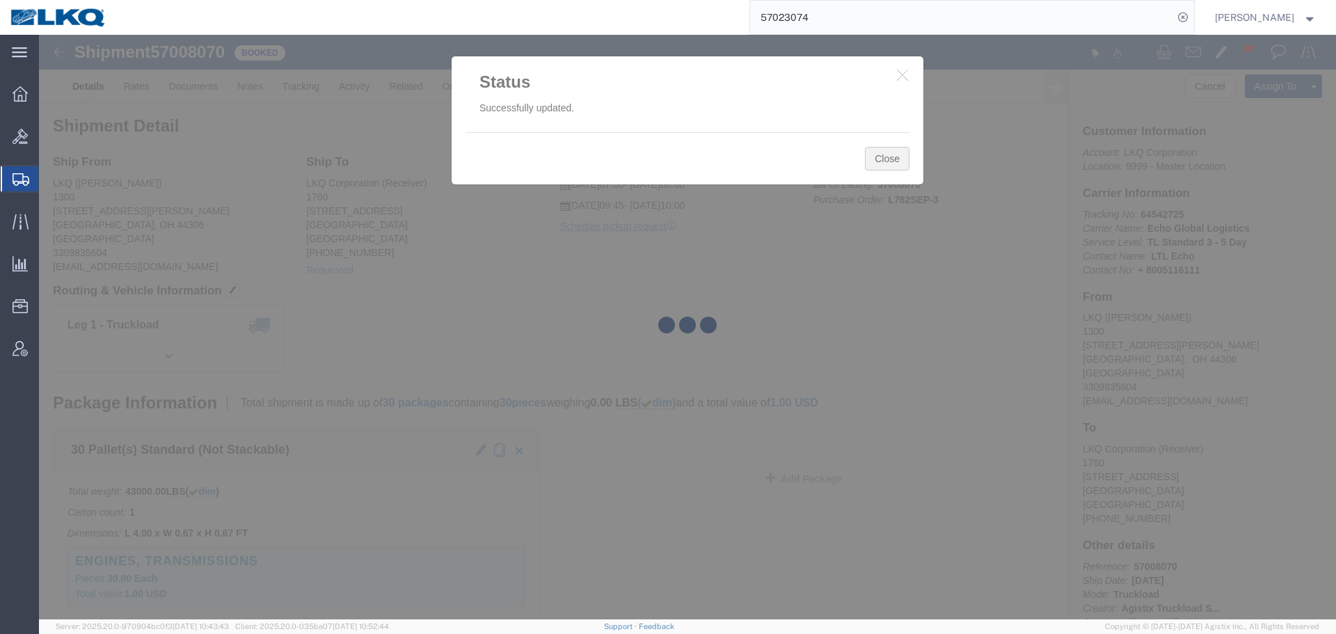
click button "Close"
click icon "button"
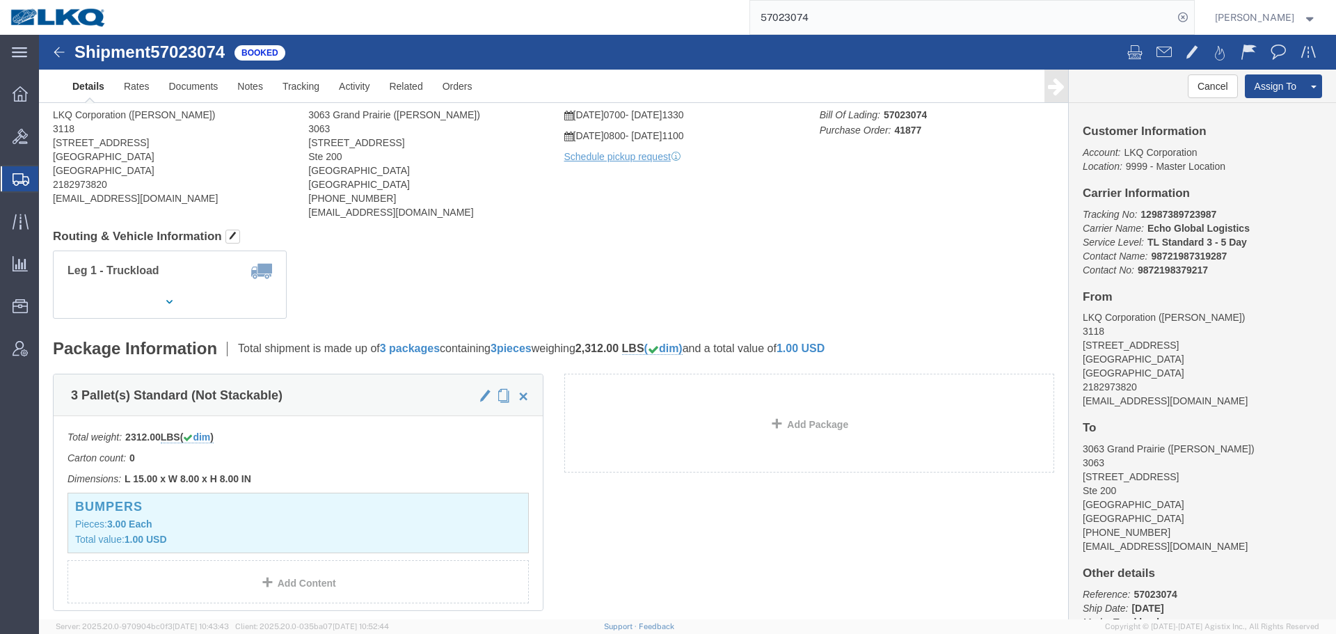
click div
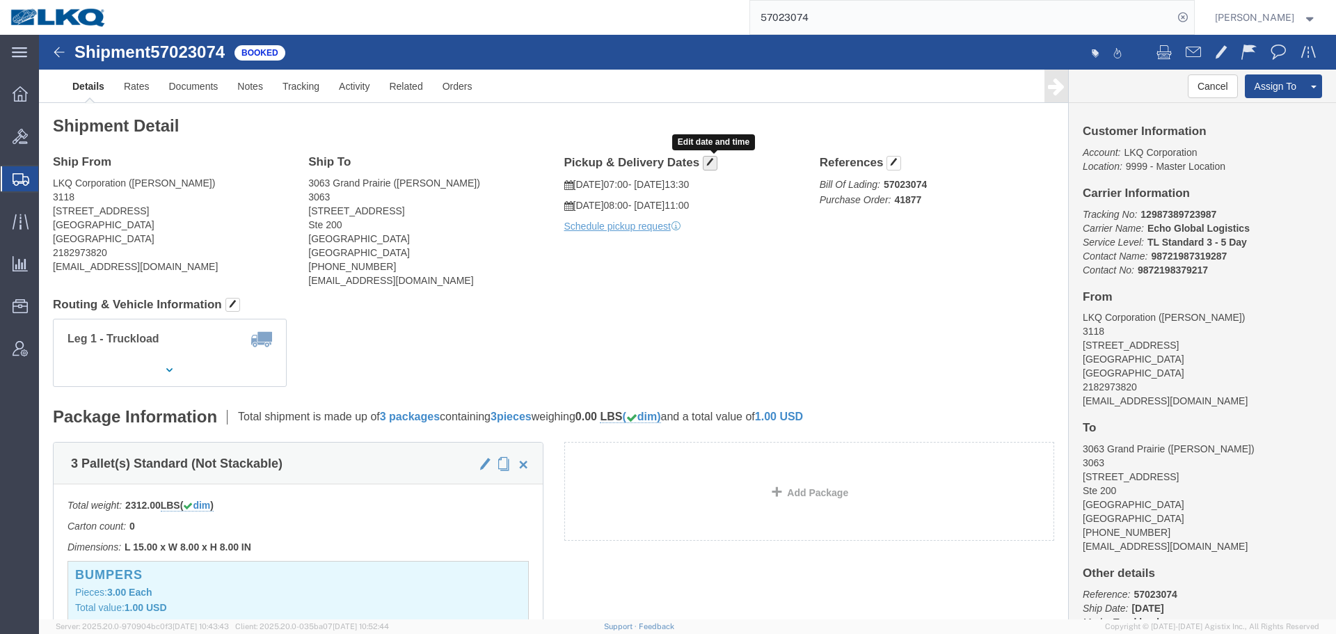
click button "button"
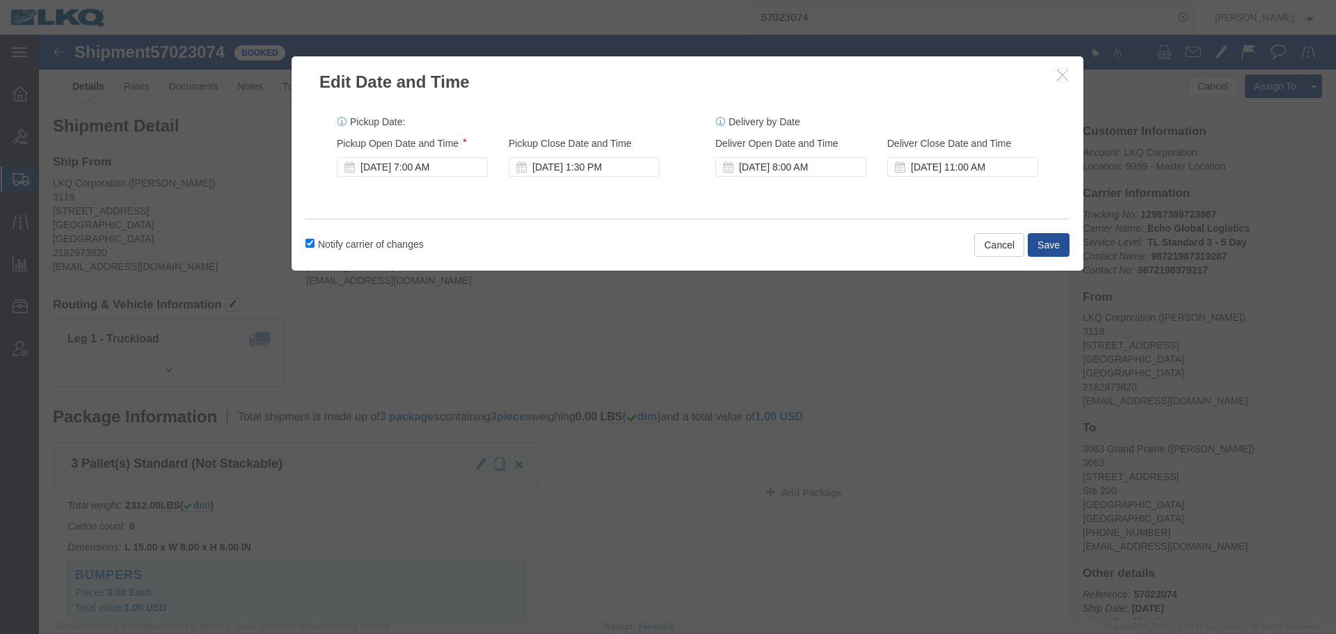
click div "Pickup Start Date Pickup Start Time Pickup Open Date and Time Oct 06 2025 7:00 …"
click div "[DATE] 7:00 AM"
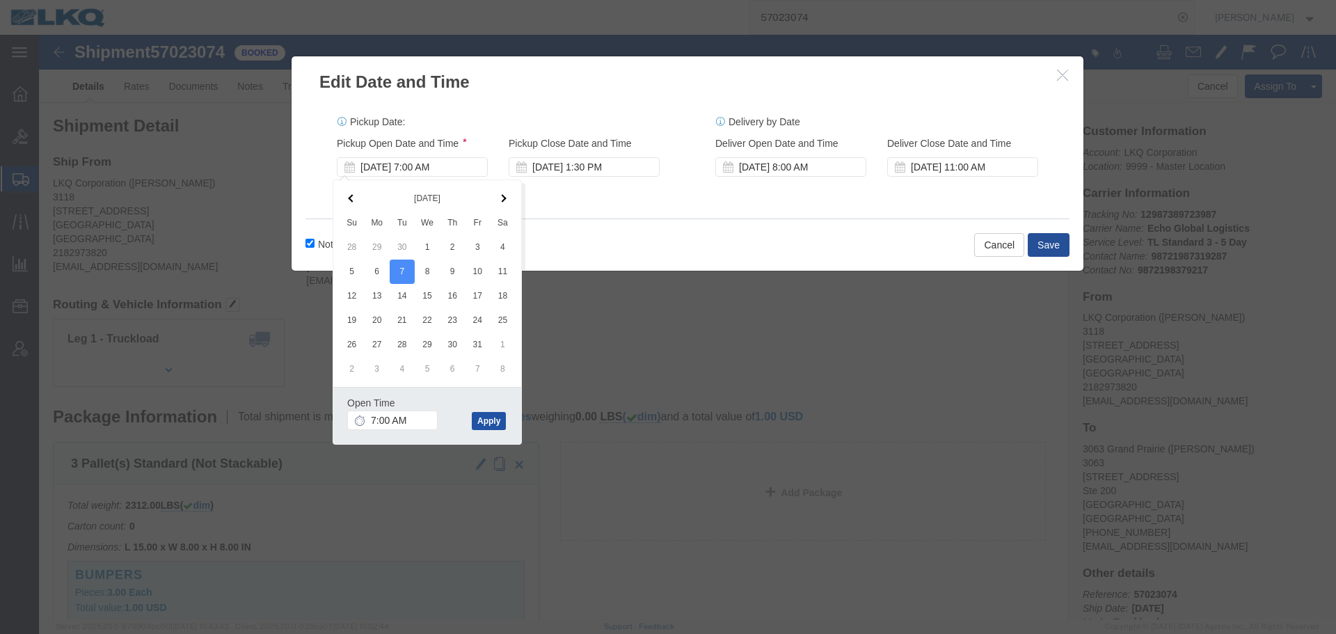
click button "Apply"
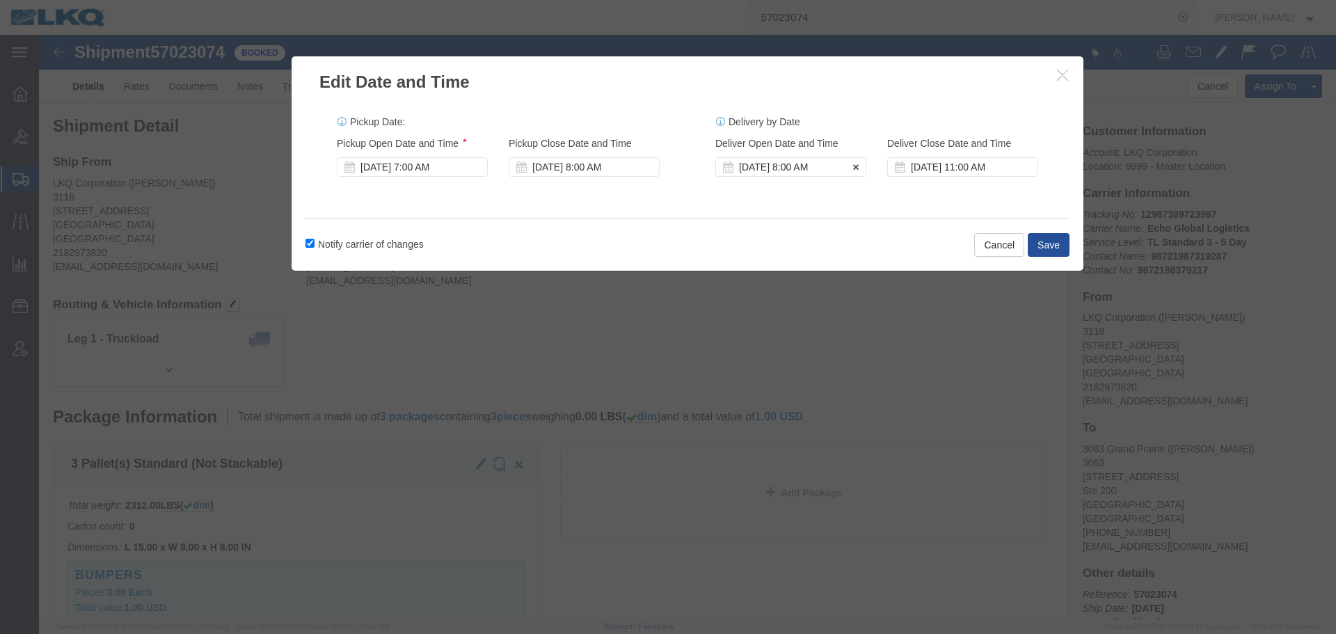
click div "[DATE] 8:00 AM"
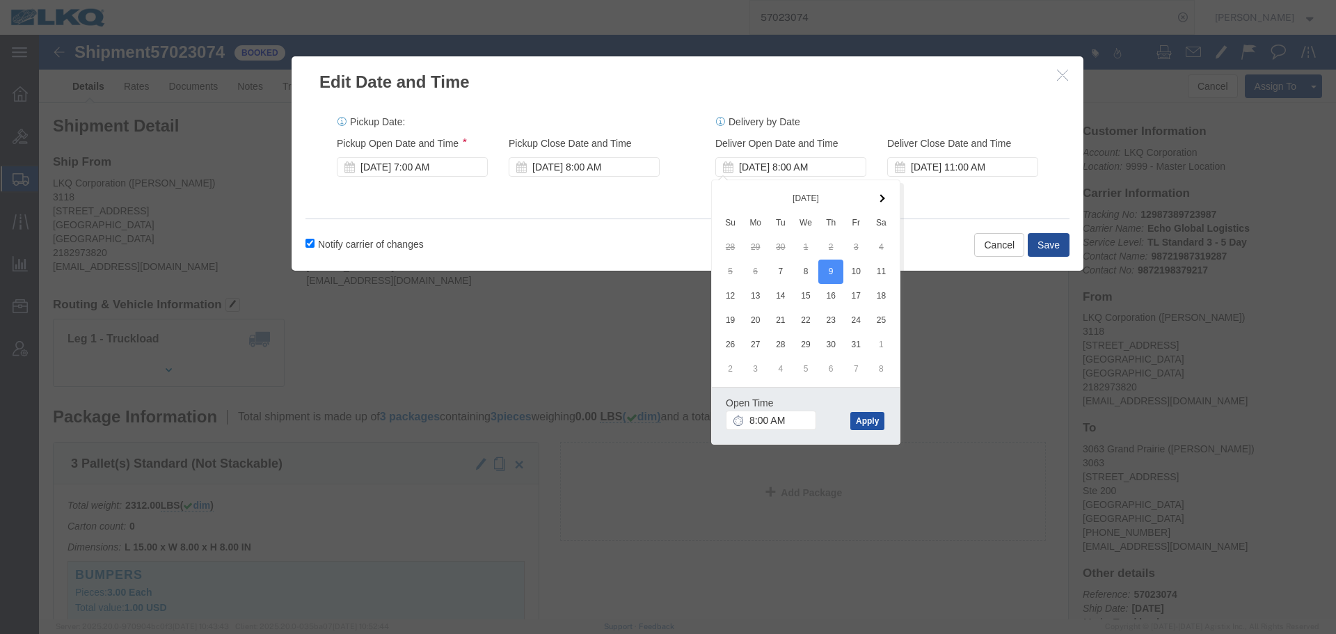
click button "Apply"
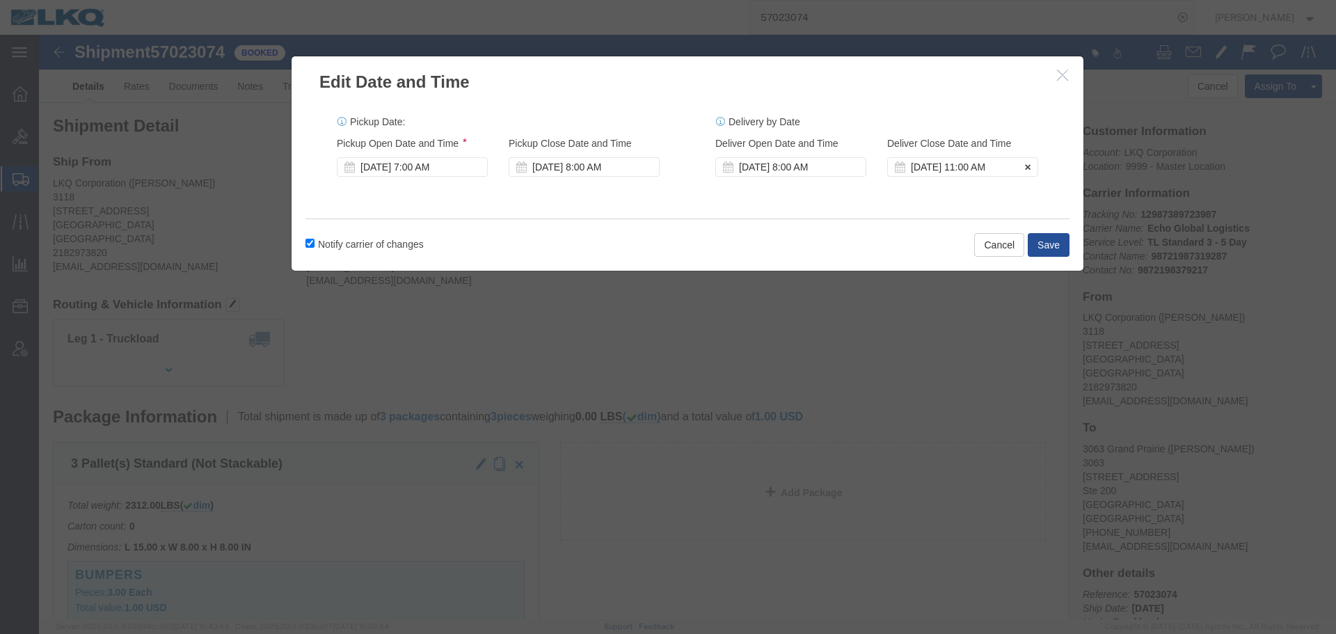
click div "[DATE] 11:00 AM"
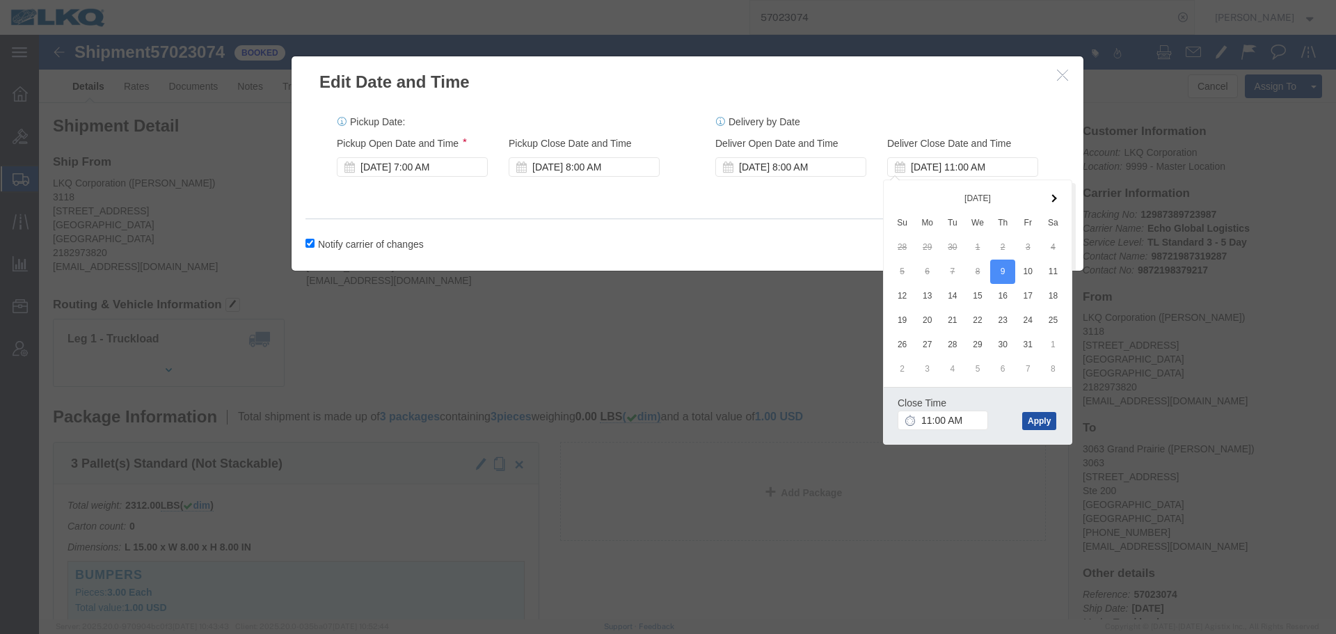
click button "Apply"
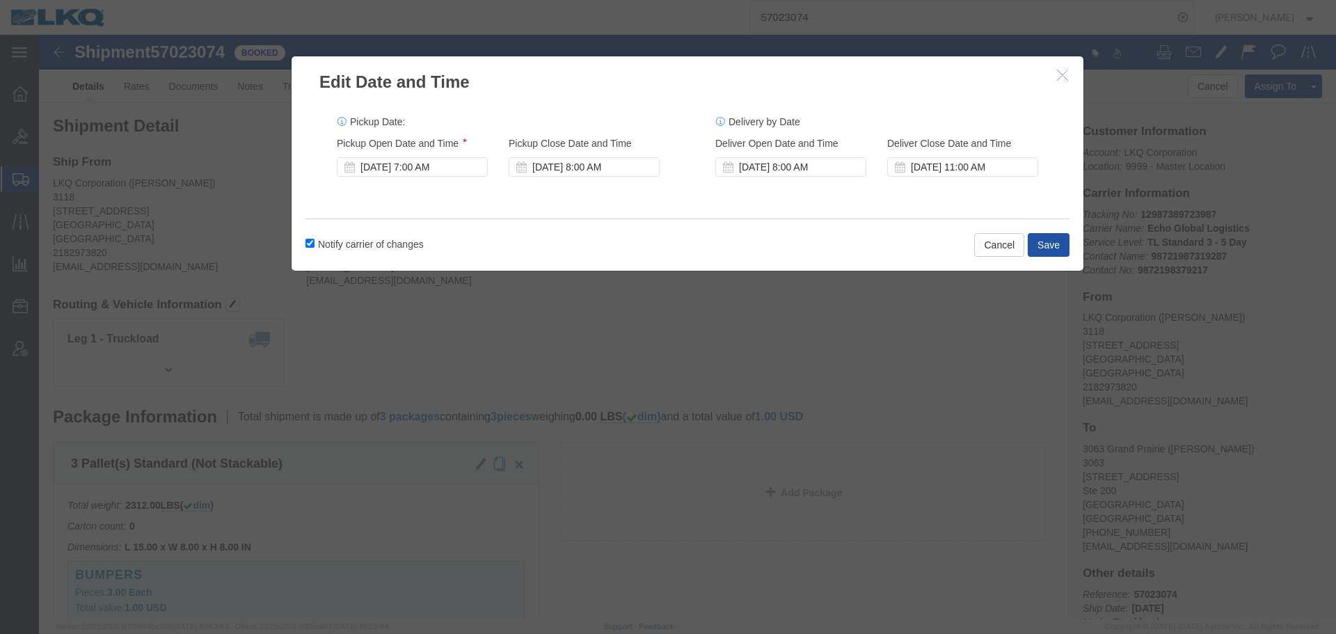
click button "Save"
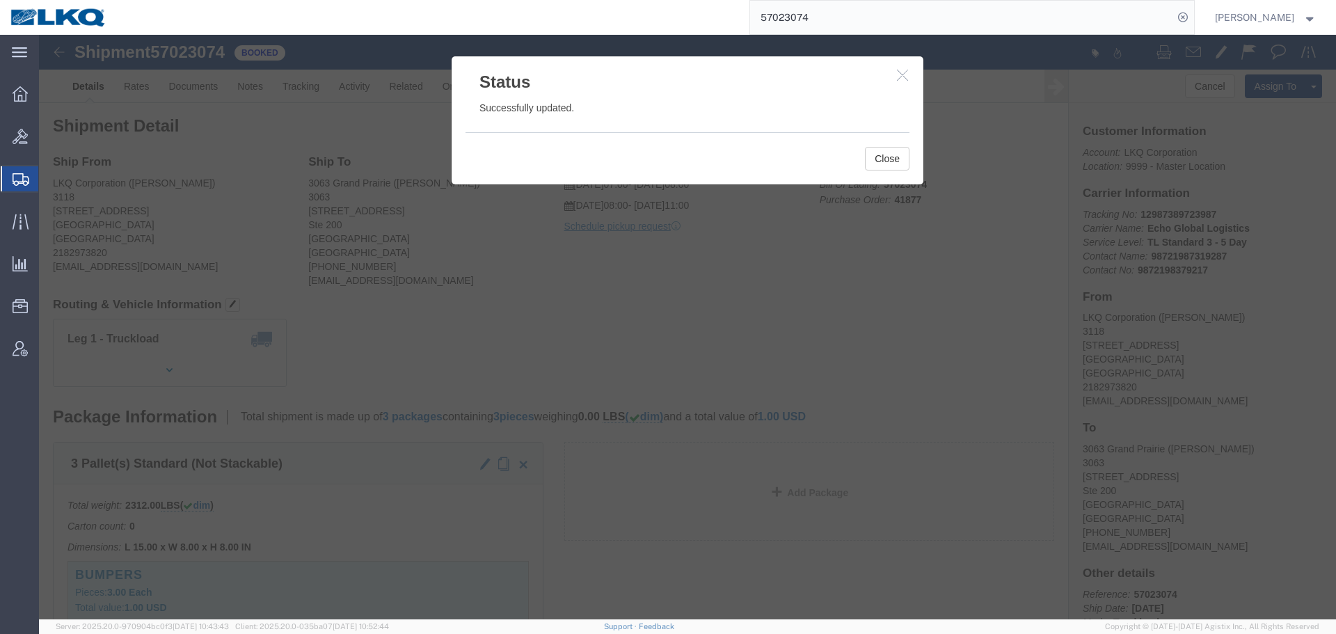
click icon "button"
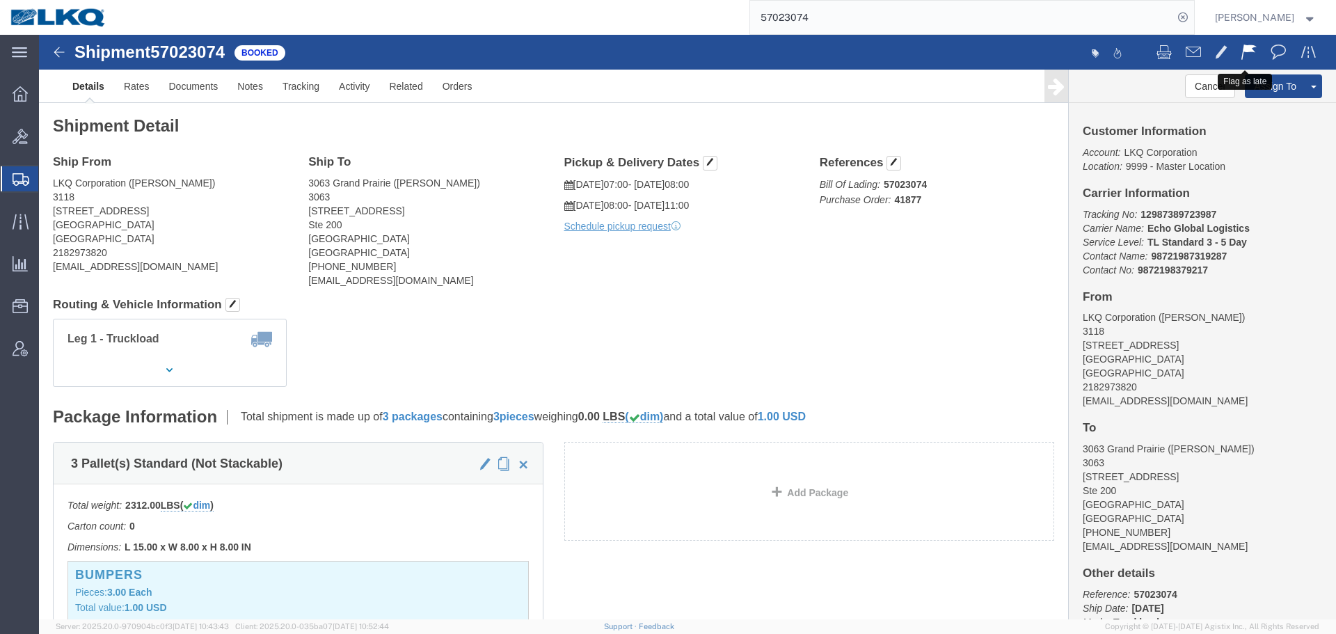
click span
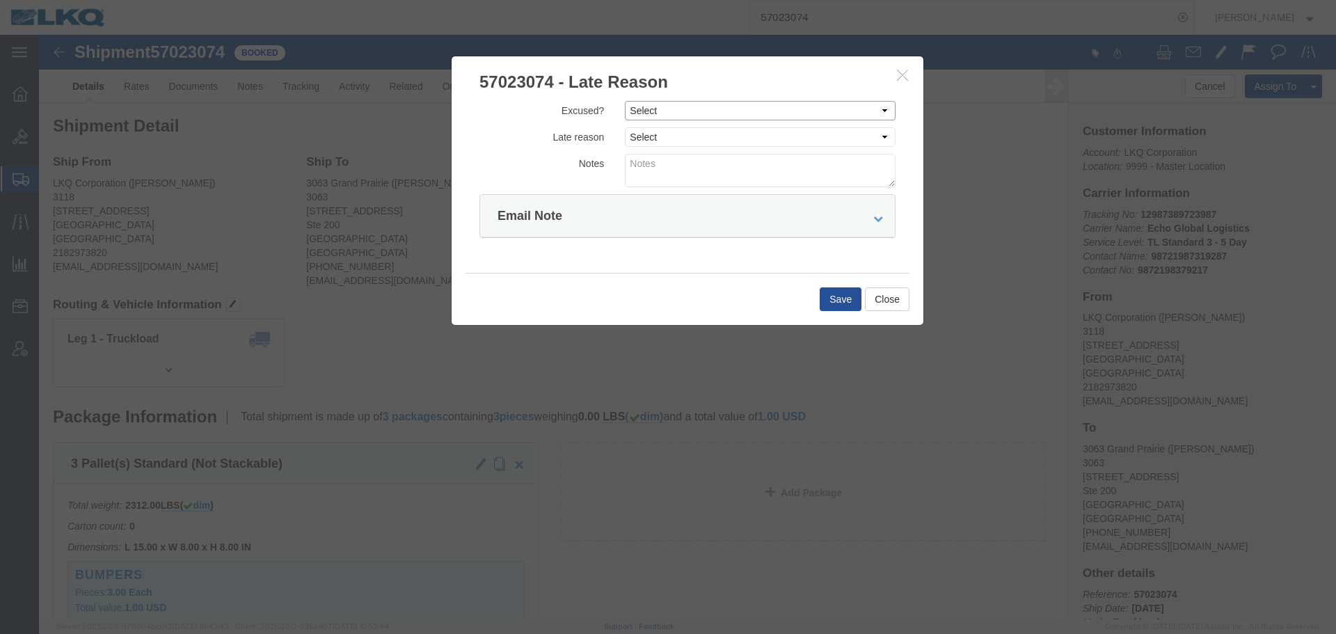
click select "Select Excused Not Excused"
select select "NOT_EXCUSED"
click select "Select Excused Not Excused"
click select "Select Bad Carrier Data Carrier Admin Error Delay Accident Driver Error Lack of…"
select select "DRIVER_ERROR"
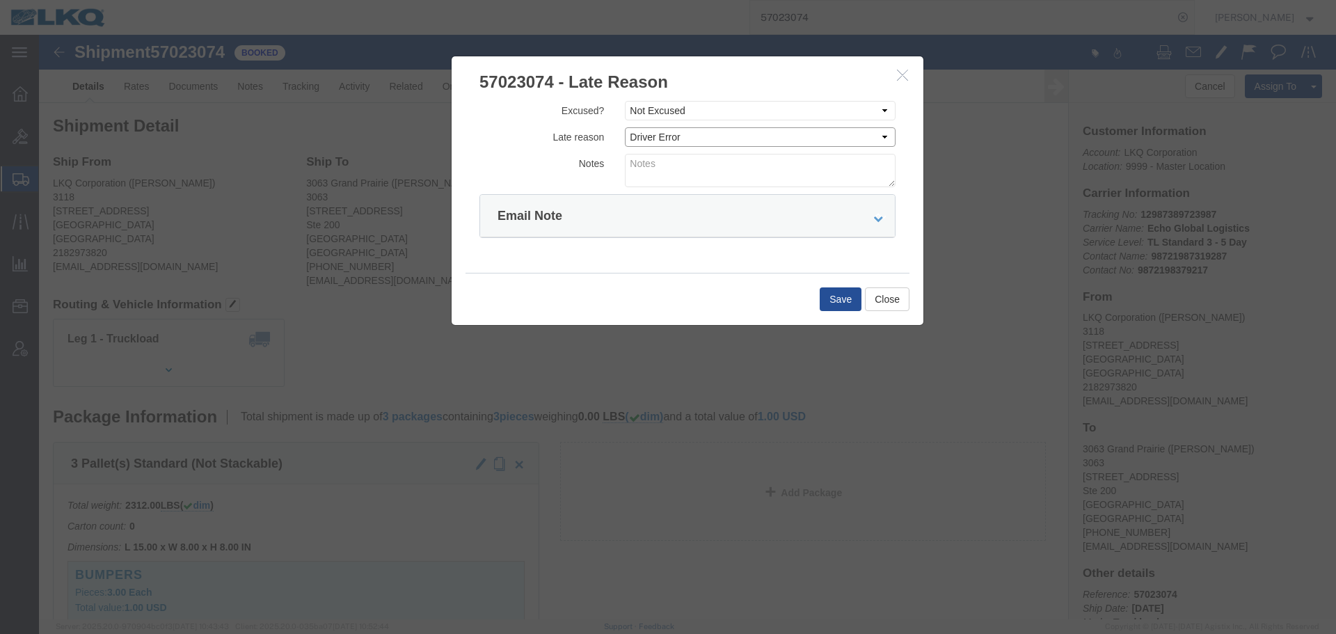
click select "Select Bad Carrier Data Carrier Admin Error Delay Accident Driver Error Lack of…"
click textarea
type textarea "0"
type textarea "10/6 pickup"
click button "Save"
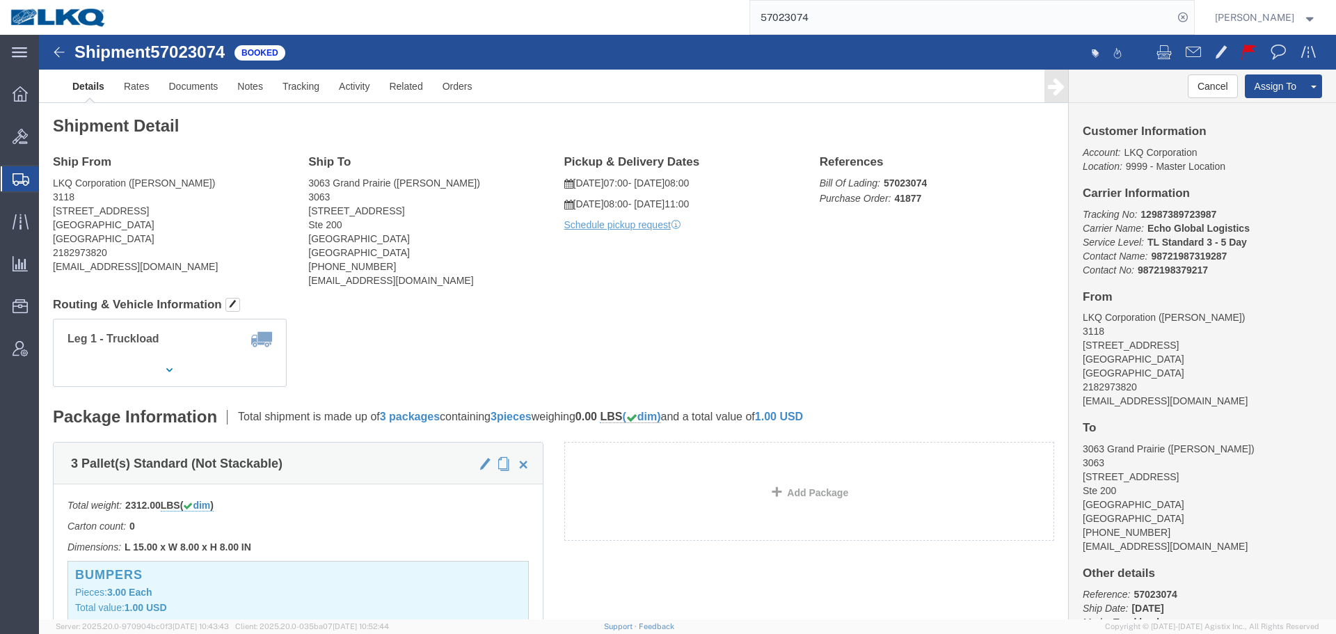
click div "Ship From LKQ Corporation (Mark Tabor) 3118 2110 South10TH Street Brainerd, MN …"
click at [950, 22] on input "57023074" at bounding box center [961, 17] width 423 height 33
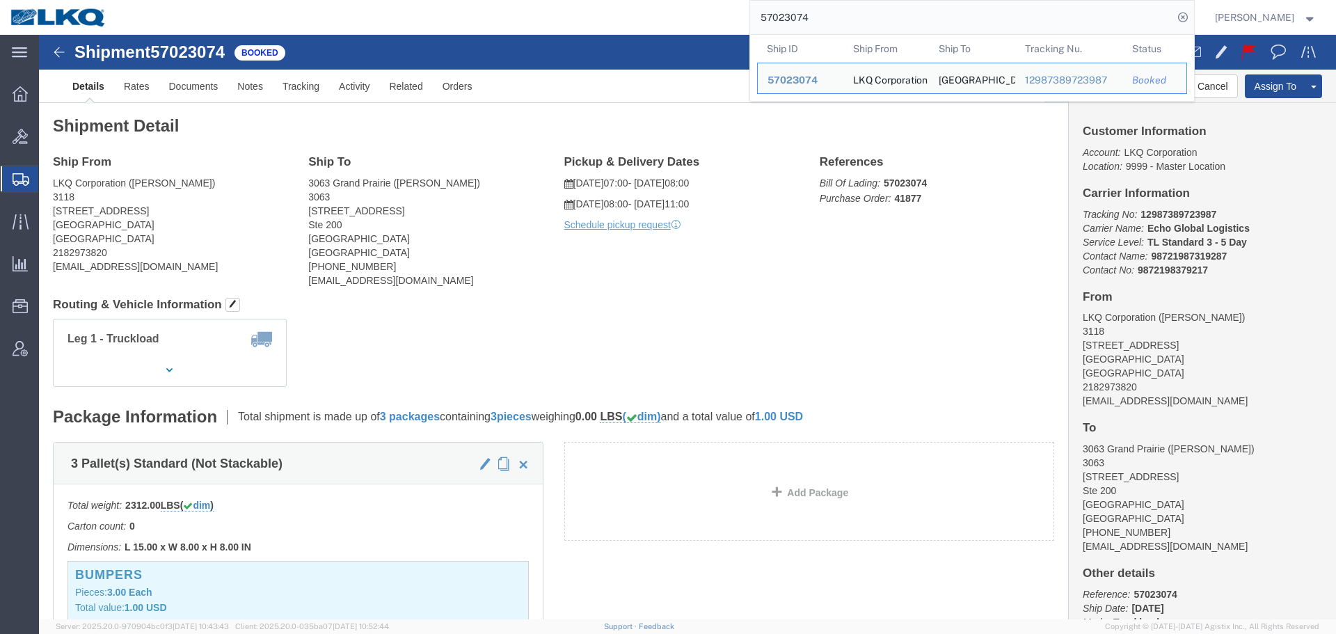
paste input "6661578"
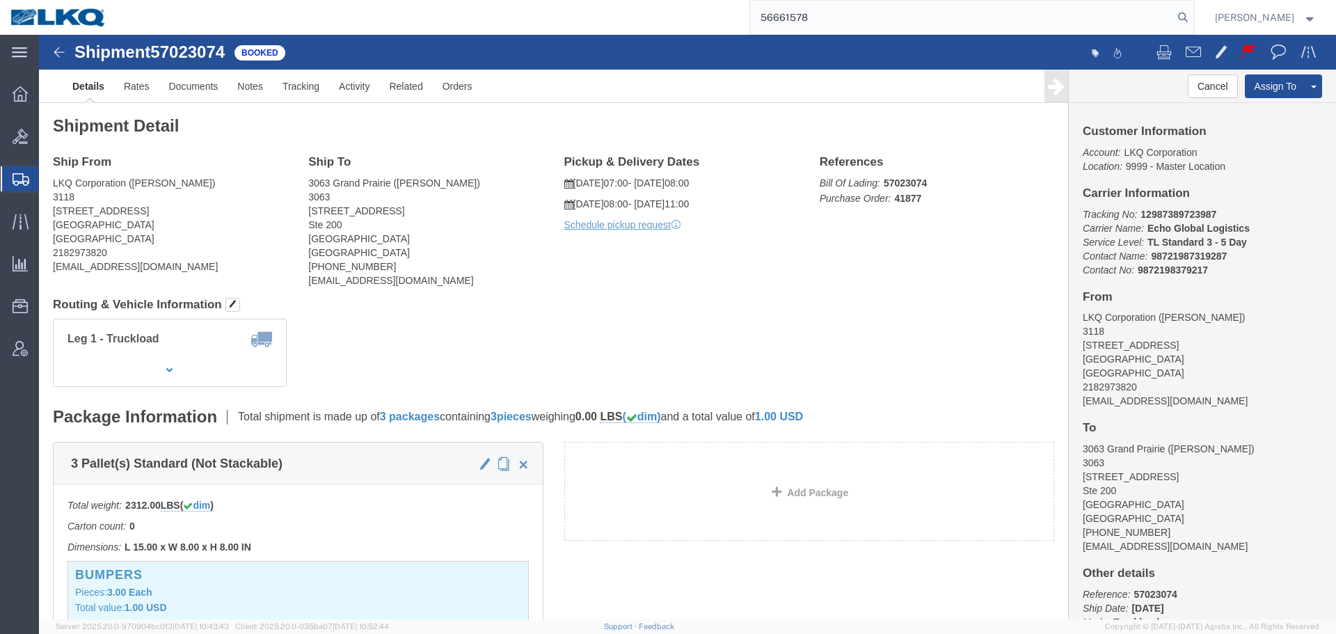
type input "56661578"
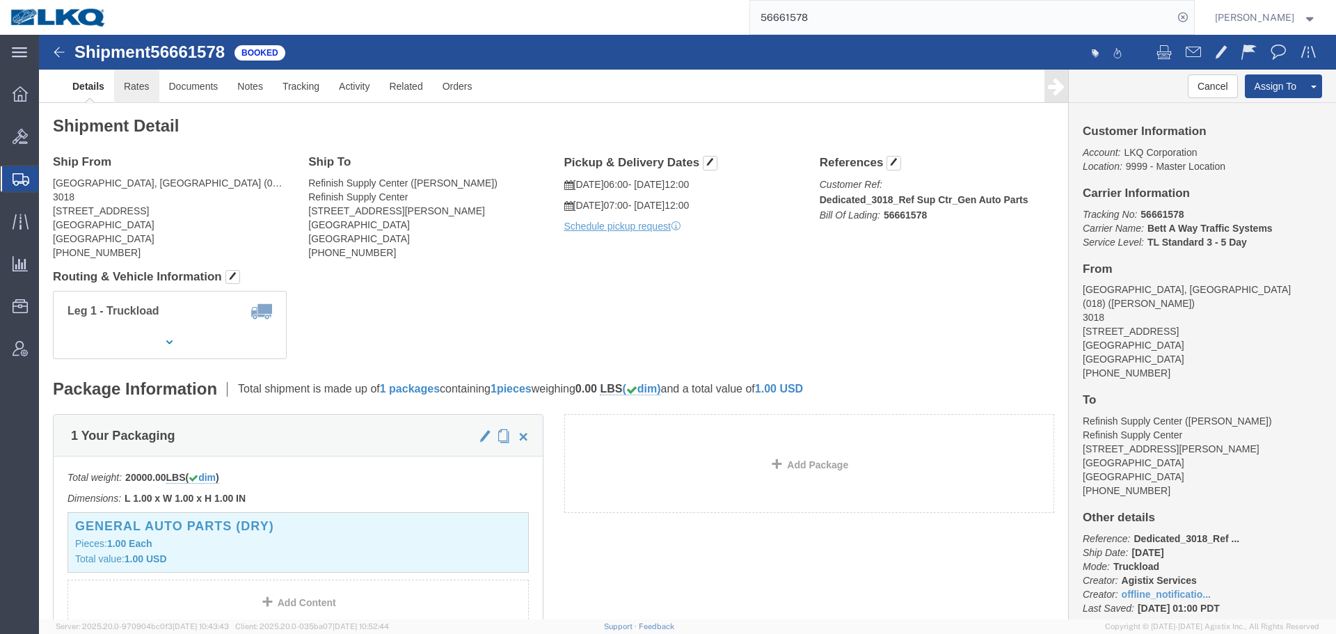
click link "Rates"
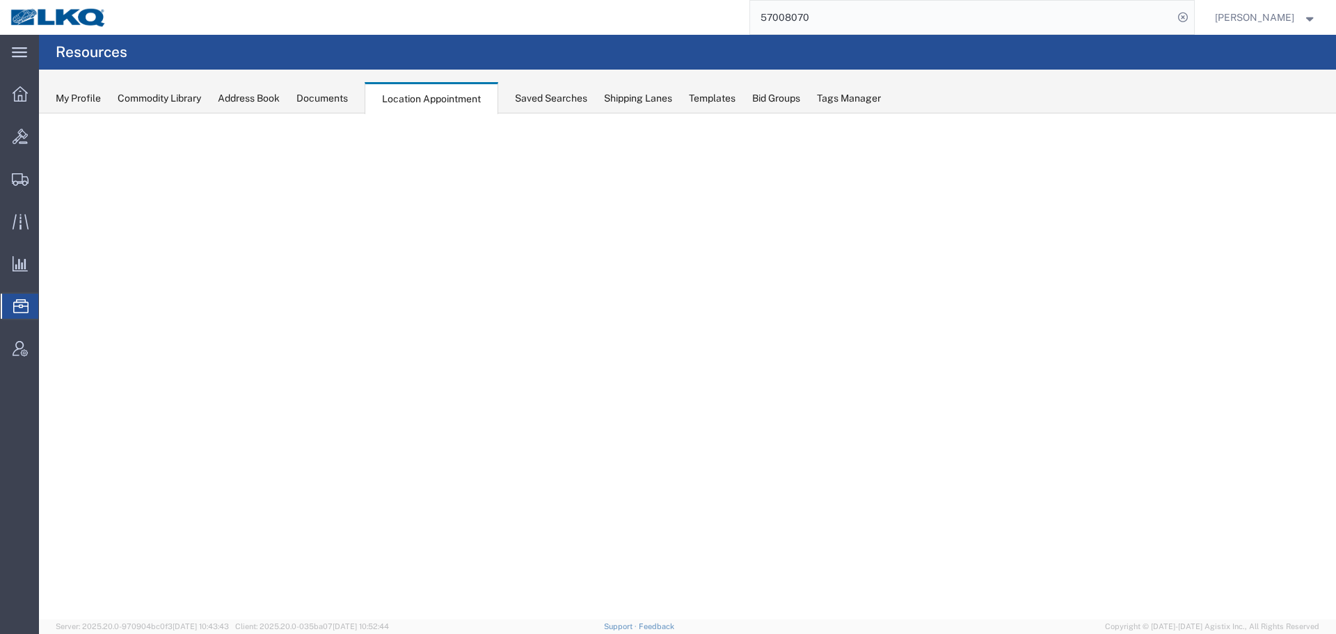
select select "27634"
select select "agendaWeek"
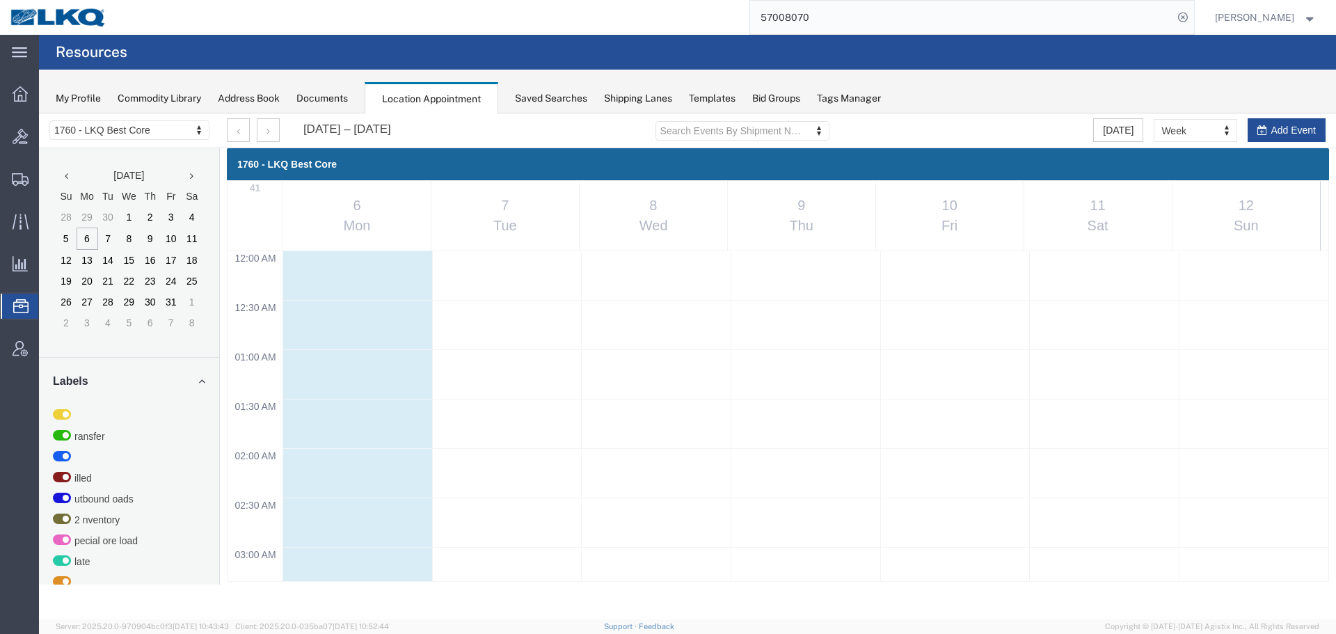
scroll to position [732, 0]
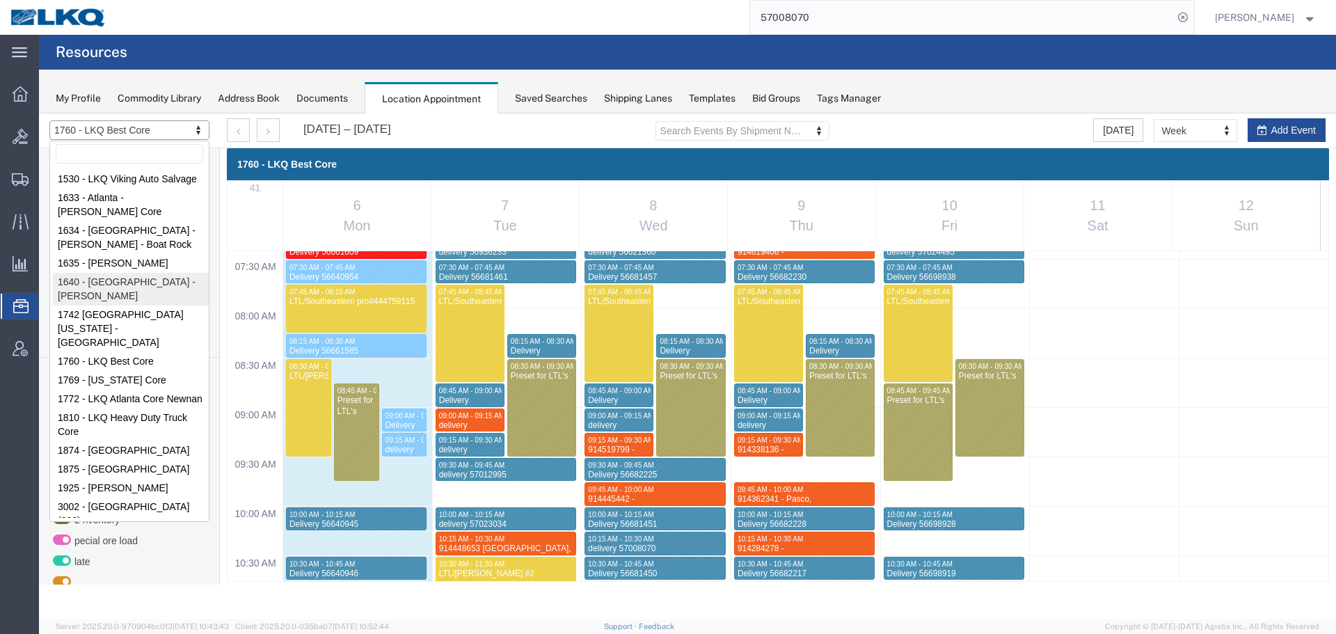
select select "28713"
select select "month"
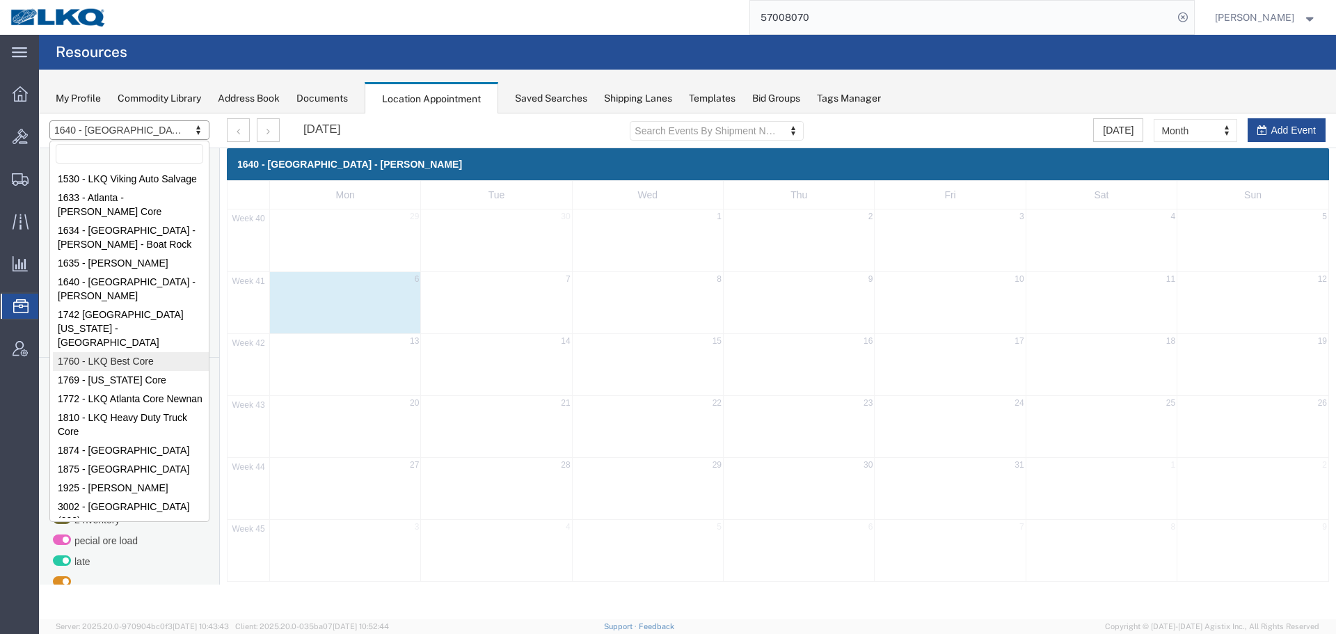
select select "27634"
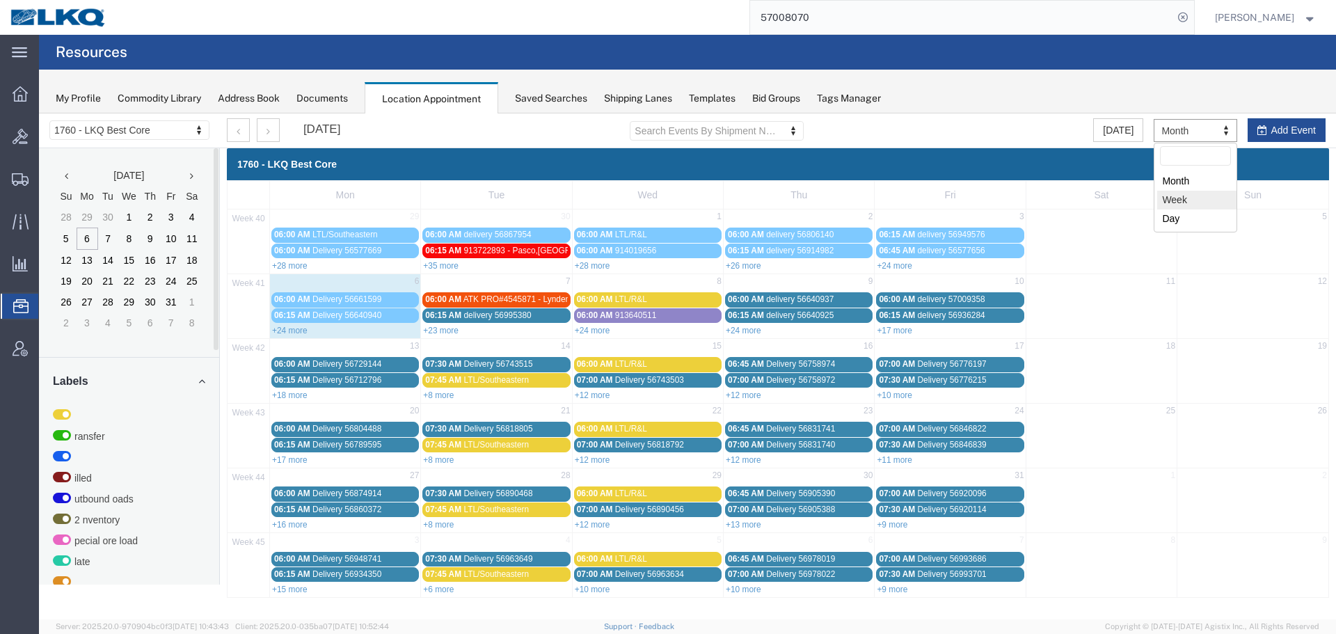
select select "agendaWeek"
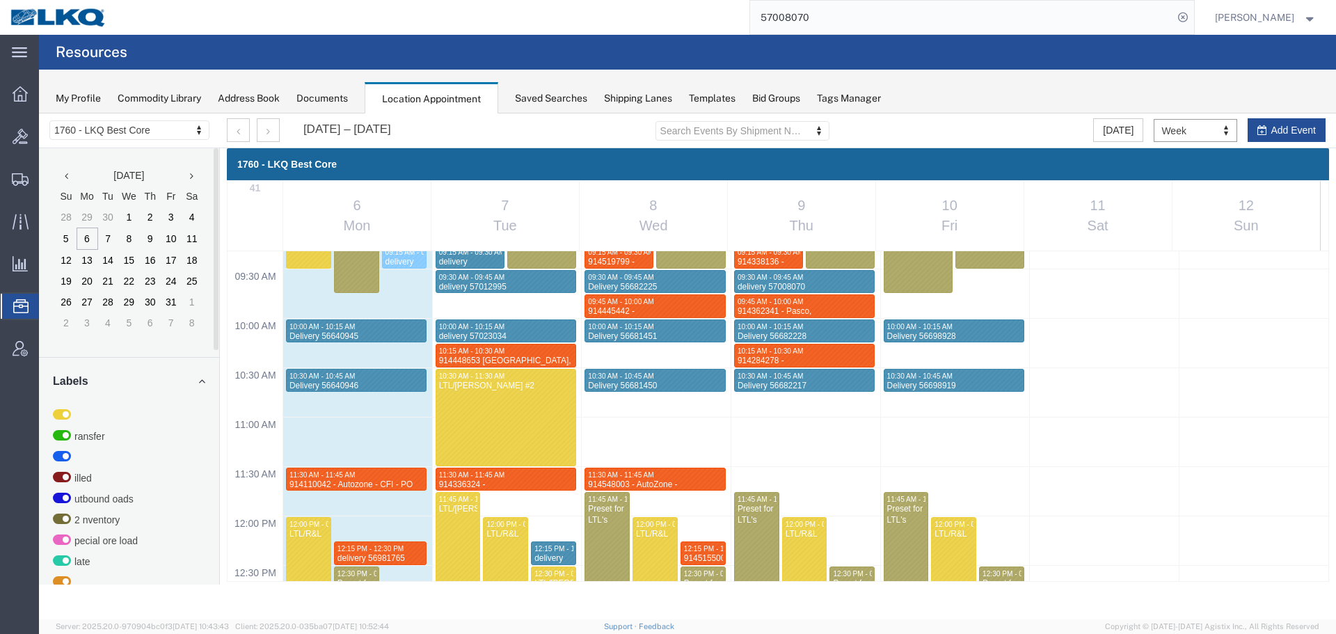
scroll to position [802, 0]
